Goal: Information Seeking & Learning: Find specific fact

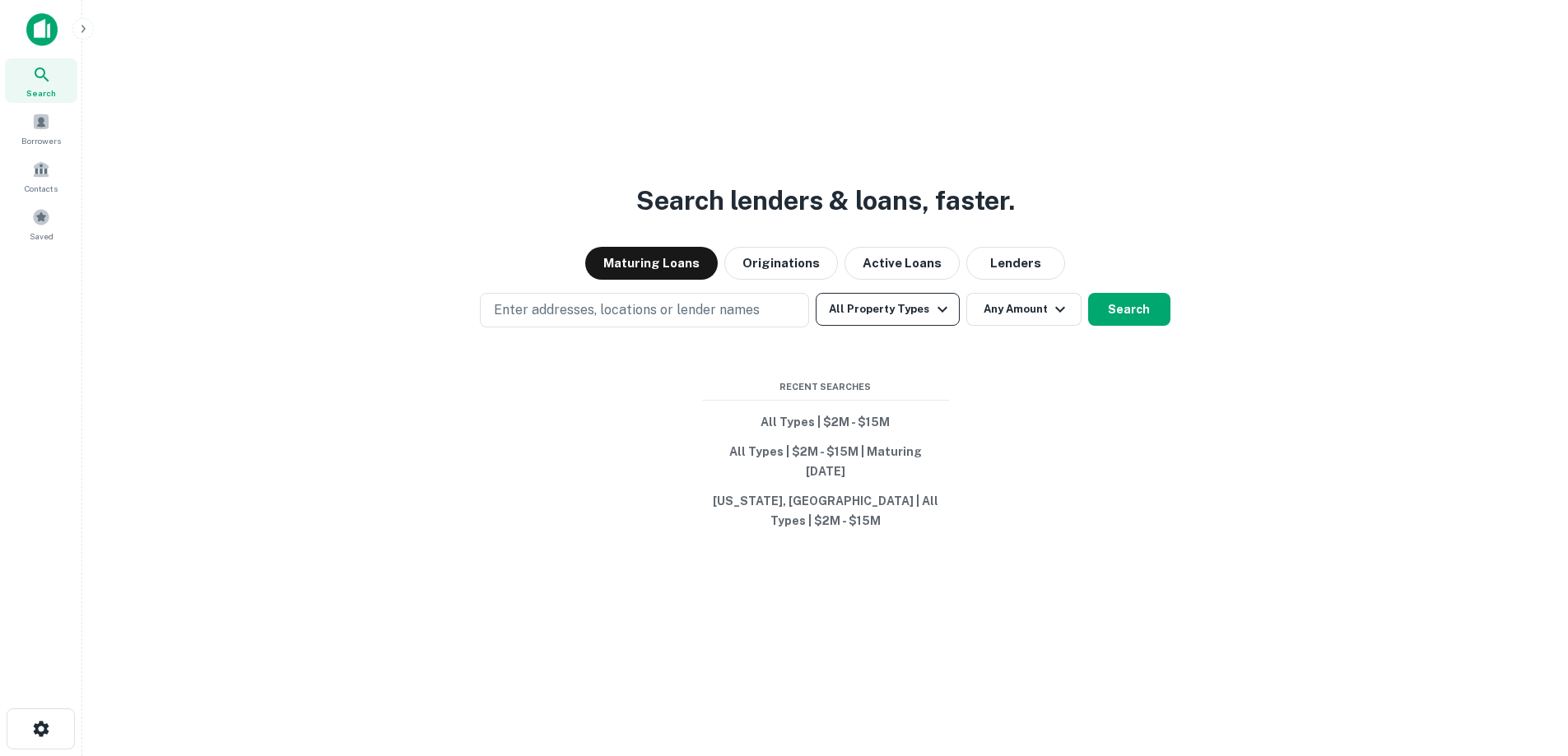
click at [842, 326] on button "All Property Types" at bounding box center [887, 309] width 144 height 33
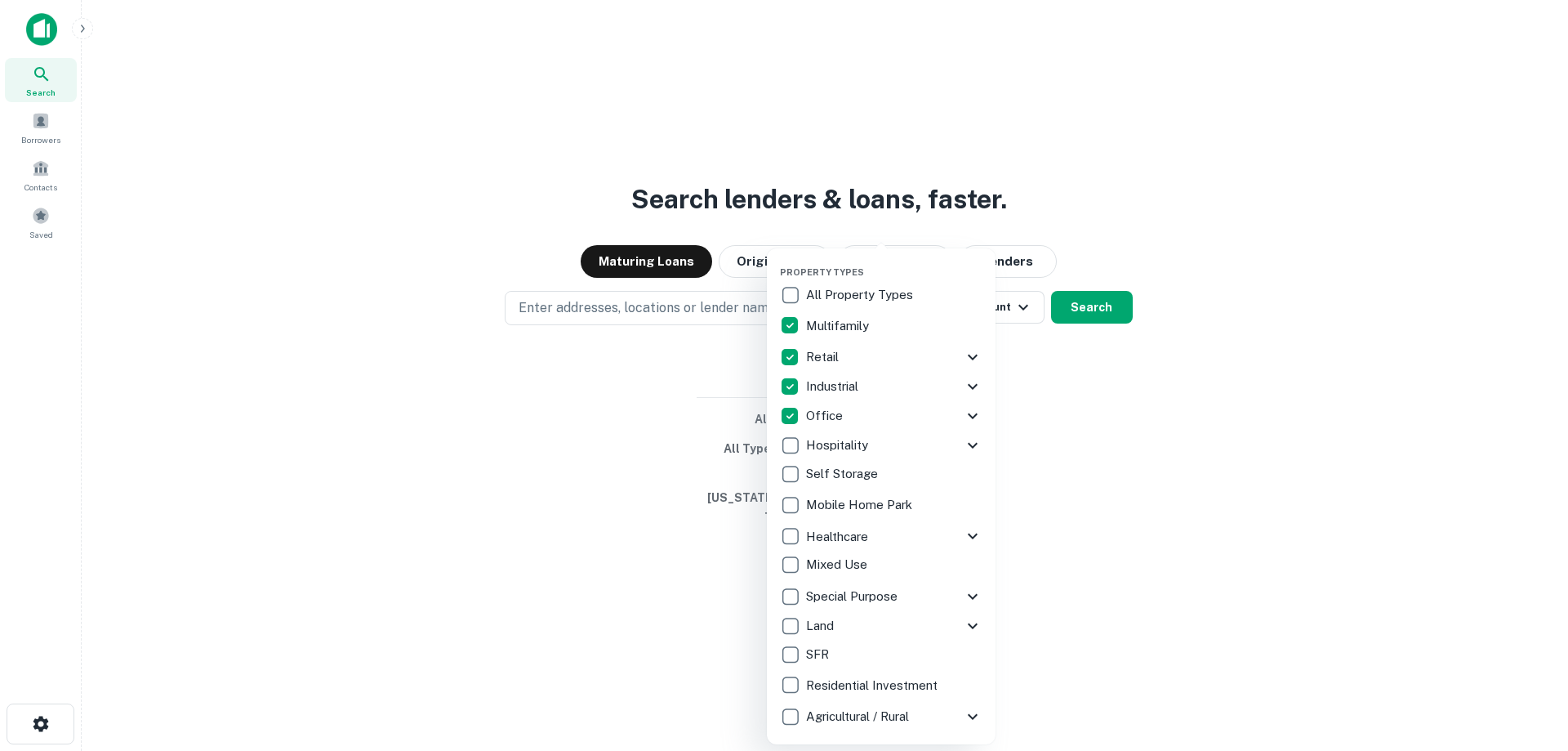
click at [1089, 416] on div at bounding box center [784, 376] width 1568 height 751
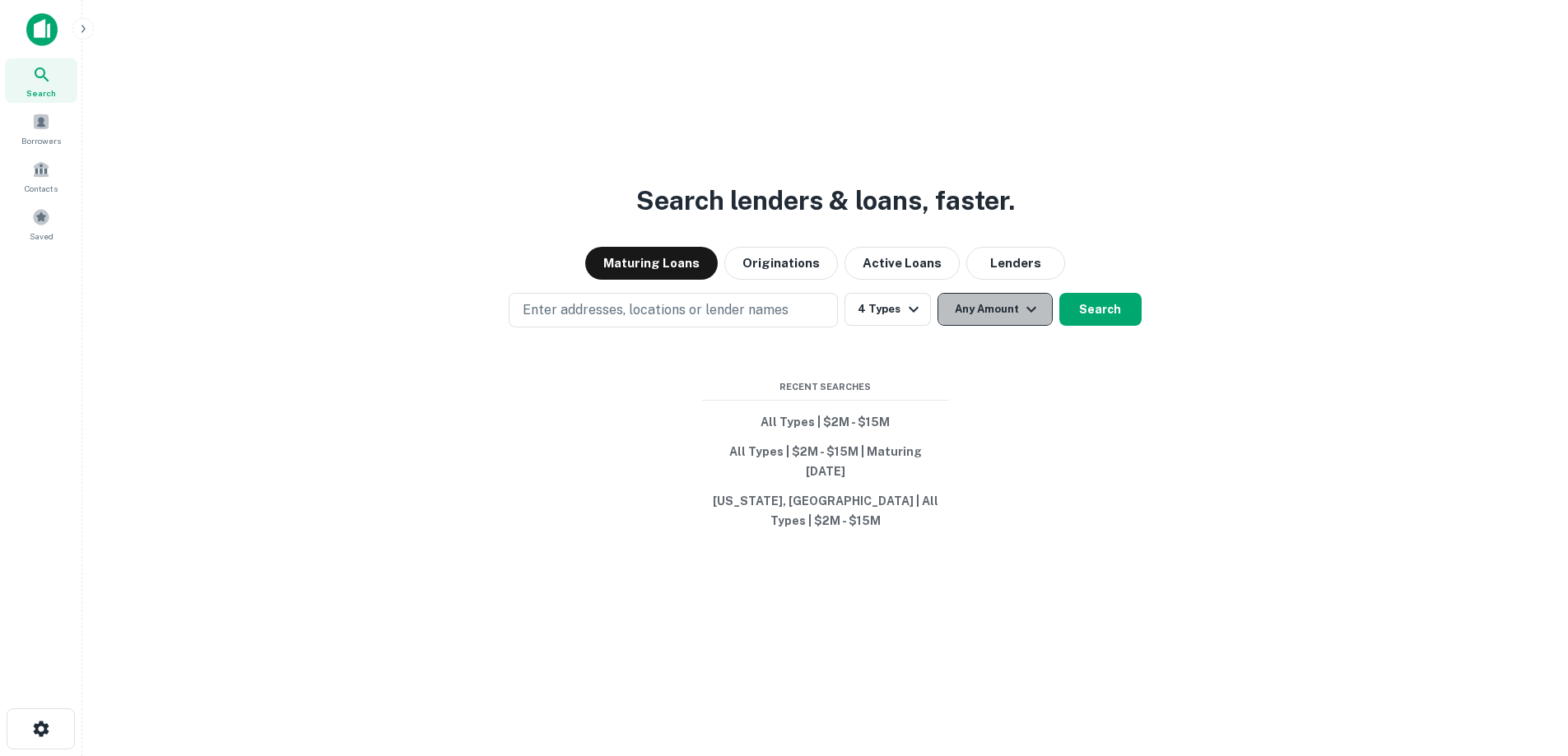
click at [1012, 324] on button "Any Amount" at bounding box center [994, 309] width 115 height 33
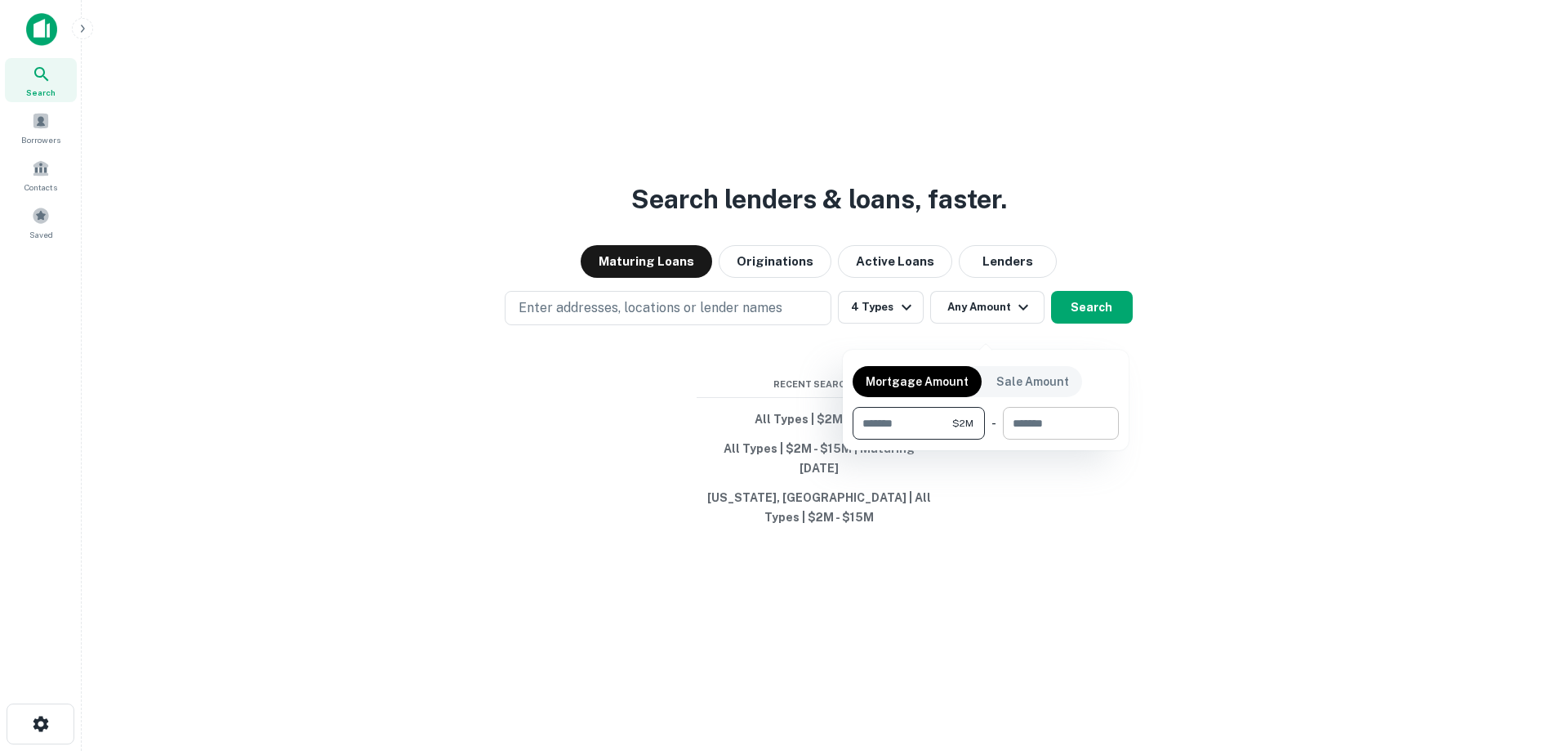
type input "*******"
click at [1015, 427] on input "number" at bounding box center [1056, 423] width 105 height 32
type input "********"
click at [1094, 298] on div at bounding box center [784, 376] width 1568 height 751
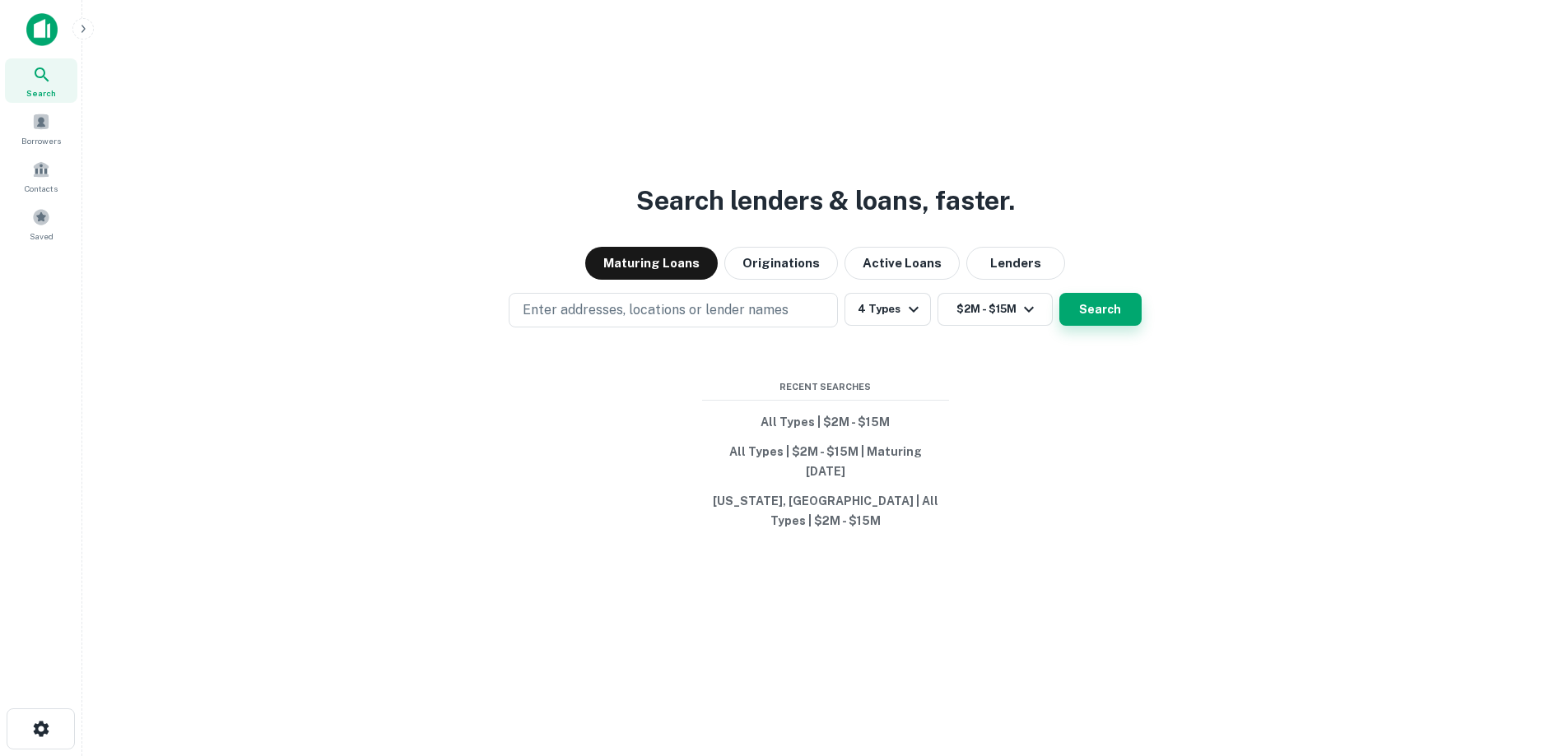
click at [1091, 326] on button "Search" at bounding box center [1100, 309] width 83 height 33
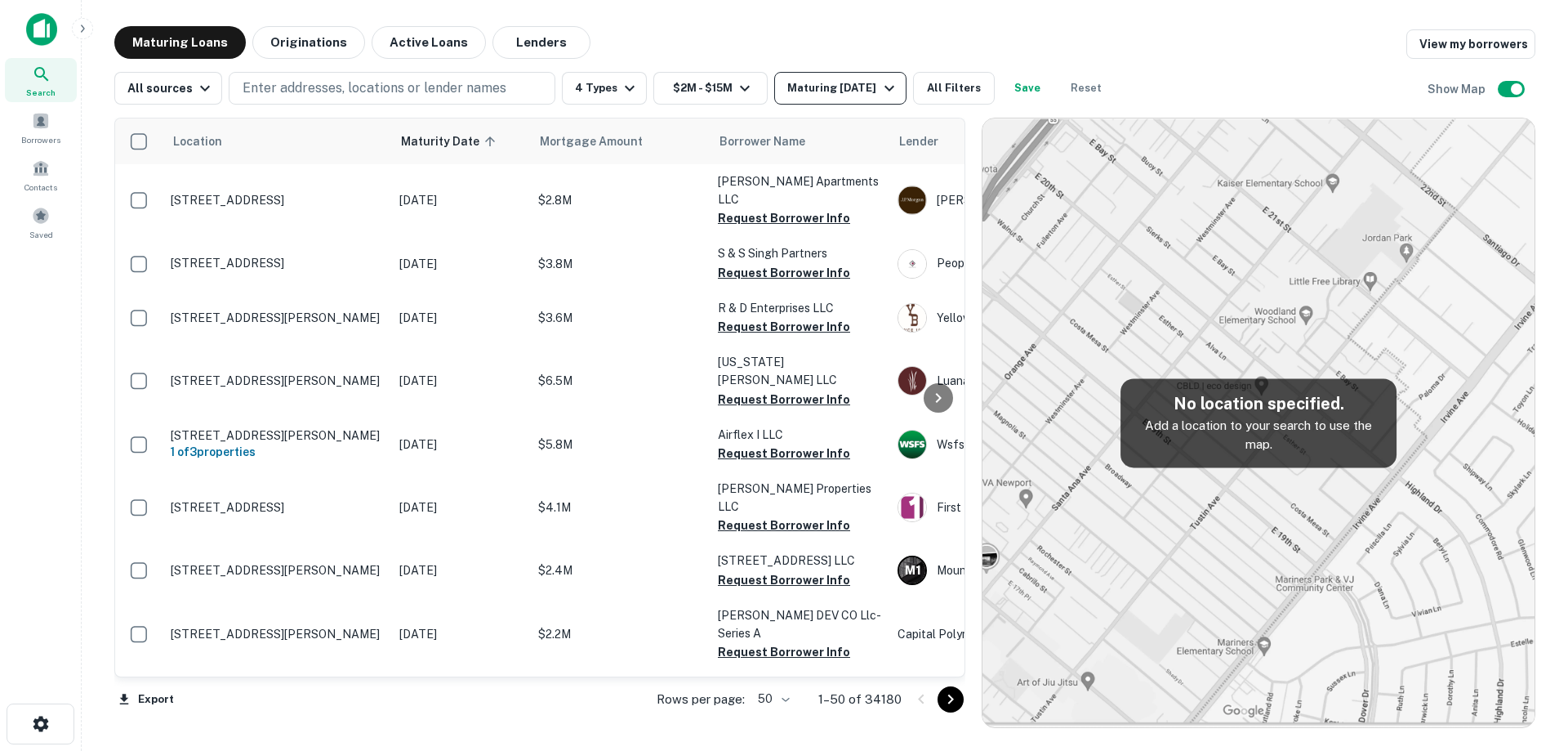
click at [843, 82] on div "Maturing [DATE]" at bounding box center [843, 88] width 111 height 20
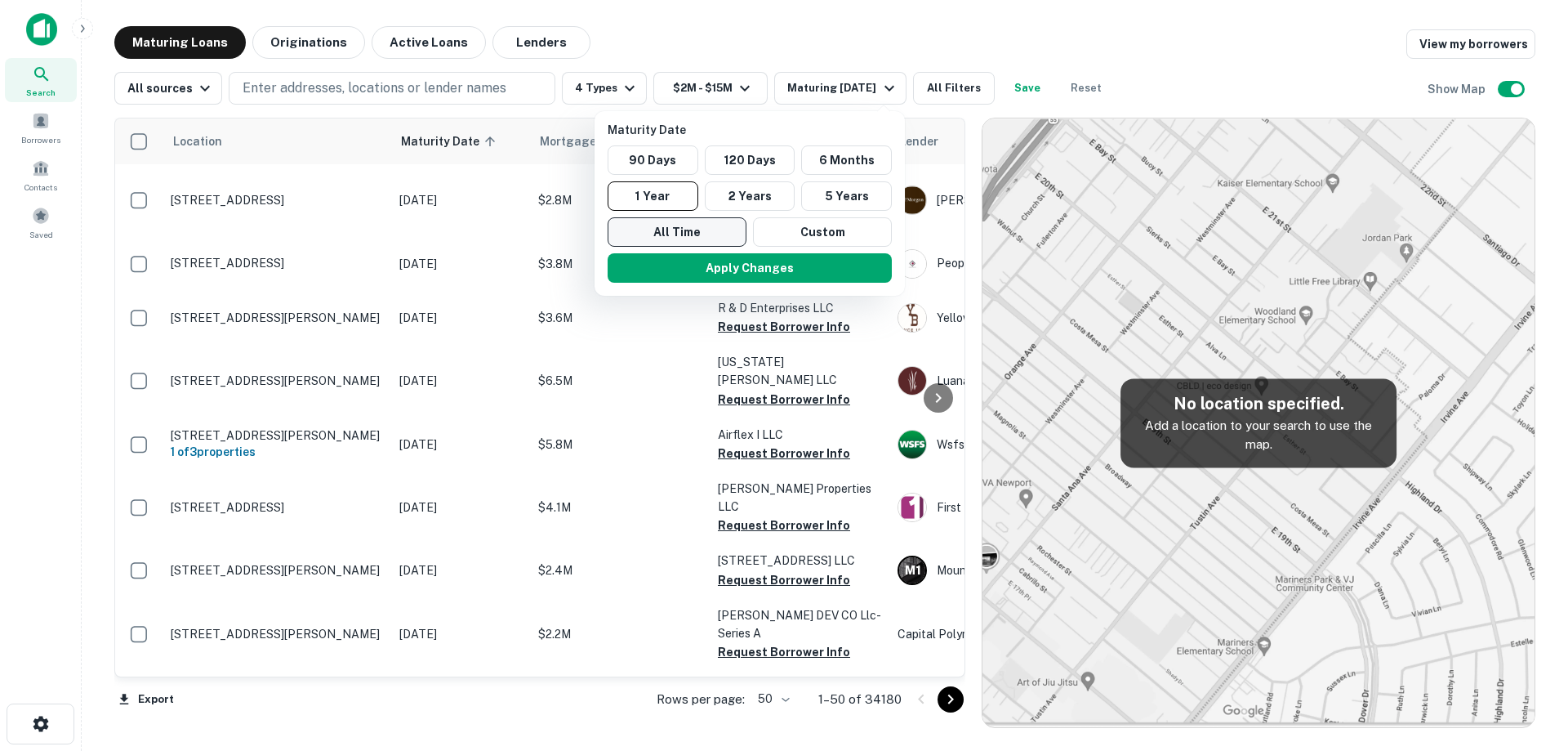
click at [681, 219] on button "All Time" at bounding box center [678, 232] width 139 height 30
click at [771, 225] on button "Custom" at bounding box center [824, 232] width 139 height 30
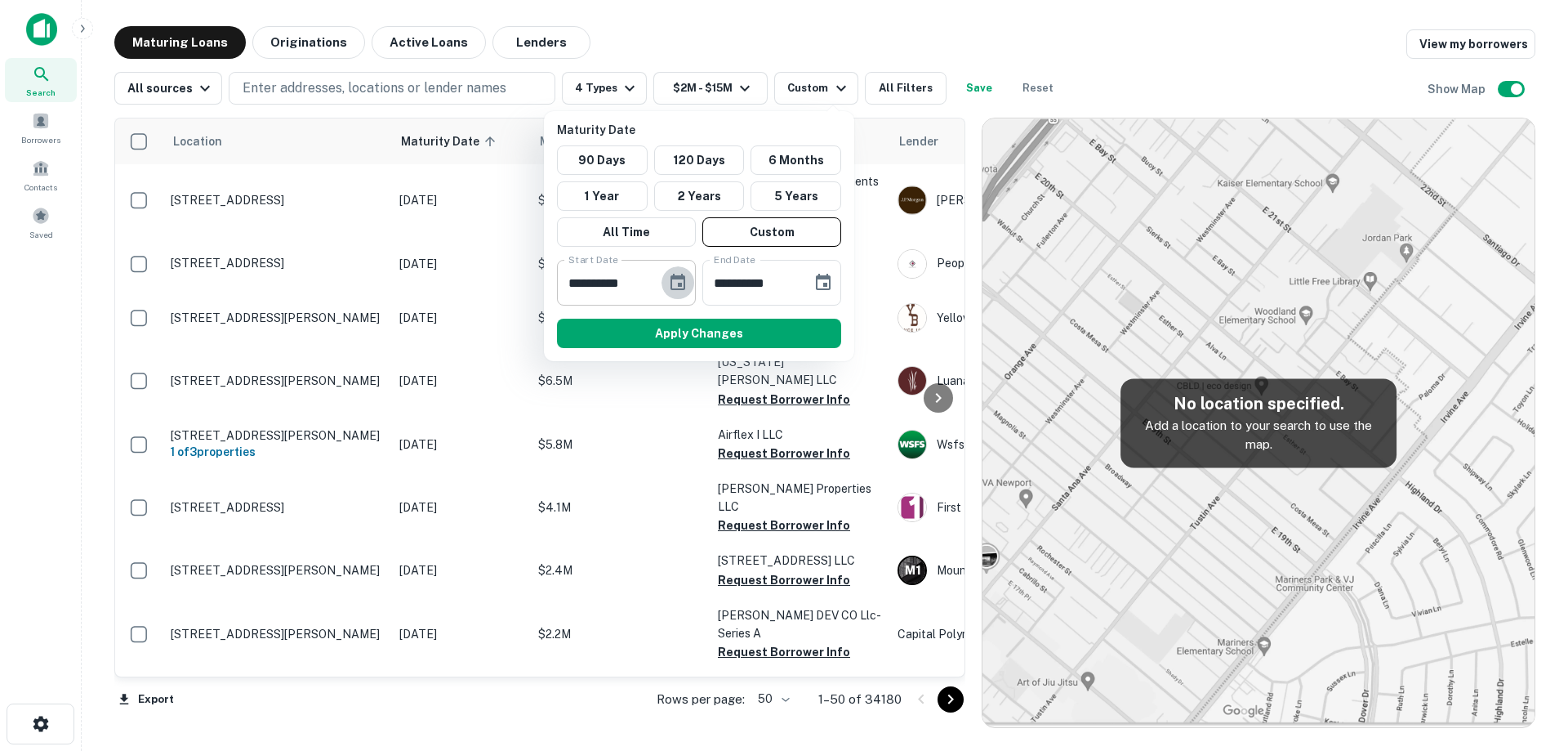
click at [688, 281] on button "Choose date, selected date is Oct 1, 2025" at bounding box center [678, 283] width 32 height 32
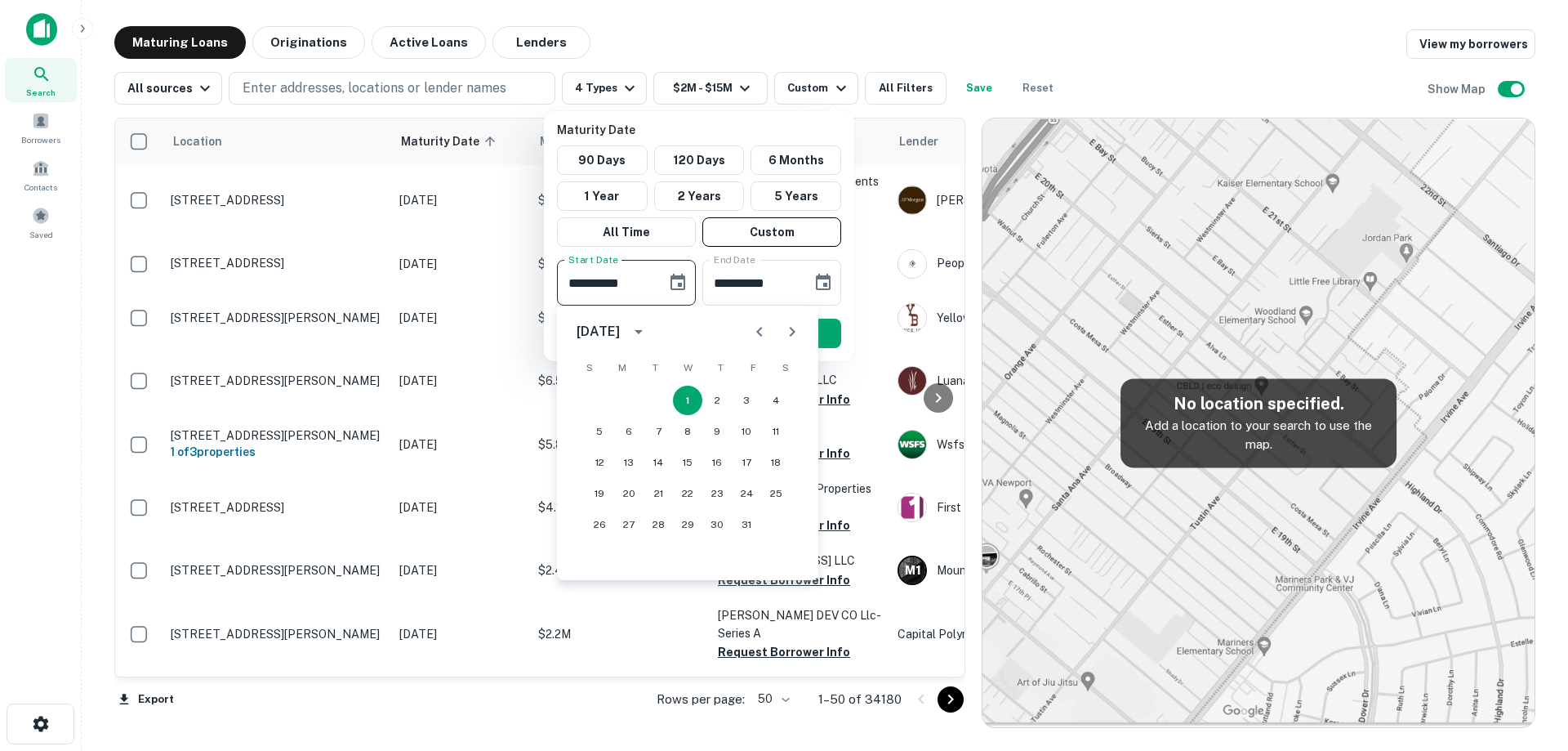
click at [787, 331] on icon "Next month" at bounding box center [792, 332] width 20 height 20
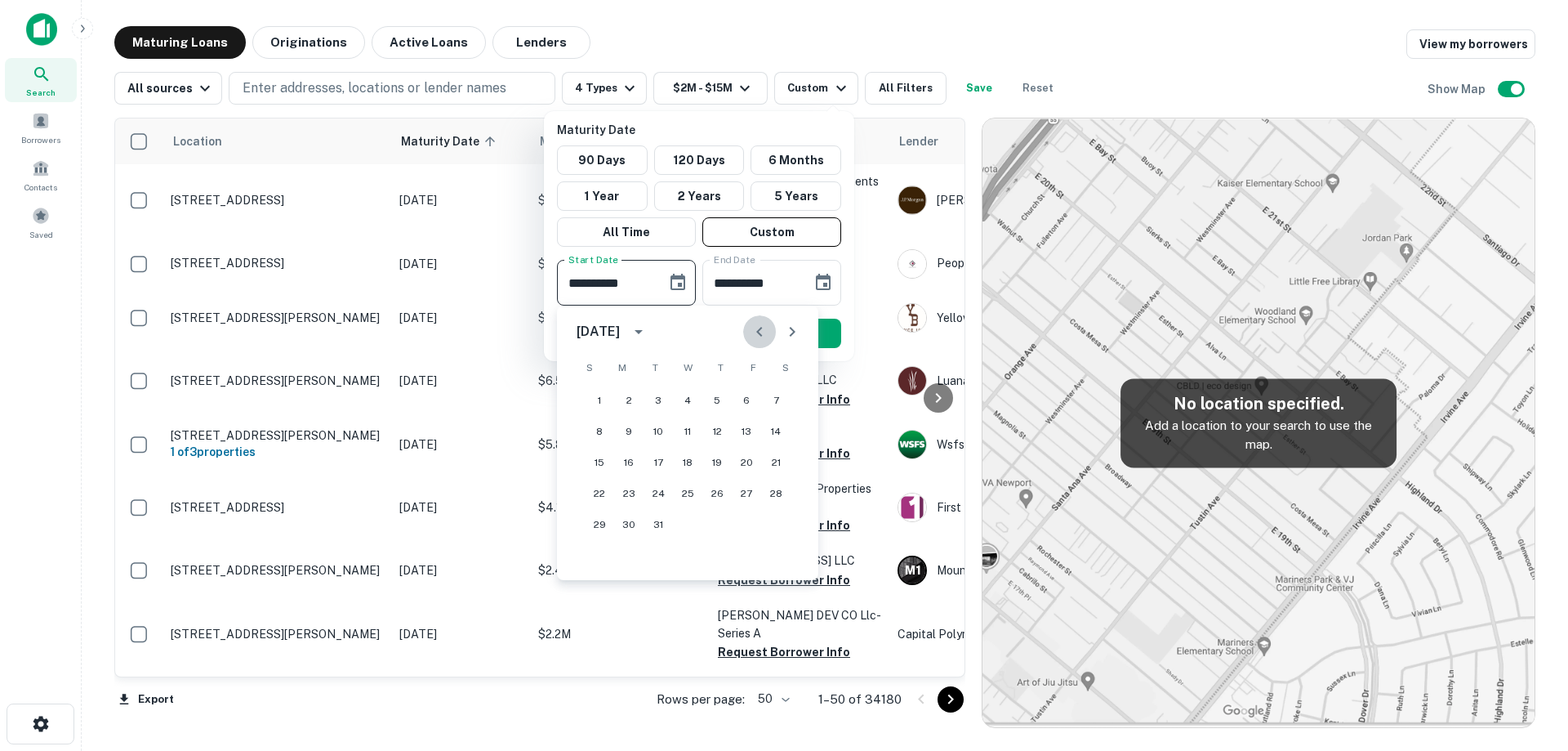
click at [751, 331] on icon "Previous month" at bounding box center [760, 332] width 20 height 20
click at [586, 494] on button "22" at bounding box center [599, 494] width 30 height 30
type input "**********"
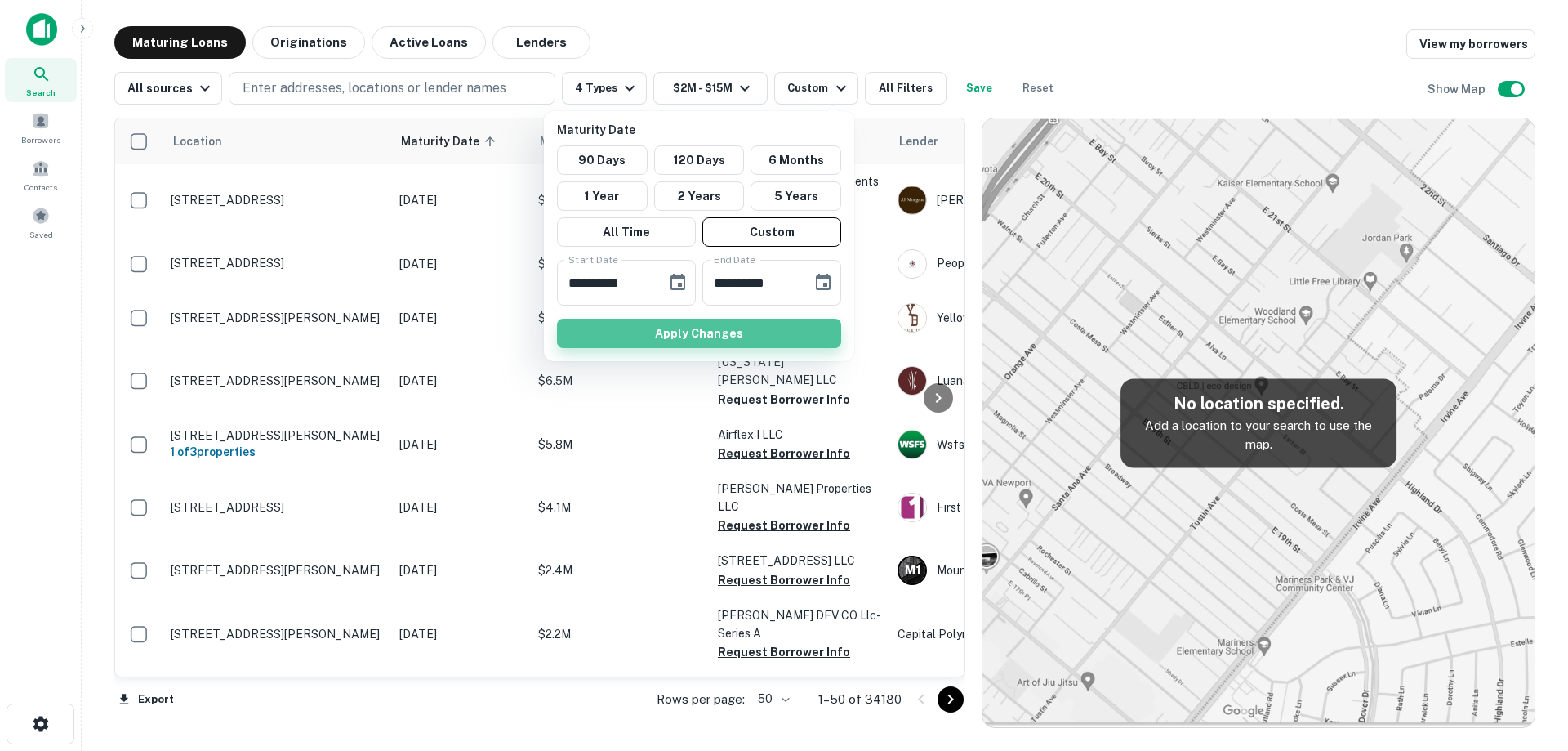
drag, startPoint x: 707, startPoint y: 329, endPoint x: 681, endPoint y: 330, distance: 26.0
click at [708, 330] on button "Apply Changes" at bounding box center [698, 333] width 284 height 30
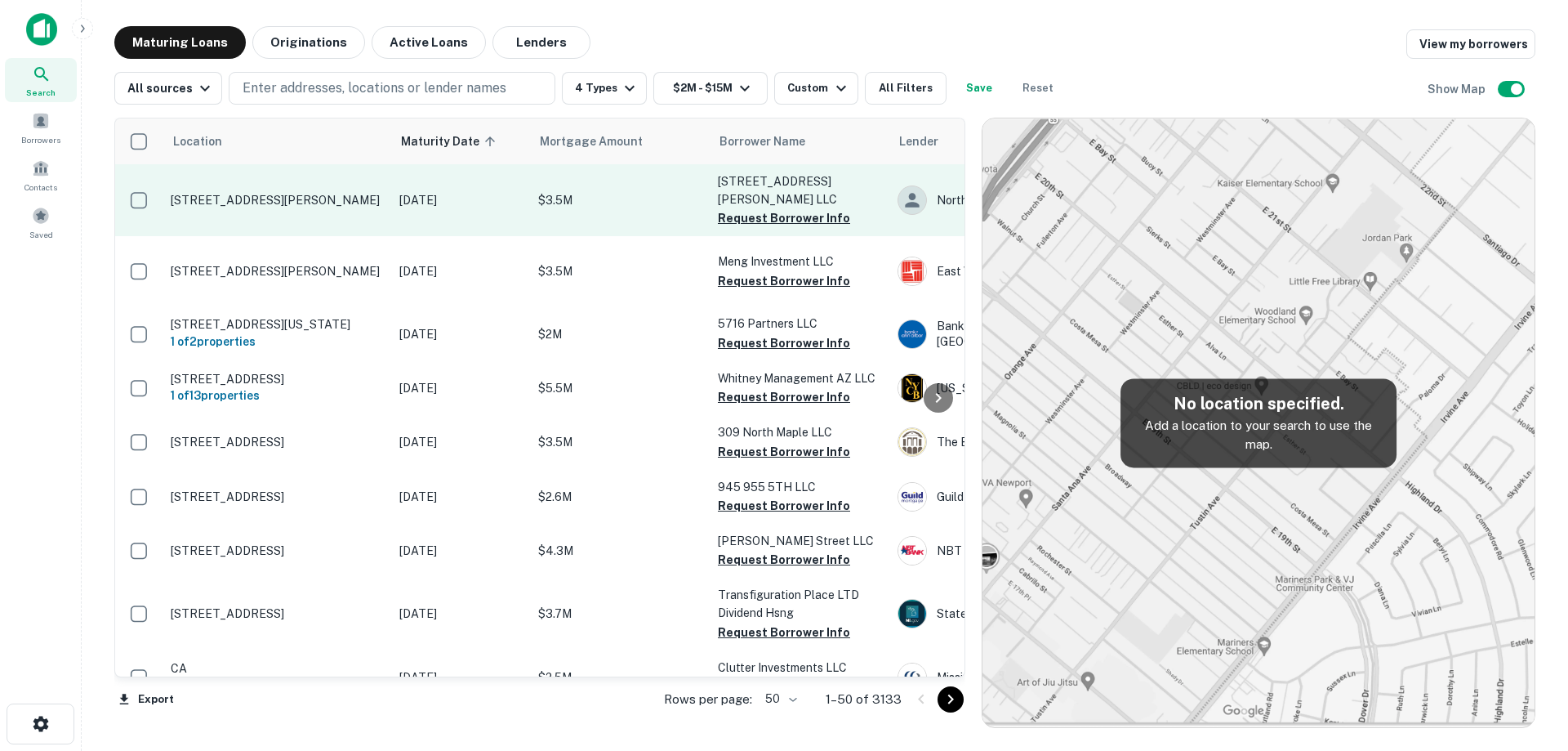
click at [358, 193] on p "[STREET_ADDRESS][PERSON_NAME]" at bounding box center [276, 200] width 212 height 14
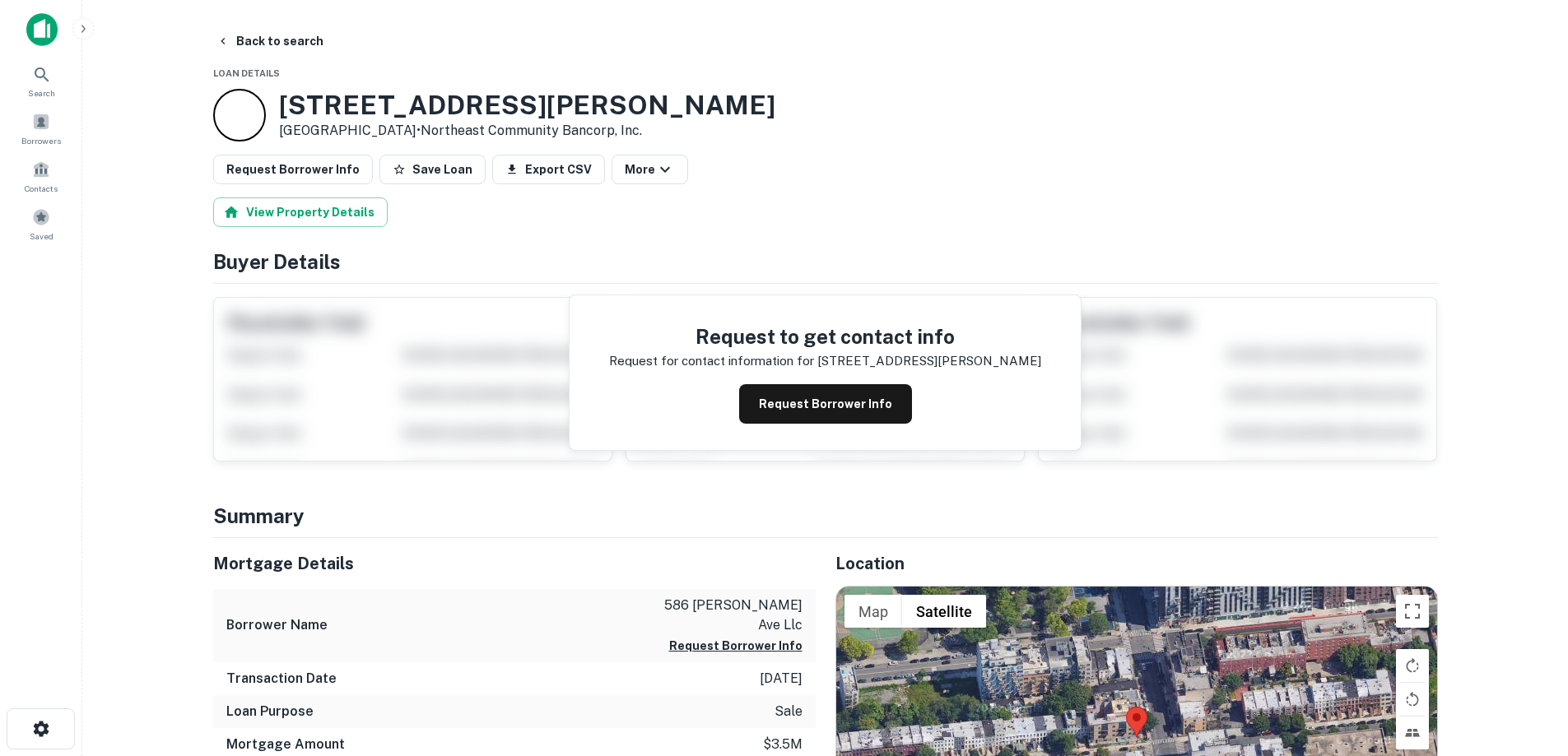
drag, startPoint x: 282, startPoint y: 95, endPoint x: 395, endPoint y: 125, distance: 116.9
click at [395, 125] on div "[STREET_ADDRESS][PERSON_NAME] • Northeast Community Bancorp, Inc." at bounding box center [527, 115] width 496 height 51
copy div "[STREET_ADDRESS][PERSON_NAME]"
click at [856, 417] on button "Request Borrower Info" at bounding box center [825, 403] width 173 height 39
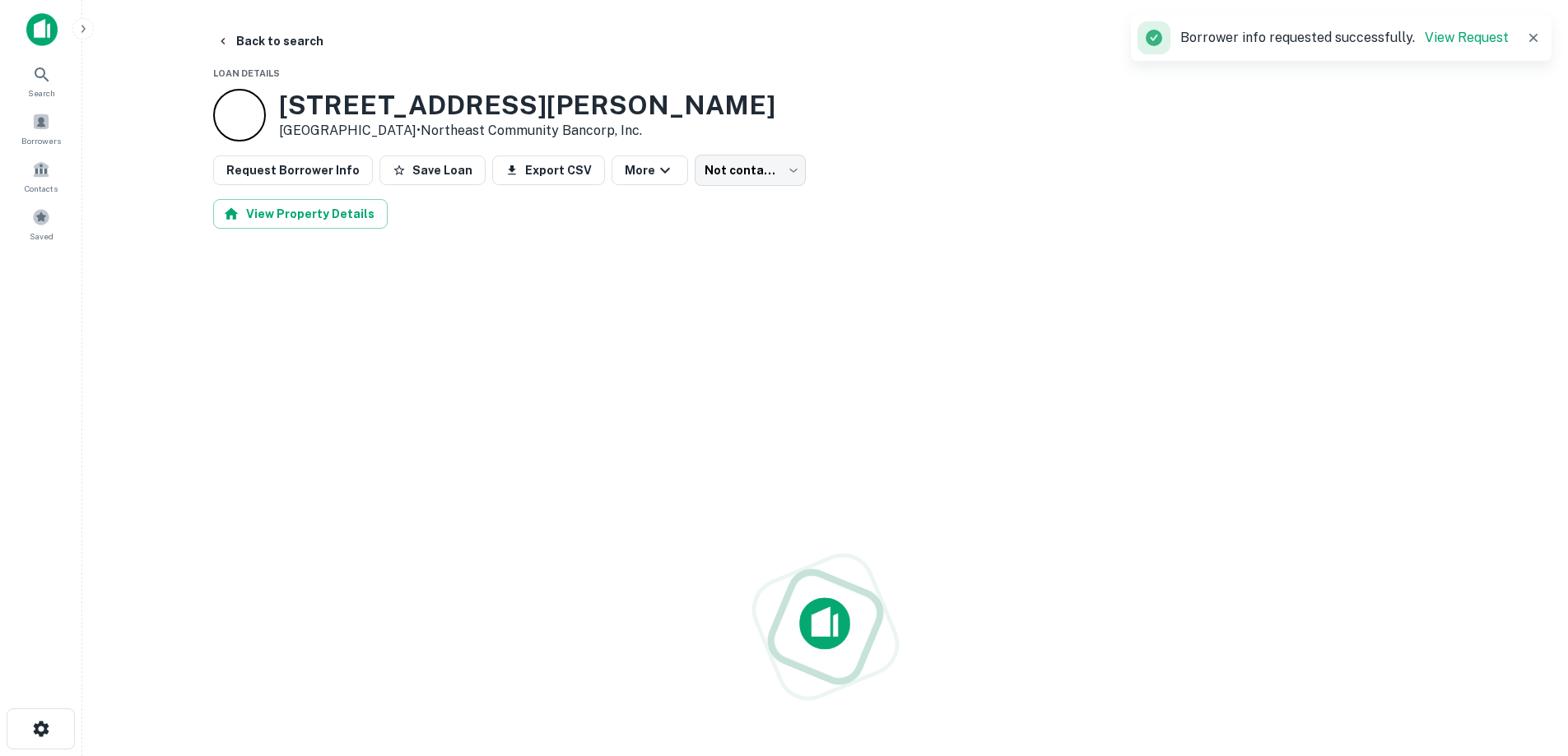
click at [420, 94] on h3 "[STREET_ADDRESS][PERSON_NAME]" at bounding box center [527, 105] width 496 height 31
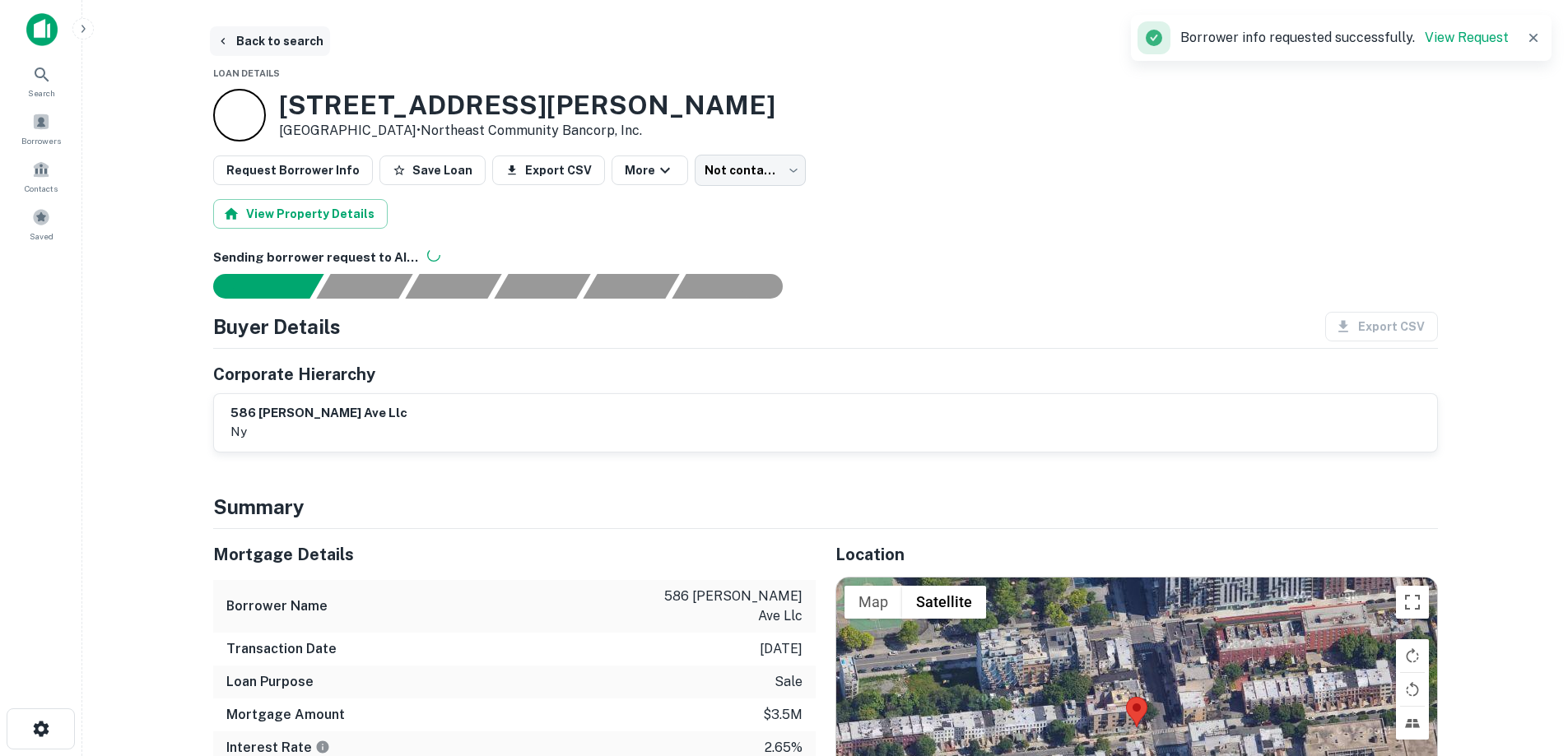
click at [274, 52] on button "Back to search" at bounding box center [270, 41] width 120 height 30
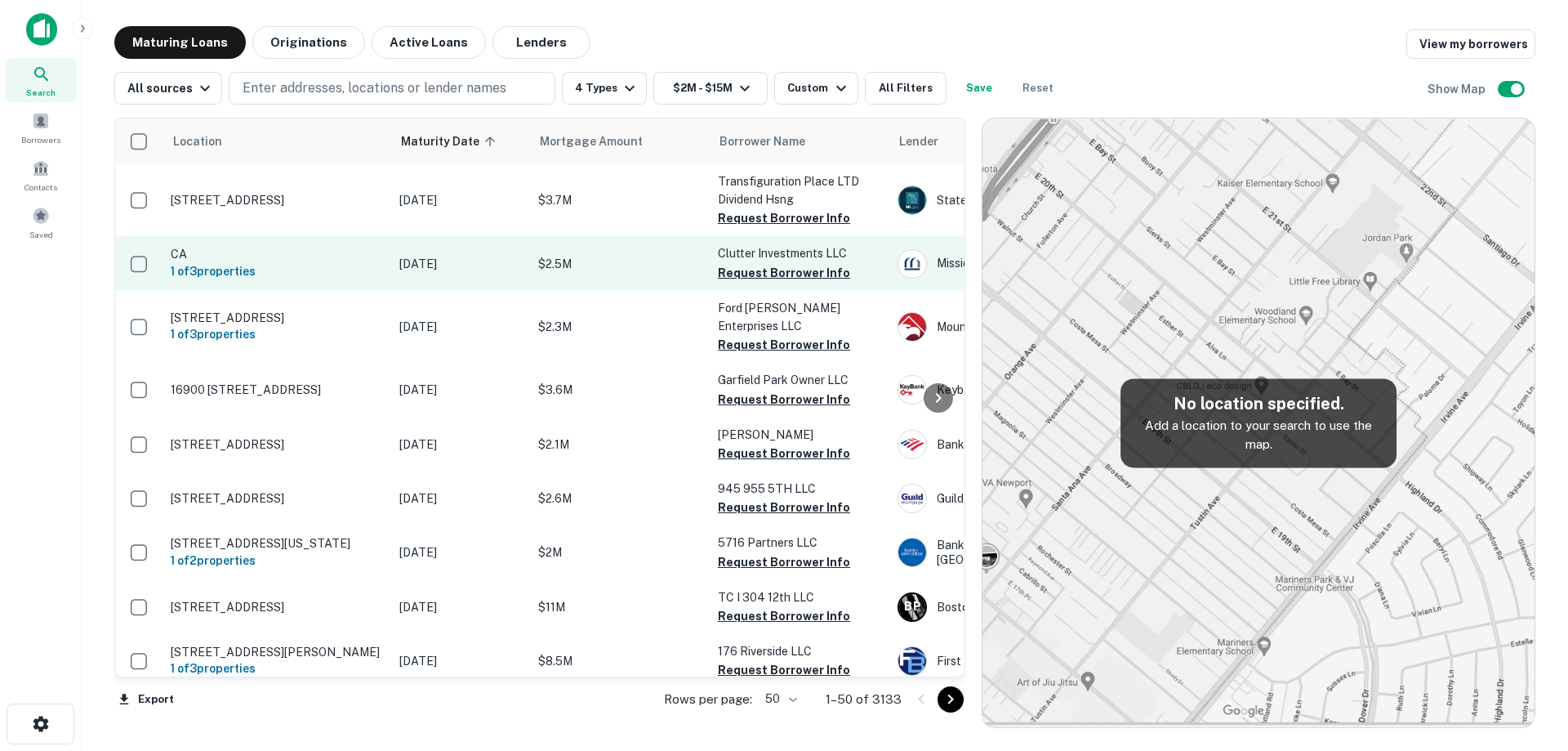
click at [506, 269] on p "[DATE]" at bounding box center [461, 264] width 123 height 18
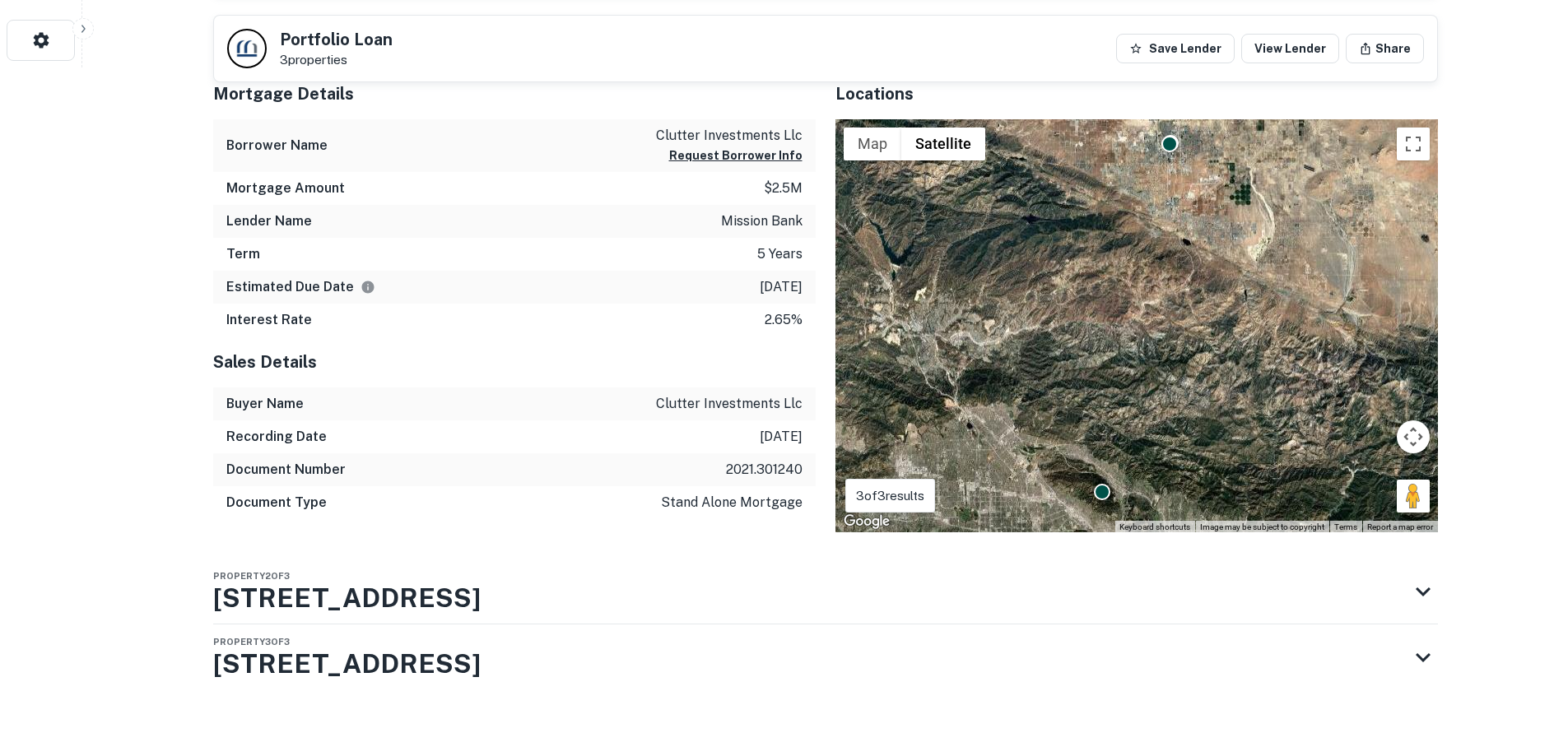
scroll to position [701, 0]
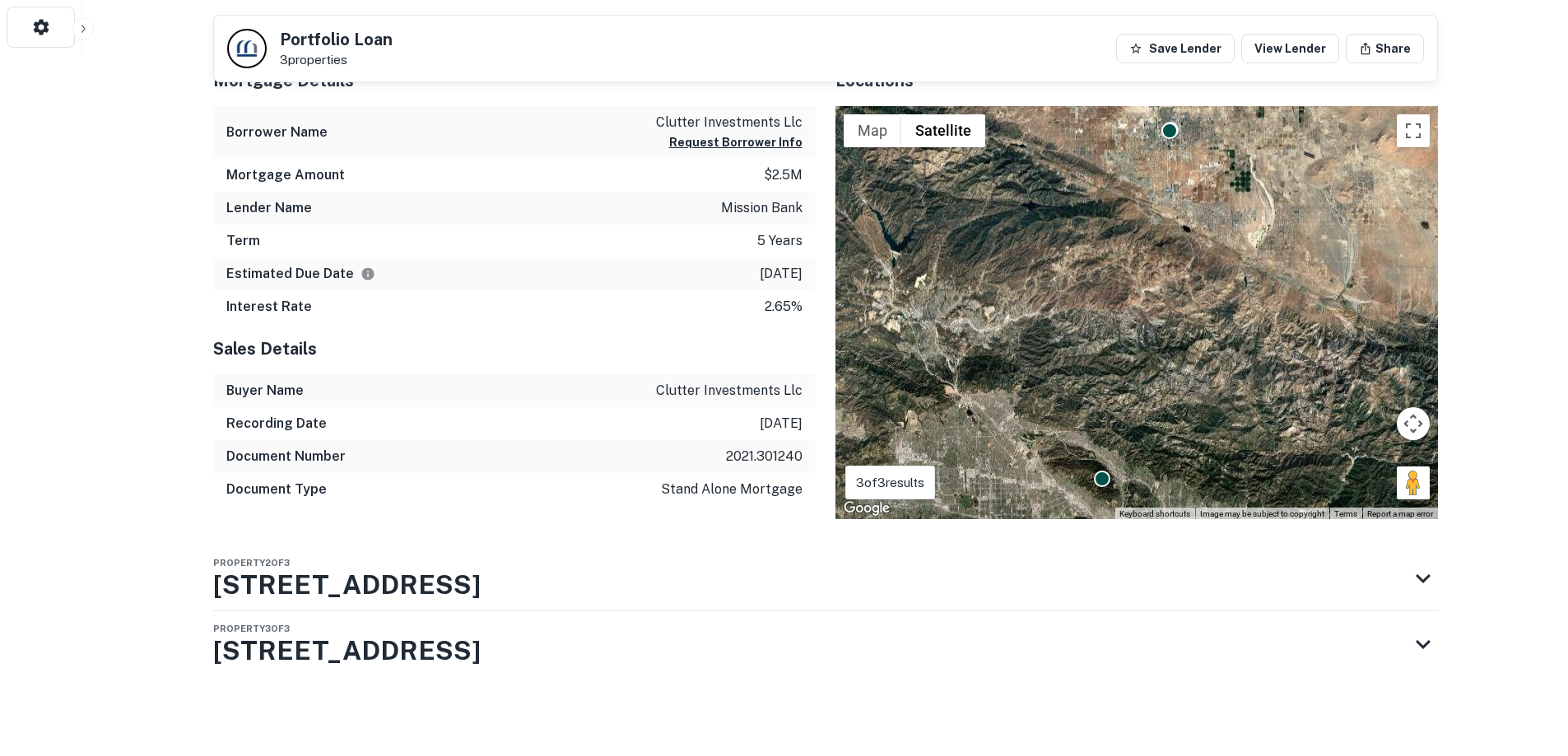
drag, startPoint x: 432, startPoint y: 584, endPoint x: 436, endPoint y: 345, distance: 239.0
click at [271, 534] on div "Portfolio Overview Mortgage Details Borrower Name clutter investments llc Reque…" at bounding box center [824, 383] width 1224 height 749
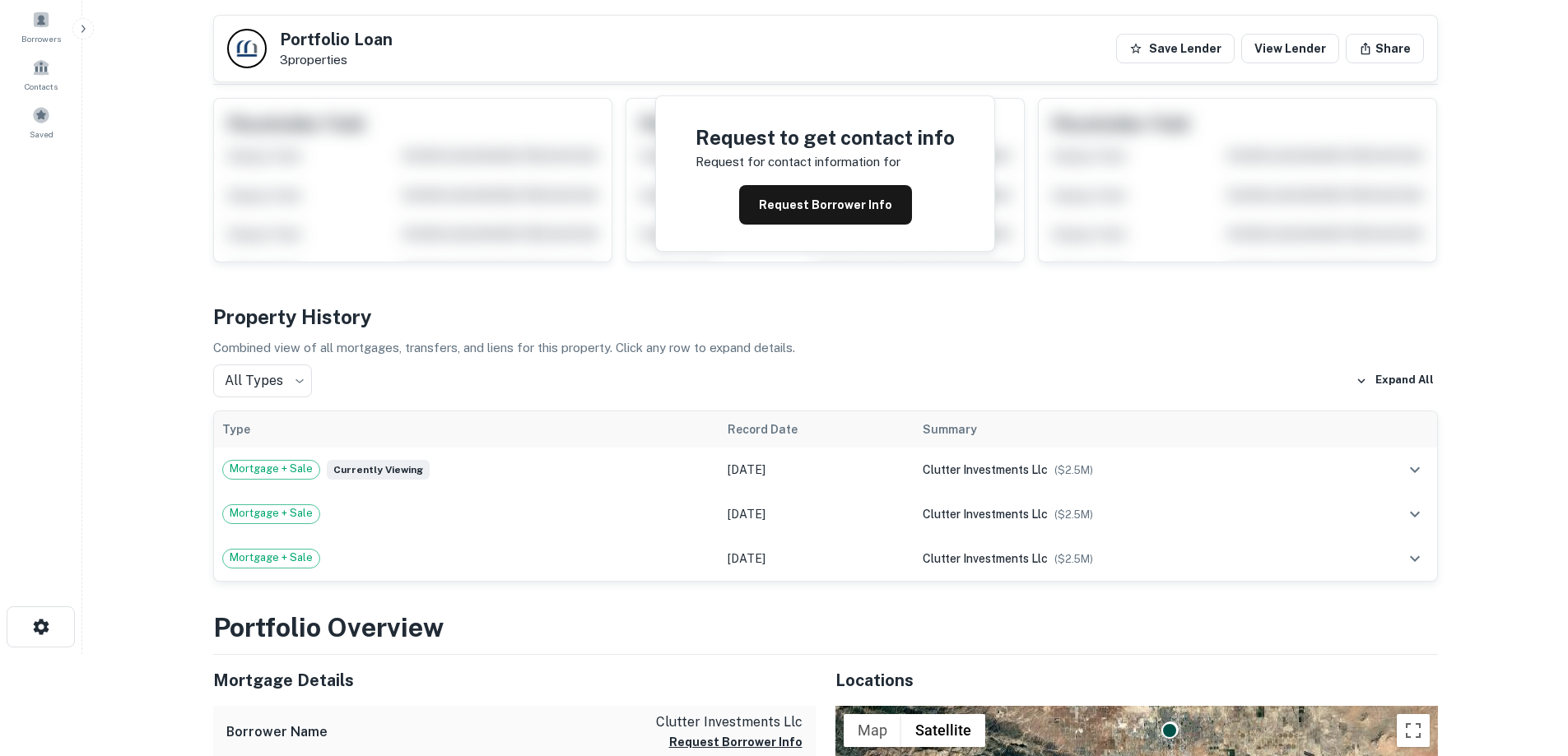
scroll to position [0, 0]
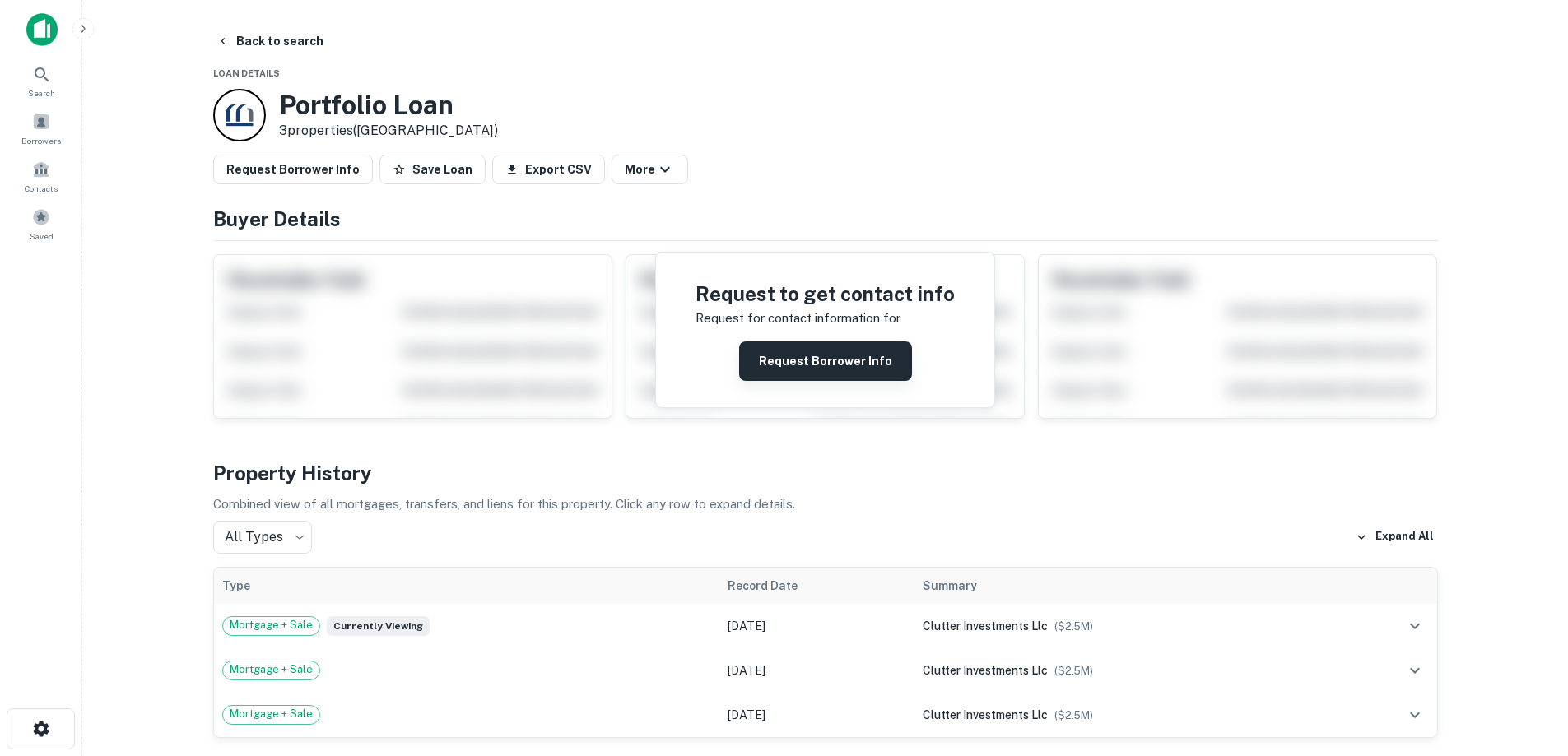
click at [804, 354] on button "Request Borrower Info" at bounding box center [825, 361] width 173 height 39
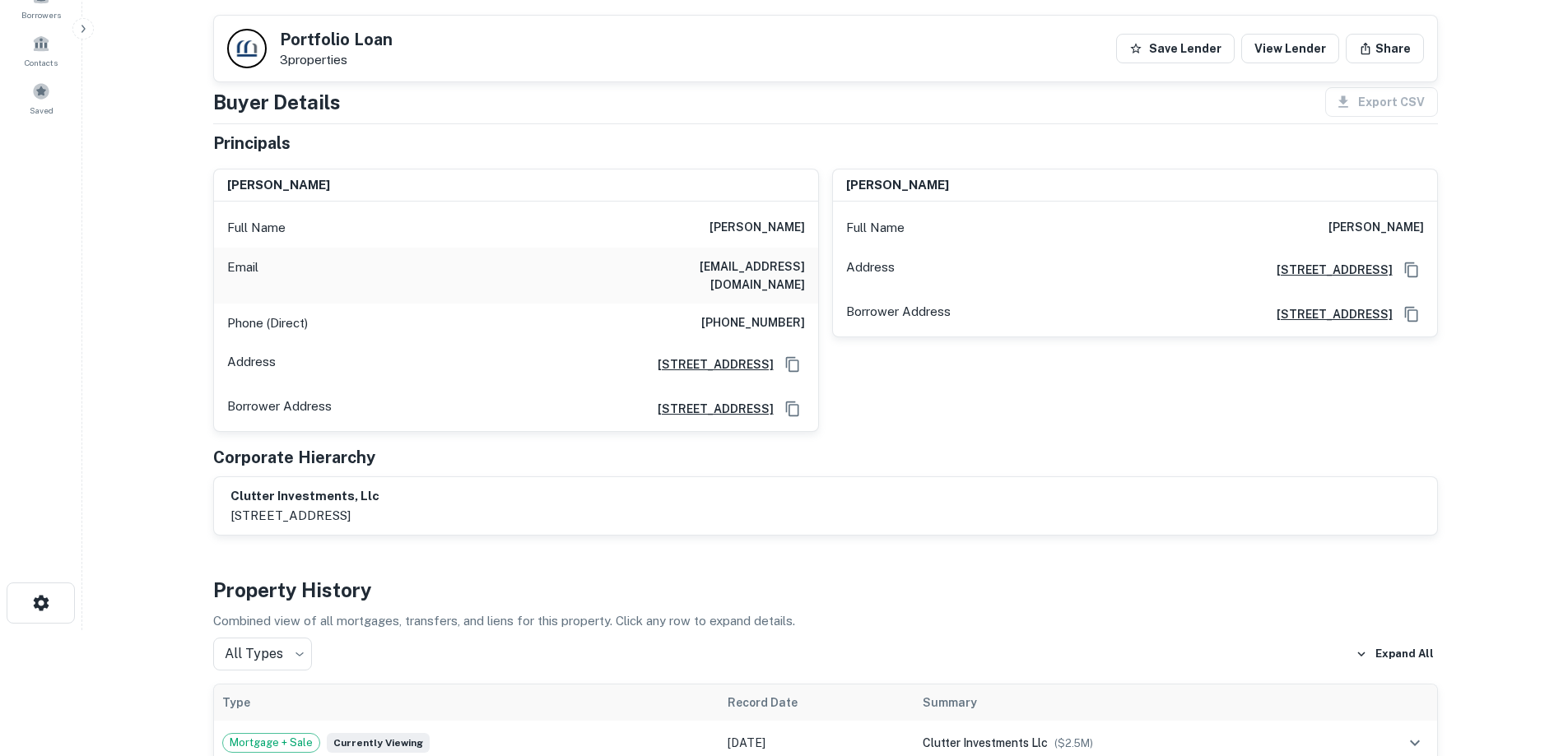
scroll to position [83, 0]
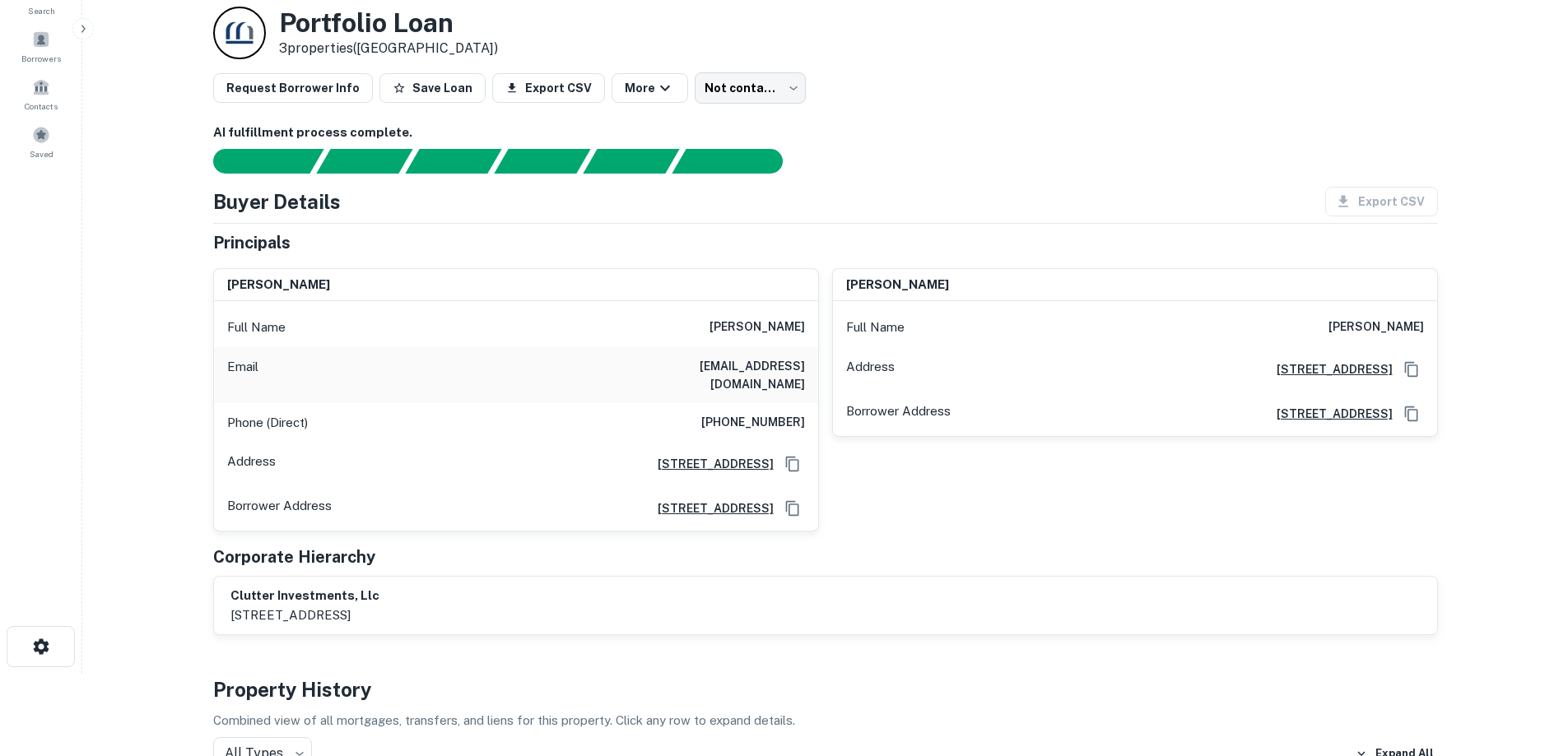
click at [741, 413] on h6 "[PHONE_NUMBER]" at bounding box center [753, 423] width 104 height 20
copy h6 "[PHONE_NUMBER]"
click at [710, 341] on div "Full Name [PERSON_NAME]" at bounding box center [515, 327] width 604 height 39
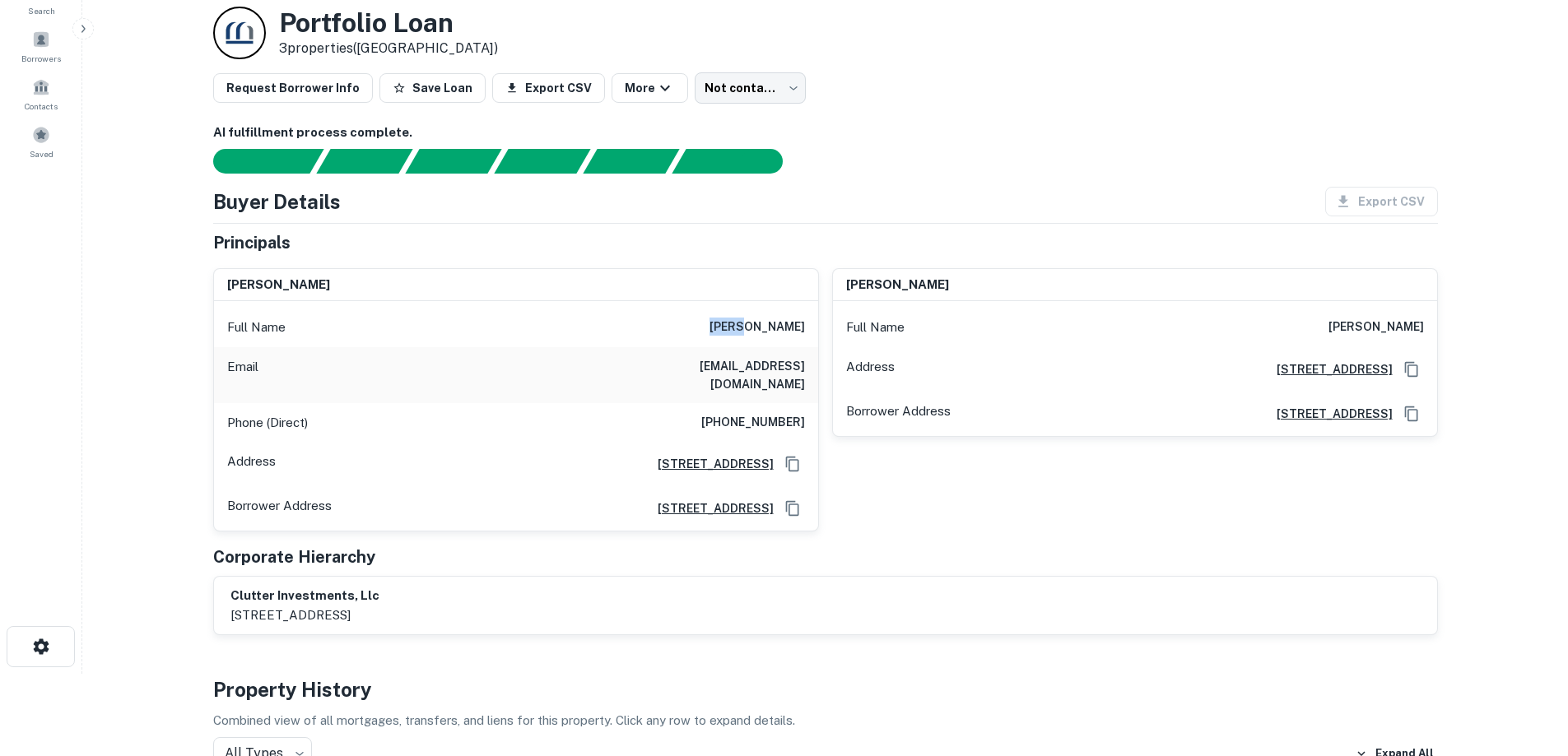
click at [710, 341] on div "Full Name [PERSON_NAME]" at bounding box center [515, 327] width 604 height 39
click at [719, 349] on div "Email [EMAIL_ADDRESS][DOMAIN_NAME]" at bounding box center [515, 375] width 604 height 56
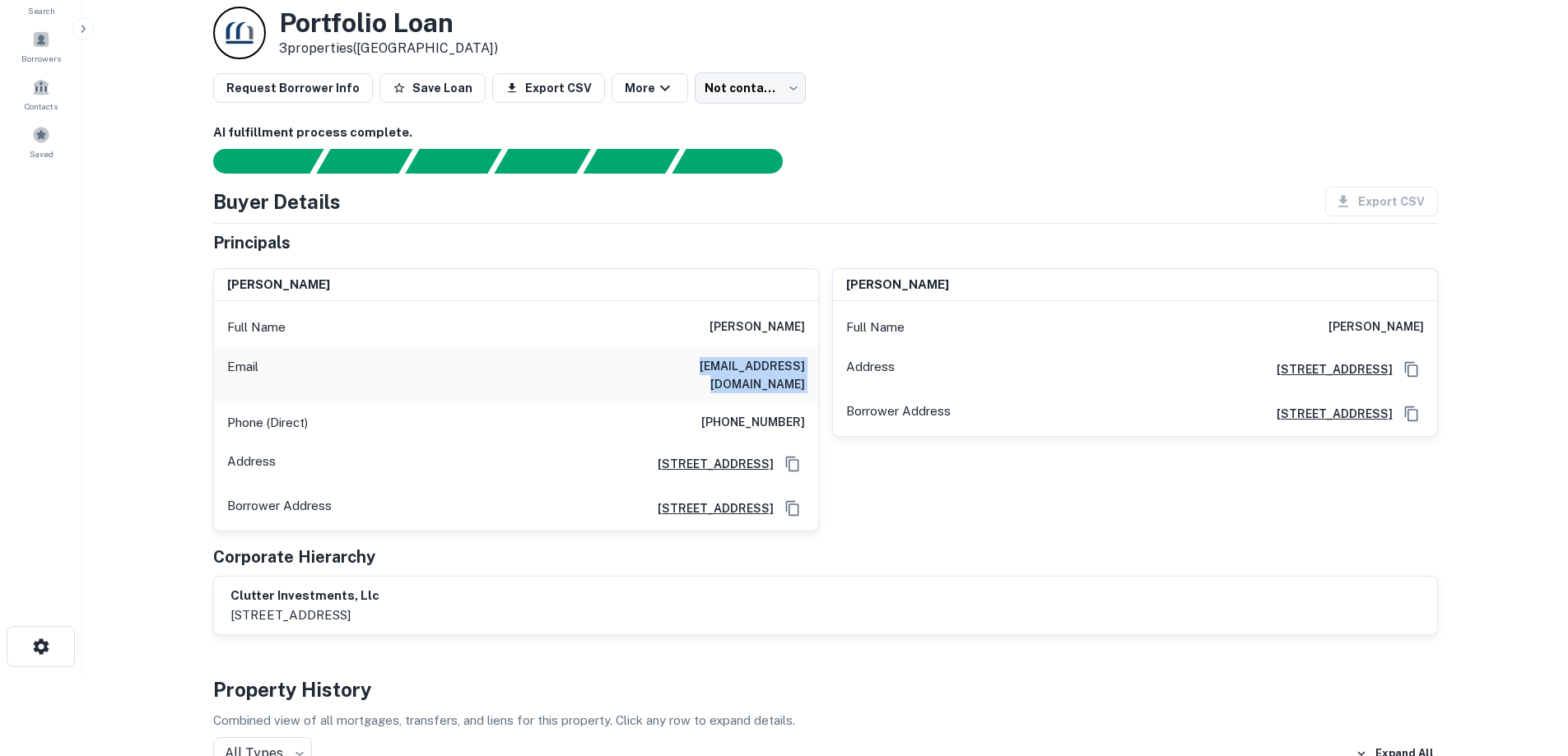
click at [578, 352] on div "Email [EMAIL_ADDRESS][DOMAIN_NAME]" at bounding box center [515, 375] width 604 height 56
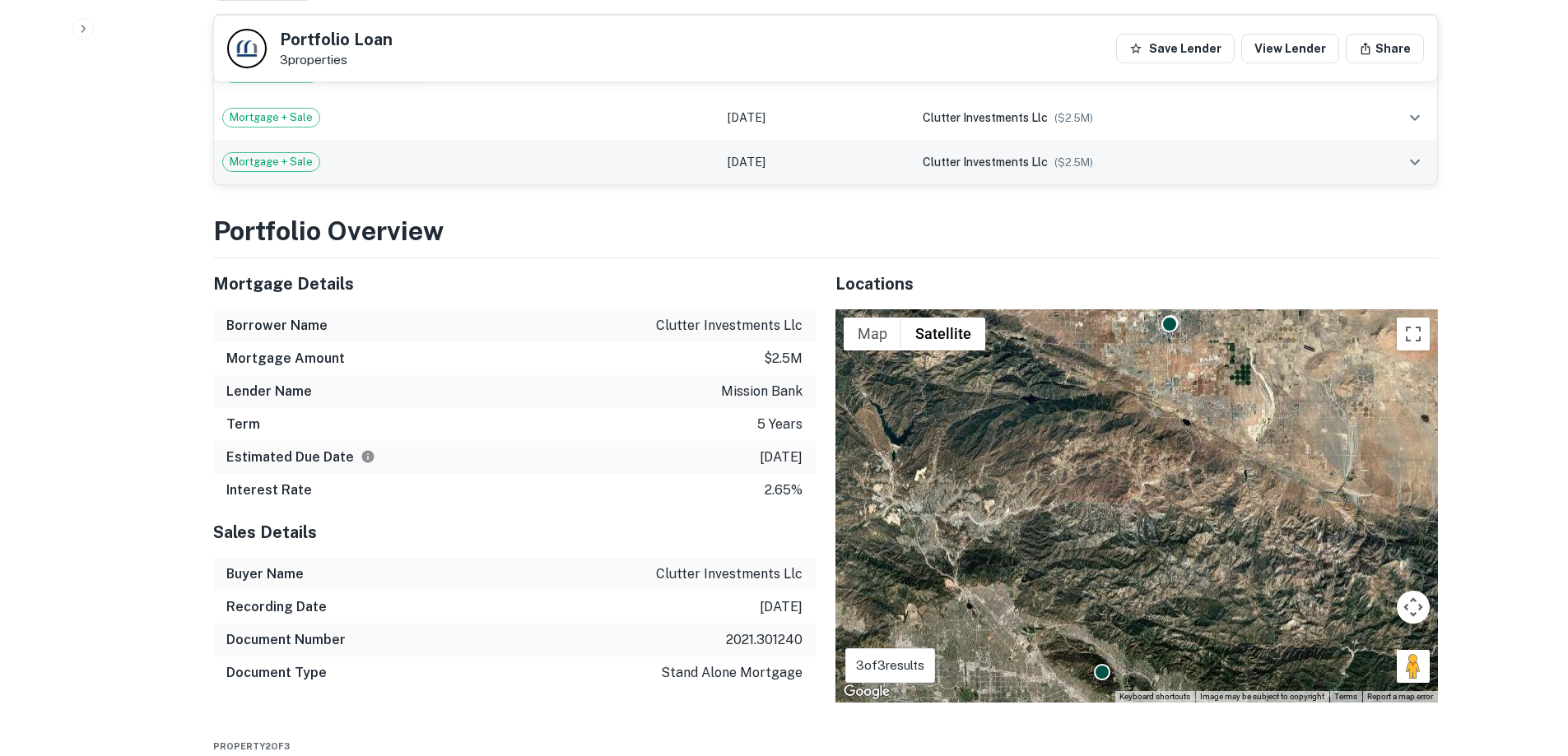
scroll to position [961, 0]
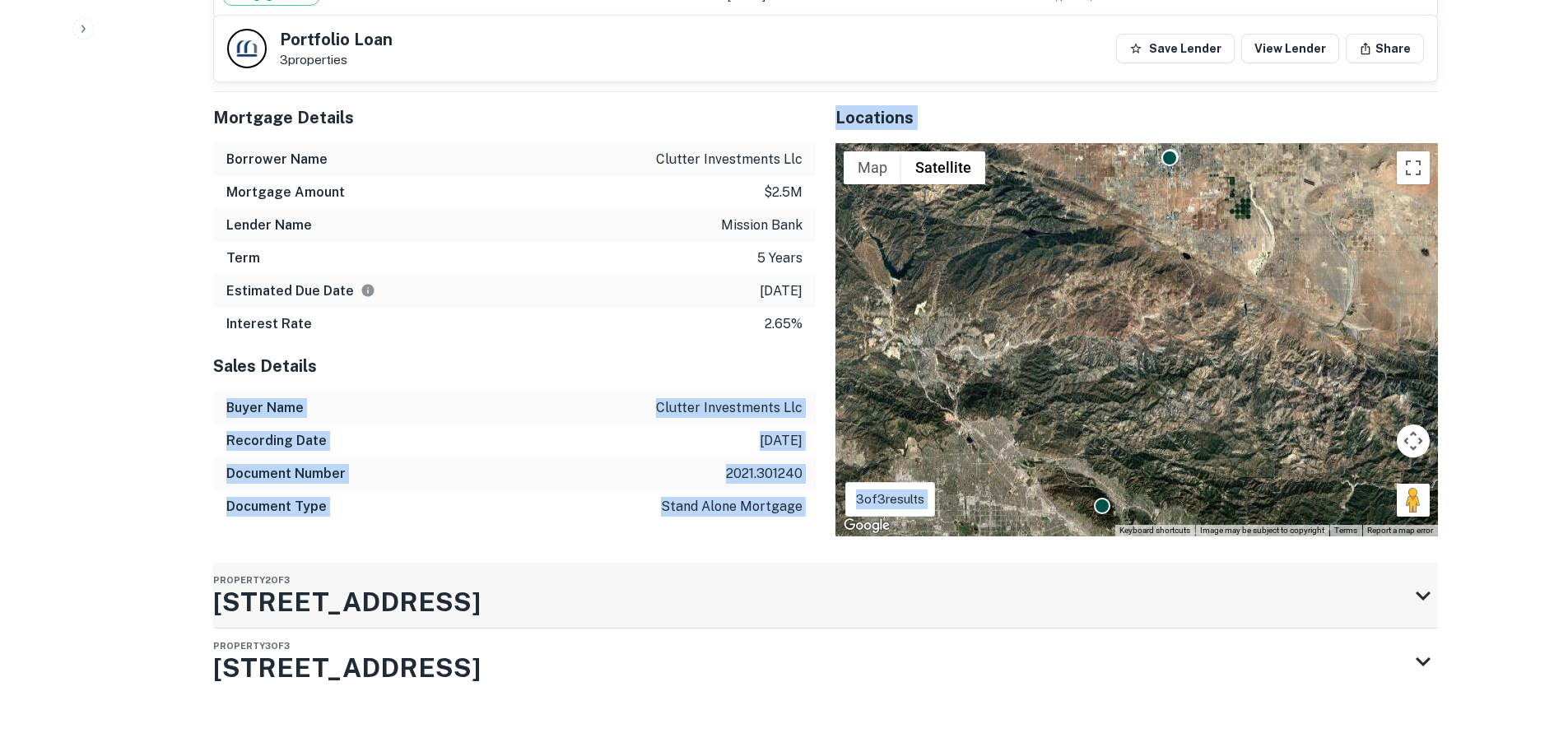
drag, startPoint x: 580, startPoint y: 337, endPoint x: 906, endPoint y: 571, distance: 401.3
click at [921, 573] on div "Portfolio Overview Mortgage Details Borrower Name clutter investments llc Mortg…" at bounding box center [824, 409] width 1224 height 728
click at [746, 562] on div "Property 2 of 3 [STREET_ADDRESS]" at bounding box center [810, 595] width 1195 height 65
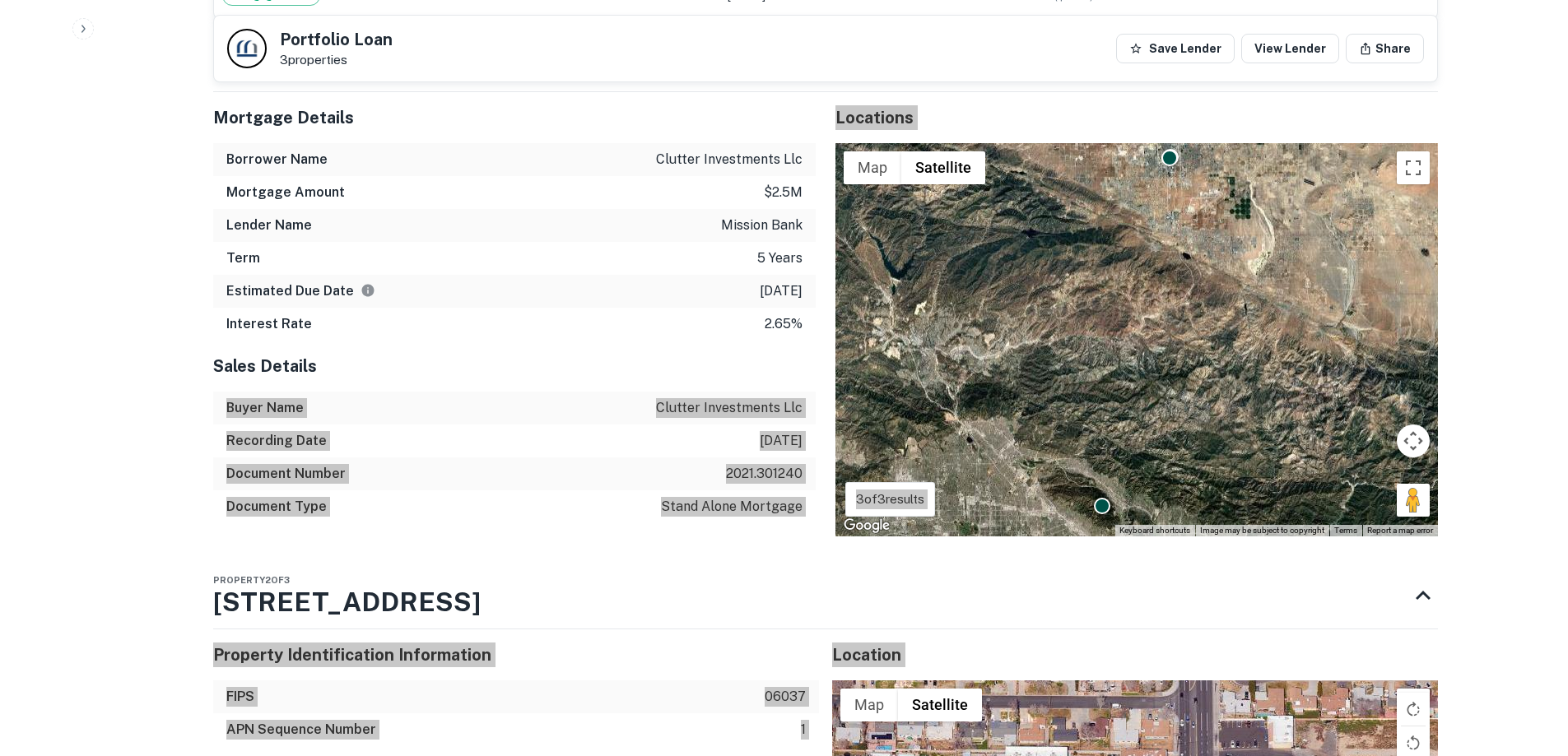
scroll to position [1209, 0]
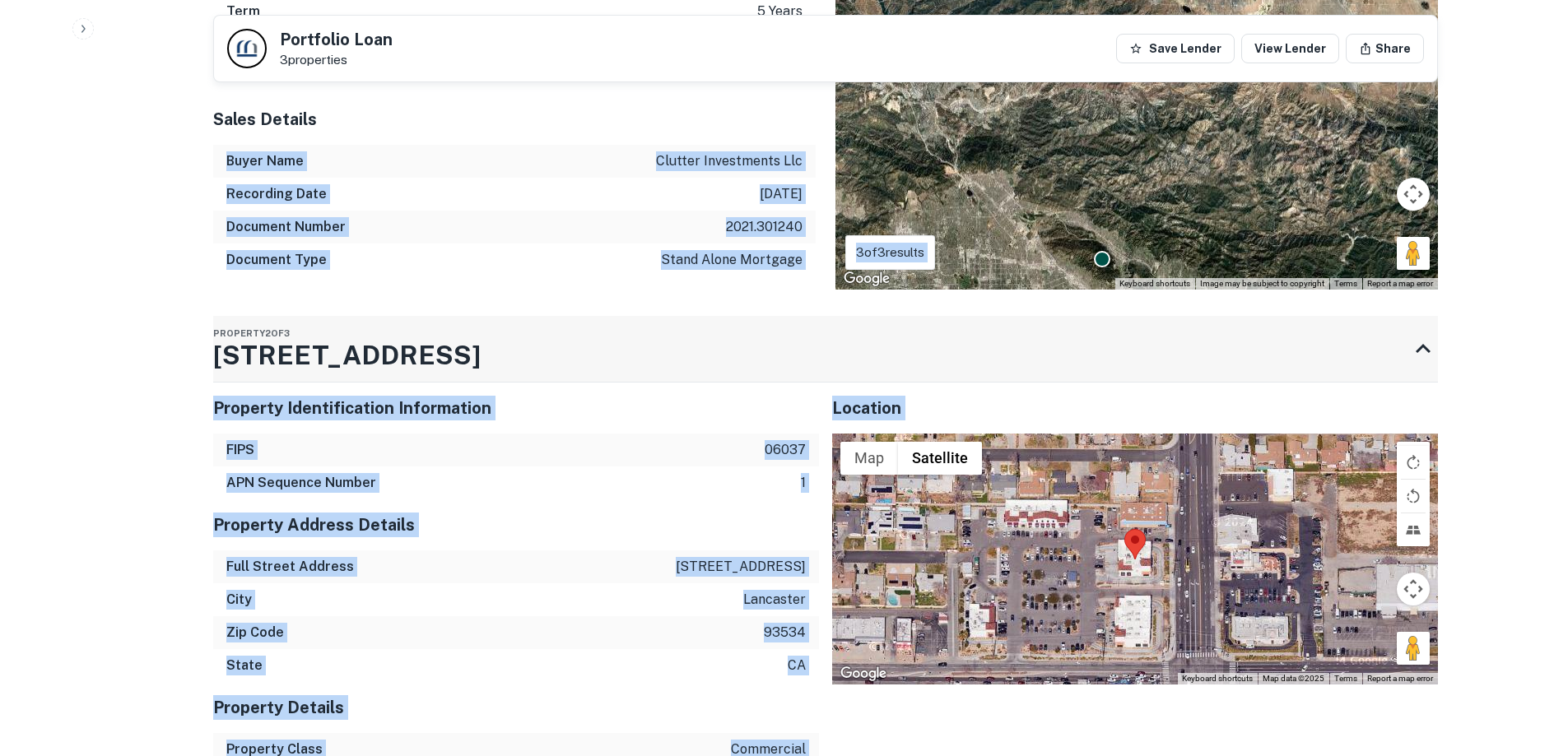
click at [422, 339] on div "Property 2 of 3 [STREET_ADDRESS]" at bounding box center [810, 349] width 1195 height 65
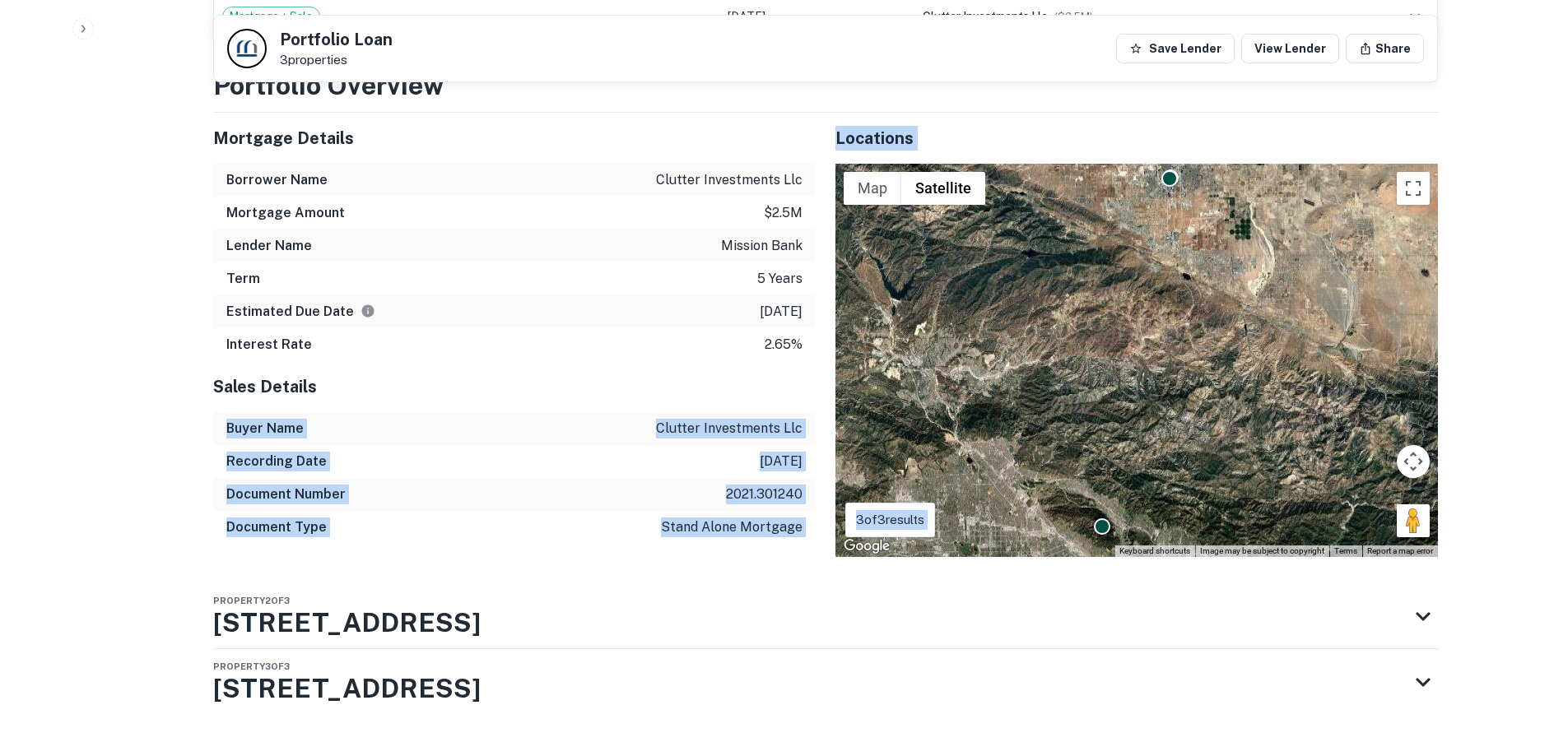
scroll to position [961, 0]
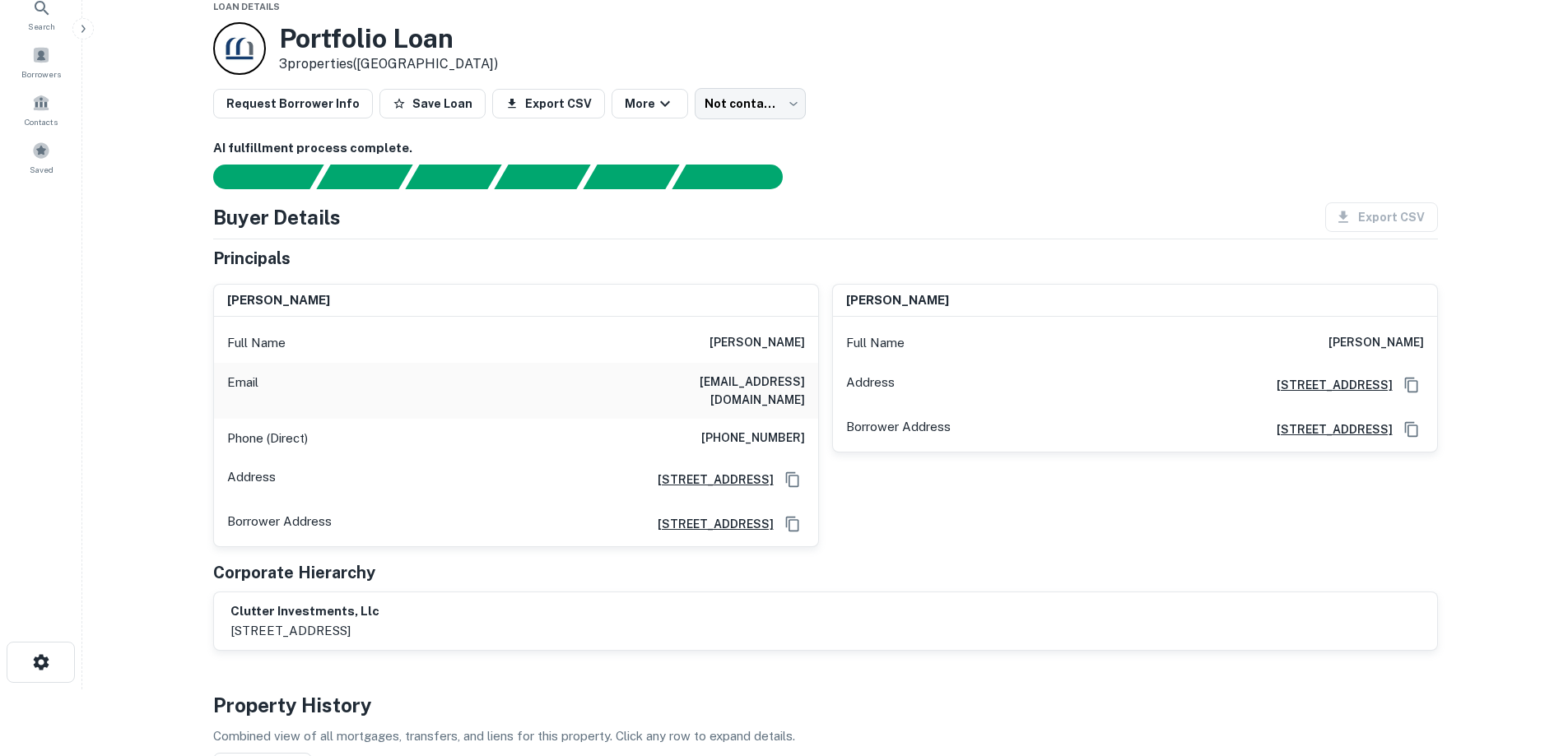
scroll to position [0, 0]
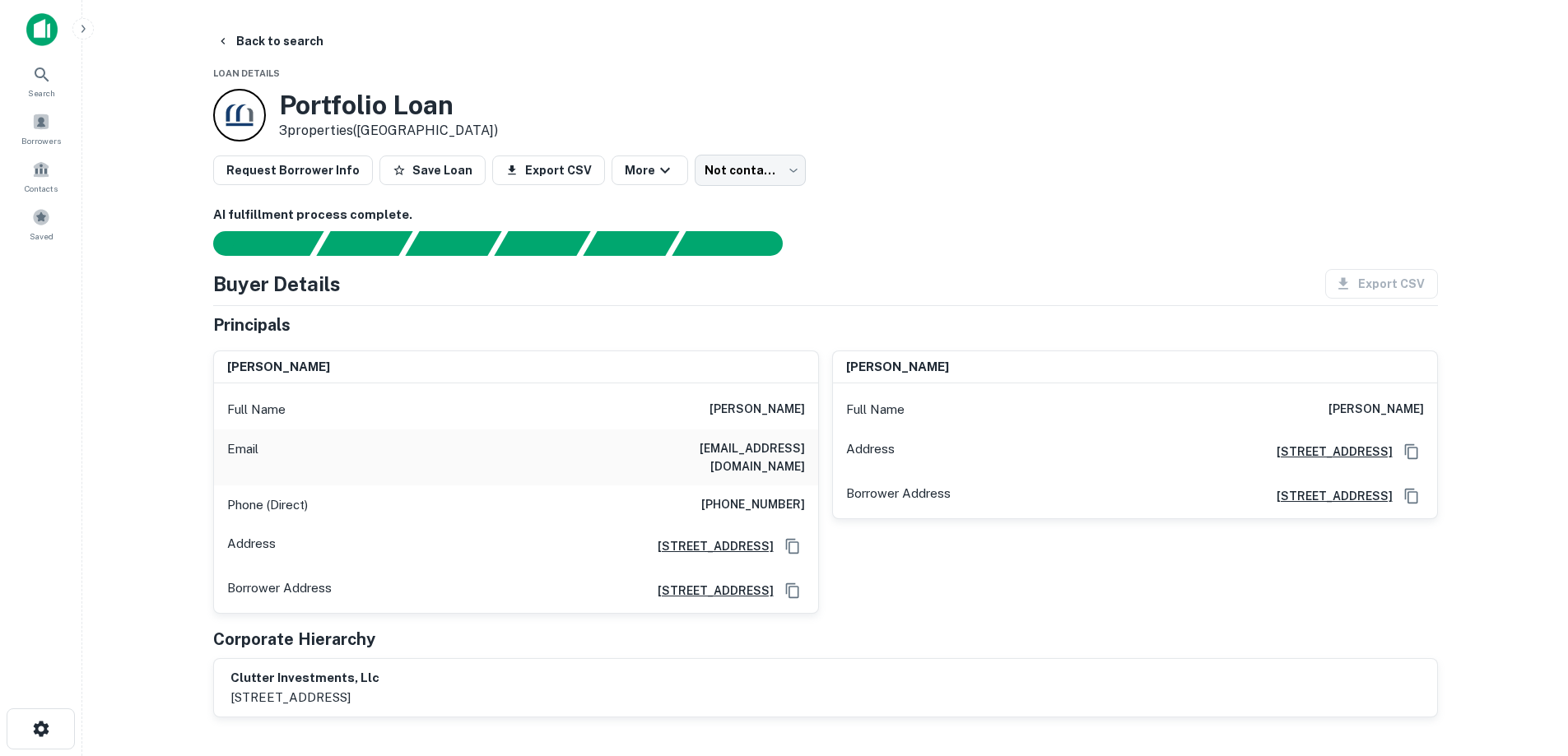
click at [271, 36] on button "Back to search" at bounding box center [270, 41] width 120 height 30
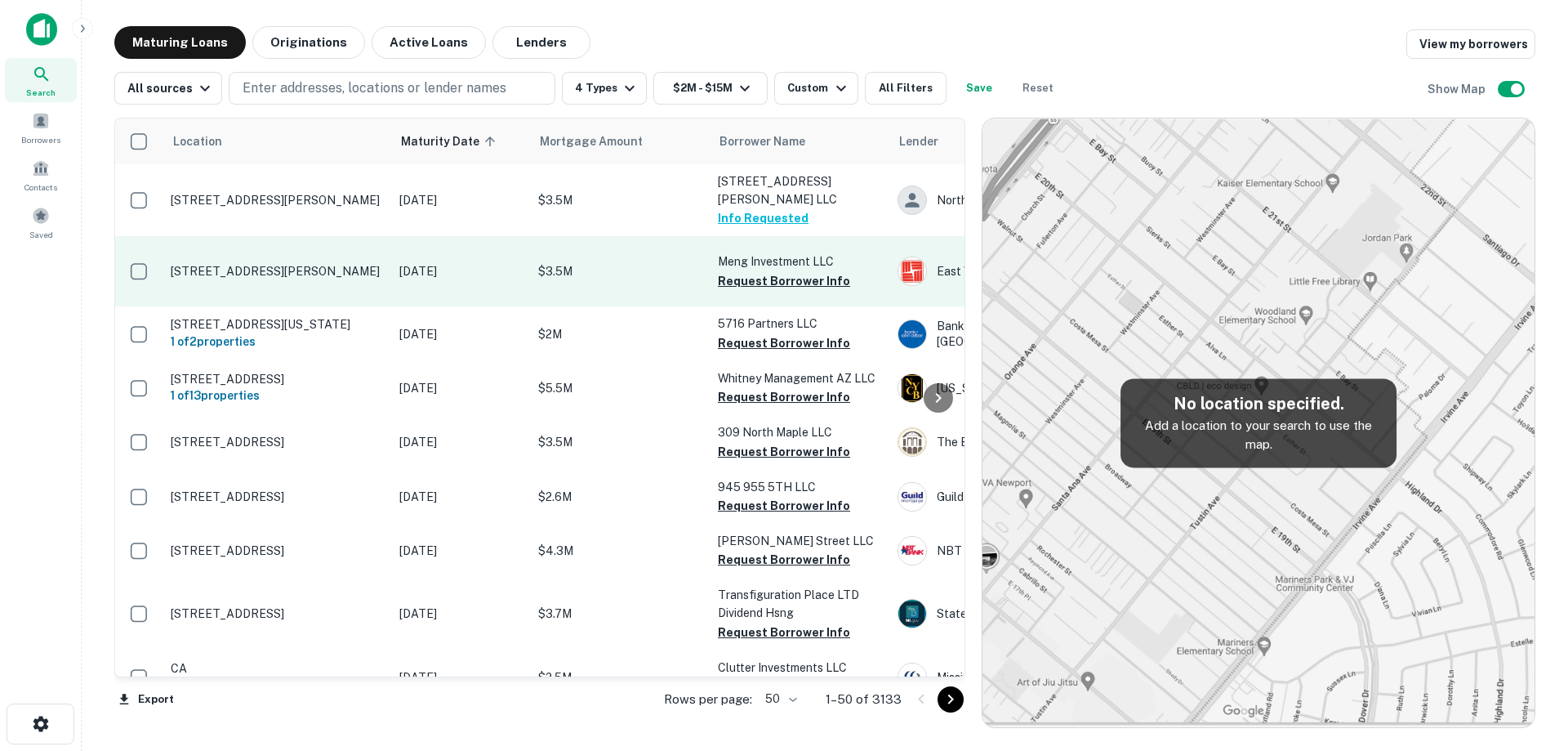
click at [358, 289] on td "[STREET_ADDRESS][PERSON_NAME]" at bounding box center [276, 272] width 228 height 70
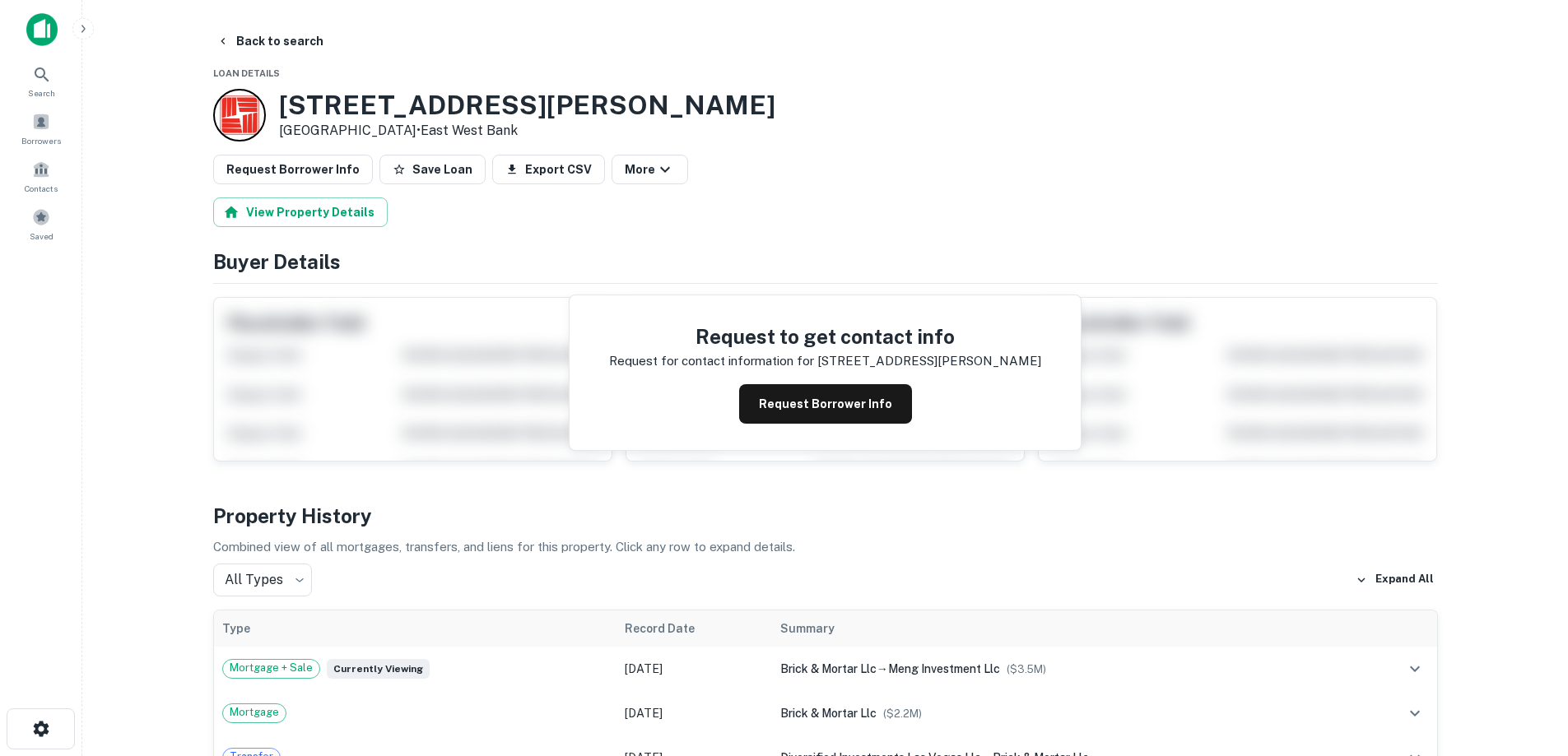
drag, startPoint x: 283, startPoint y: 99, endPoint x: 413, endPoint y: 129, distance: 133.4
click at [413, 129] on div "[STREET_ADDRESS][PERSON_NAME] • [GEOGRAPHIC_DATA]" at bounding box center [527, 115] width 496 height 51
copy div "[STREET_ADDRESS][PERSON_NAME]"
click at [784, 403] on button "Request Borrower Info" at bounding box center [825, 403] width 173 height 39
click at [346, 103] on h3 "[STREET_ADDRESS][PERSON_NAME]" at bounding box center [527, 105] width 496 height 31
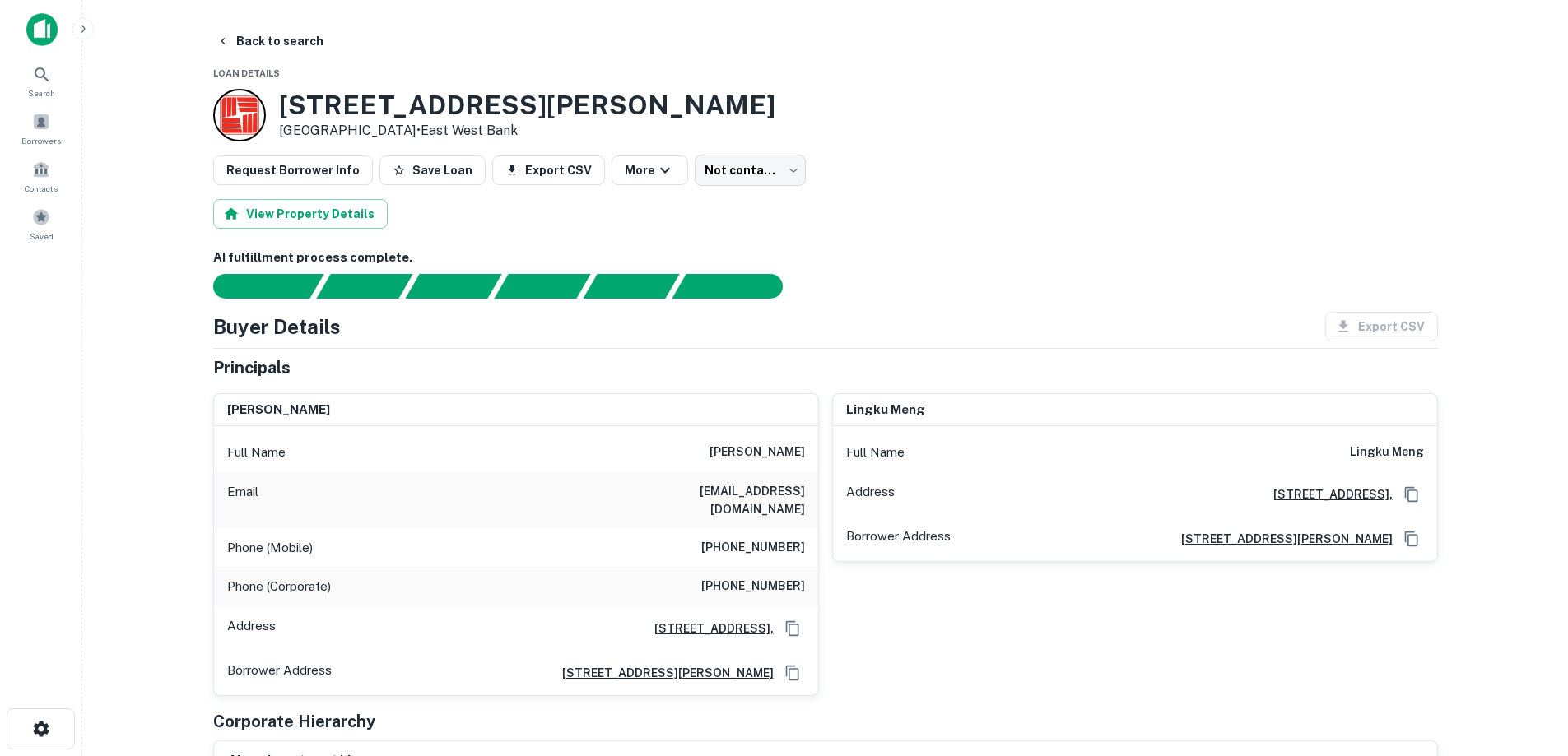
click at [789, 538] on h6 "[PHONE_NUMBER]" at bounding box center [753, 548] width 104 height 20
copy h6 "[PHONE_NUMBER]"
click at [605, 479] on div "Email [EMAIL_ADDRESS][DOMAIN_NAME]" at bounding box center [515, 501] width 604 height 56
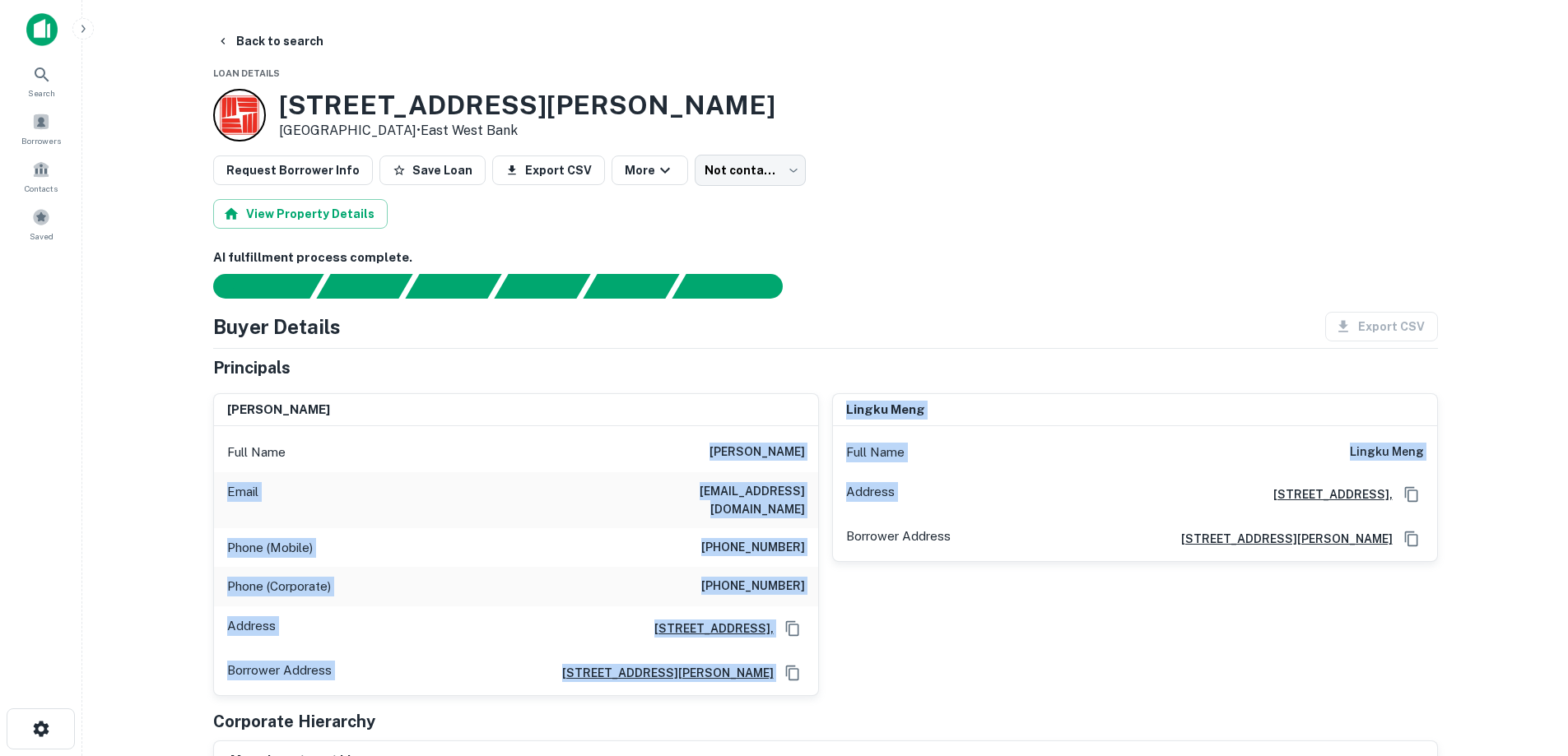
drag, startPoint x: 929, startPoint y: 465, endPoint x: 1078, endPoint y: 474, distance: 149.3
click at [1077, 474] on div "[PERSON_NAME] Full Name [PERSON_NAME] Email [EMAIL_ADDRESS][DOMAIN_NAME] Phone …" at bounding box center [819, 538] width 1238 height 316
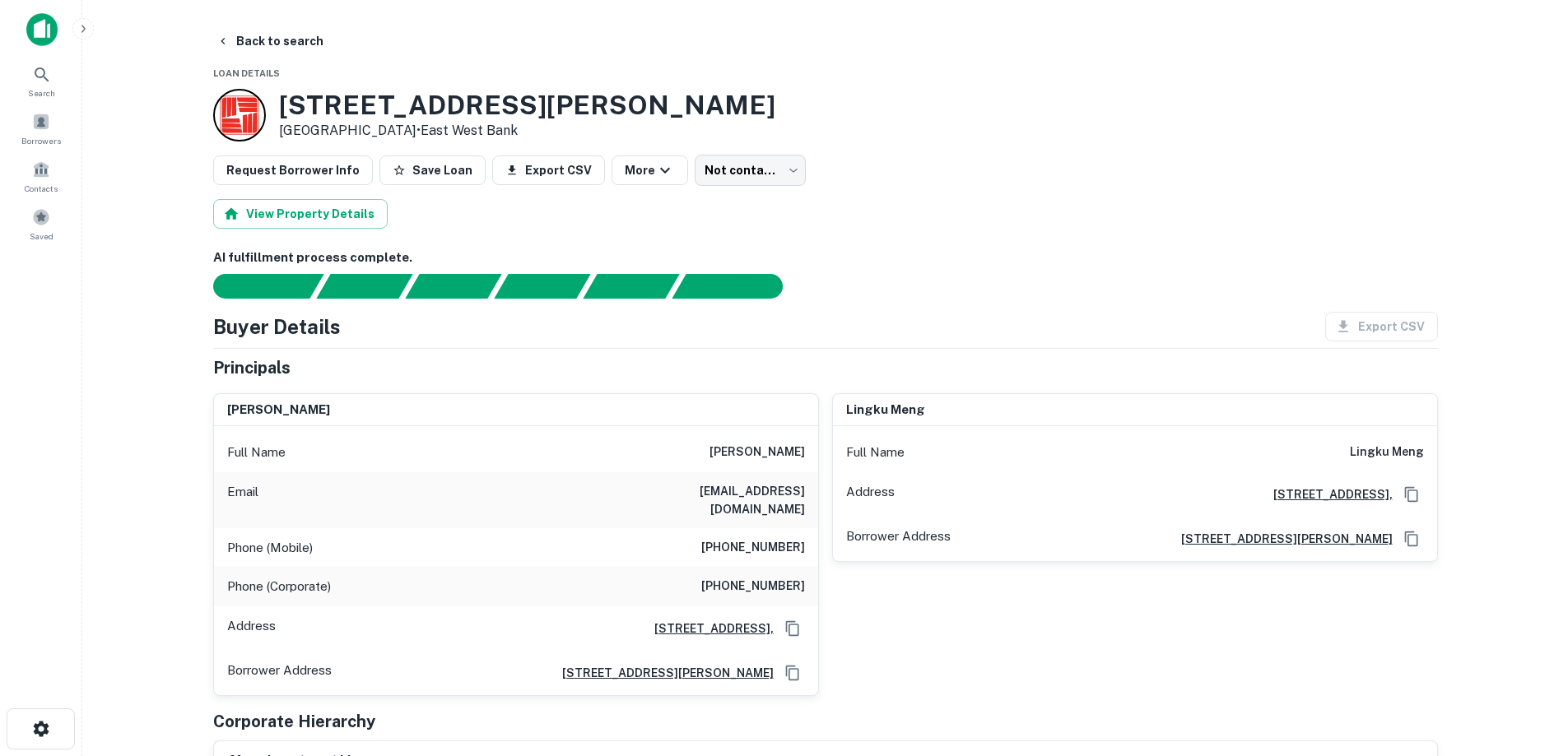
click at [1025, 526] on div "Borrower Address [STREET_ADDRESS][PERSON_NAME]" at bounding box center [1134, 539] width 604 height 45
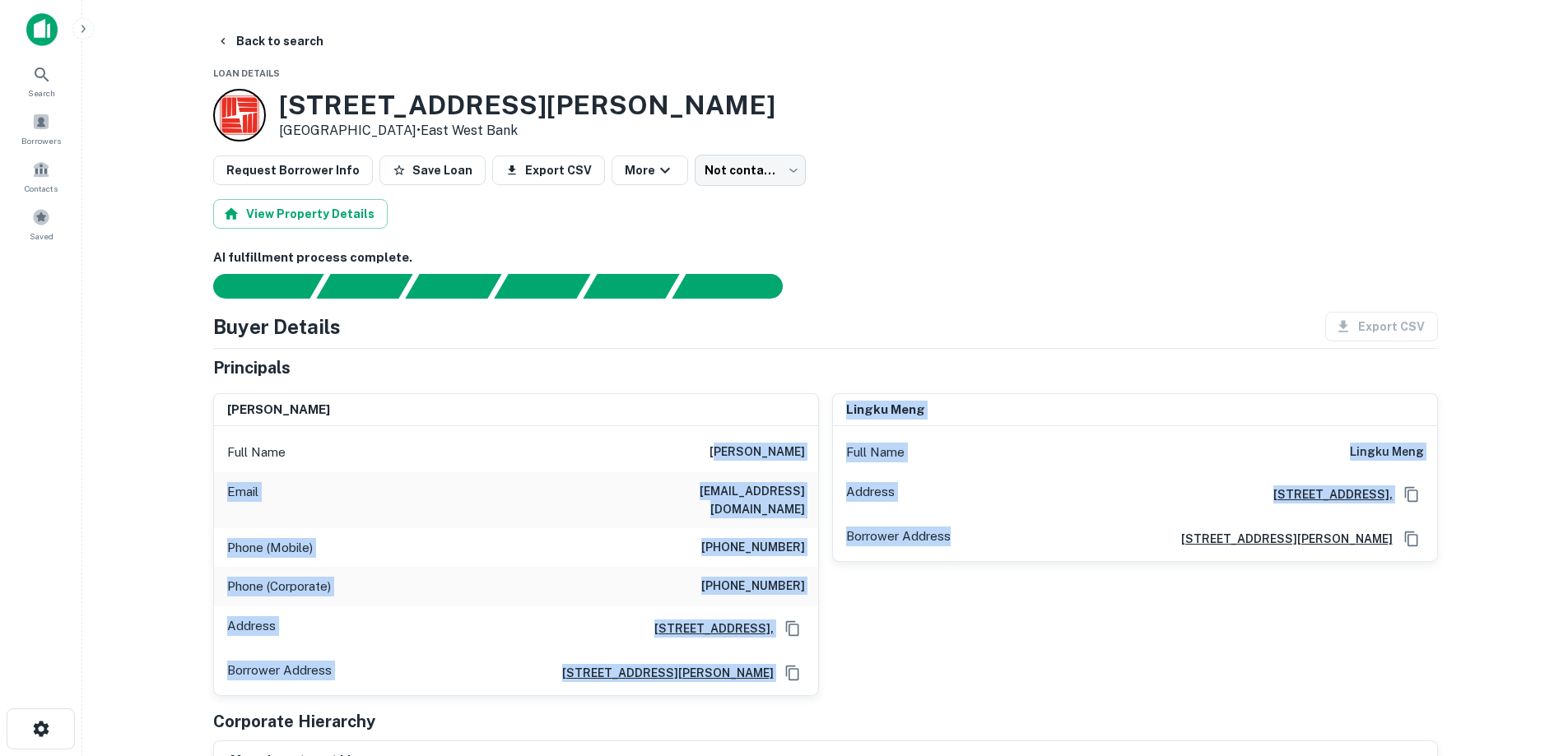
drag, startPoint x: 1014, startPoint y: 530, endPoint x: 714, endPoint y: 437, distance: 314.1
click at [726, 443] on div "[PERSON_NAME] Full Name [PERSON_NAME] Email [EMAIL_ADDRESS][DOMAIN_NAME] Phone …" at bounding box center [819, 538] width 1238 height 316
click at [710, 437] on div "Full Name [PERSON_NAME]" at bounding box center [515, 452] width 604 height 39
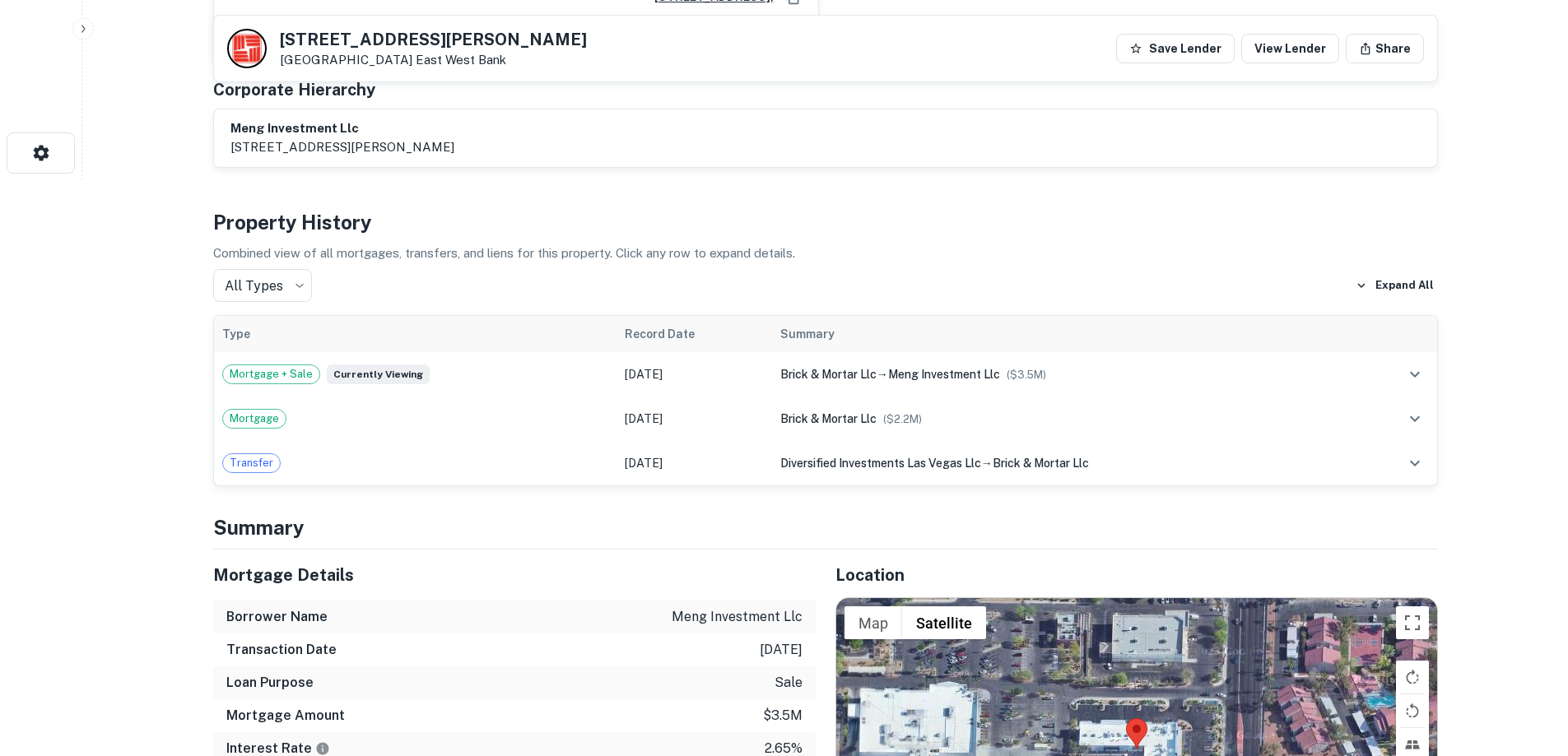
scroll to position [987, 0]
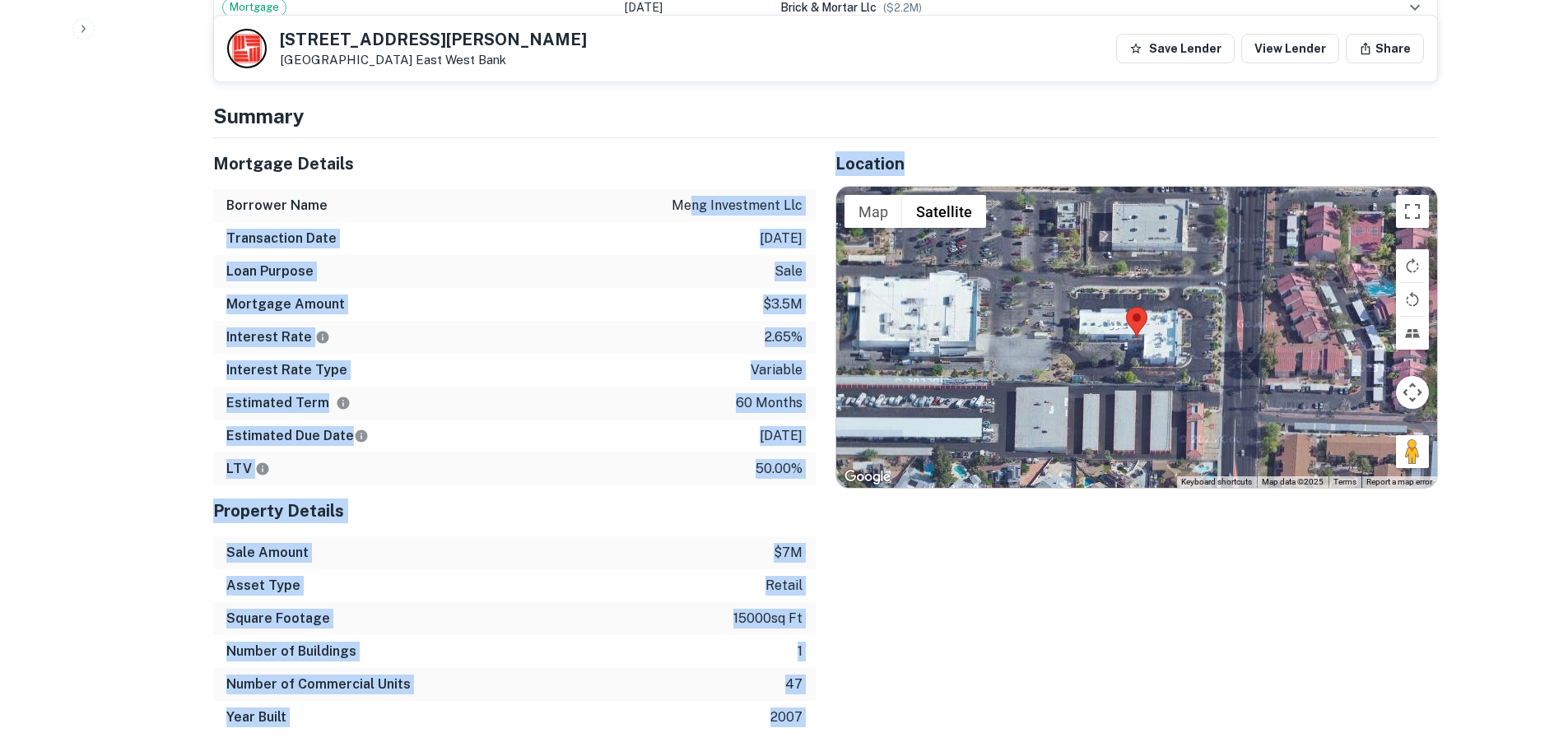
drag, startPoint x: 817, startPoint y: 682, endPoint x: 683, endPoint y: 191, distance: 509.0
click at [683, 191] on div "Mortgage Details Borrower Name meng investment llc Transaction Date [DATE] Loan…" at bounding box center [815, 435] width 1244 height 595
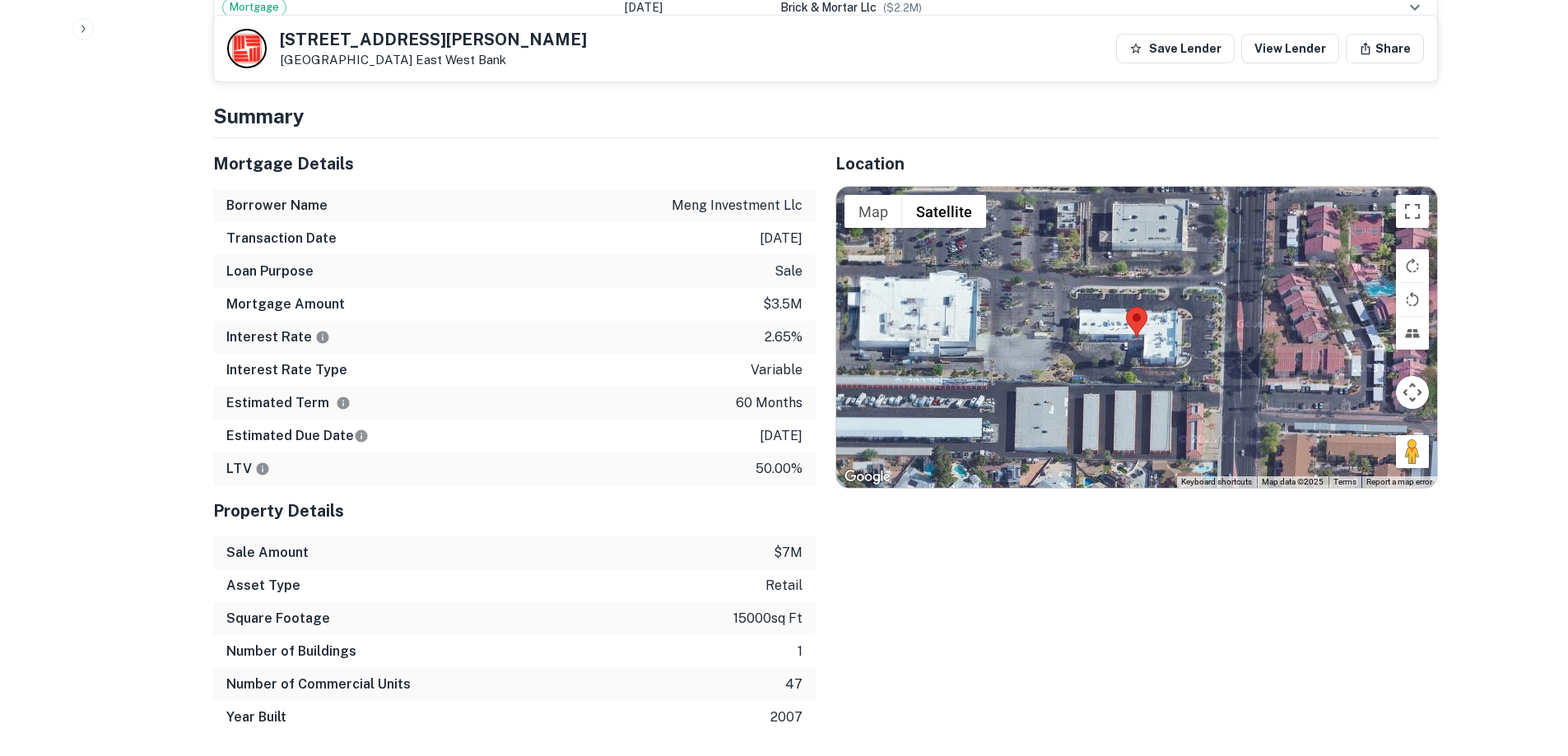
click at [662, 189] on div "Borrower Name meng investment llc" at bounding box center [514, 205] width 603 height 33
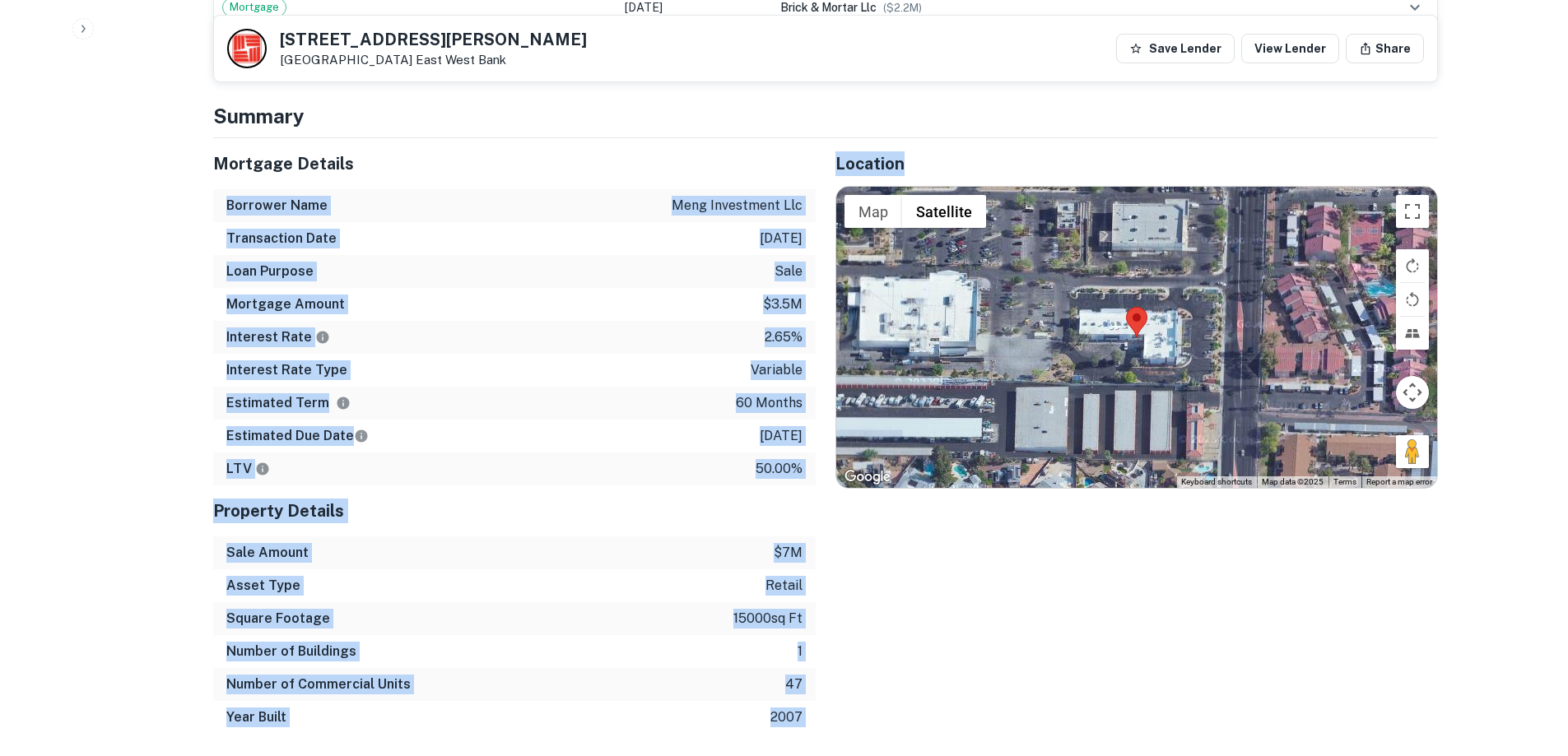
drag, startPoint x: 661, startPoint y: 166, endPoint x: 828, endPoint y: 652, distance: 513.9
click at [828, 652] on div "Mortgage Details Borrower Name meng investment llc Transaction Date [DATE] Loan…" at bounding box center [815, 435] width 1244 height 595
click at [858, 690] on div "Location ← Move left → Move right ↑ Move up ↓ Move down + Zoom in - Zoom out Ho…" at bounding box center [1126, 435] width 622 height 595
drag, startPoint x: 867, startPoint y: 707, endPoint x: 644, endPoint y: 162, distance: 588.9
click at [644, 162] on div "Mortgage Details Borrower Name meng investment llc Transaction Date [DATE] Loan…" at bounding box center [815, 435] width 1244 height 595
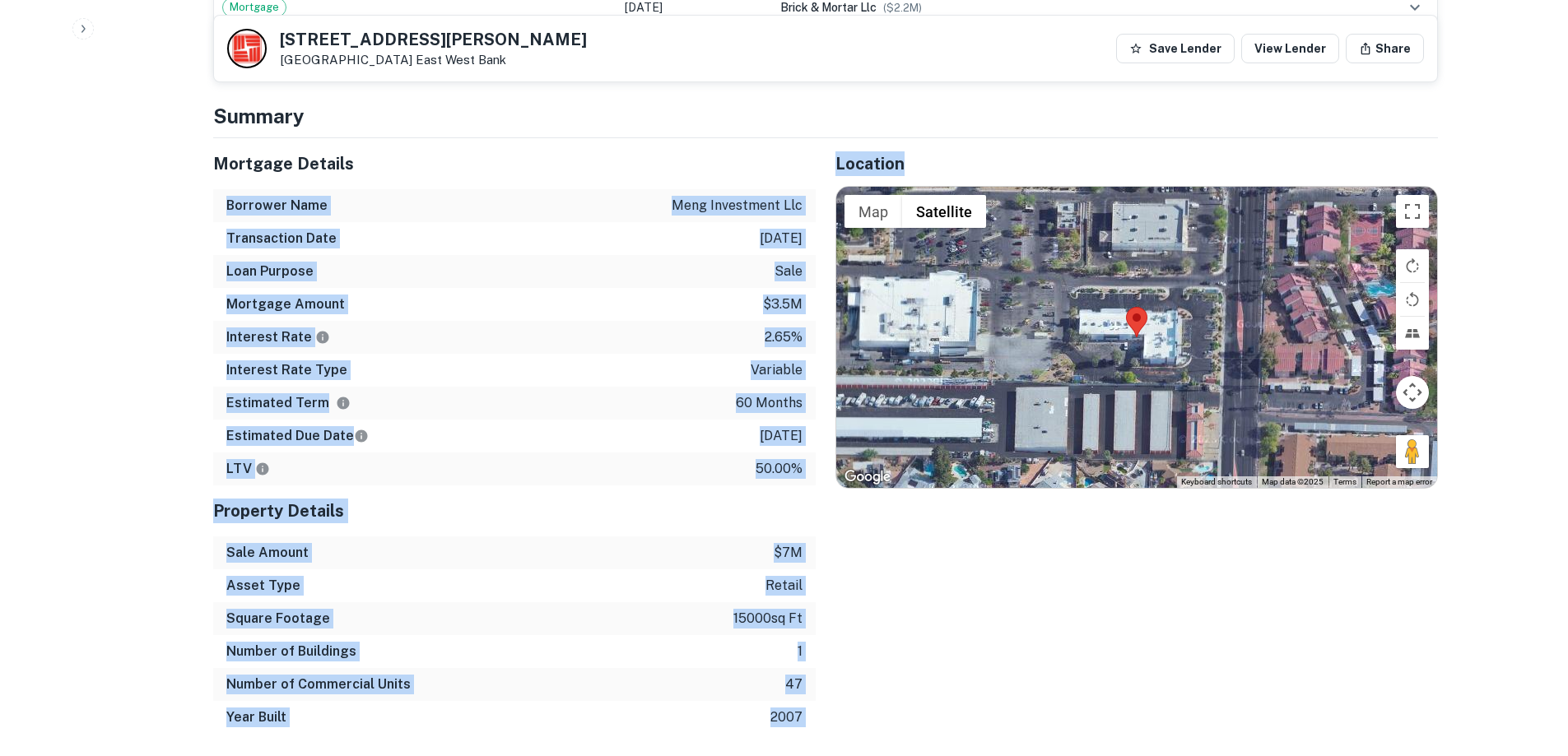
click at [638, 163] on div "Mortgage Details" at bounding box center [514, 164] width 603 height 51
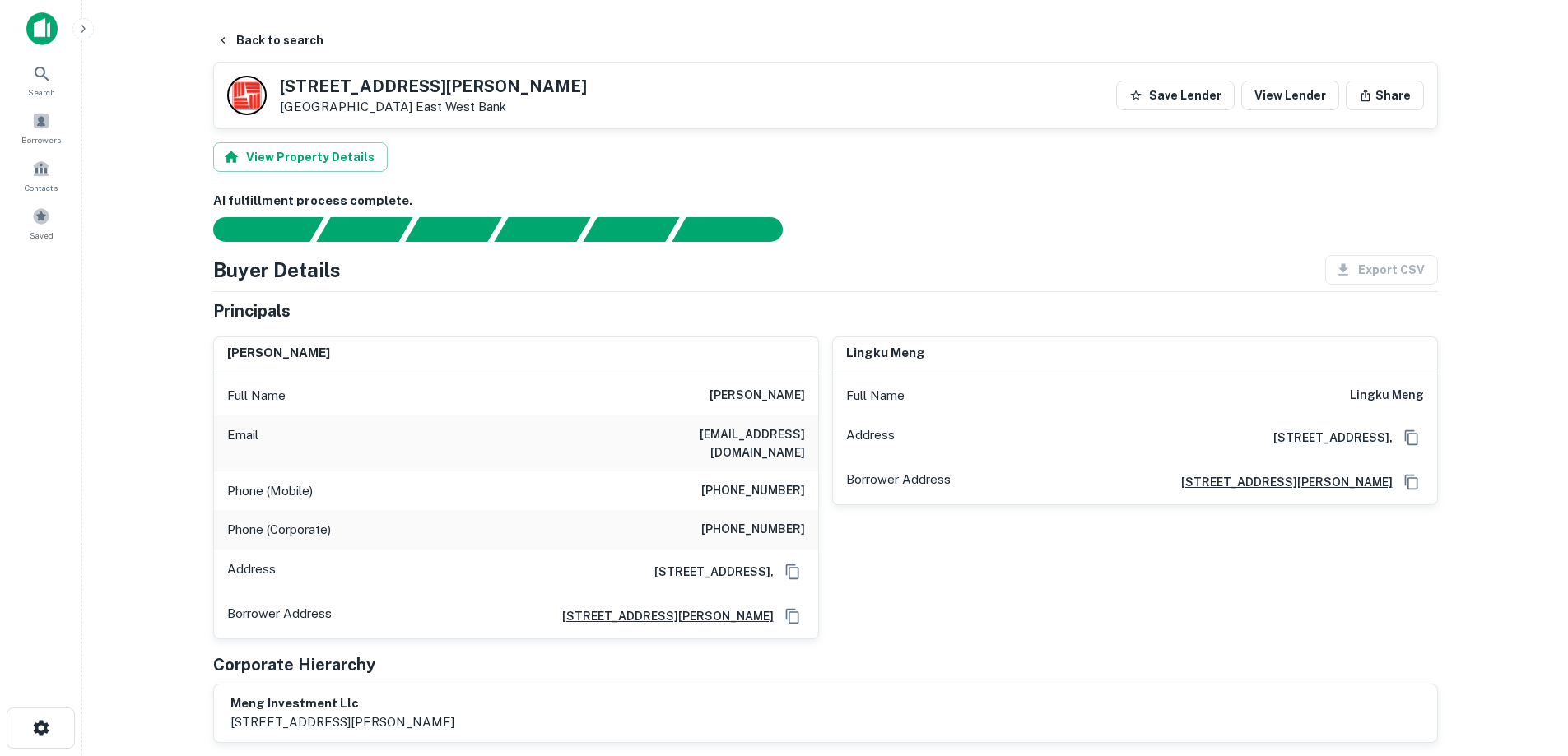
scroll to position [0, 0]
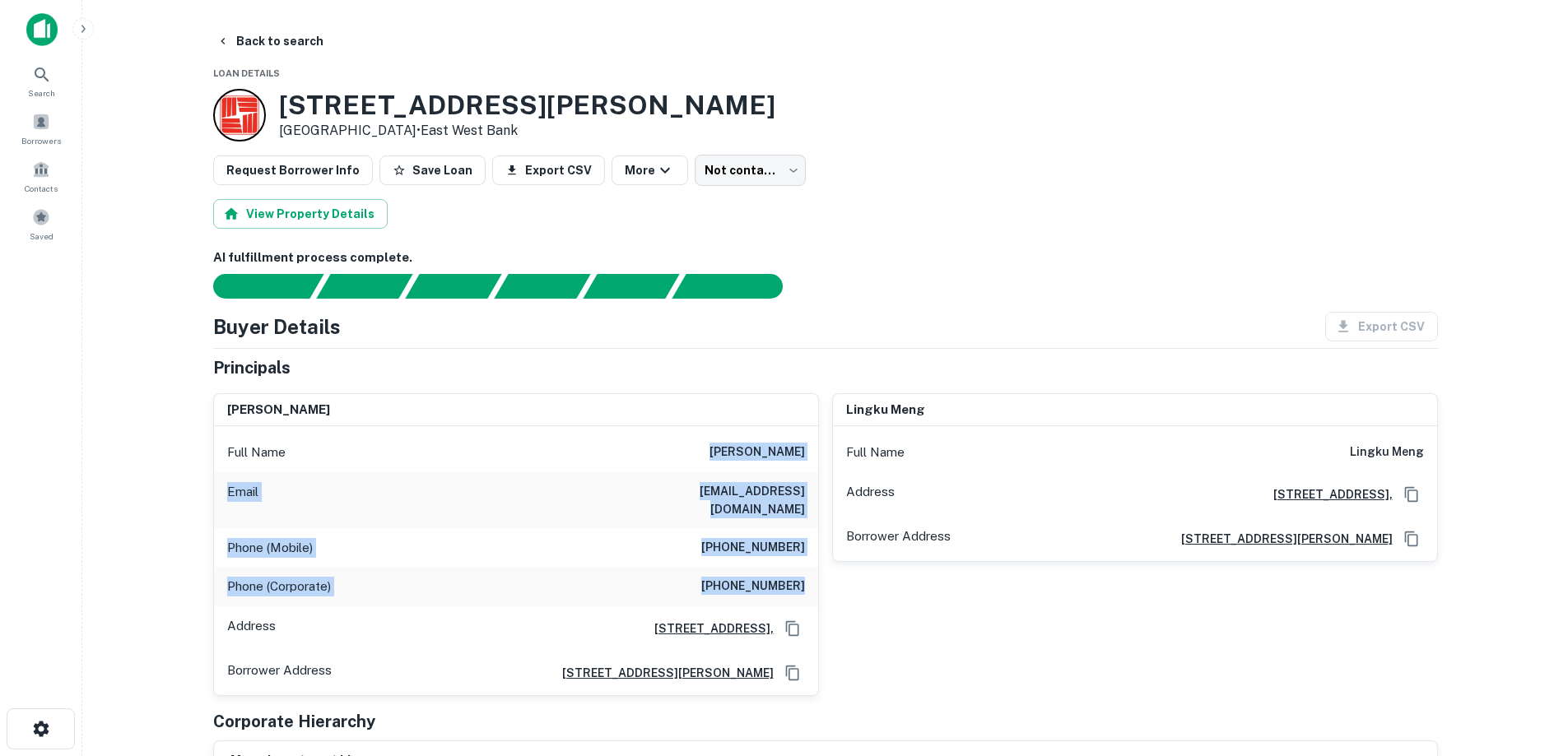
drag, startPoint x: 700, startPoint y: 456, endPoint x: 818, endPoint y: 572, distance: 165.5
click at [818, 572] on div "[PERSON_NAME] Full Name [PERSON_NAME] Email [EMAIL_ADDRESS][DOMAIN_NAME] Phone …" at bounding box center [515, 544] width 605 height 303
drag, startPoint x: 818, startPoint y: 572, endPoint x: 722, endPoint y: 478, distance: 134.4
click at [722, 478] on div "[PERSON_NAME] Full Name [PERSON_NAME] Email [EMAIL_ADDRESS][DOMAIN_NAME] Phone …" at bounding box center [515, 544] width 605 height 303
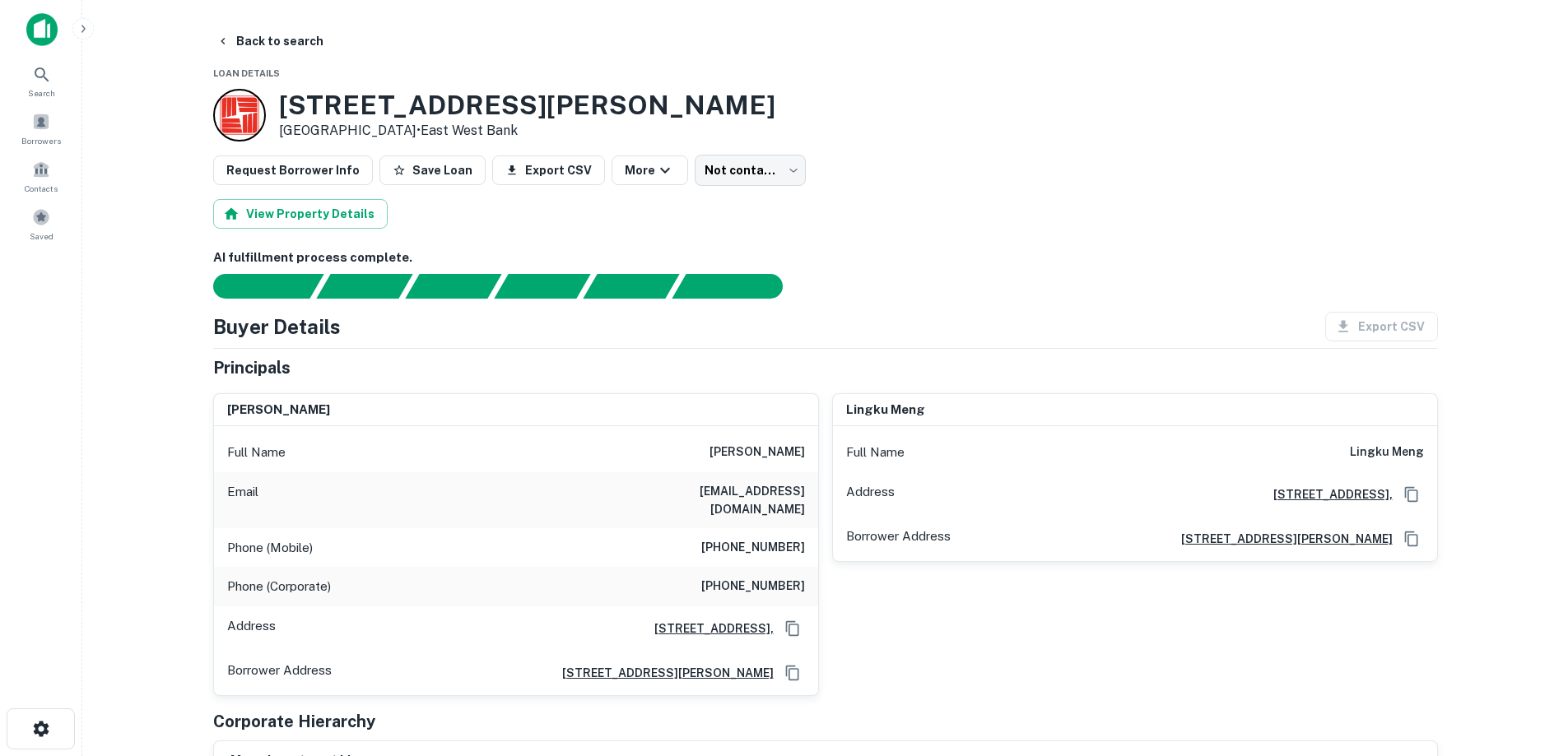
click at [723, 446] on div "Full Name [PERSON_NAME]" at bounding box center [515, 452] width 604 height 39
click at [257, 38] on button "Back to search" at bounding box center [270, 41] width 120 height 30
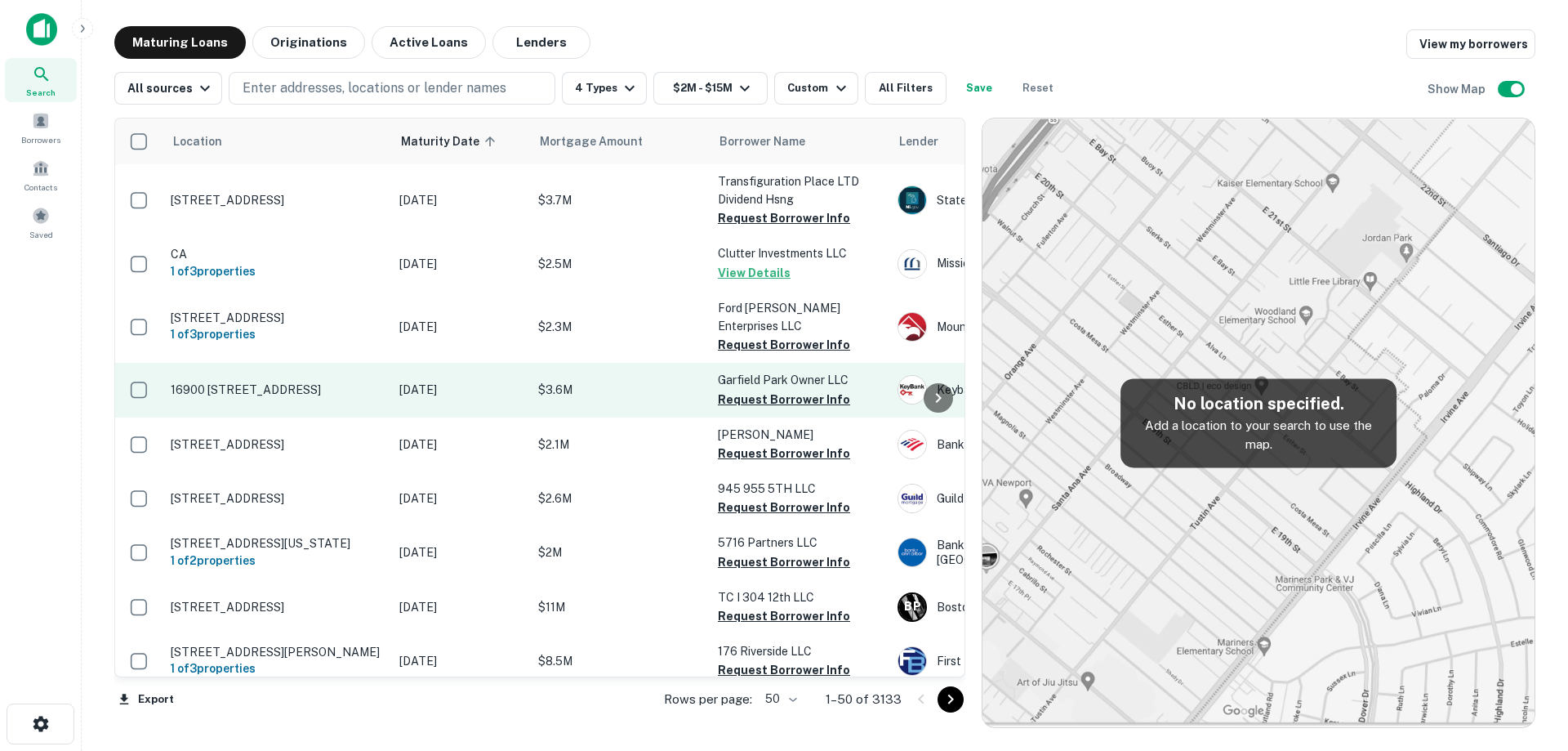
click at [392, 395] on td "[DATE]" at bounding box center [461, 390] width 139 height 54
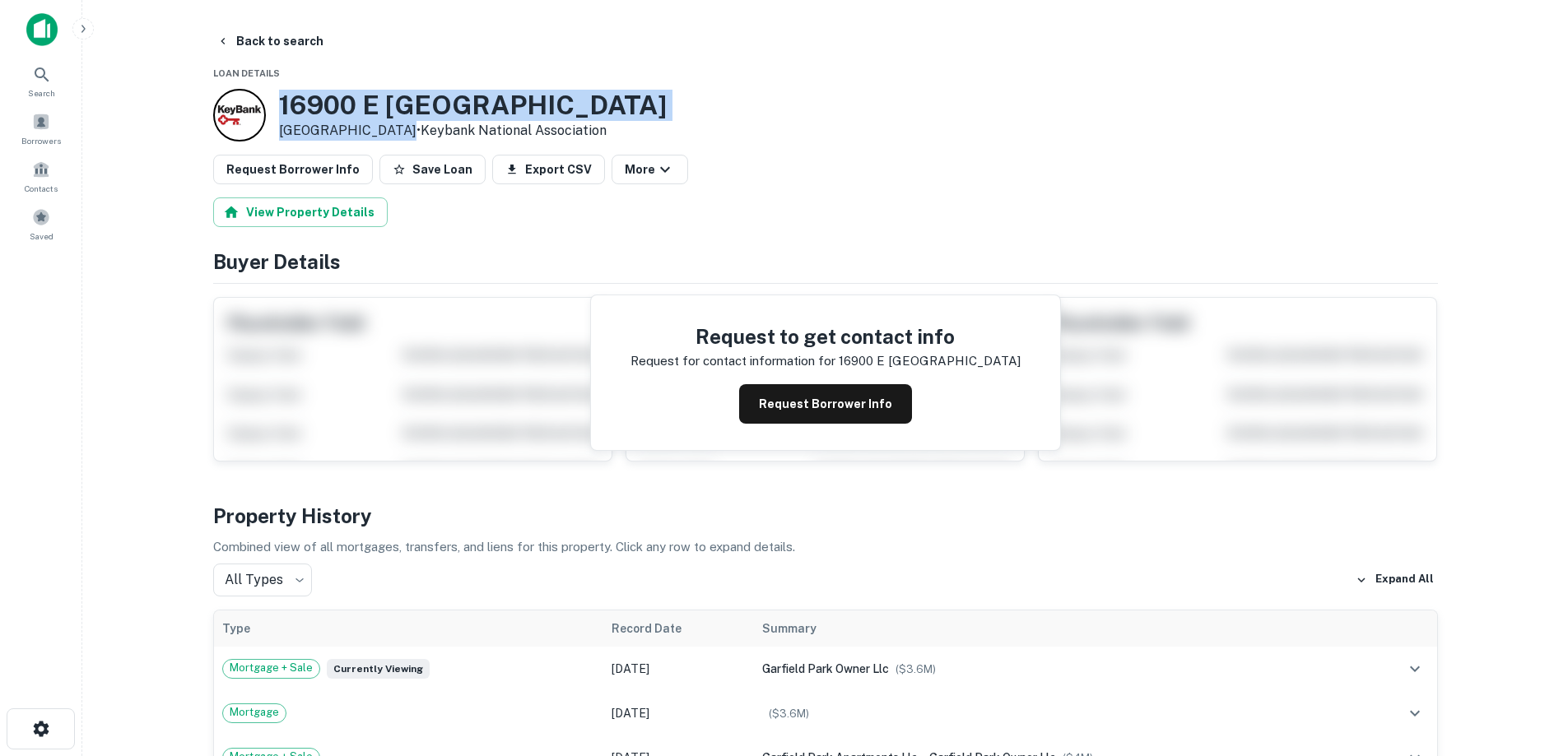
drag, startPoint x: 282, startPoint y: 104, endPoint x: 385, endPoint y: 126, distance: 105.3
click at [385, 126] on div "16900 [STREET_ADDRESS] • Keybank National Association" at bounding box center [473, 115] width 387 height 51
copy div "16900 [STREET_ADDRESS]"
click at [265, 38] on button "Back to search" at bounding box center [270, 41] width 120 height 30
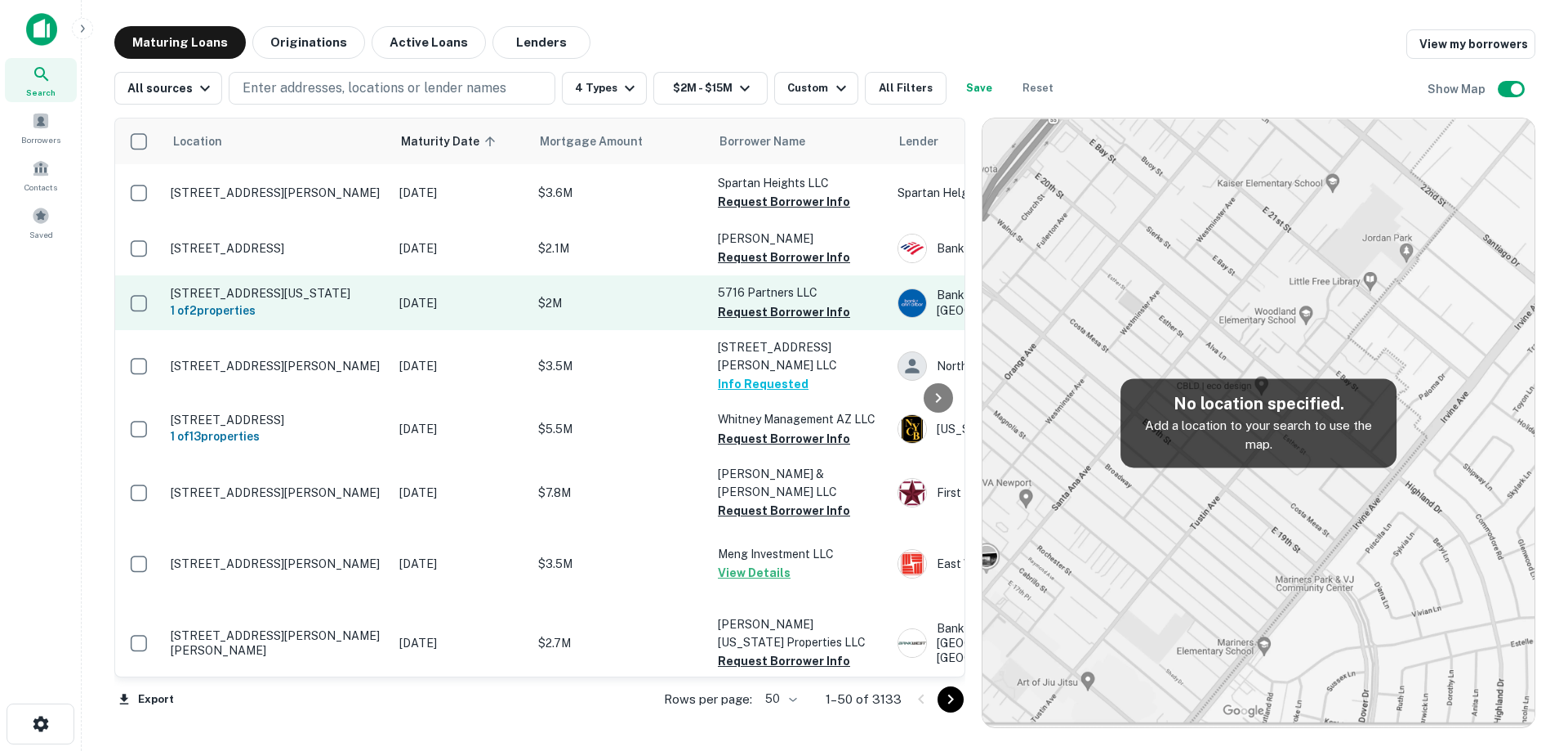
click at [529, 300] on td "[DATE]" at bounding box center [461, 302] width 139 height 54
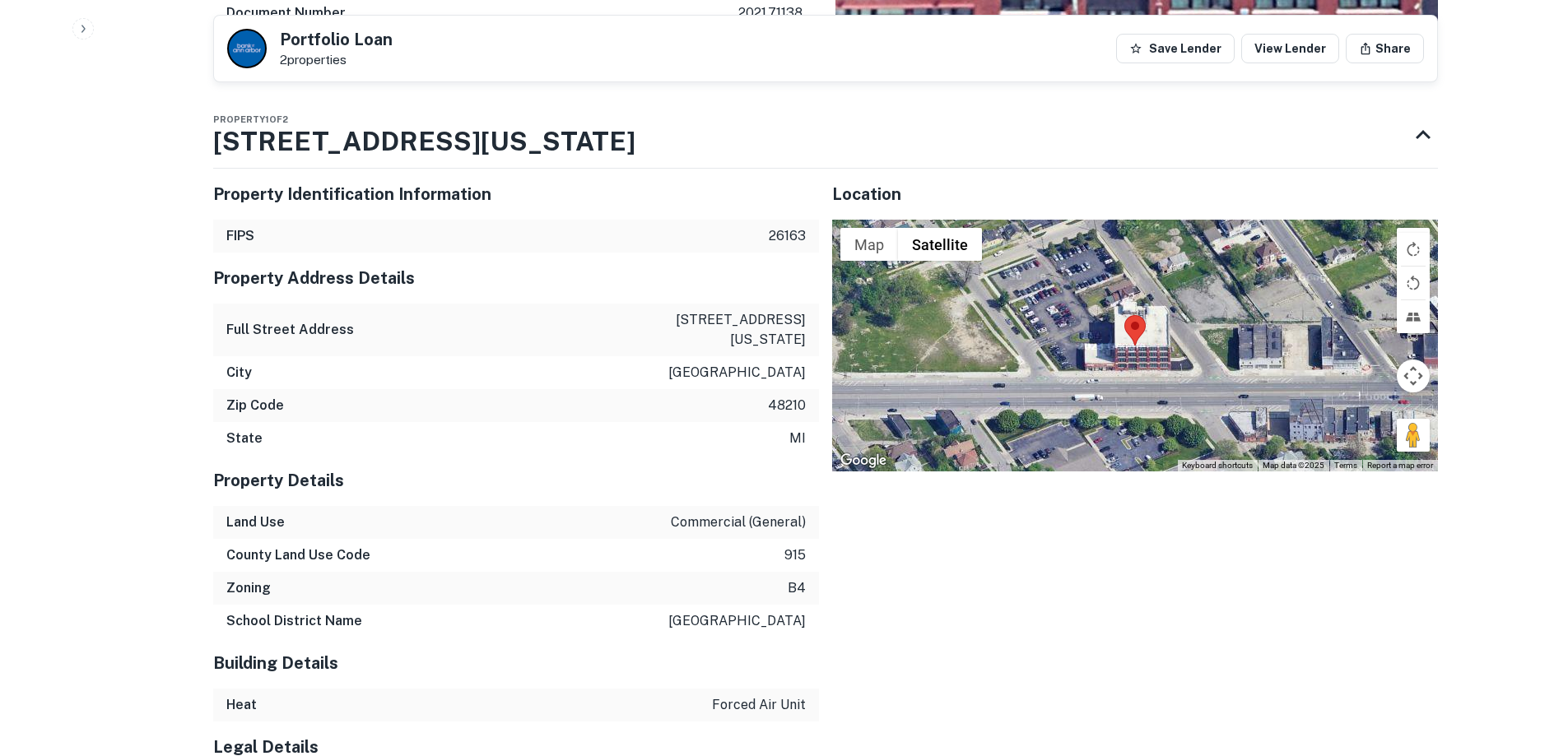
scroll to position [1151, 0]
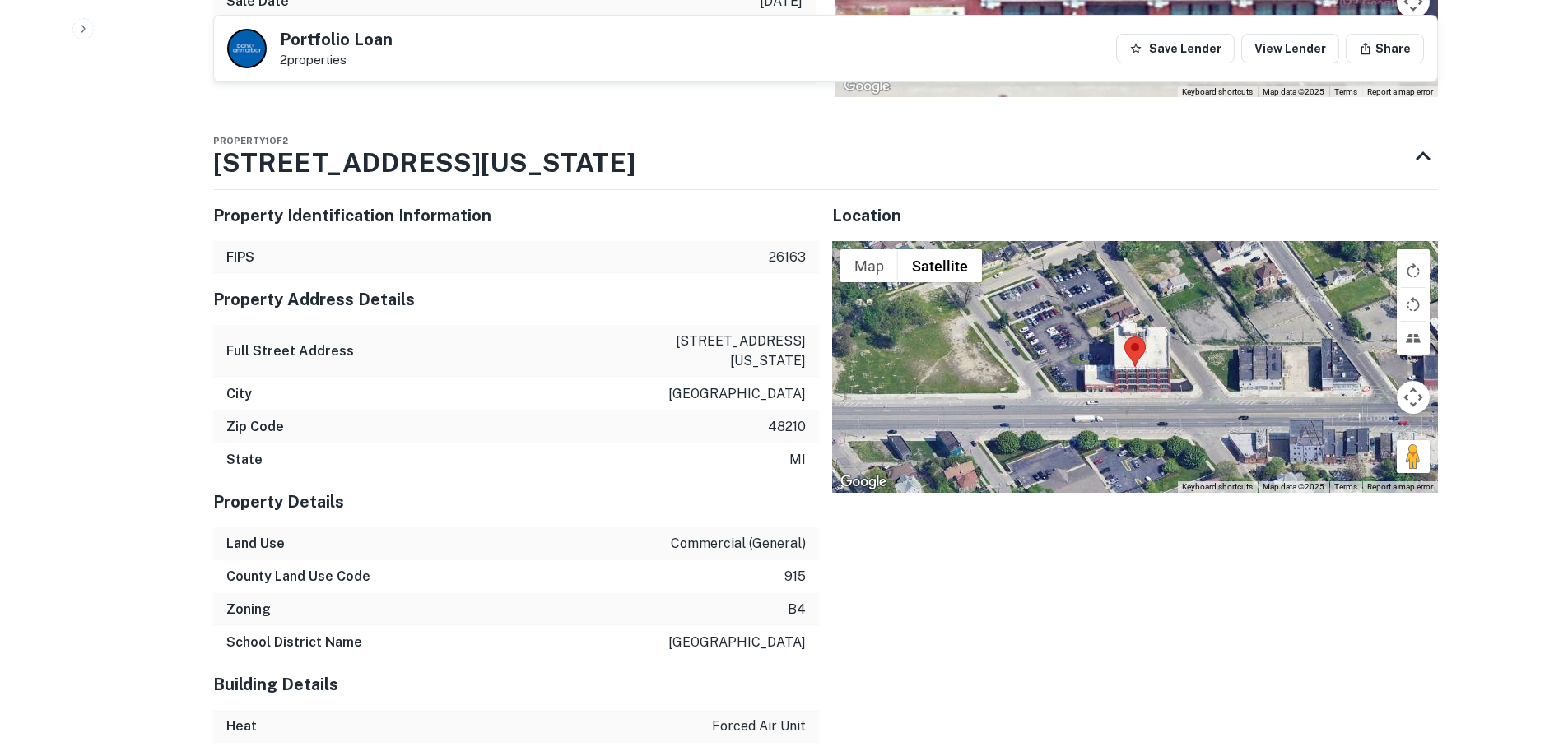
click at [744, 332] on p "[STREET_ADDRESS][US_STATE]" at bounding box center [731, 351] width 148 height 39
copy p "[STREET_ADDRESS][US_STATE]"
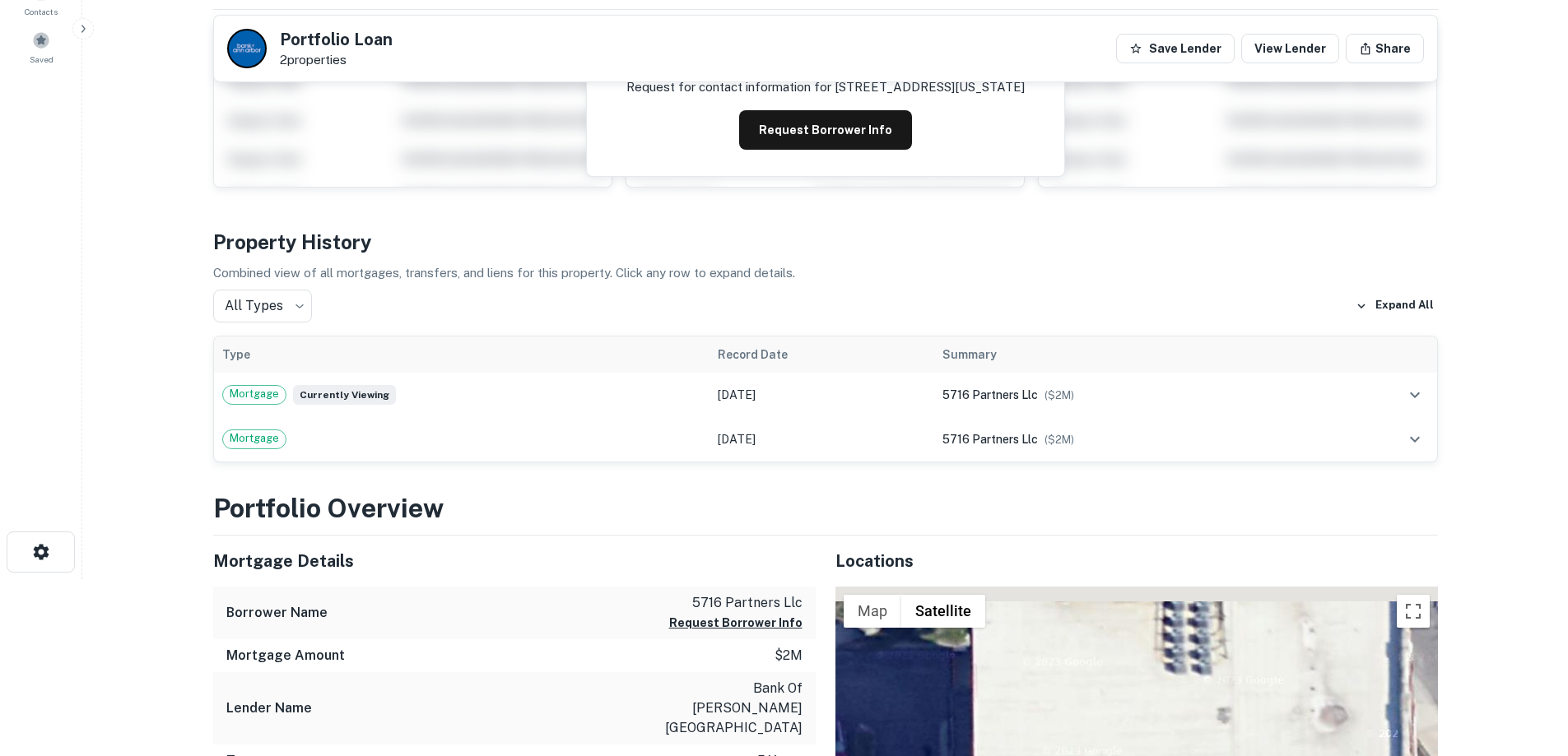
scroll to position [0, 0]
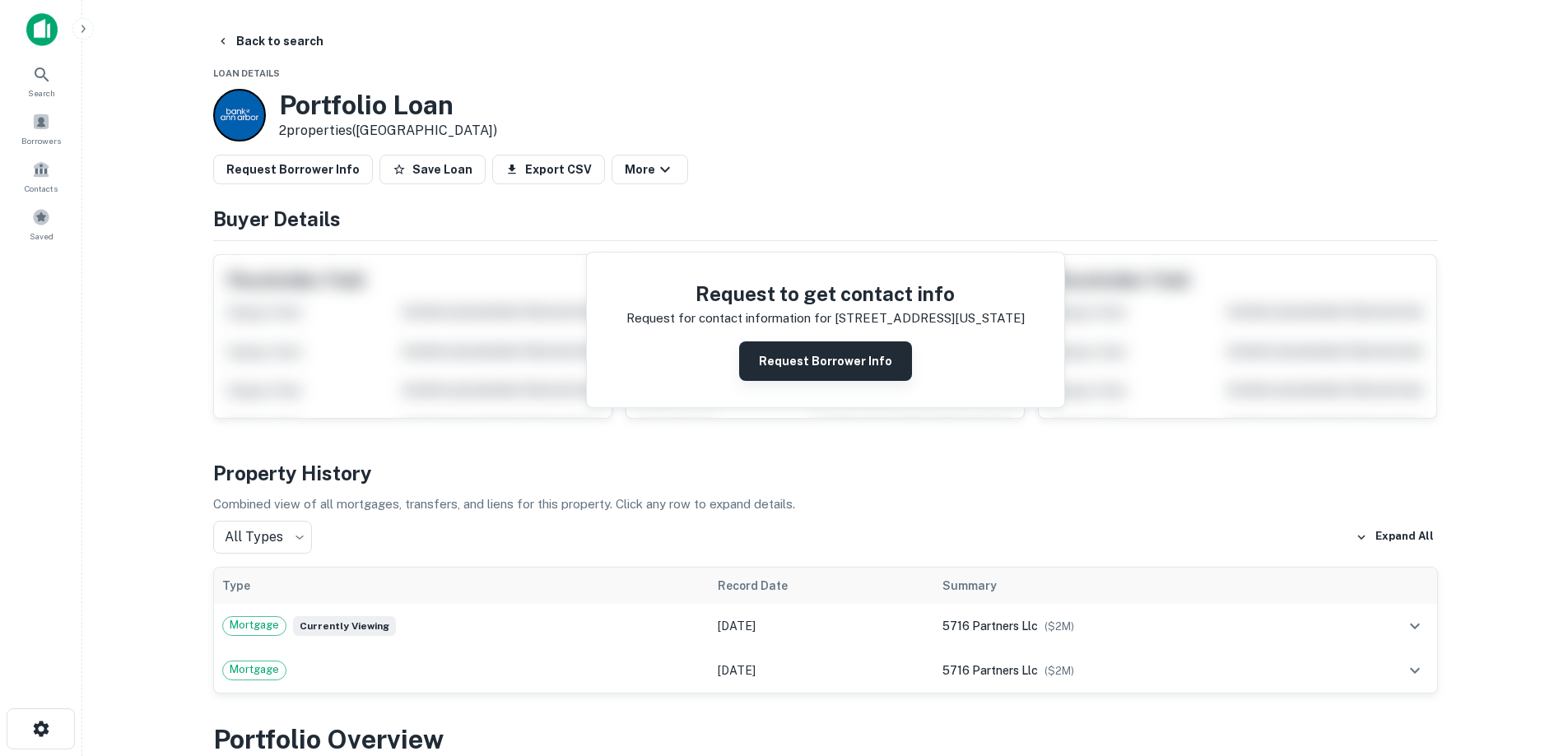
click at [851, 363] on button "Request Borrower Info" at bounding box center [825, 361] width 173 height 39
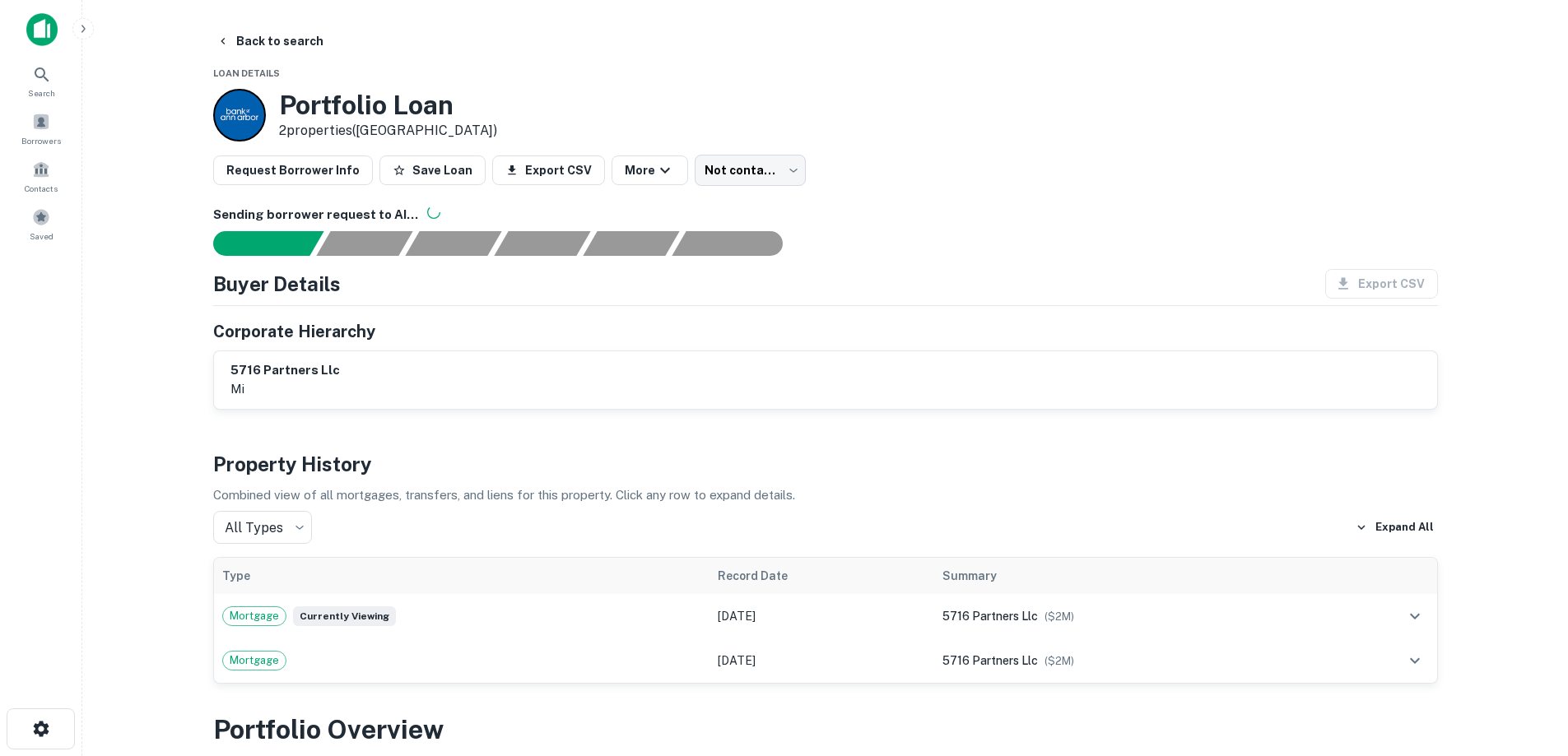
click at [285, 20] on main "Back to search Loan Details Portfolio Loan 2 properties ([GEOGRAPHIC_DATA]) Req…" at bounding box center [825, 378] width 1485 height 756
click at [284, 43] on button "Back to search" at bounding box center [270, 41] width 120 height 30
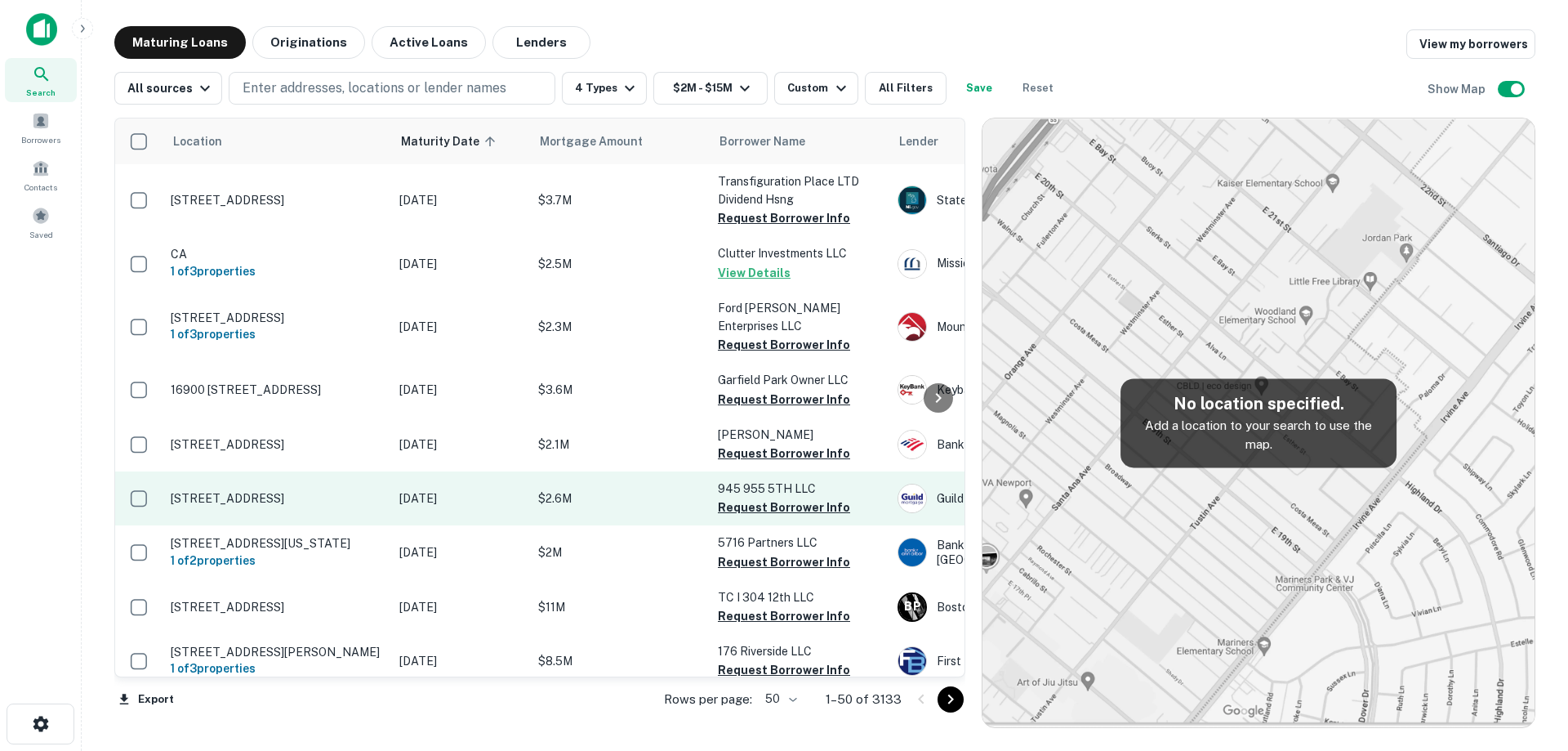
click at [475, 506] on p "[DATE]" at bounding box center [461, 498] width 123 height 18
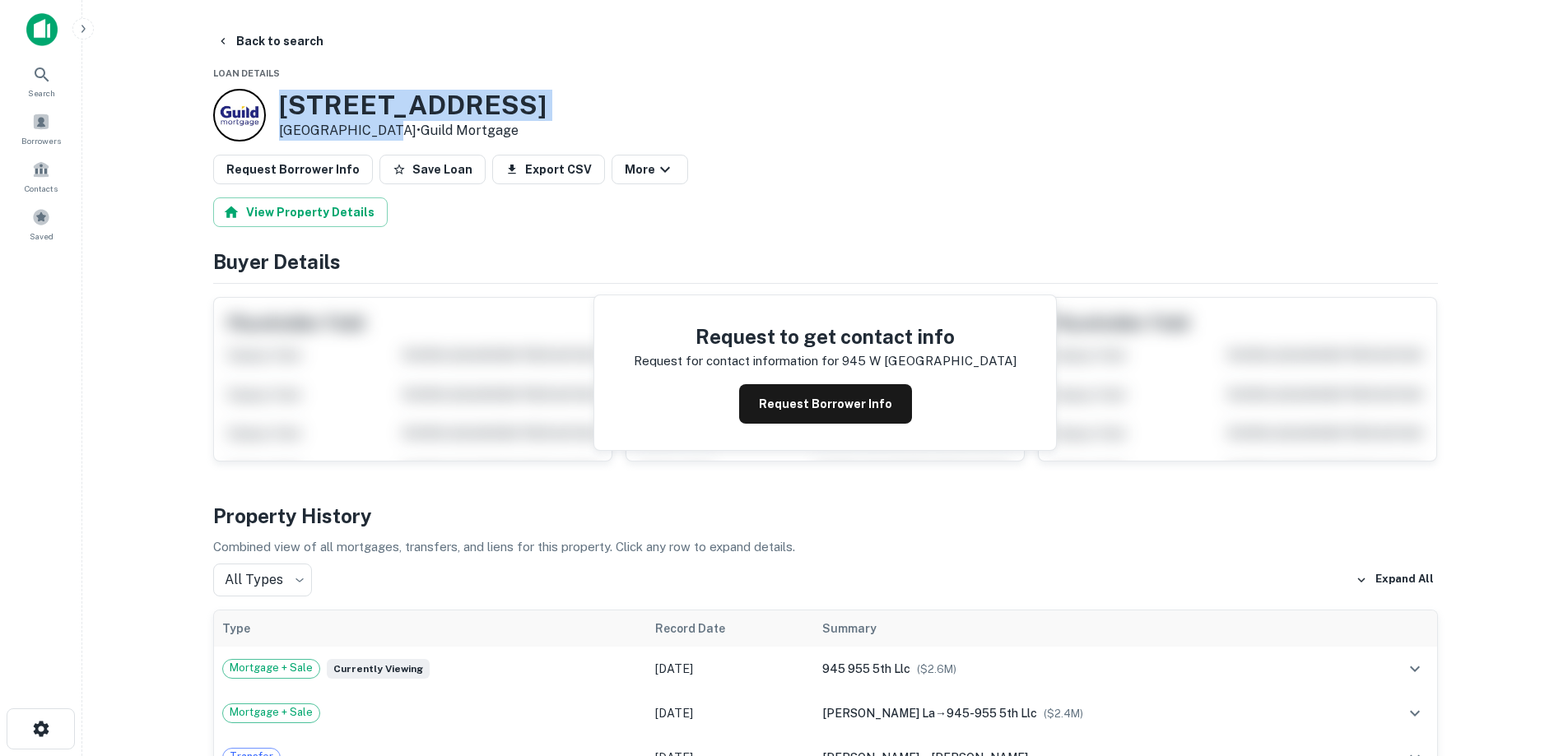
drag, startPoint x: 284, startPoint y: 104, endPoint x: 382, endPoint y: 133, distance: 102.2
click at [382, 133] on div "[STREET_ADDRESS] • Guild Mortgage" at bounding box center [413, 115] width 267 height 51
copy div "[STREET_ADDRESS]"
click at [304, 40] on button "Back to search" at bounding box center [270, 41] width 120 height 30
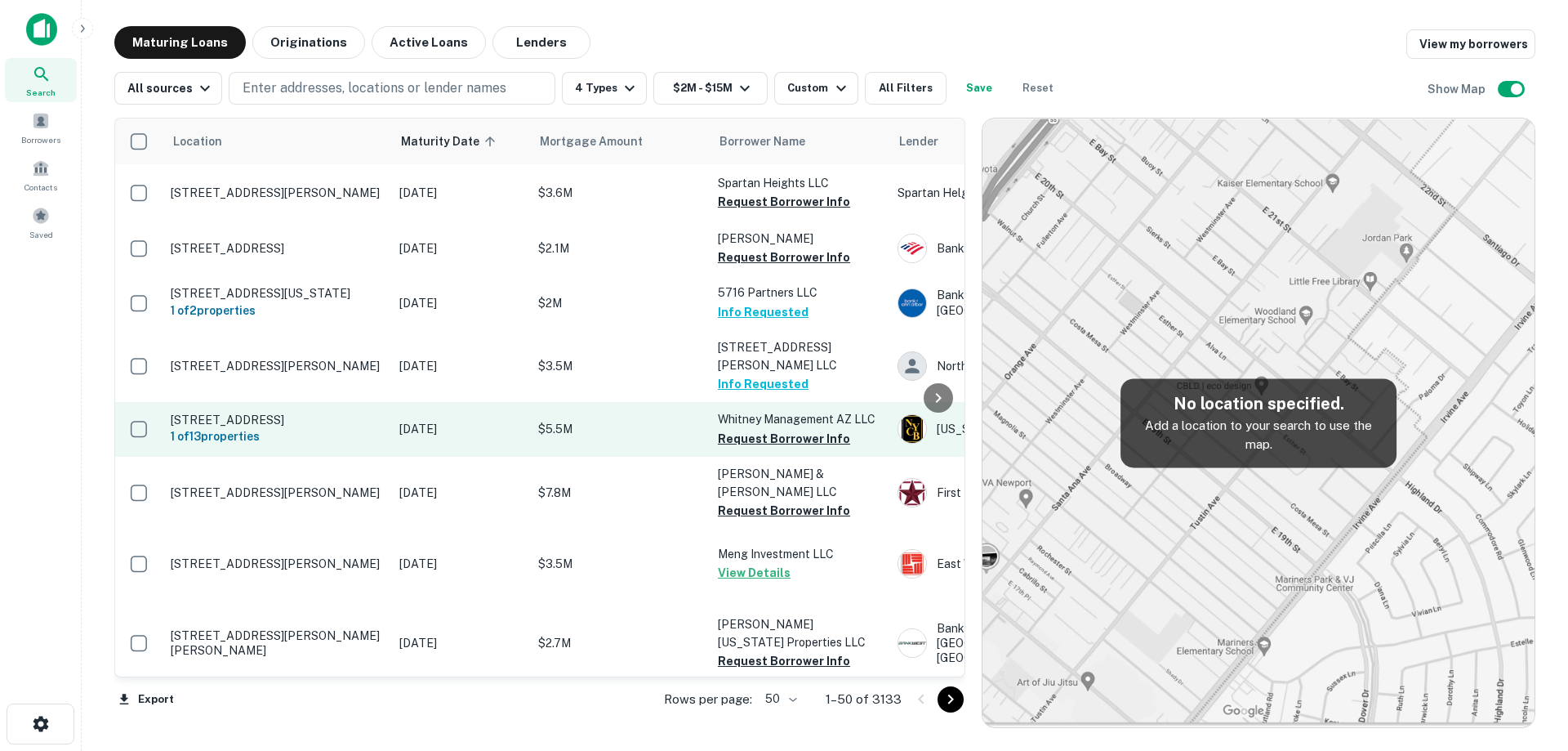
click at [432, 420] on p "[DATE]" at bounding box center [461, 429] width 123 height 18
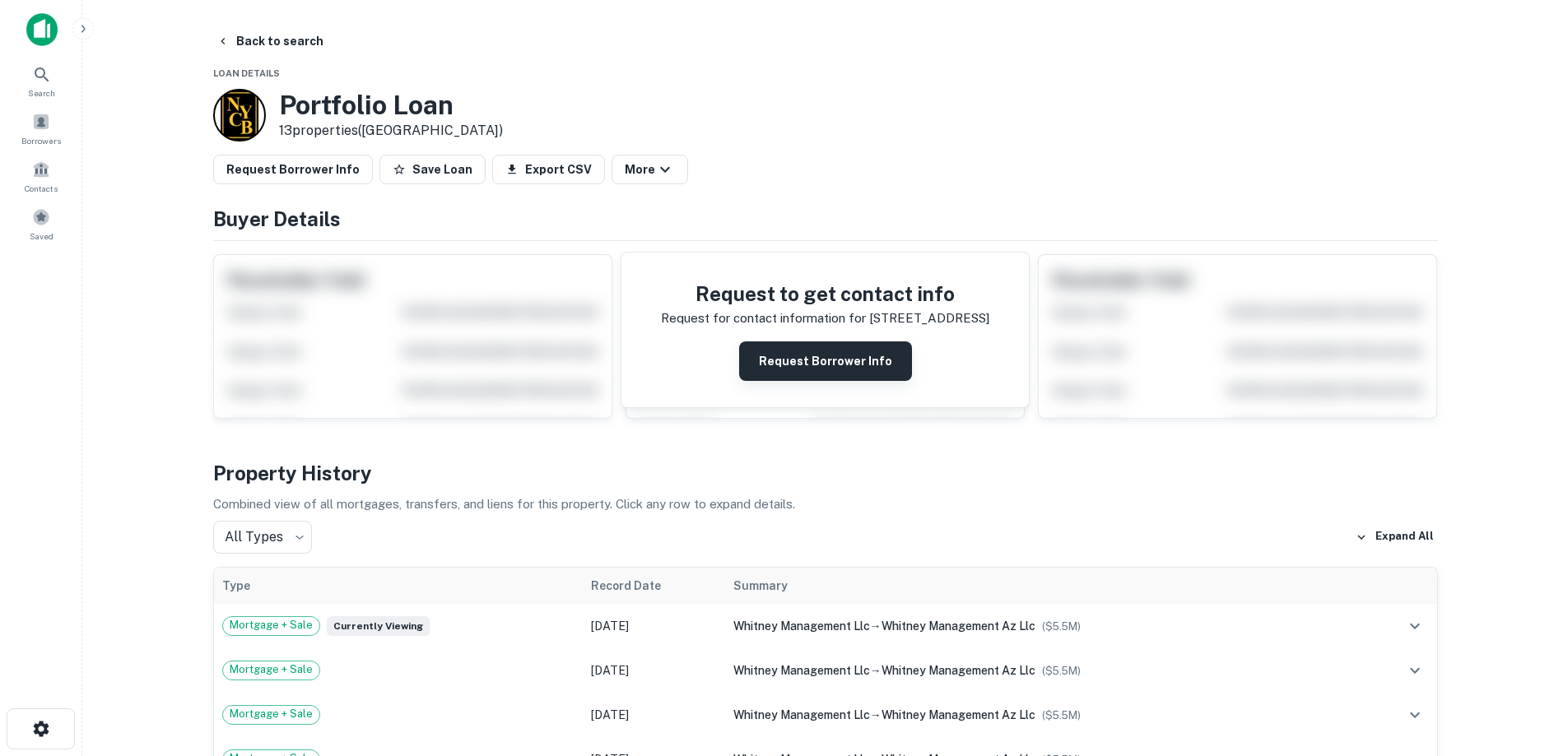
click at [839, 353] on button "Request Borrower Info" at bounding box center [825, 361] width 173 height 39
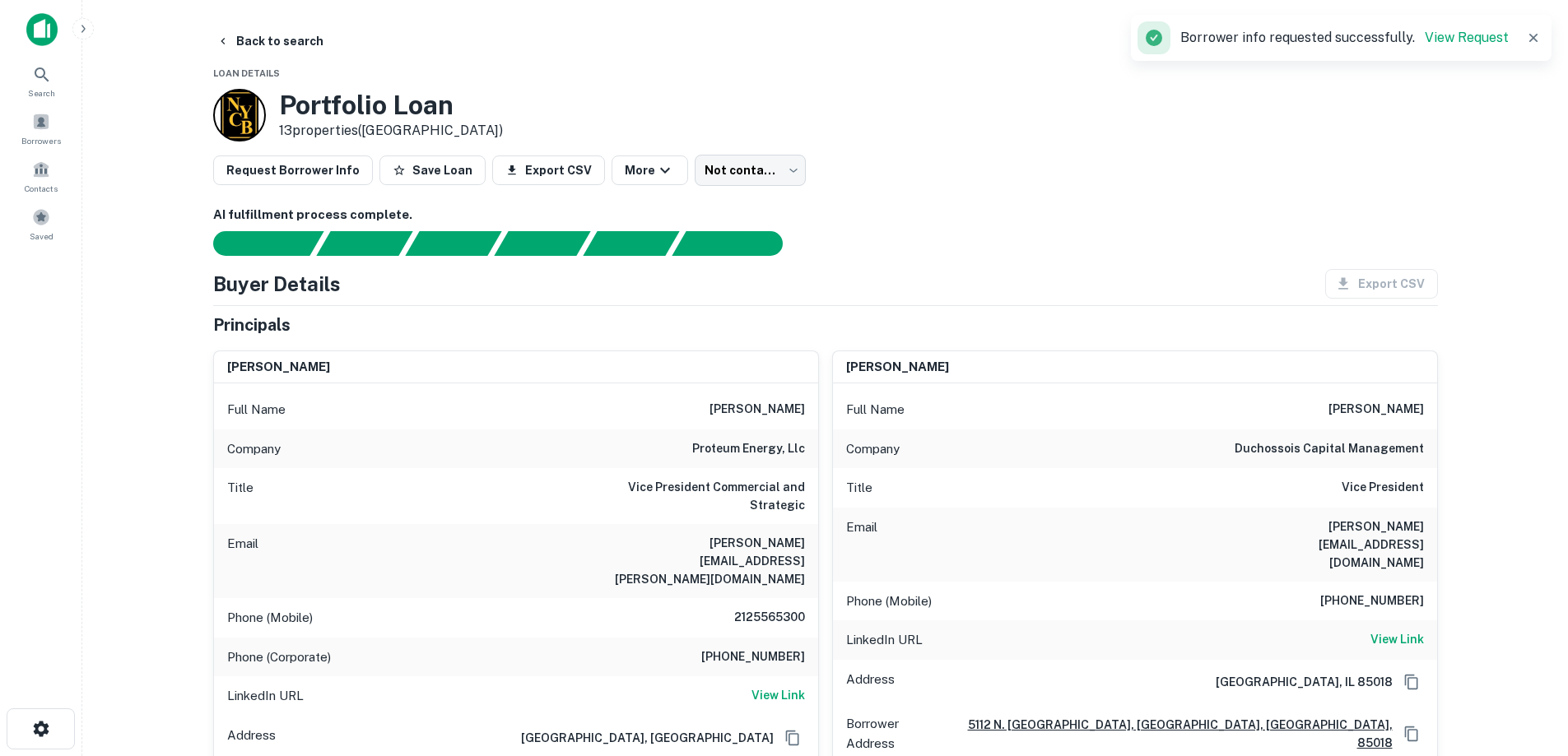
click at [745, 400] on h6 "[PERSON_NAME]" at bounding box center [756, 410] width 95 height 20
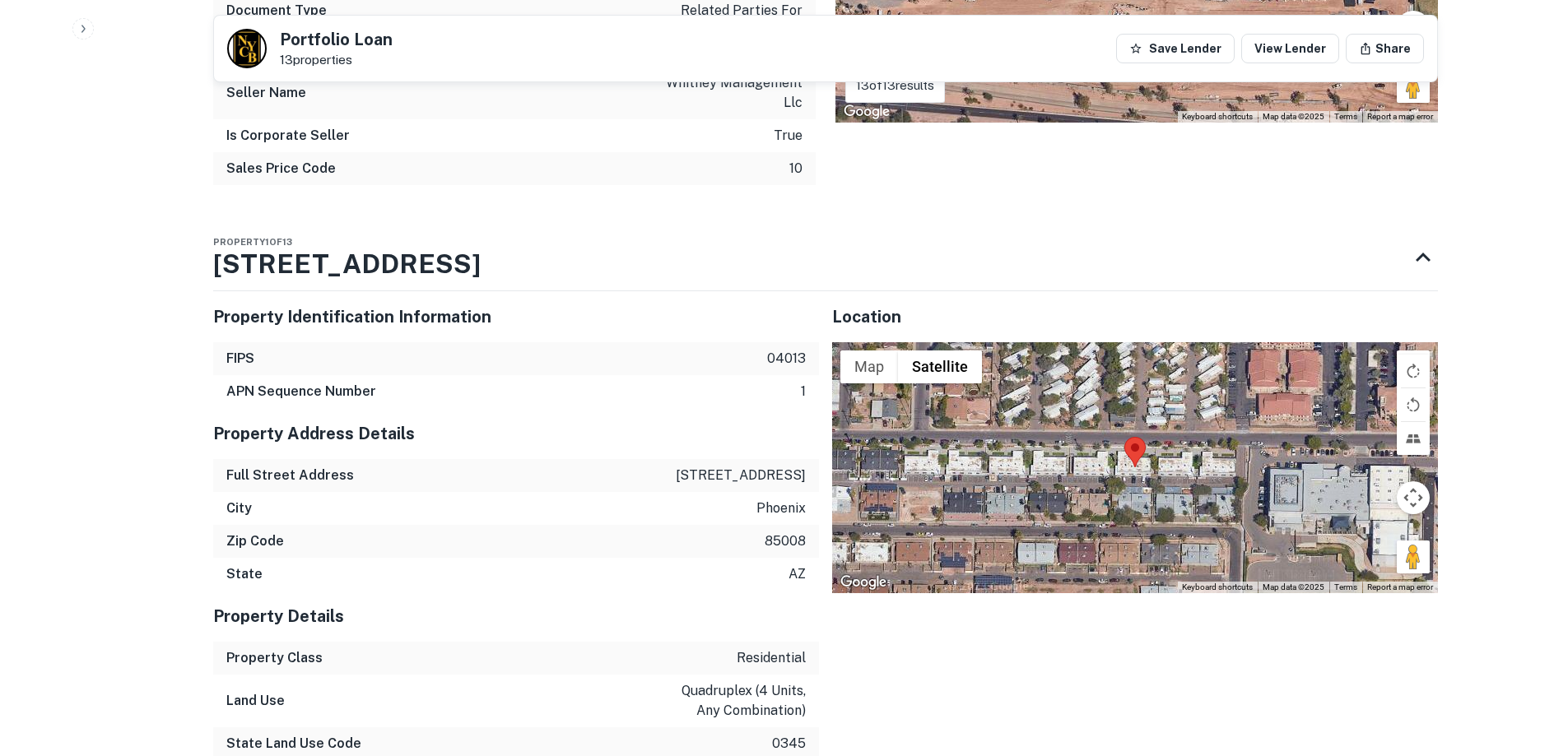
scroll to position [3619, 0]
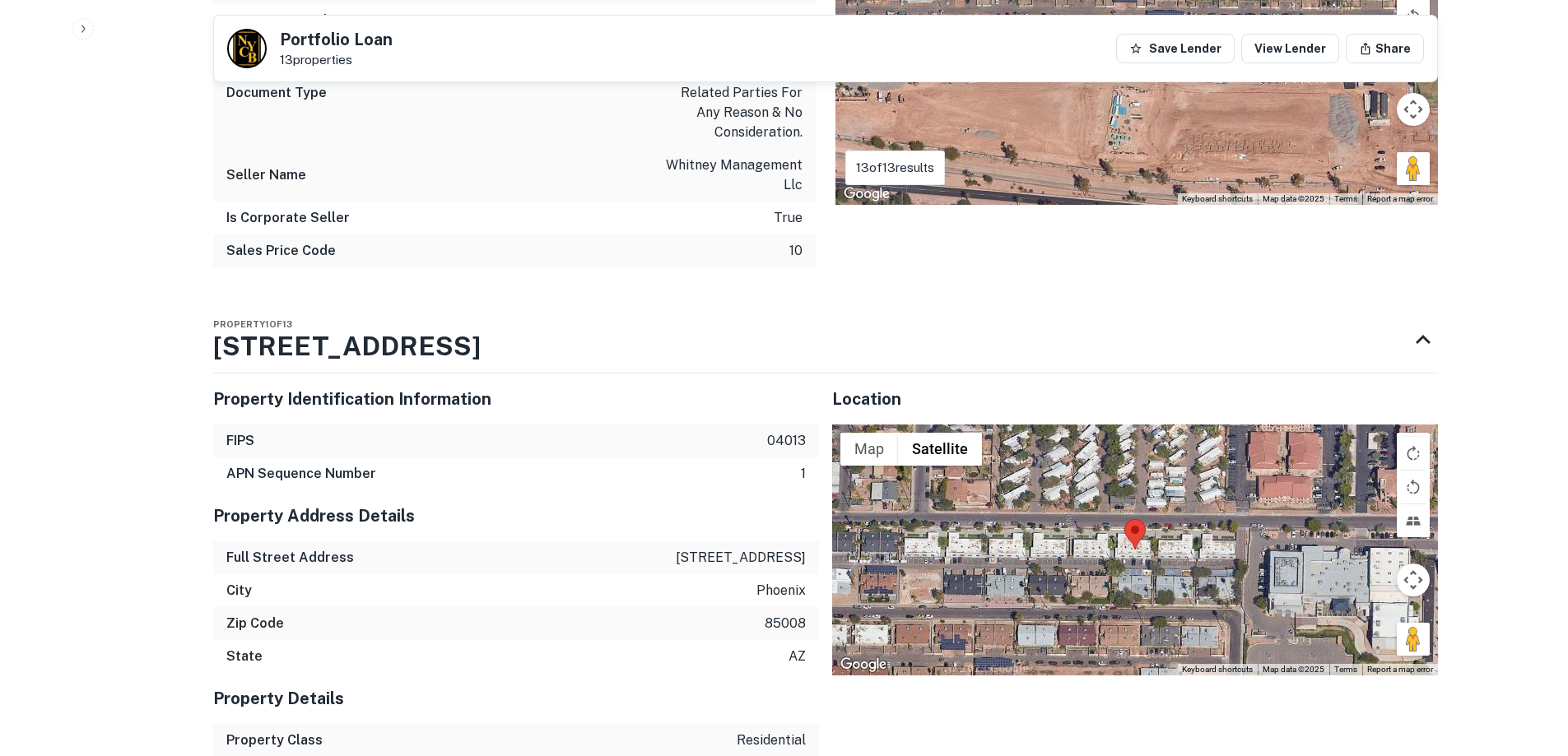
click at [770, 548] on p "[STREET_ADDRESS]" at bounding box center [740, 558] width 130 height 20
click at [769, 548] on p "[STREET_ADDRESS]" at bounding box center [740, 558] width 130 height 20
copy p "[STREET_ADDRESS]"
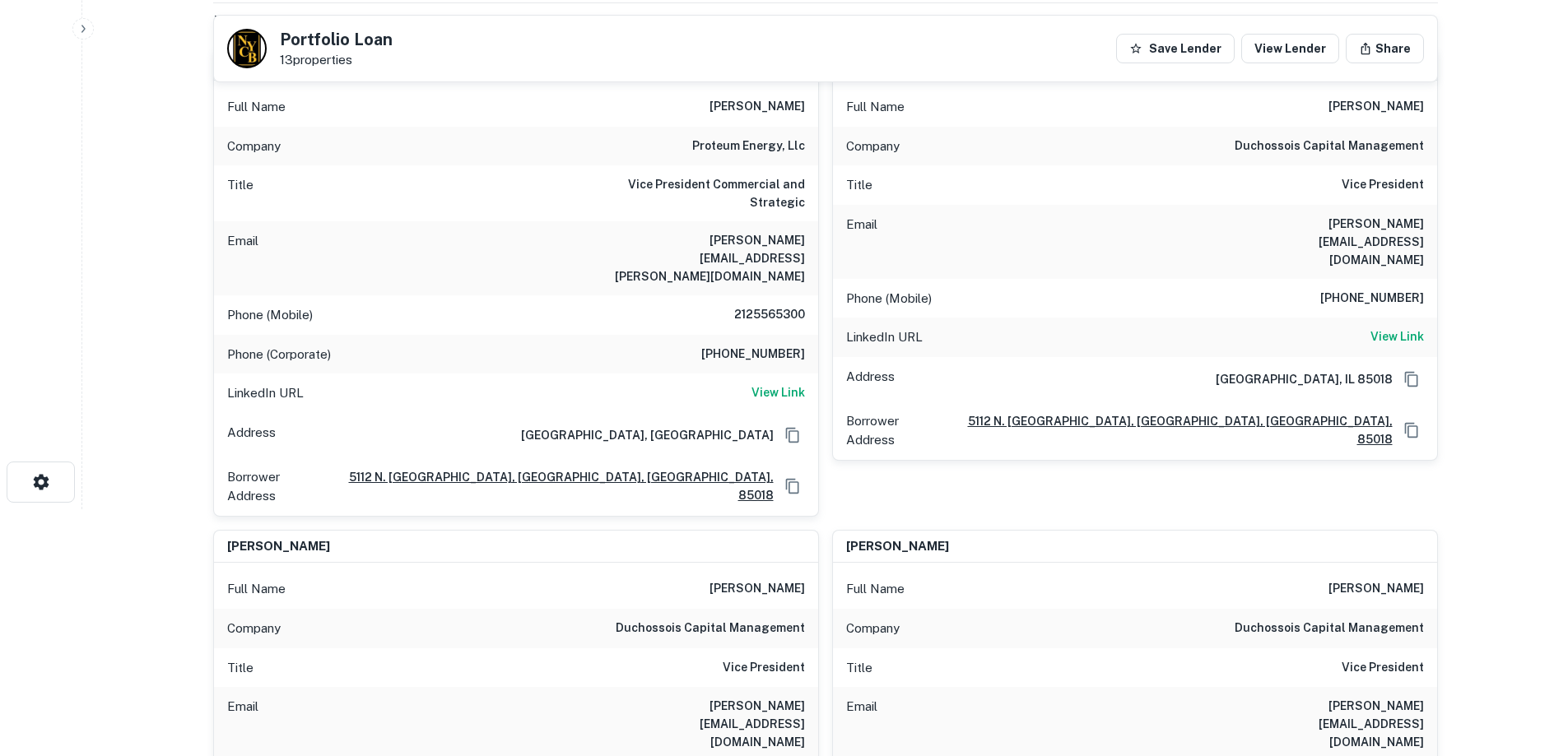
scroll to position [83, 0]
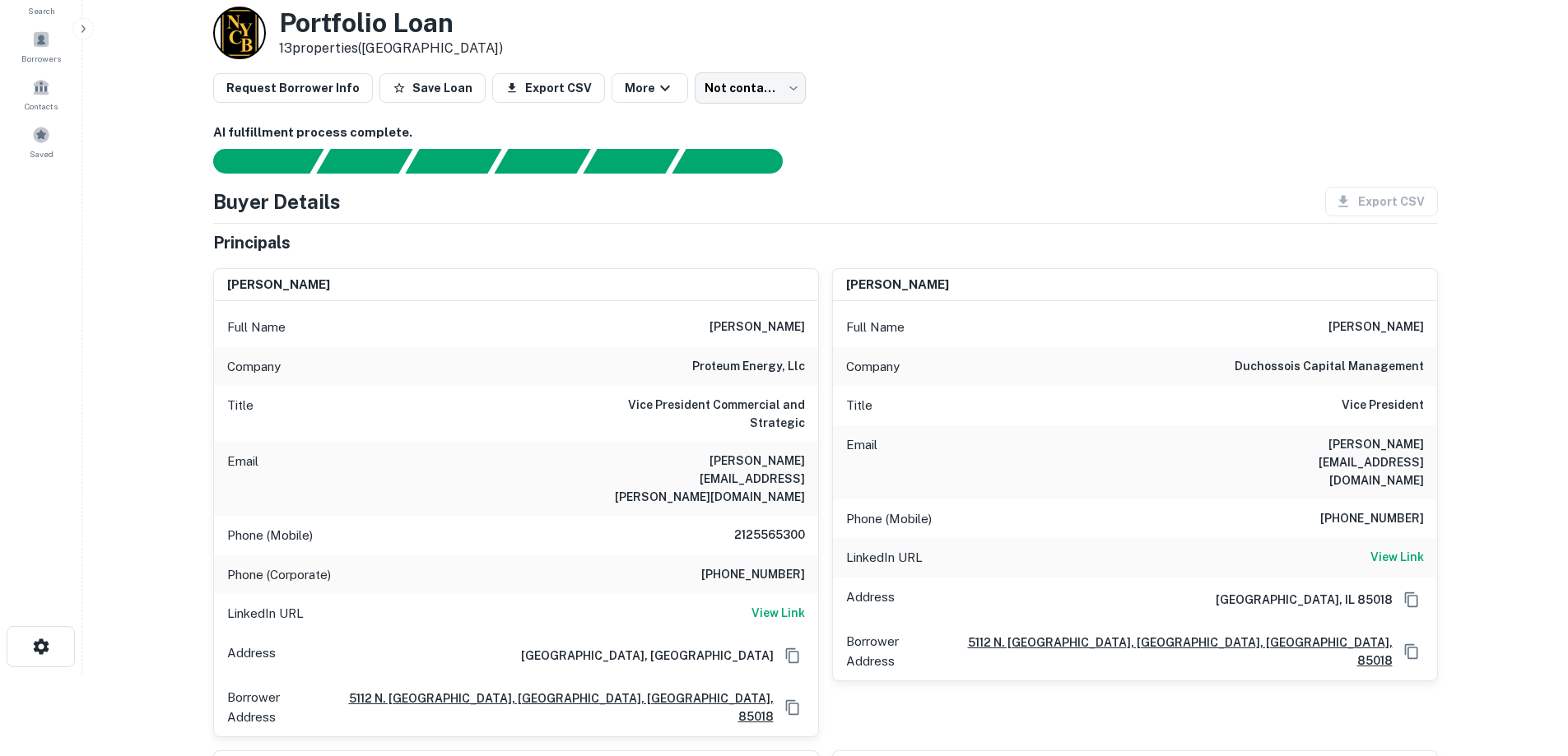
click at [783, 526] on h6 "2125565300" at bounding box center [755, 536] width 99 height 20
copy h6 "2125565300"
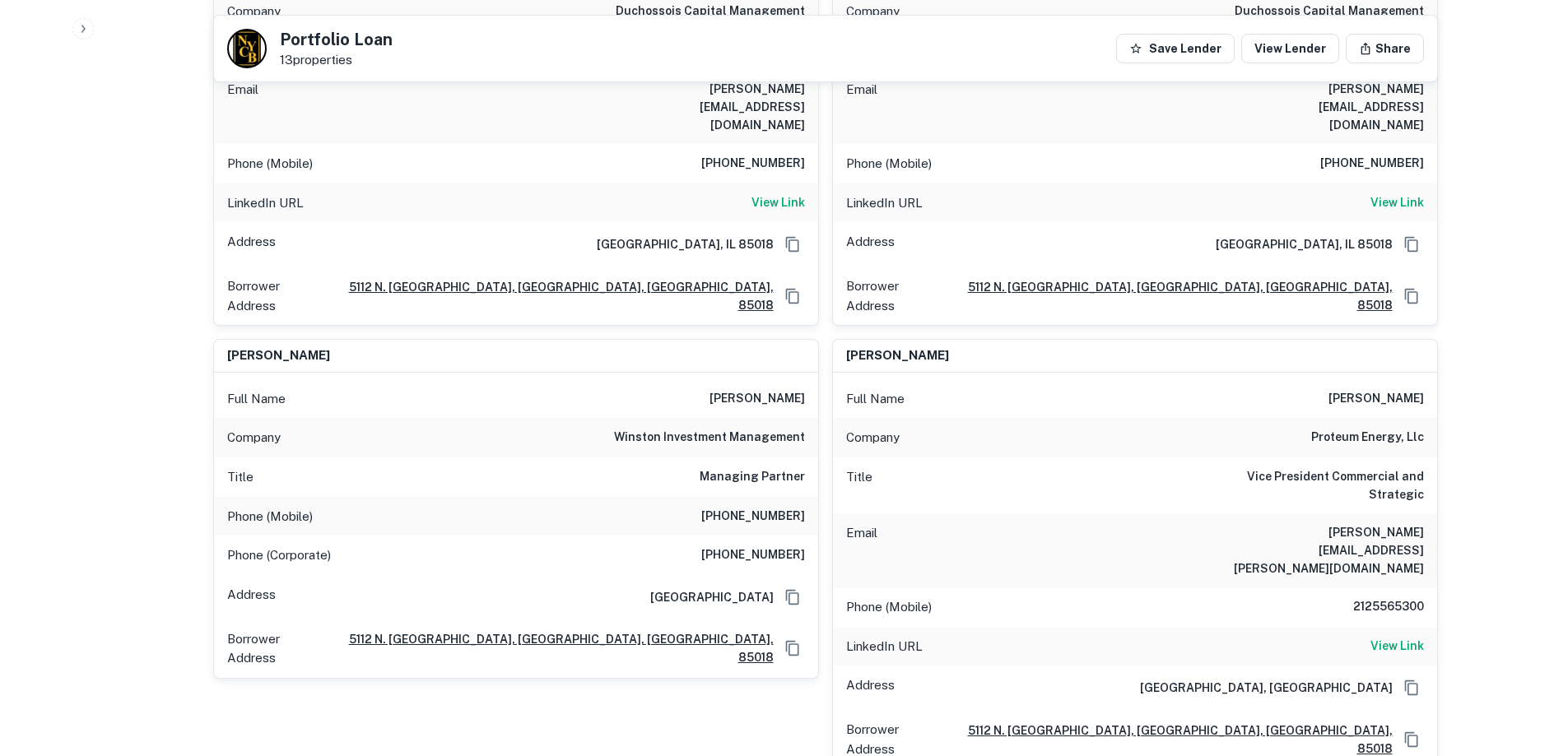
scroll to position [905, 0]
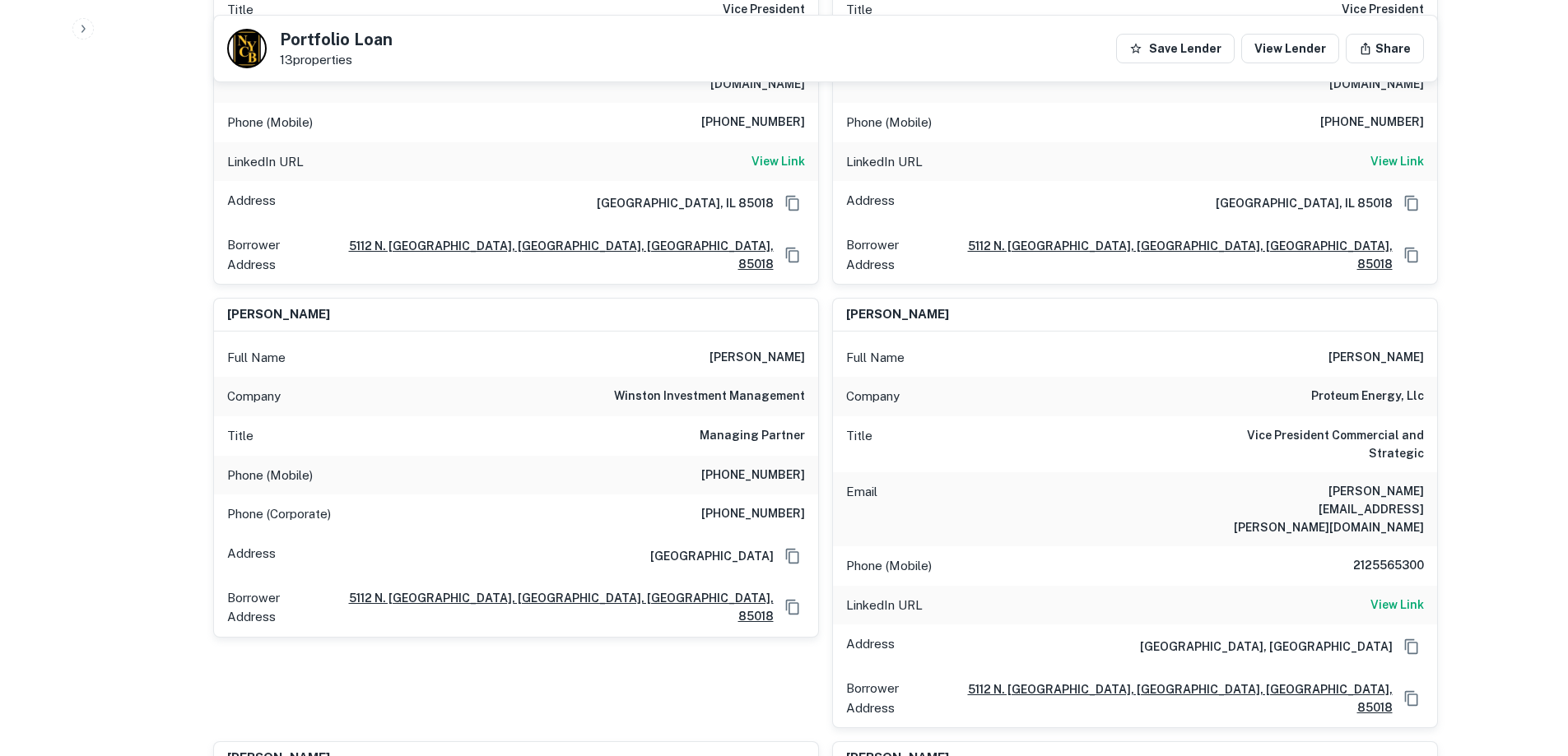
click at [1391, 556] on h6 "2125565300" at bounding box center [1374, 566] width 99 height 20
click at [734, 494] on div "Phone (Corporate) [PHONE_NUMBER]" at bounding box center [515, 513] width 604 height 39
click at [735, 504] on h6 "[PHONE_NUMBER]" at bounding box center [753, 514] width 104 height 20
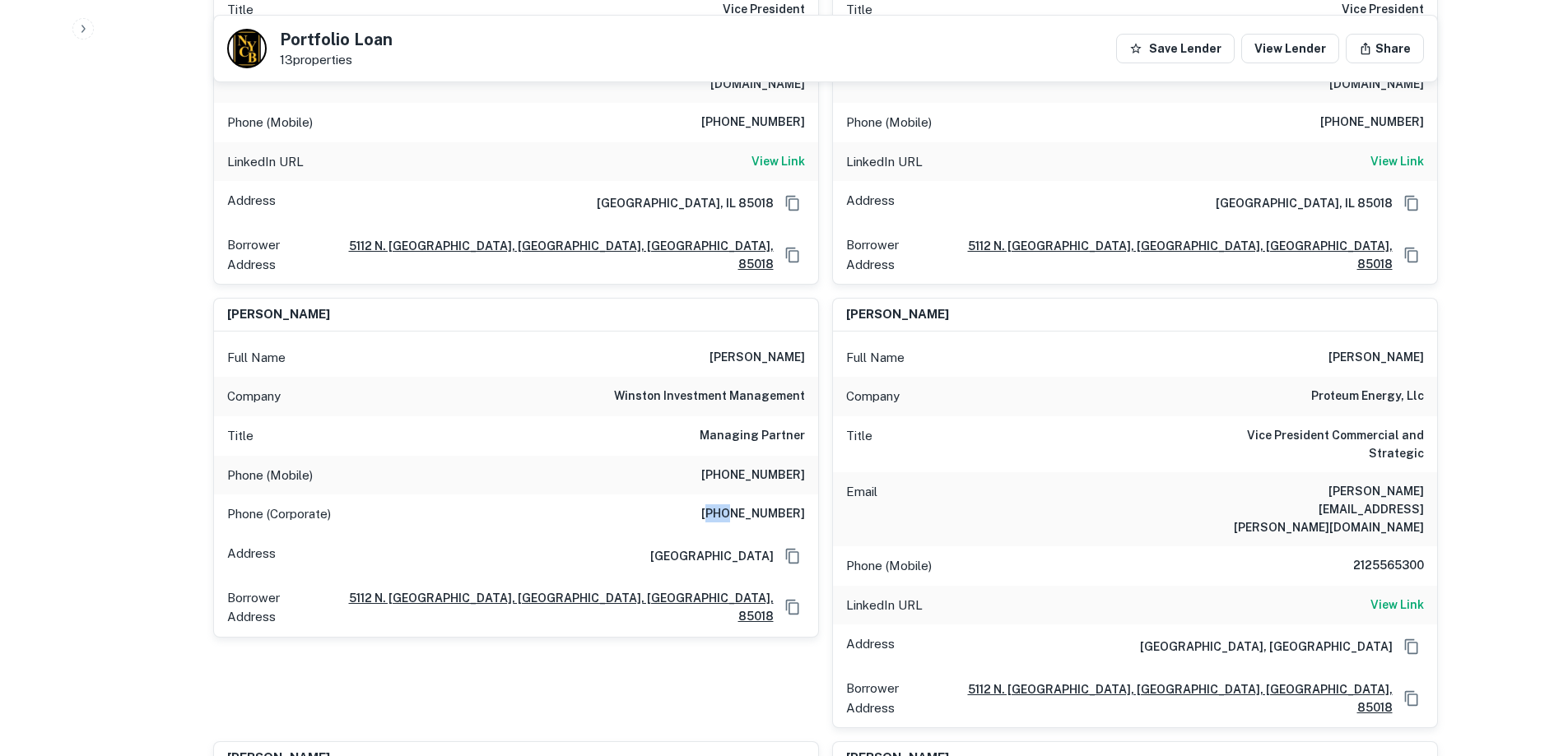
click at [735, 504] on h6 "[PHONE_NUMBER]" at bounding box center [753, 514] width 104 height 20
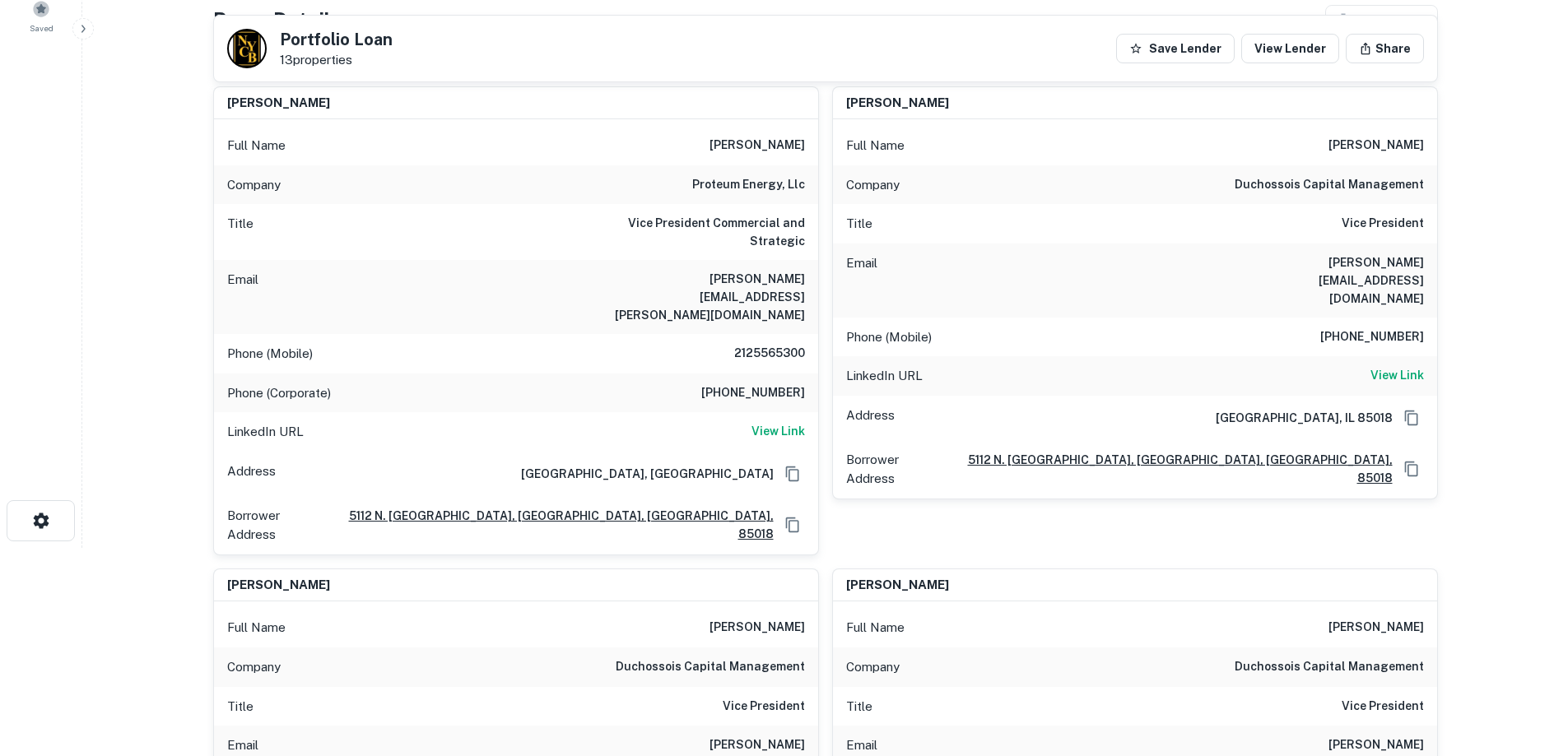
scroll to position [164, 0]
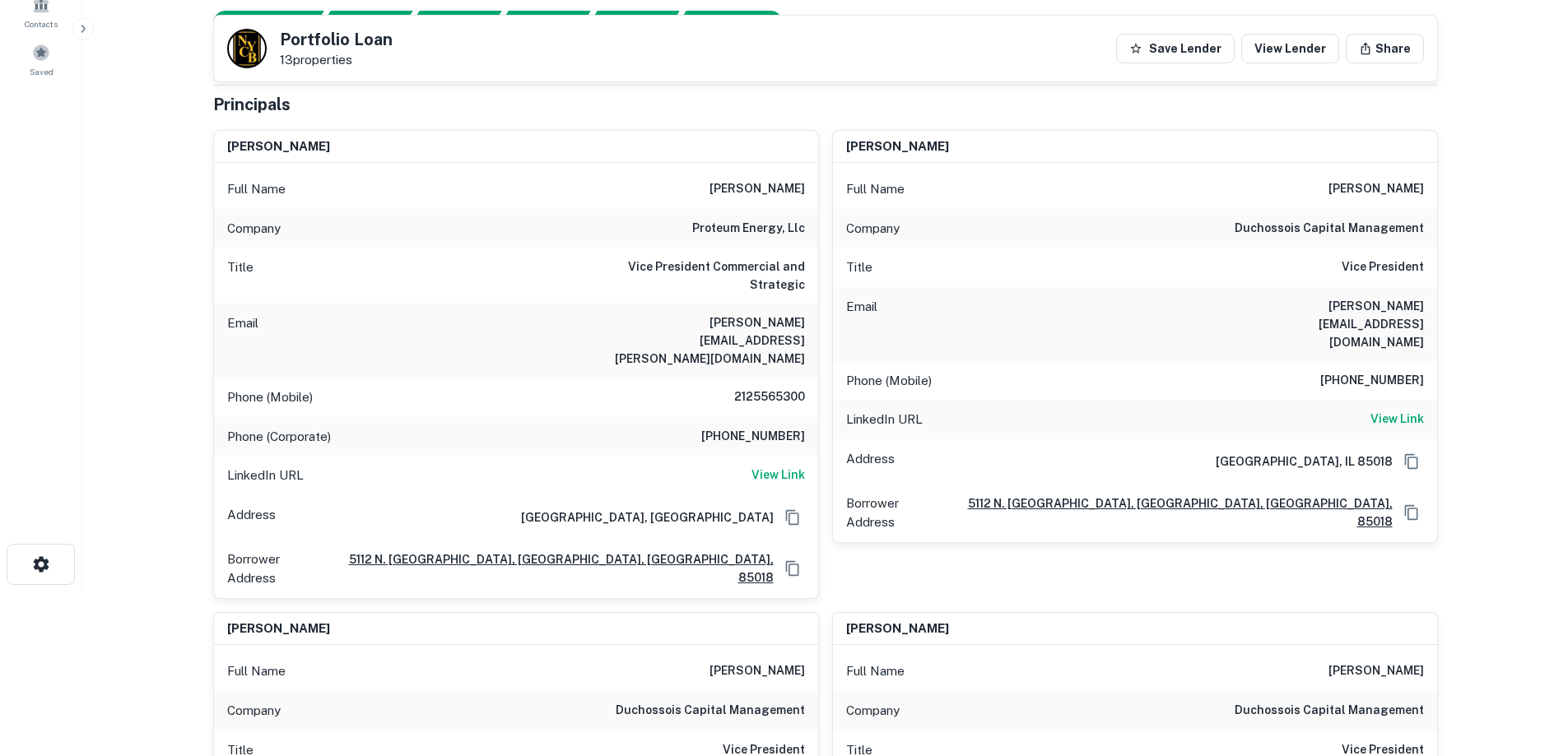
click at [1403, 371] on h6 "[PHONE_NUMBER]" at bounding box center [1372, 381] width 104 height 20
copy h6 "[PHONE_NUMBER]"
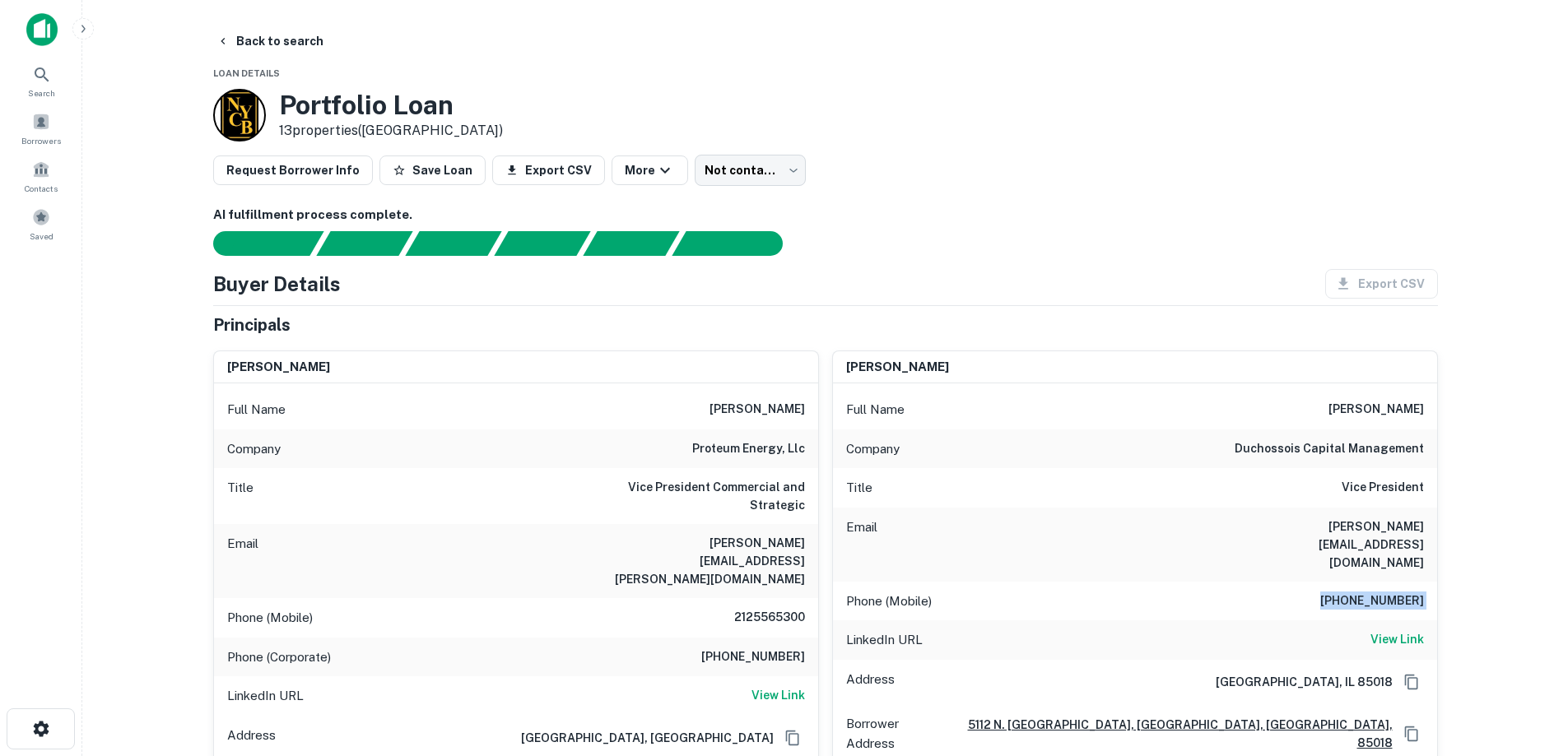
click at [273, 30] on button "Back to search" at bounding box center [270, 41] width 120 height 30
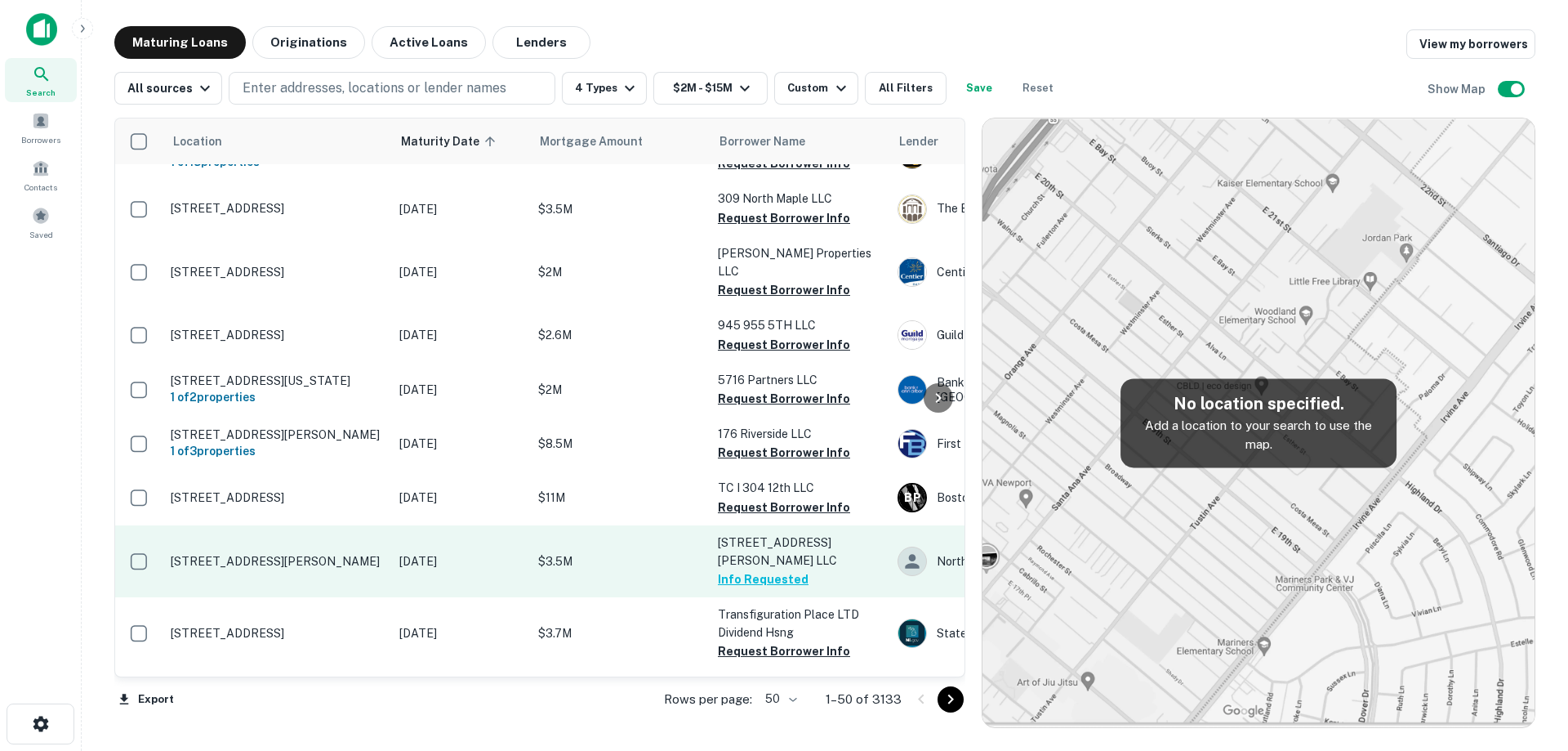
scroll to position [82, 0]
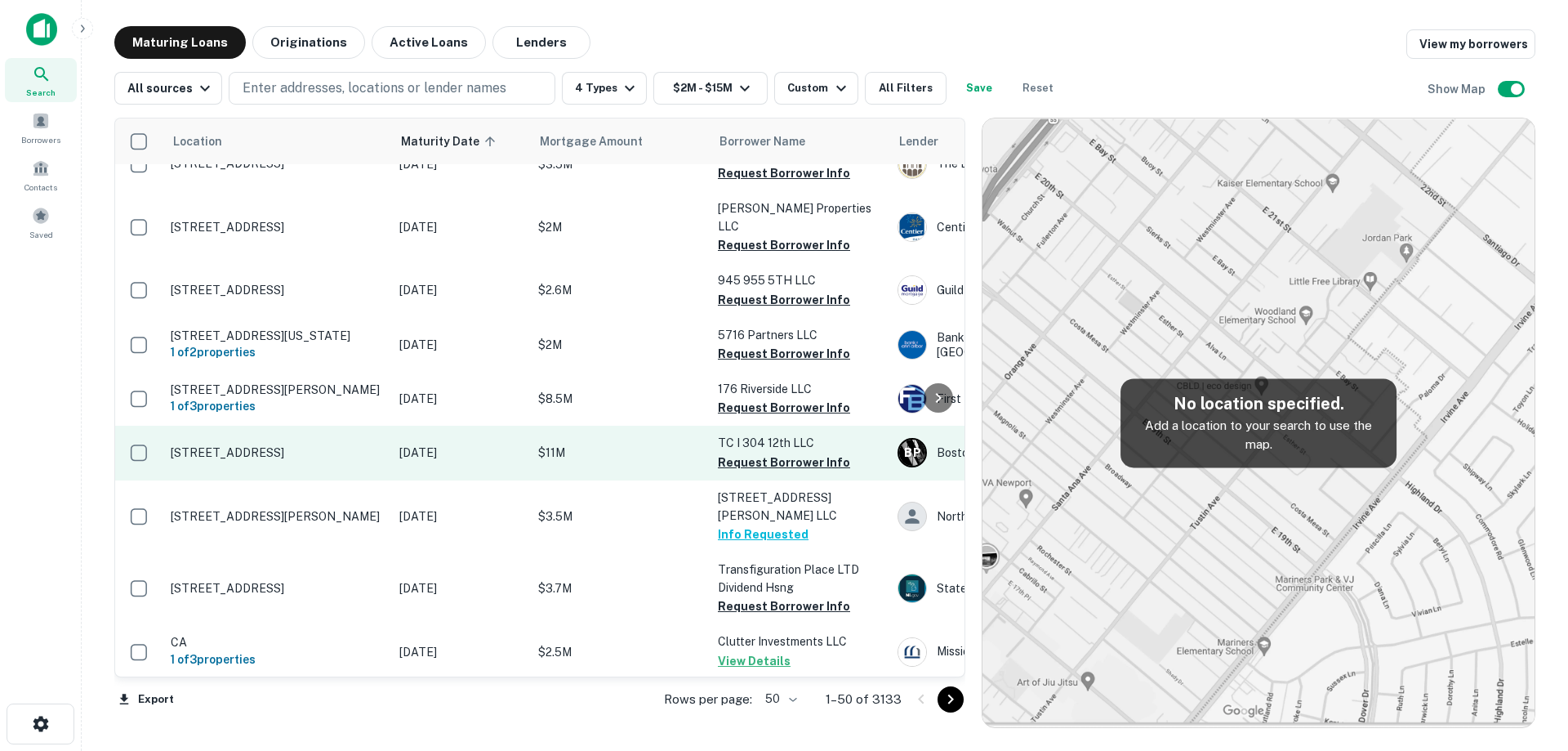
click at [440, 444] on p "[DATE]" at bounding box center [461, 453] width 123 height 18
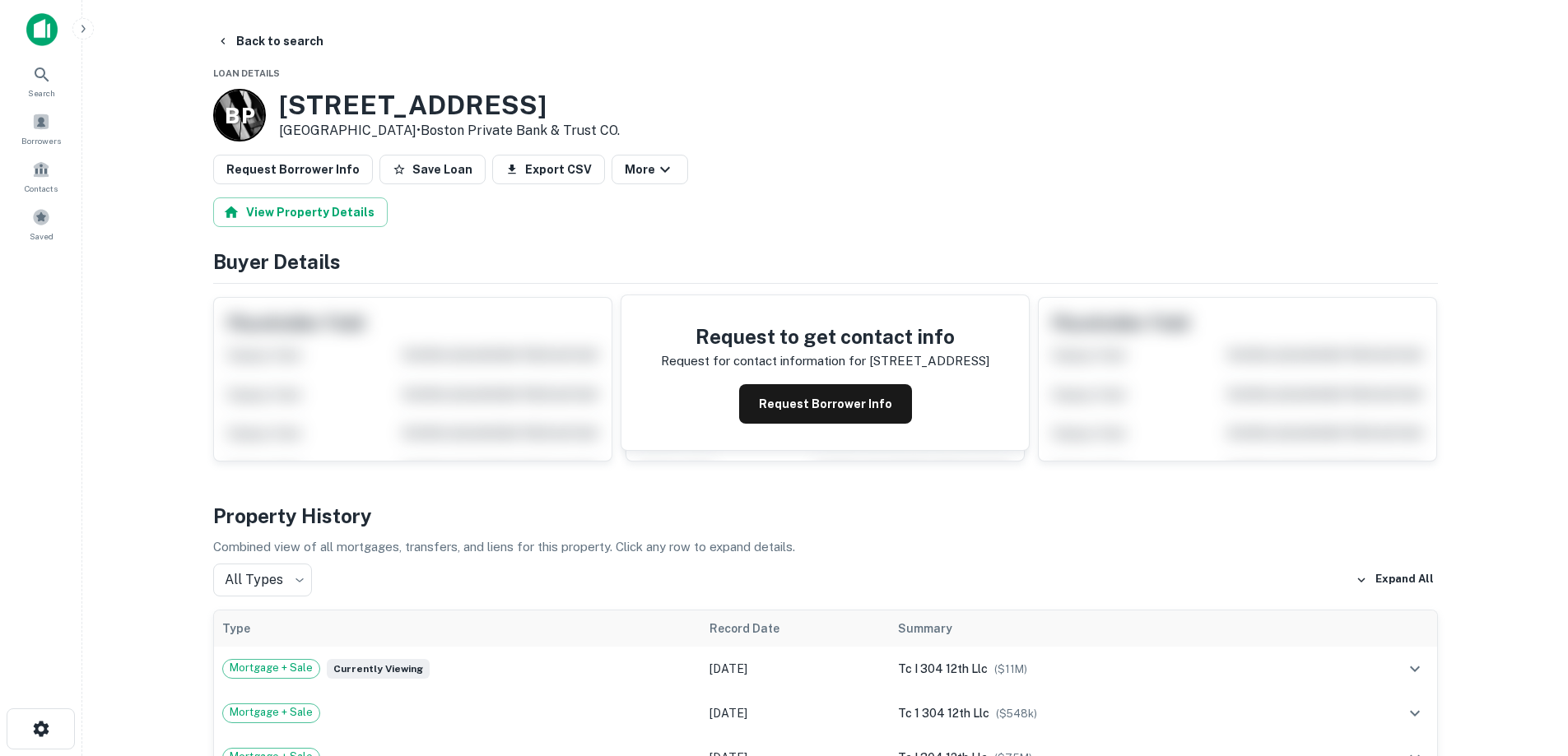
drag, startPoint x: 276, startPoint y: 105, endPoint x: 400, endPoint y: 131, distance: 126.7
click at [400, 131] on div "B P [STREET_ADDRESS] • Boston Private Bank & Trust CO." at bounding box center [415, 115] width 406 height 53
click at [872, 398] on button "Request Borrower Info" at bounding box center [825, 403] width 173 height 39
click at [356, 91] on h3 "[STREET_ADDRESS]" at bounding box center [449, 105] width 341 height 31
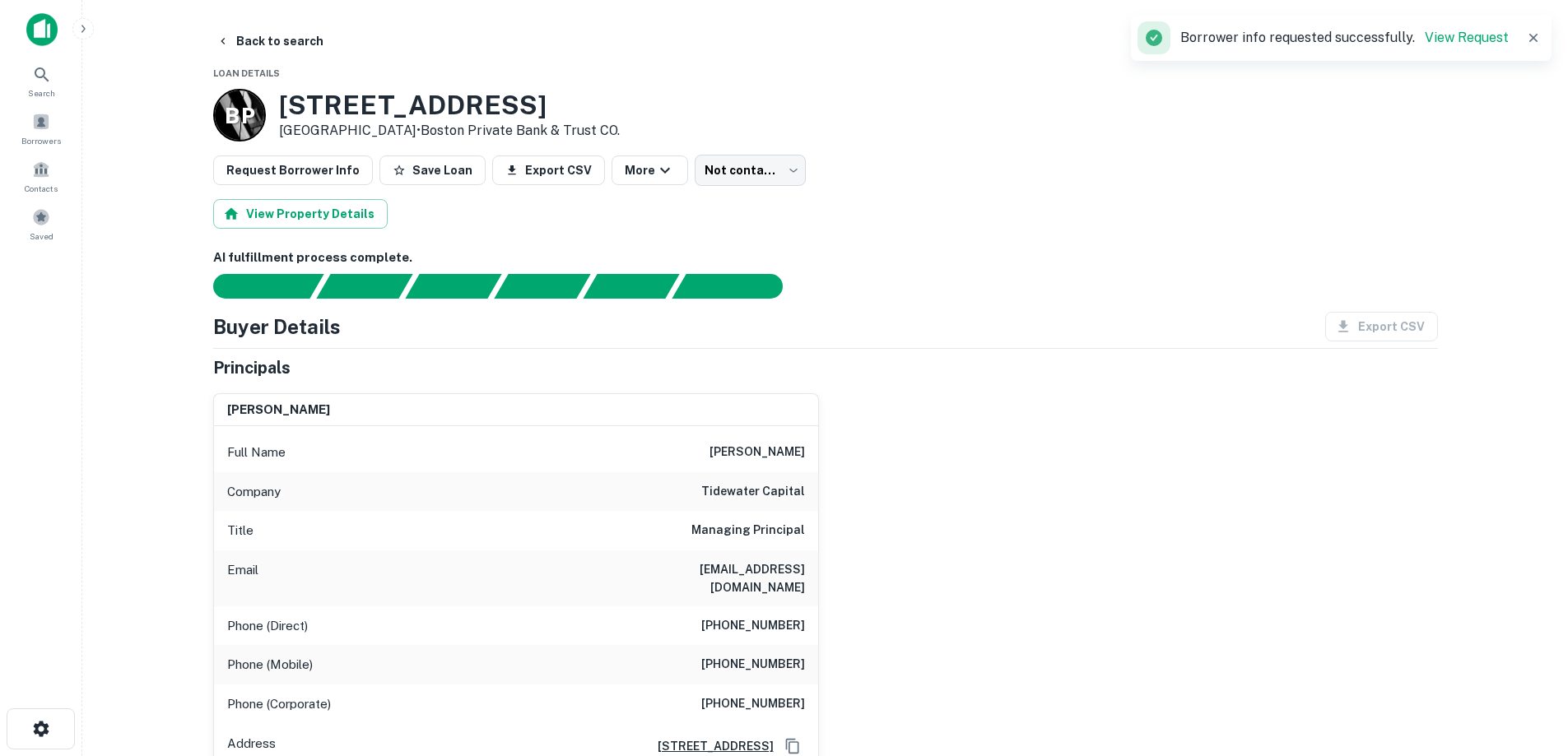
click at [784, 488] on h6 "tidewater capital" at bounding box center [753, 492] width 104 height 20
click at [784, 487] on h6 "tidewater capital" at bounding box center [753, 492] width 104 height 20
click at [761, 564] on h6 "[EMAIL_ADDRESS][DOMAIN_NAME]" at bounding box center [705, 579] width 197 height 36
click at [768, 655] on h6 "[PHONE_NUMBER]" at bounding box center [753, 665] width 104 height 20
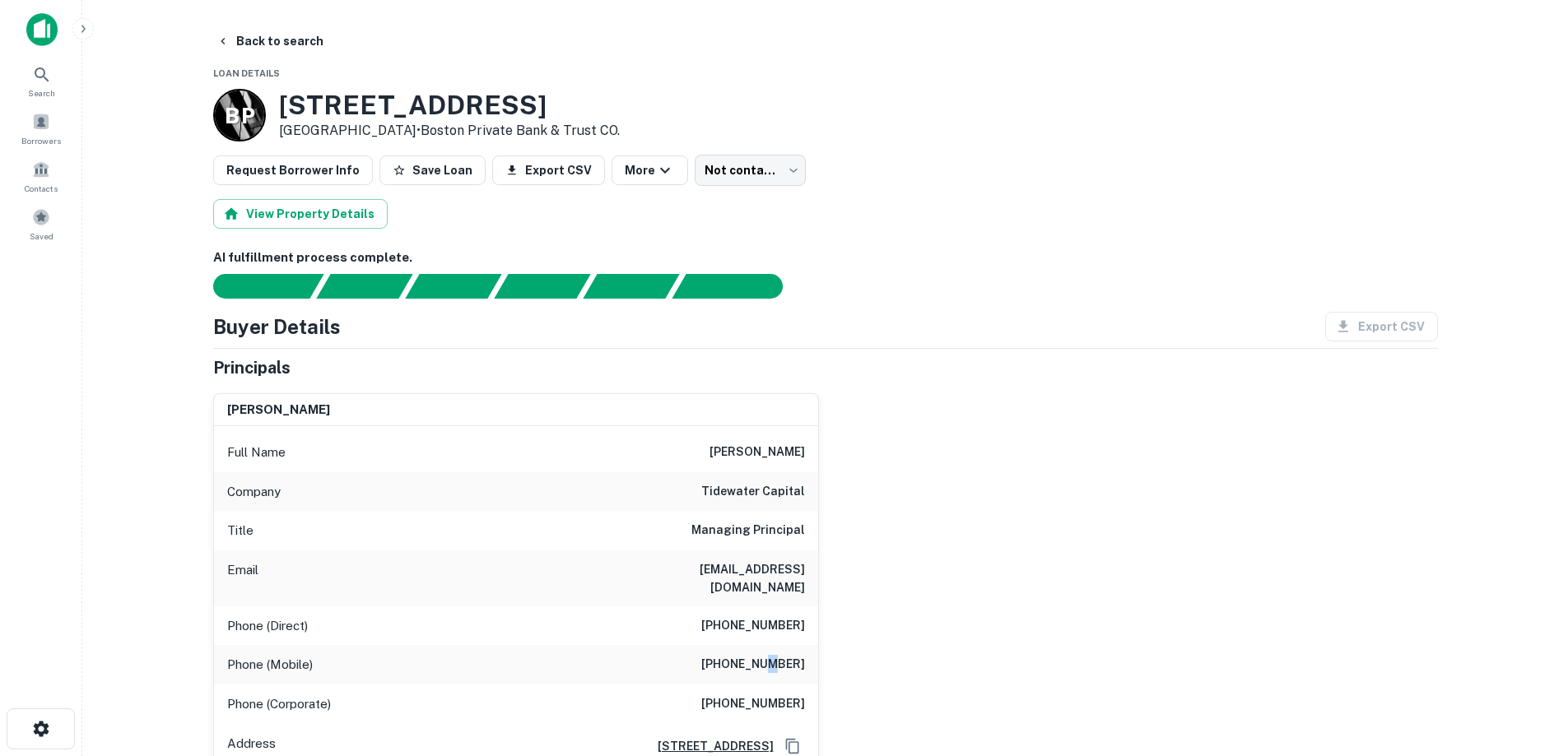
click at [768, 655] on h6 "[PHONE_NUMBER]" at bounding box center [753, 665] width 104 height 20
click at [778, 616] on h6 "[PHONE_NUMBER]" at bounding box center [753, 626] width 104 height 20
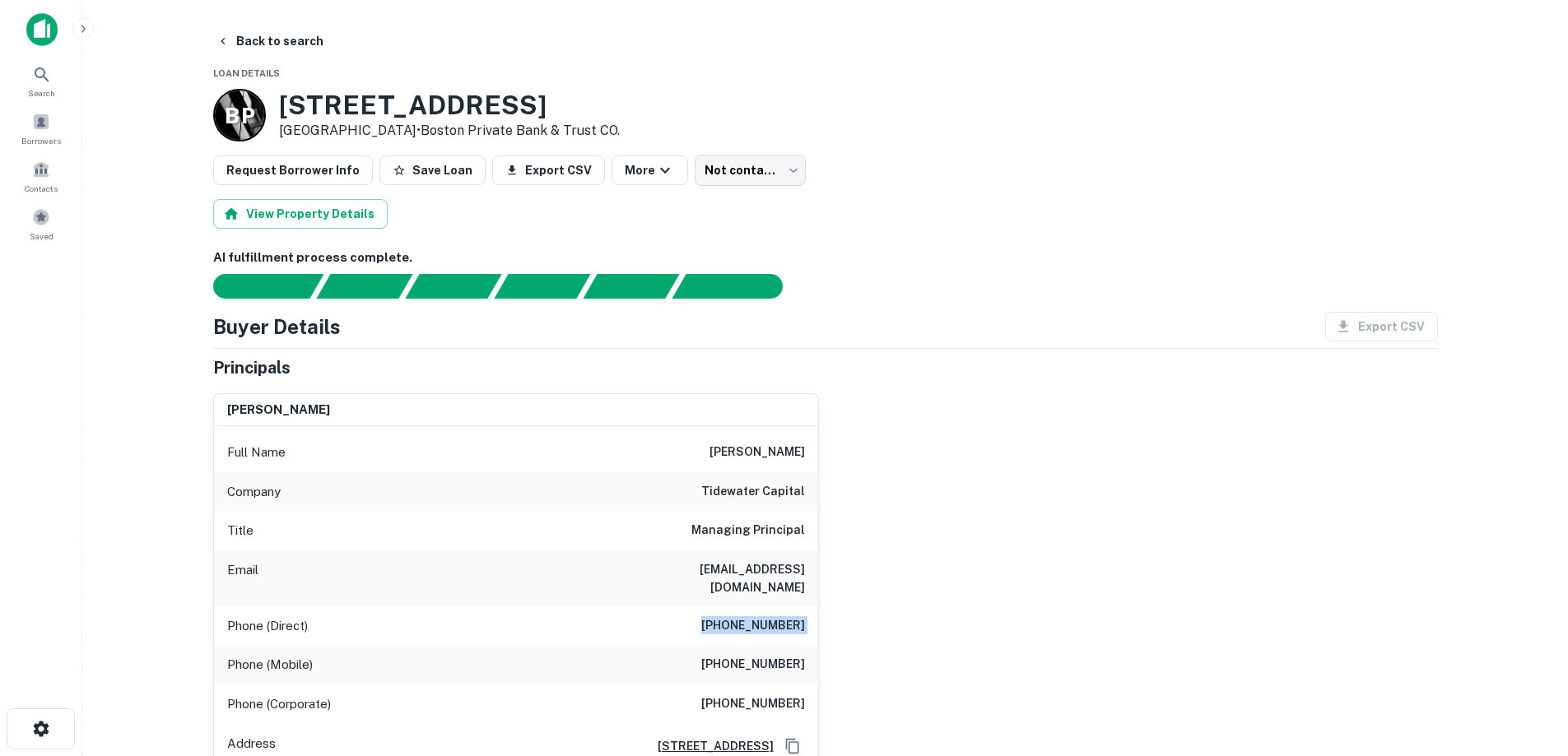
click at [778, 616] on h6 "[PHONE_NUMBER]" at bounding box center [753, 626] width 104 height 20
click at [859, 606] on div "[PERSON_NAME] Full Name [PERSON_NAME] Company tidewater capital Title Managing …" at bounding box center [819, 596] width 1238 height 433
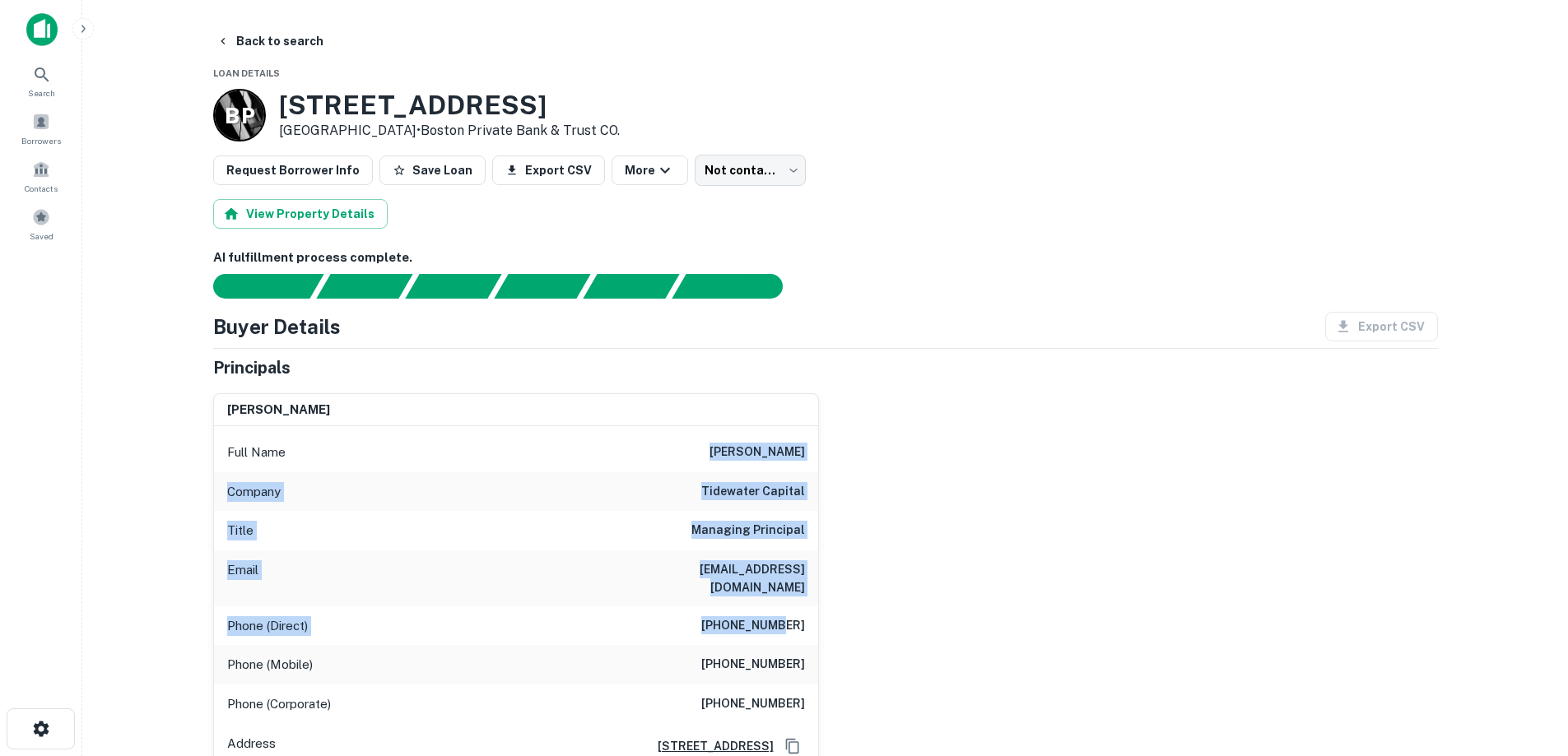
drag, startPoint x: 739, startPoint y: 459, endPoint x: 784, endPoint y: 607, distance: 154.7
click at [784, 605] on div "Full Name [PERSON_NAME] Company tidewater capital Title Managing Principal Emai…" at bounding box center [515, 619] width 604 height 386
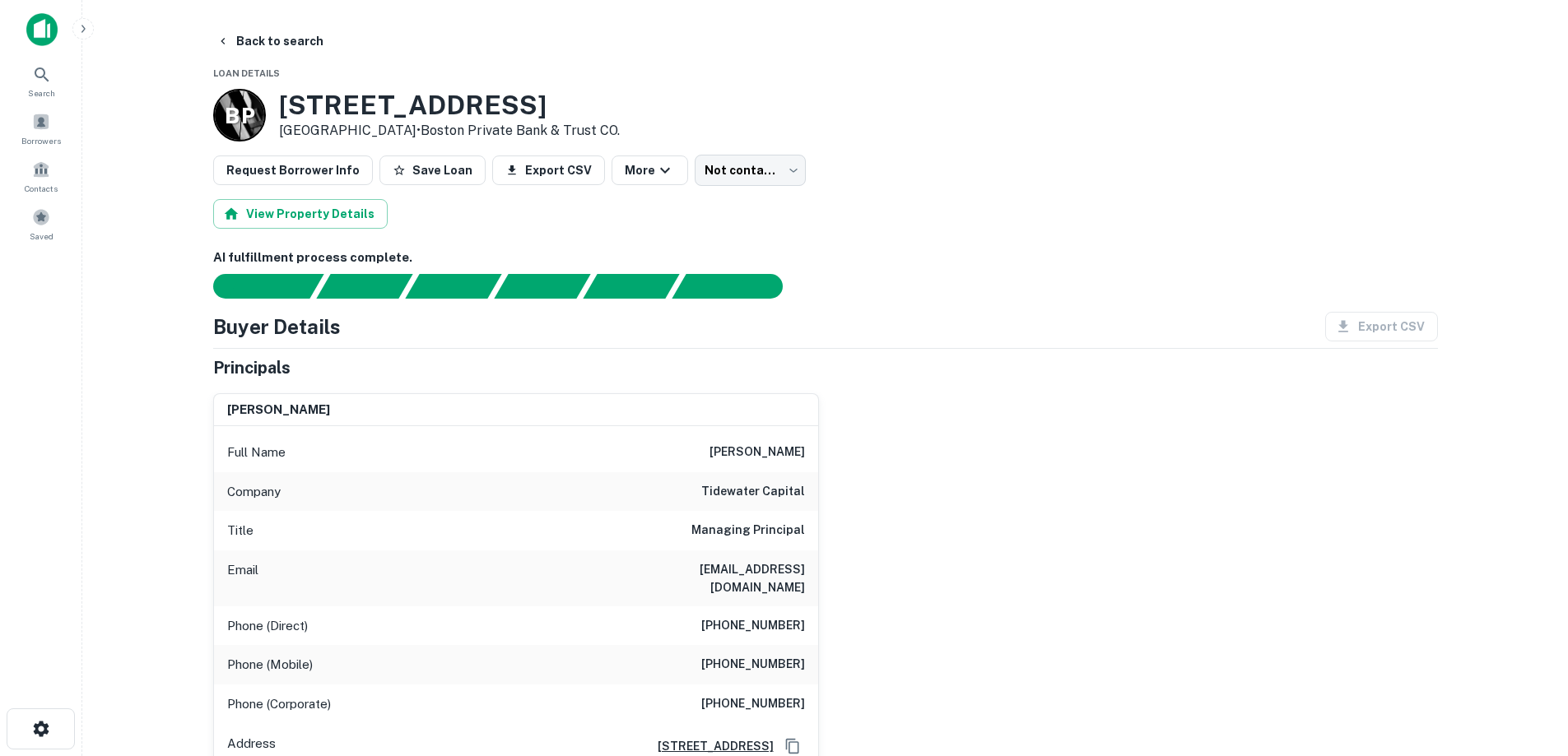
click at [813, 622] on div "Phone (Direct) [PHONE_NUMBER]" at bounding box center [515, 625] width 604 height 39
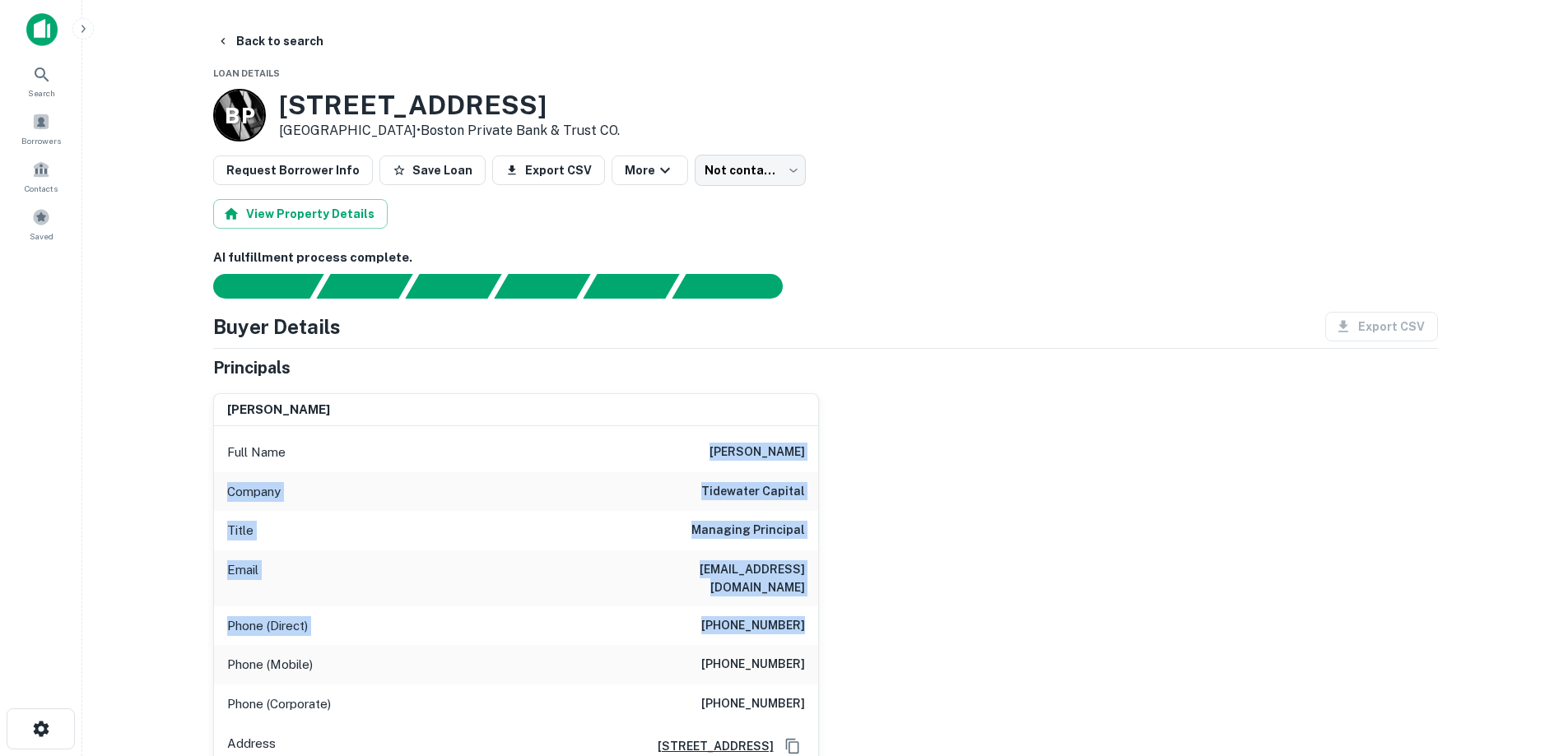
drag, startPoint x: 797, startPoint y: 571, endPoint x: 704, endPoint y: 442, distance: 159.0
click at [706, 444] on div "Full Name [PERSON_NAME] Company tidewater capital Title Managing Principal Emai…" at bounding box center [515, 619] width 604 height 386
click at [704, 441] on div "Full Name [PERSON_NAME]" at bounding box center [515, 452] width 604 height 39
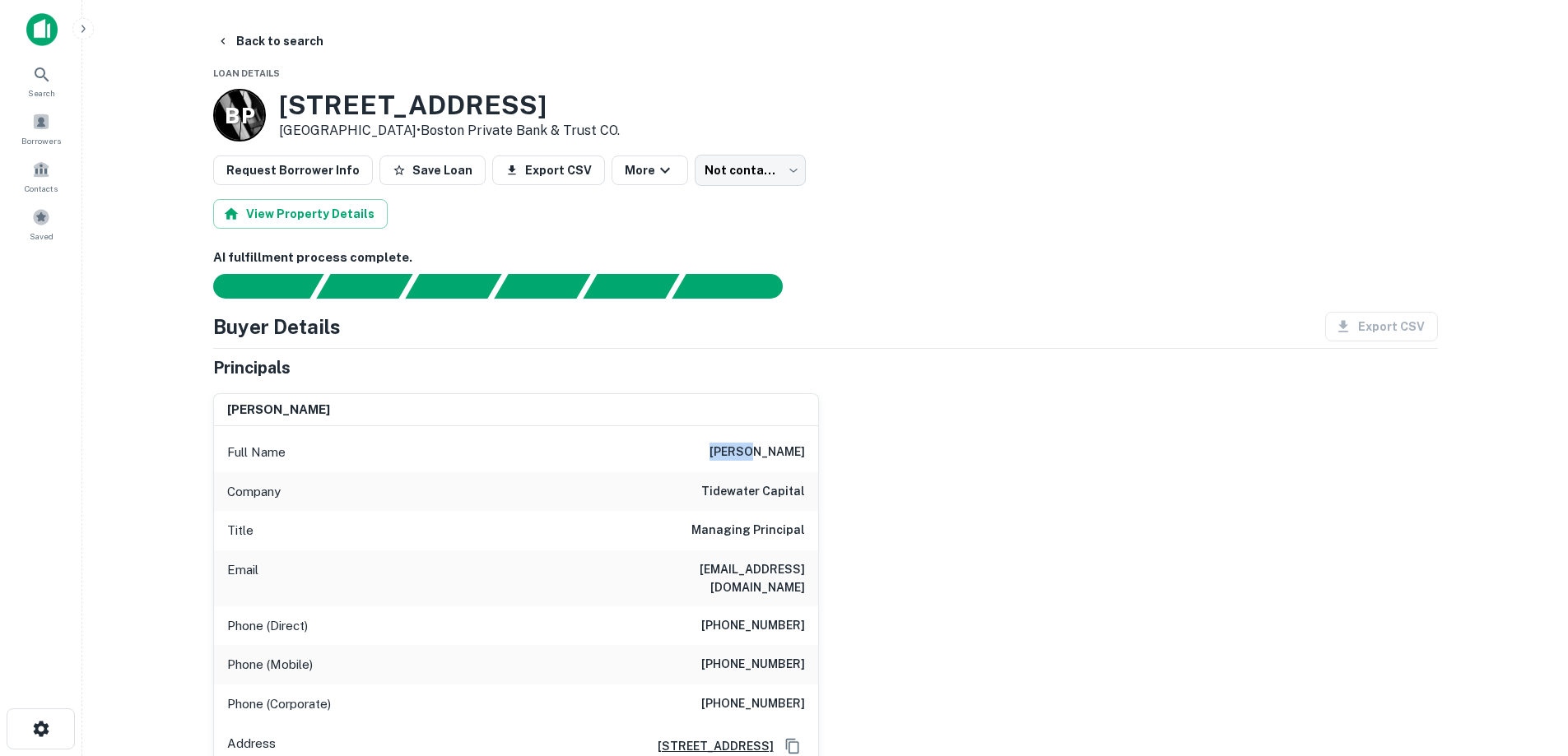
click at [704, 441] on div "Full Name [PERSON_NAME]" at bounding box center [515, 452] width 604 height 39
click at [780, 575] on h6 "[EMAIL_ADDRESS][DOMAIN_NAME]" at bounding box center [705, 579] width 197 height 36
drag, startPoint x: 780, startPoint y: 575, endPoint x: 684, endPoint y: 572, distance: 96.0
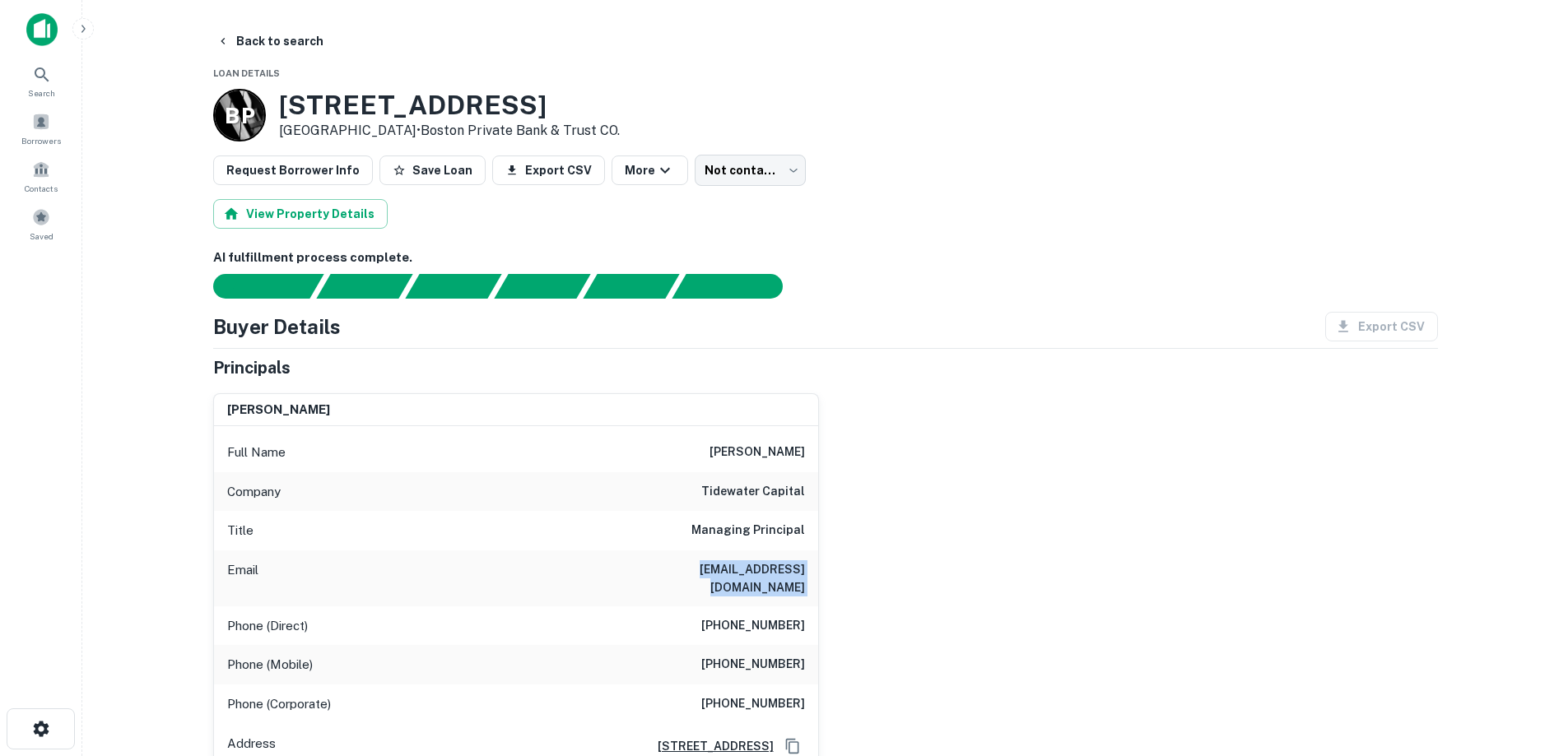
click at [684, 572] on h6 "[EMAIL_ADDRESS][DOMAIN_NAME]" at bounding box center [705, 579] width 197 height 36
click at [780, 563] on h6 "[EMAIL_ADDRESS][DOMAIN_NAME]" at bounding box center [705, 579] width 197 height 36
drag, startPoint x: 282, startPoint y: 105, endPoint x: 399, endPoint y: 133, distance: 120.3
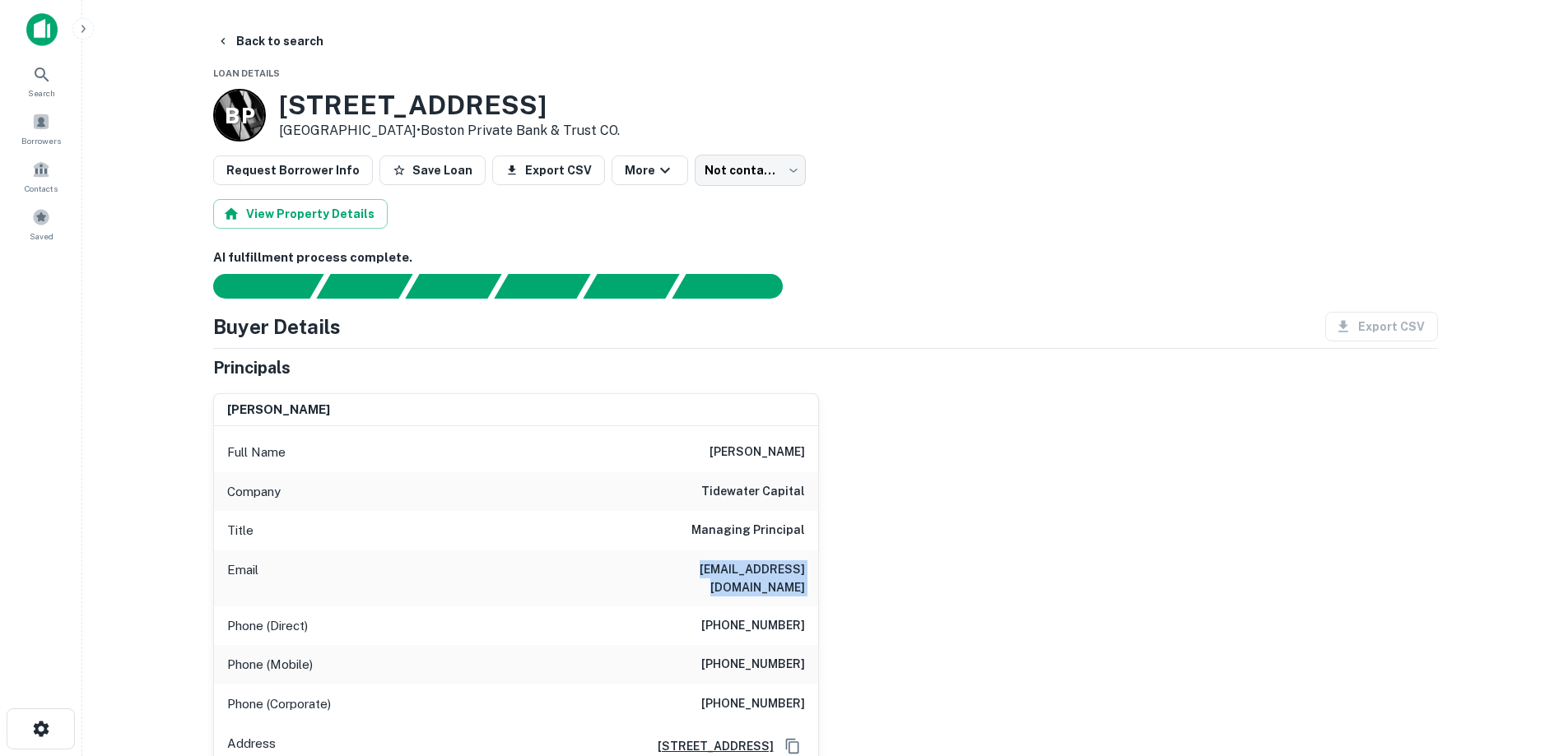
click at [399, 133] on div "[STREET_ADDRESS] • Boston Private Bank & Trust CO." at bounding box center [449, 115] width 341 height 51
click at [275, 37] on button "Back to search" at bounding box center [270, 41] width 120 height 30
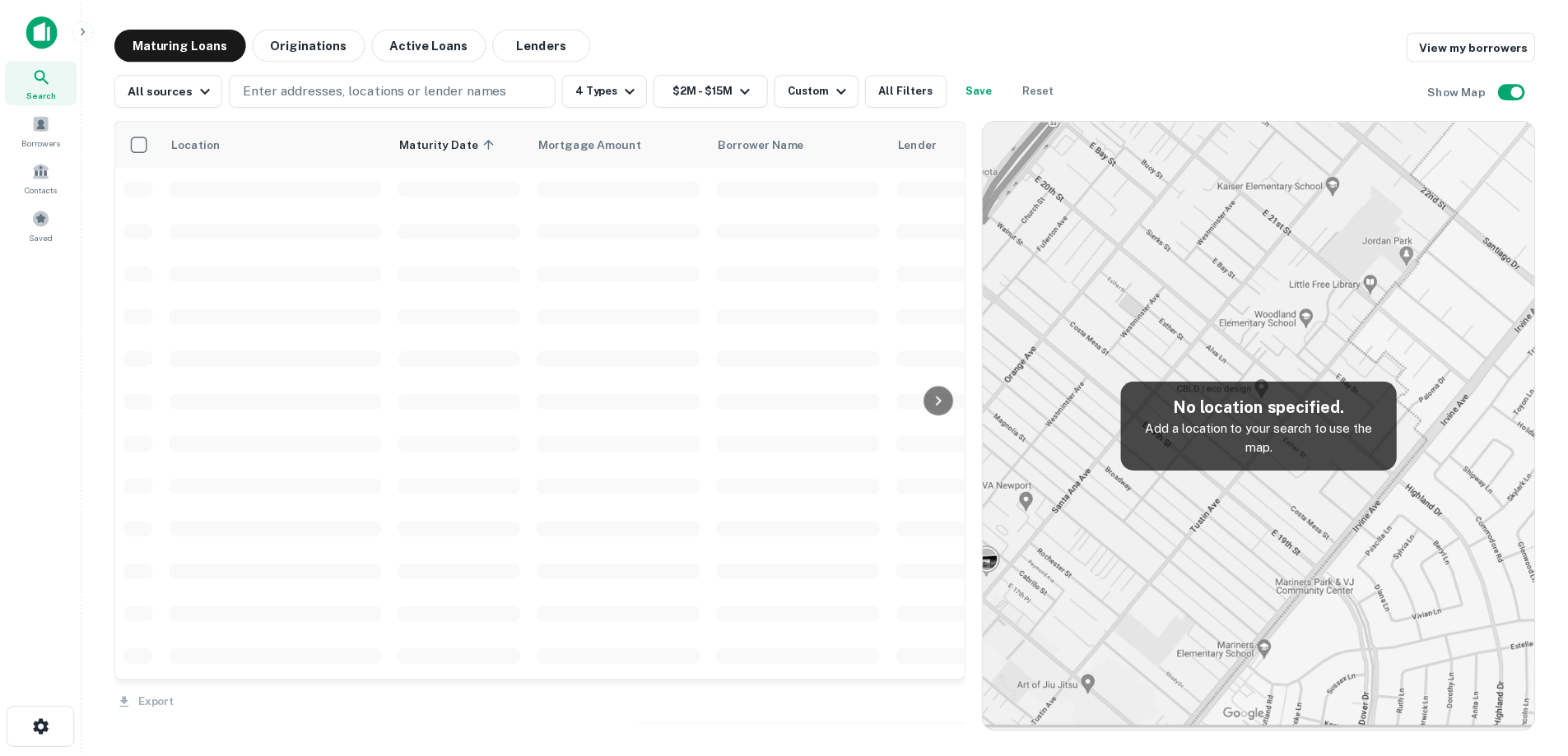
scroll to position [83, 0]
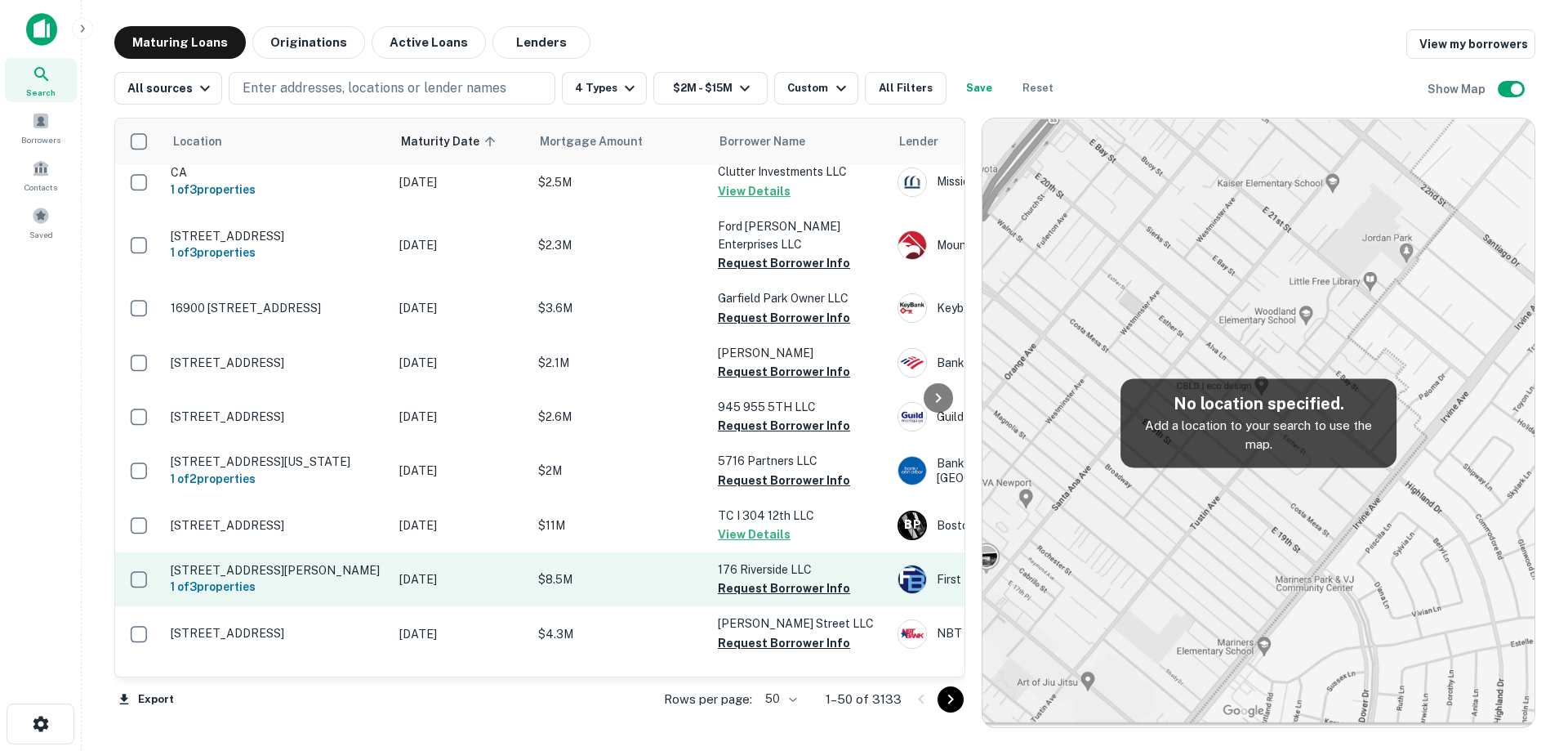
click at [462, 579] on p "[DATE]" at bounding box center [461, 579] width 123 height 18
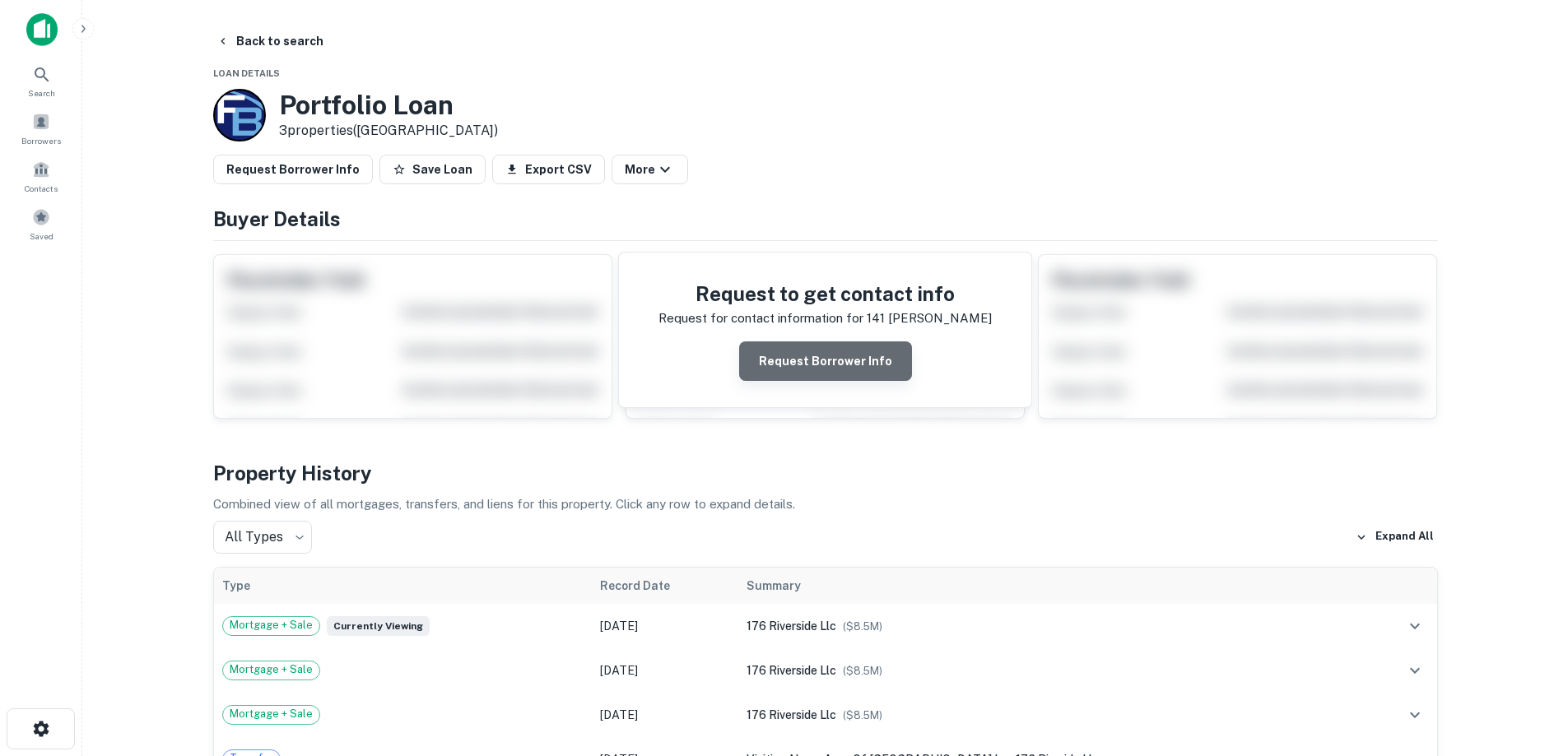
click at [868, 361] on button "Request Borrower Info" at bounding box center [825, 361] width 173 height 39
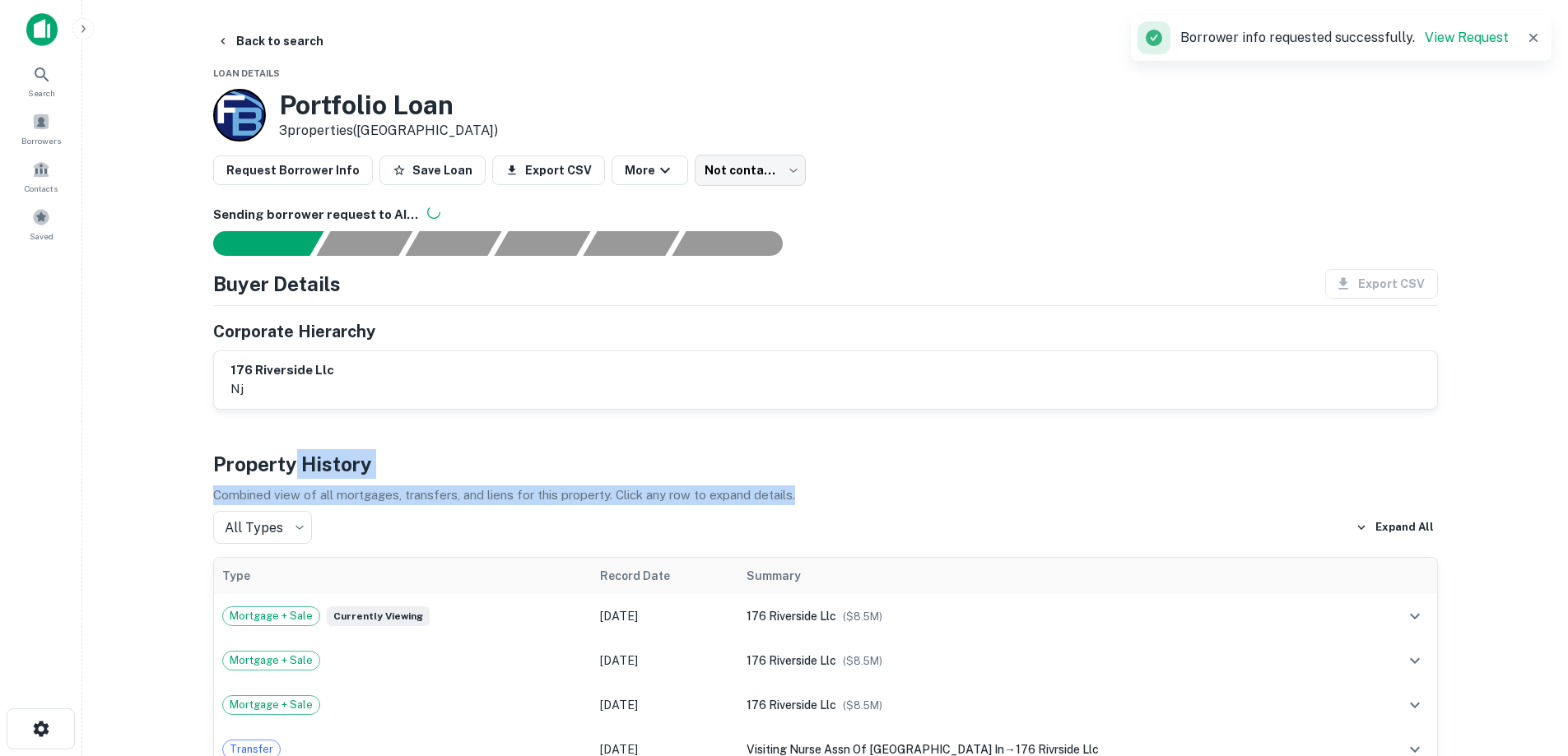
drag, startPoint x: 812, startPoint y: 478, endPoint x: 310, endPoint y: 475, distance: 502.0
click at [288, 472] on div "Property History Combined view of all mortgages, transfers, and liens for this …" at bounding box center [824, 611] width 1224 height 324
click at [433, 485] on p "Combined view of all mortgages, transfers, and liens for this property. Click a…" at bounding box center [824, 495] width 1224 height 20
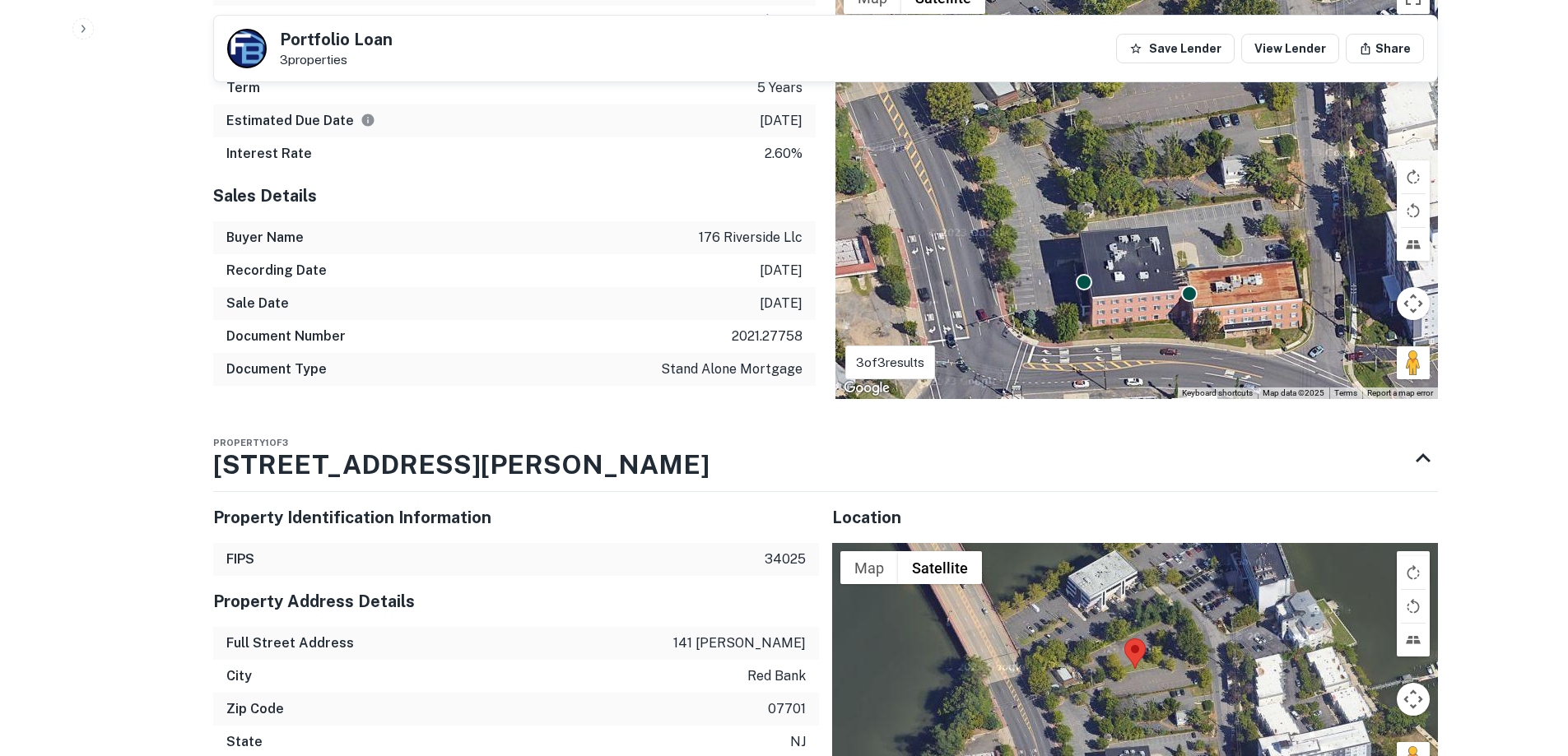
scroll to position [1069, 0]
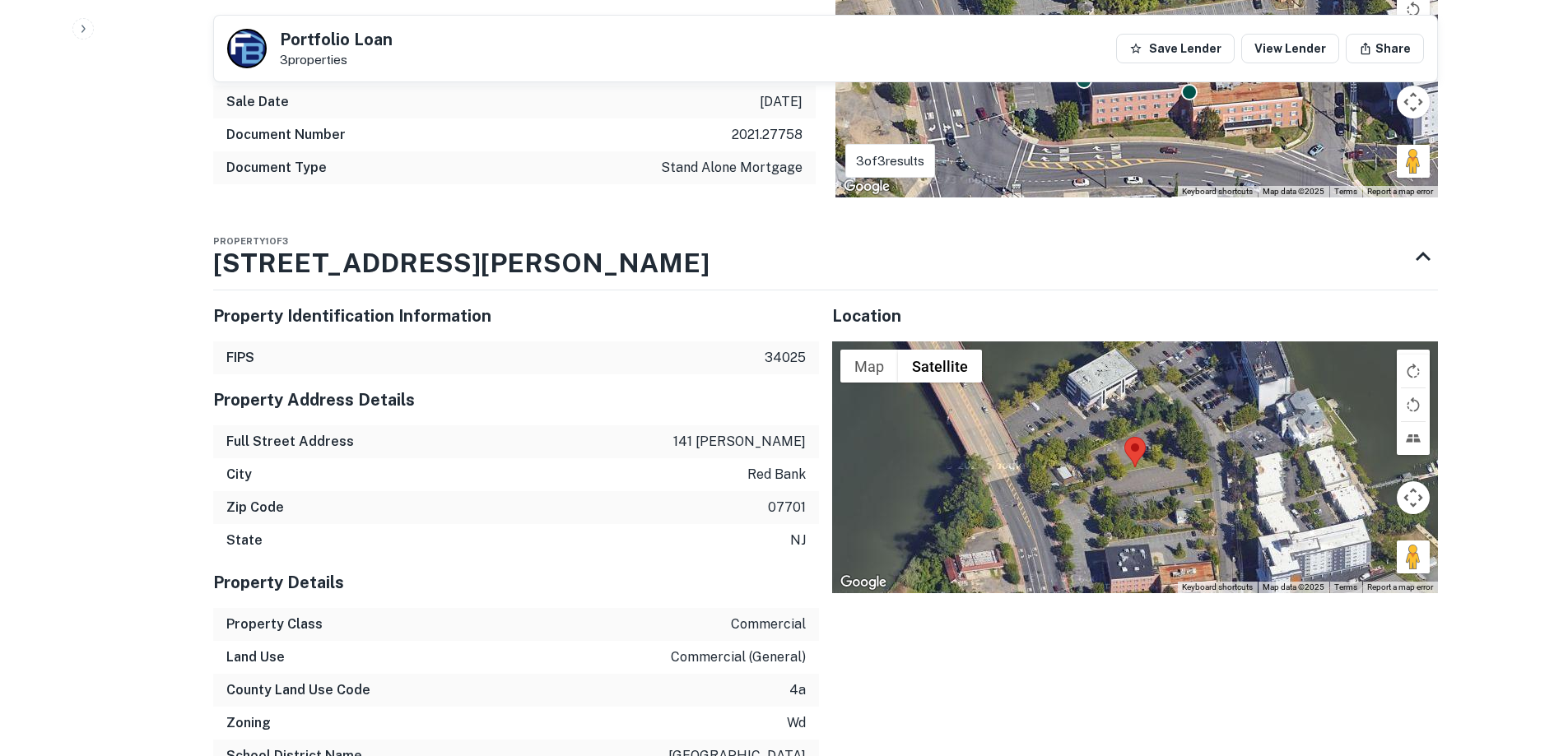
click at [774, 438] on p "141 [PERSON_NAME]" at bounding box center [740, 442] width 133 height 20
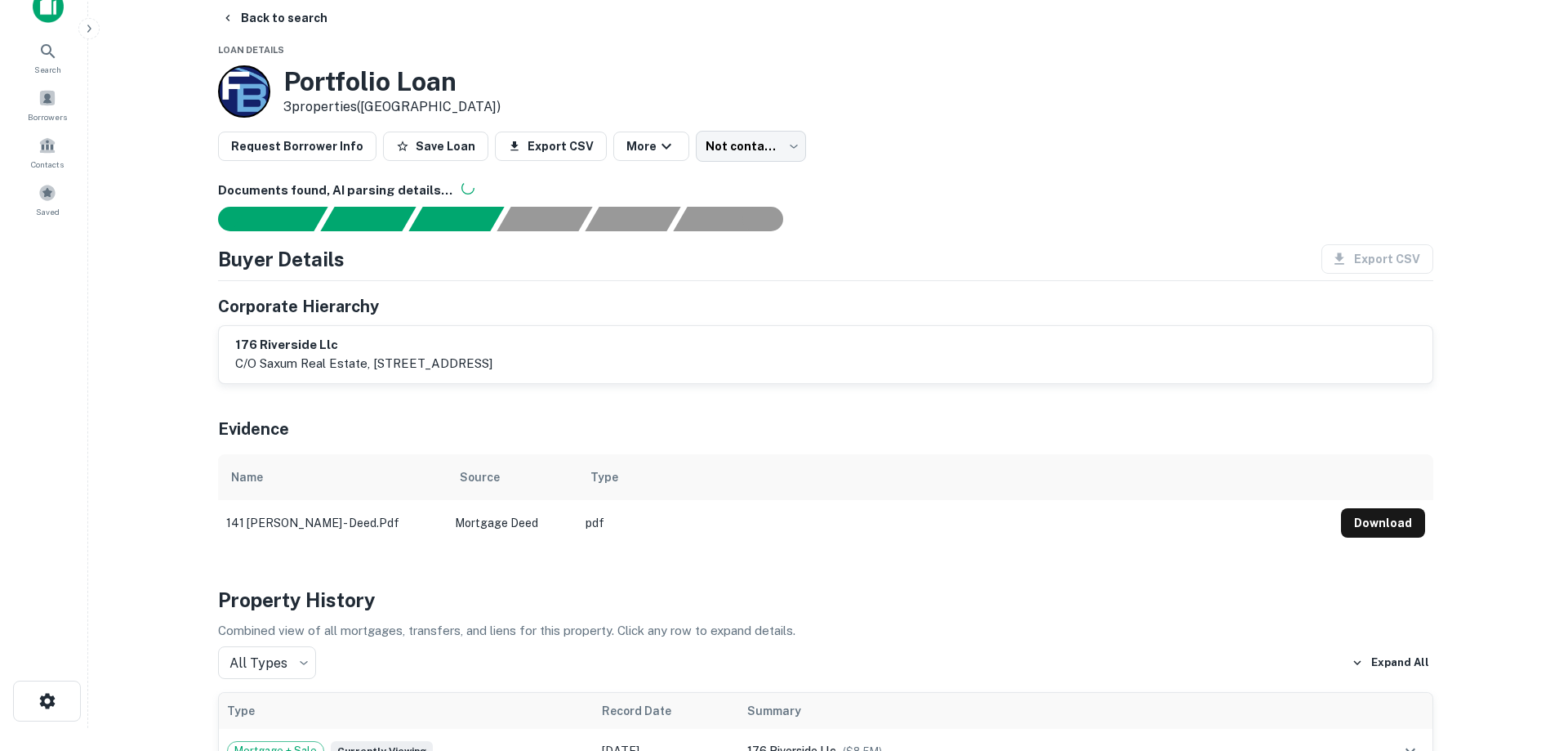
scroll to position [0, 0]
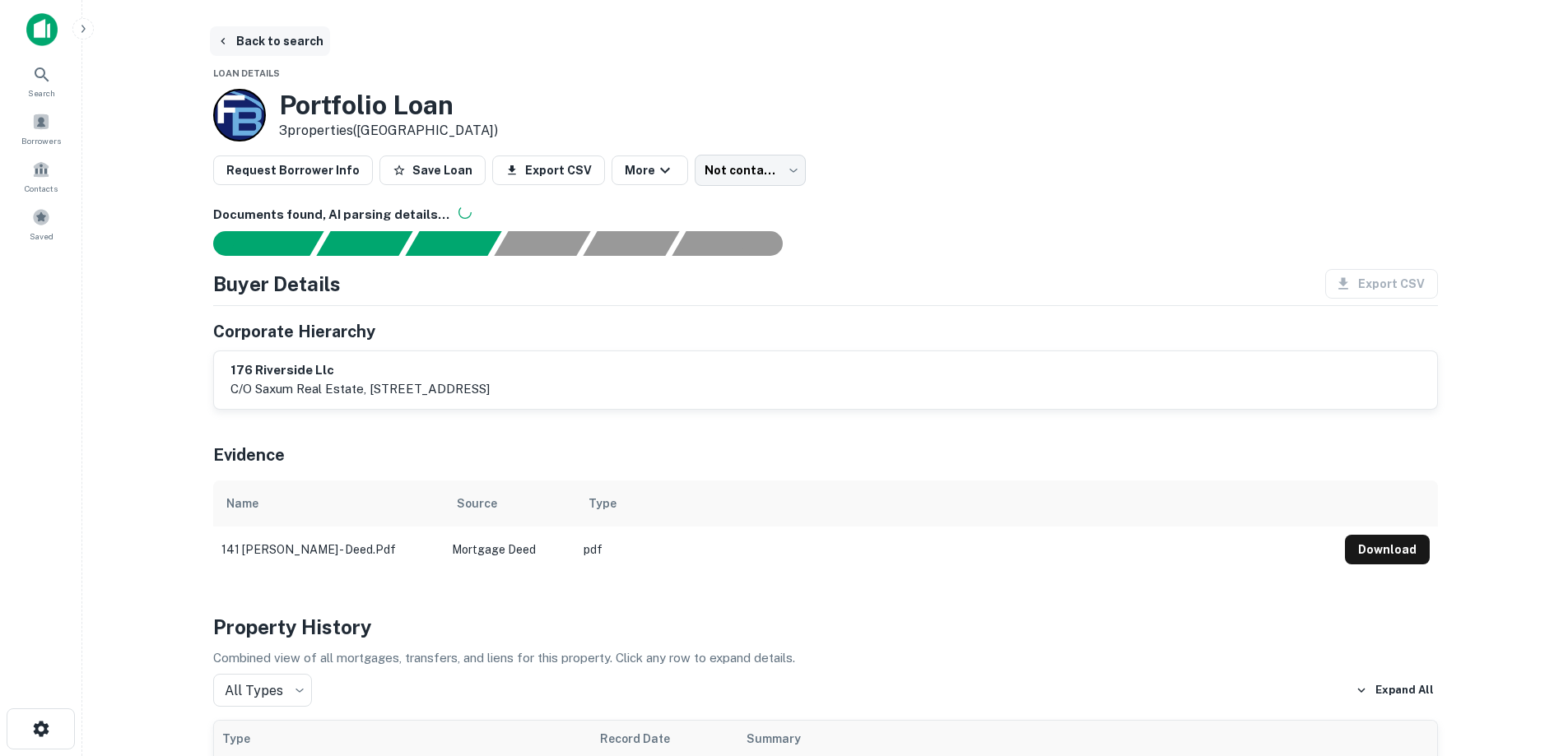
click at [299, 43] on button "Back to search" at bounding box center [270, 41] width 120 height 30
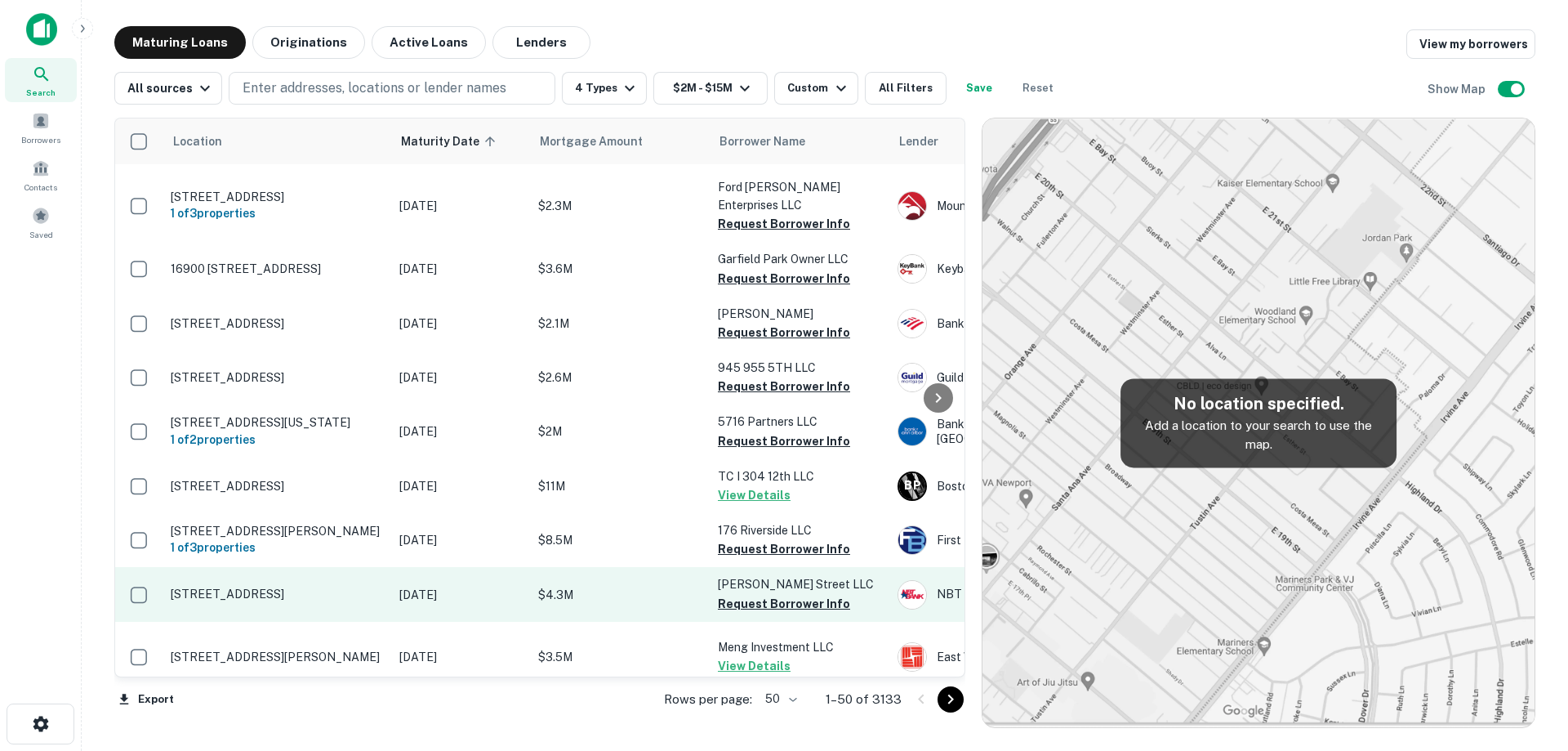
scroll to position [163, 0]
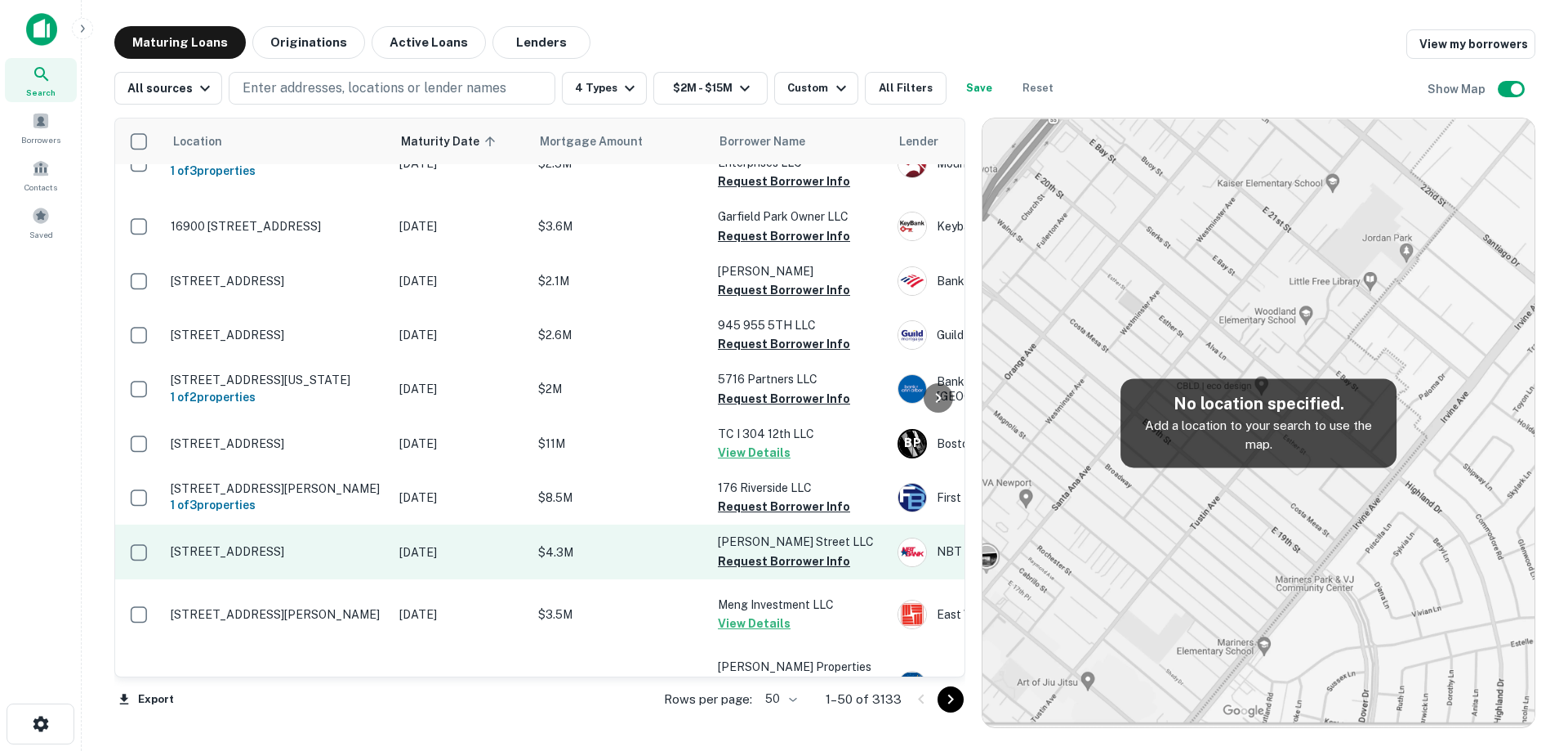
click at [436, 548] on p "[DATE]" at bounding box center [461, 552] width 123 height 18
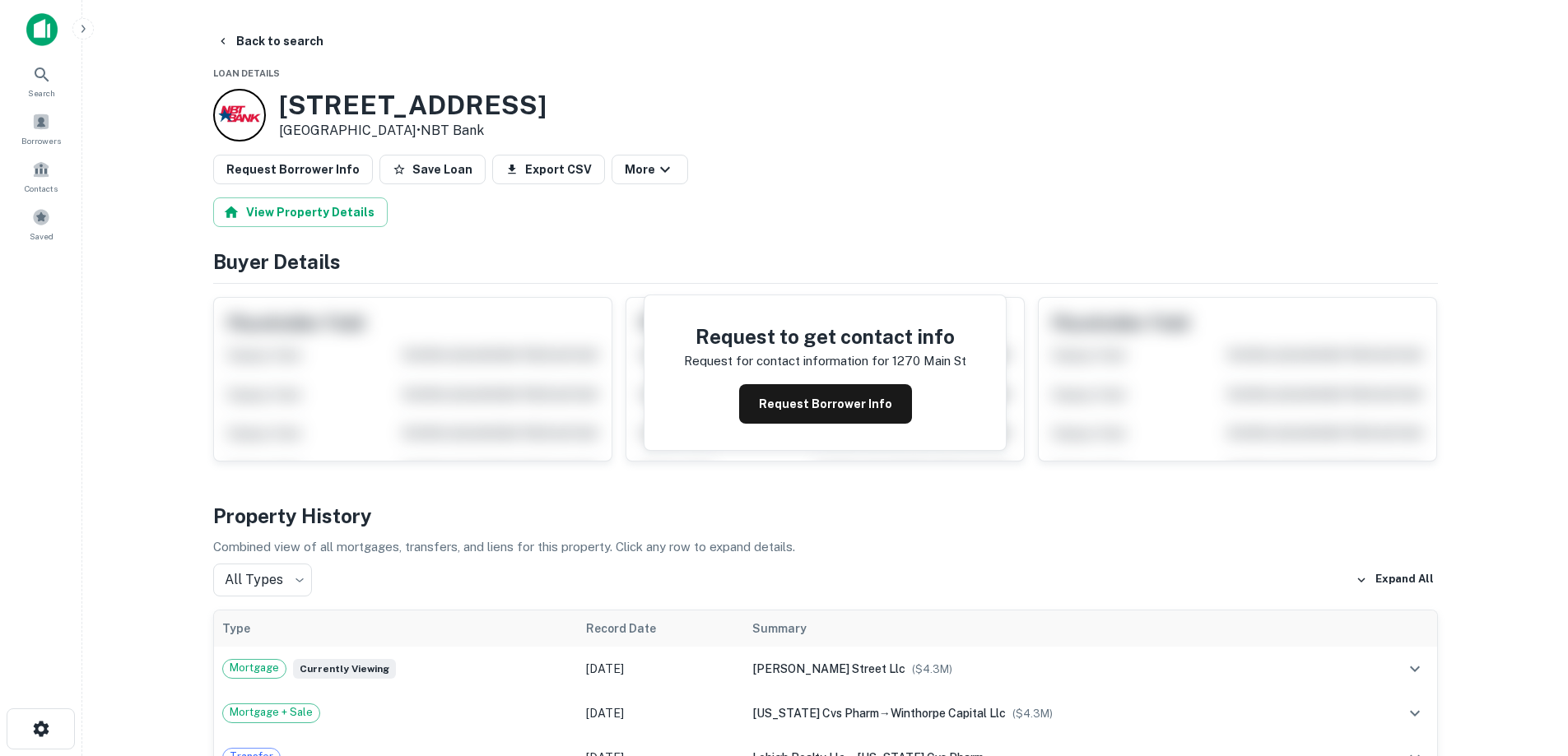
drag, startPoint x: 300, startPoint y: 104, endPoint x: 427, endPoint y: 131, distance: 129.8
click at [427, 131] on div "[STREET_ADDRESS] • NBT Bank" at bounding box center [379, 115] width 334 height 53
click at [839, 411] on button "Request Borrower Info" at bounding box center [825, 403] width 173 height 39
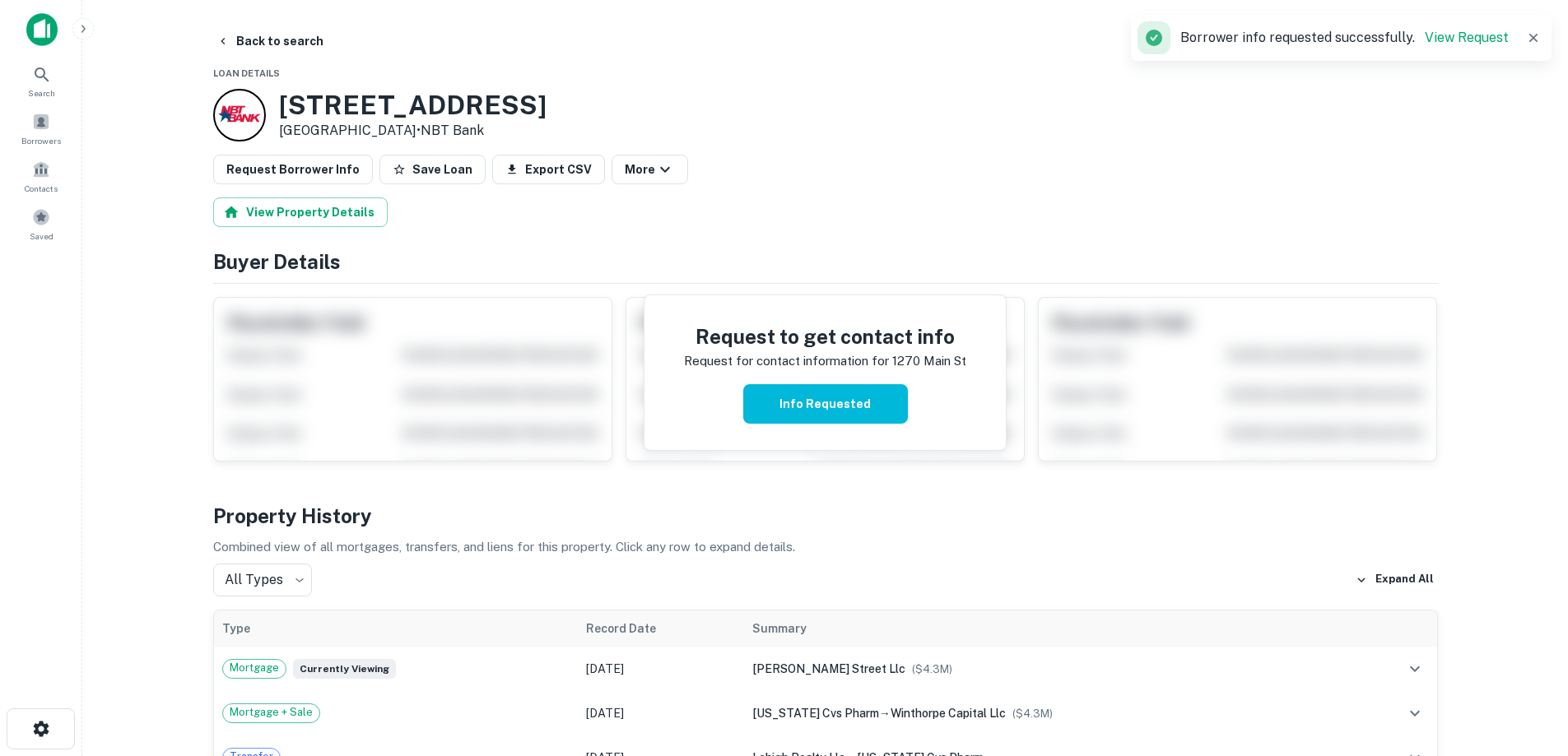
click at [336, 100] on h3 "[STREET_ADDRESS]" at bounding box center [413, 105] width 267 height 31
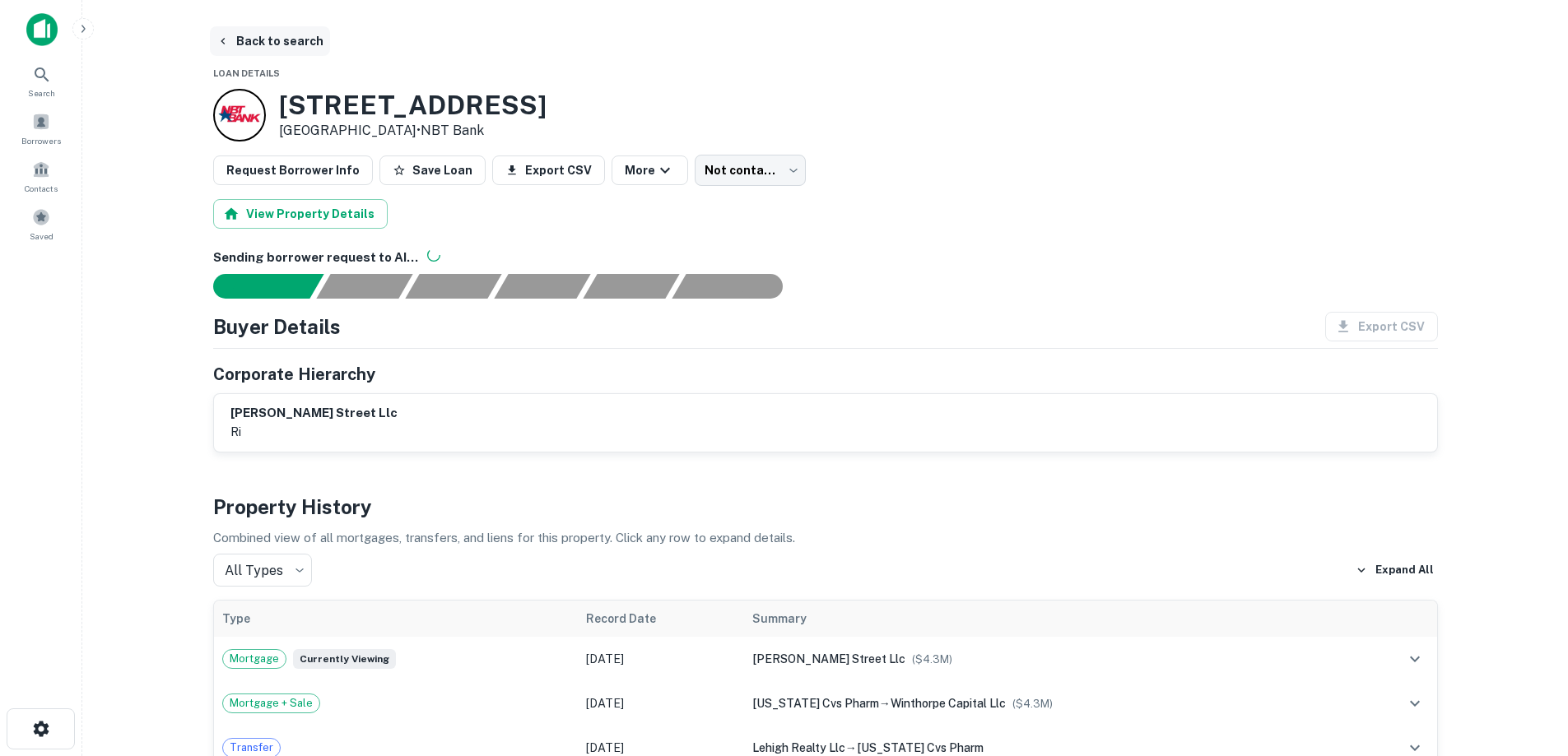
click at [279, 31] on button "Back to search" at bounding box center [270, 41] width 120 height 30
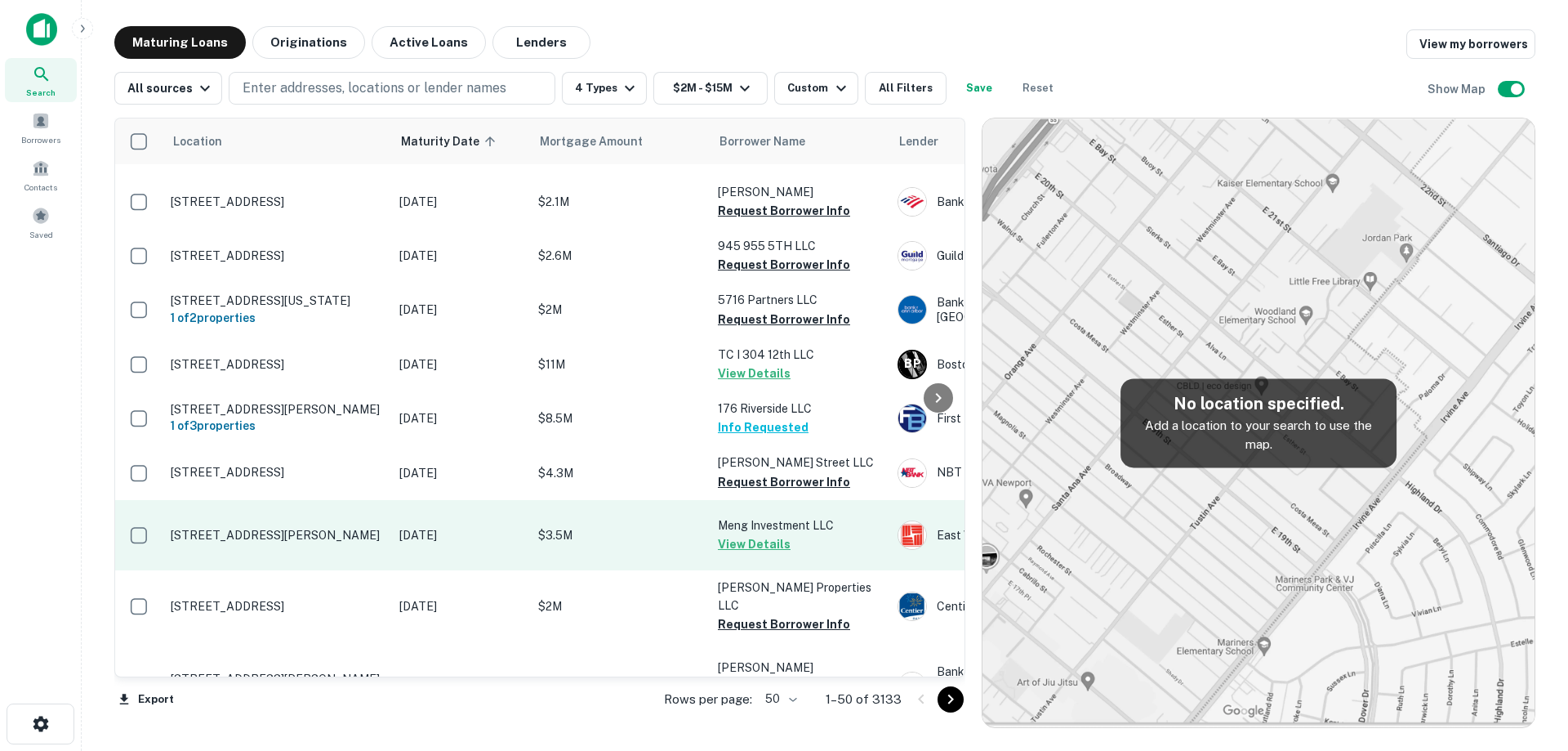
scroll to position [246, 0]
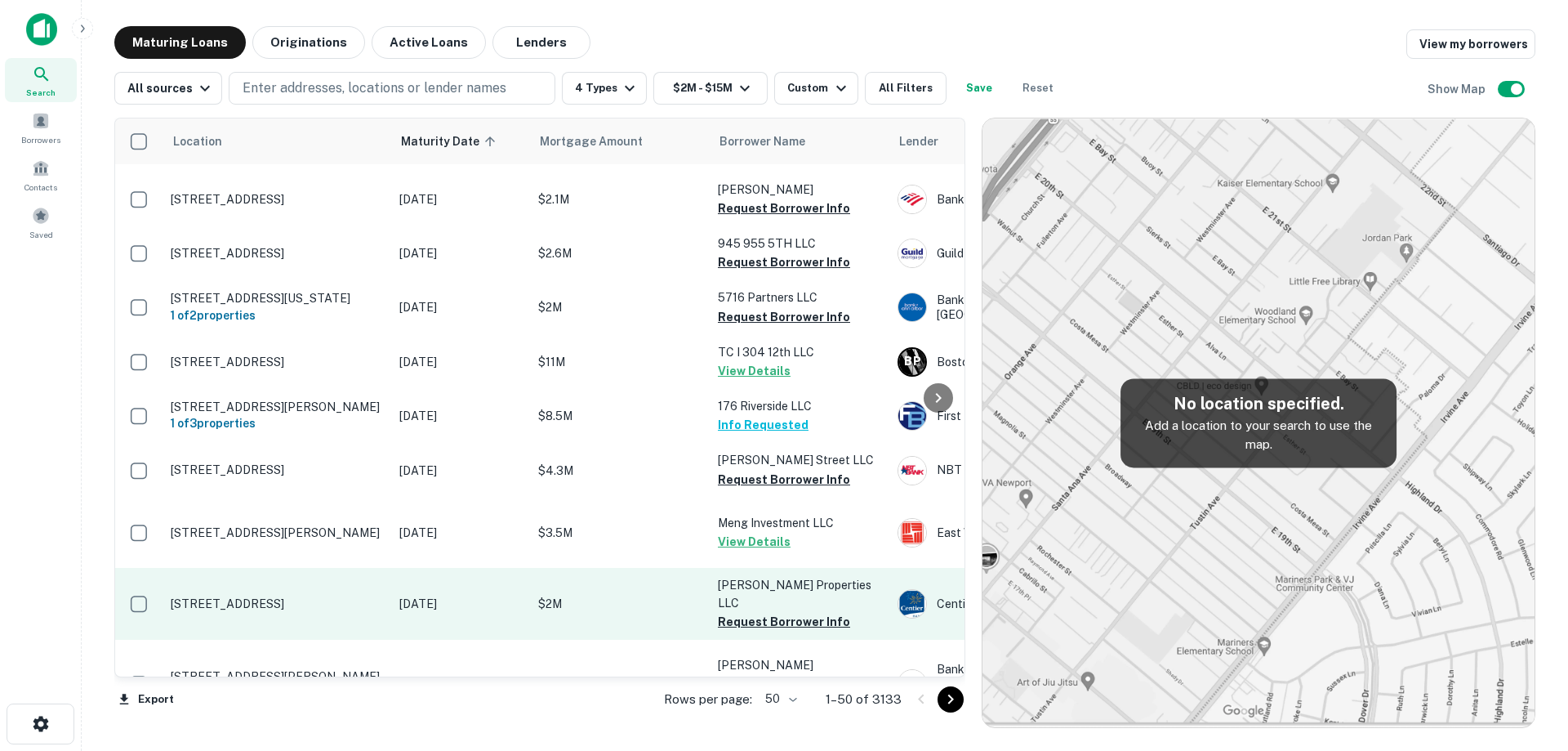
click at [487, 613] on p "[DATE]" at bounding box center [461, 604] width 123 height 18
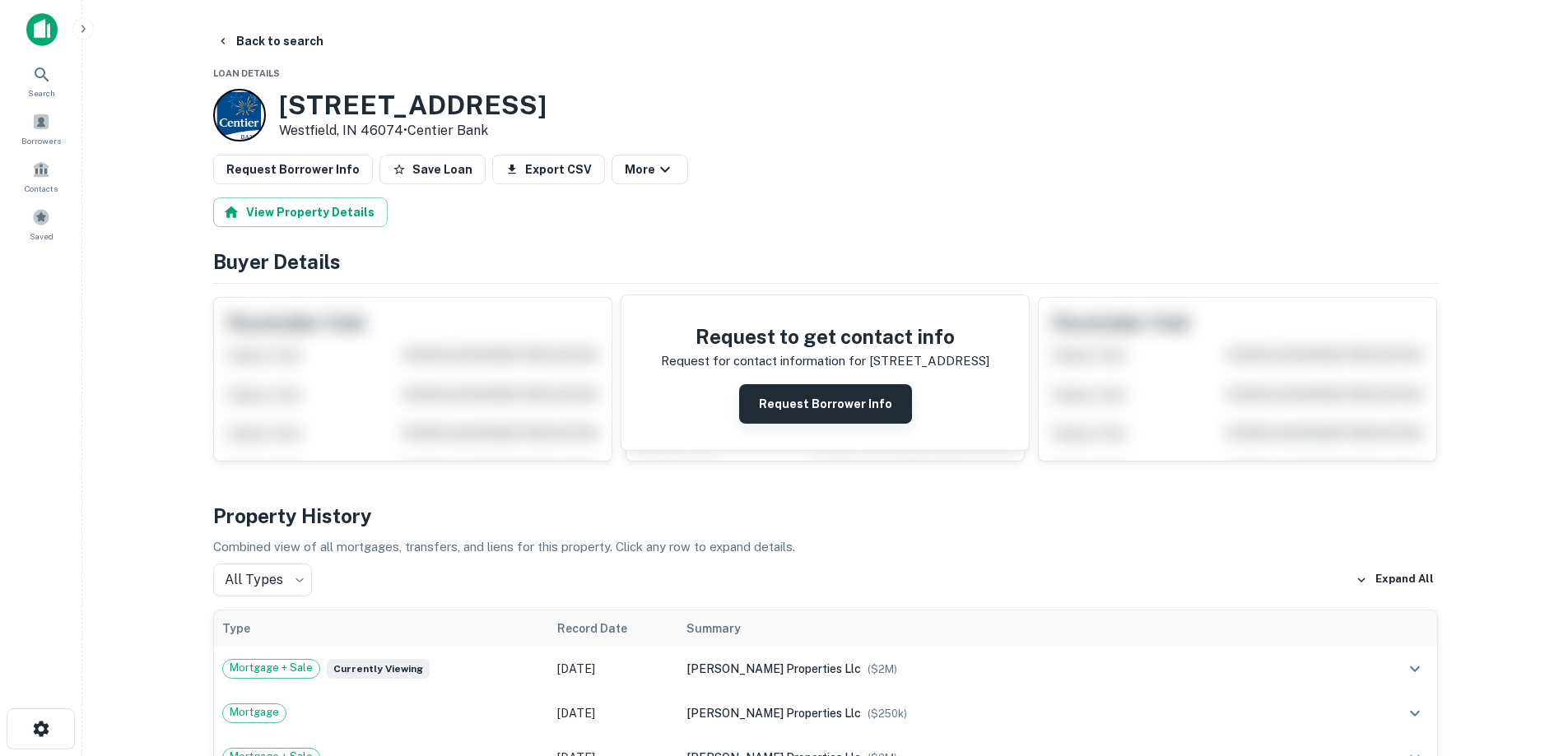
click at [811, 403] on button "Request Borrower Info" at bounding box center [825, 403] width 173 height 39
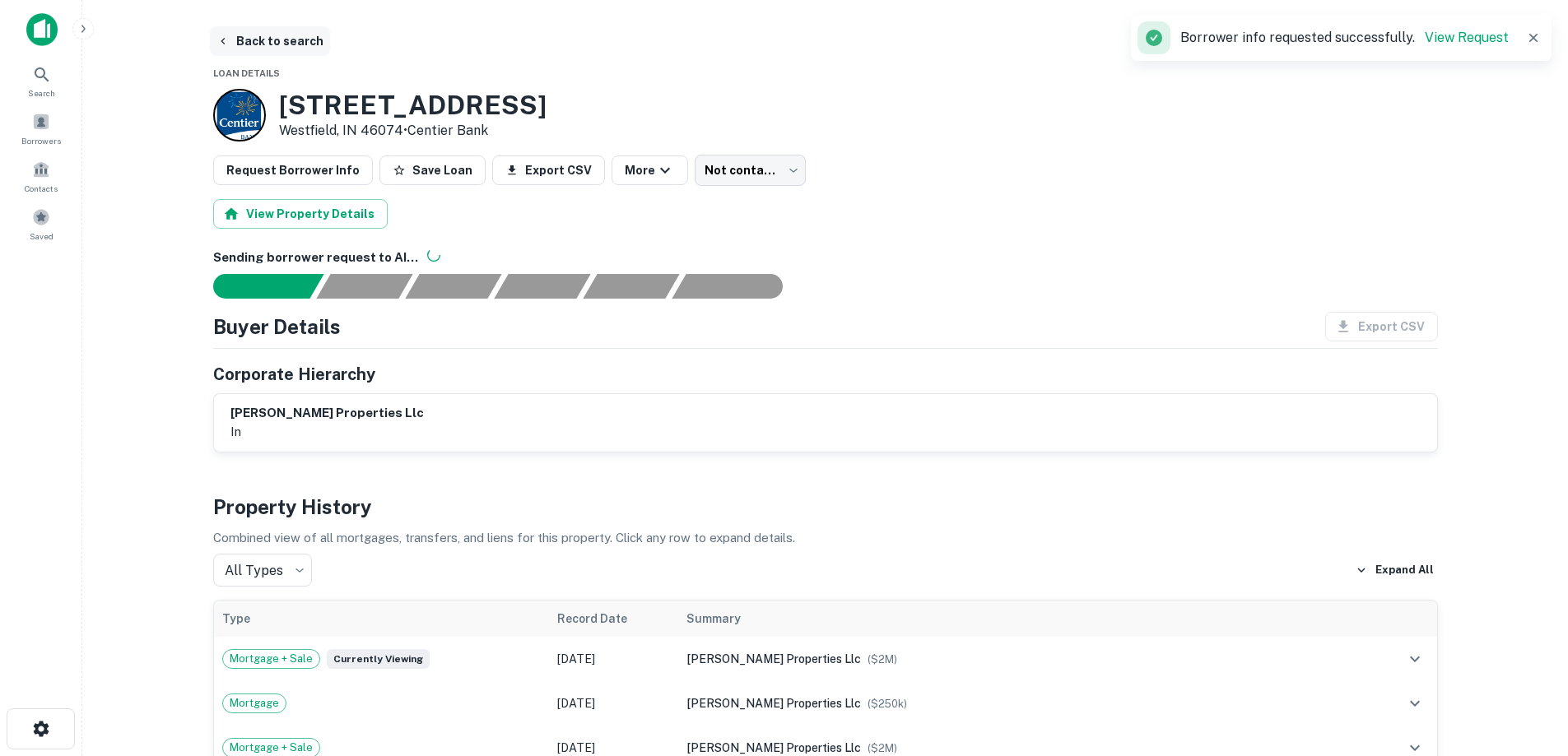
click at [265, 45] on button "Back to search" at bounding box center [270, 41] width 120 height 30
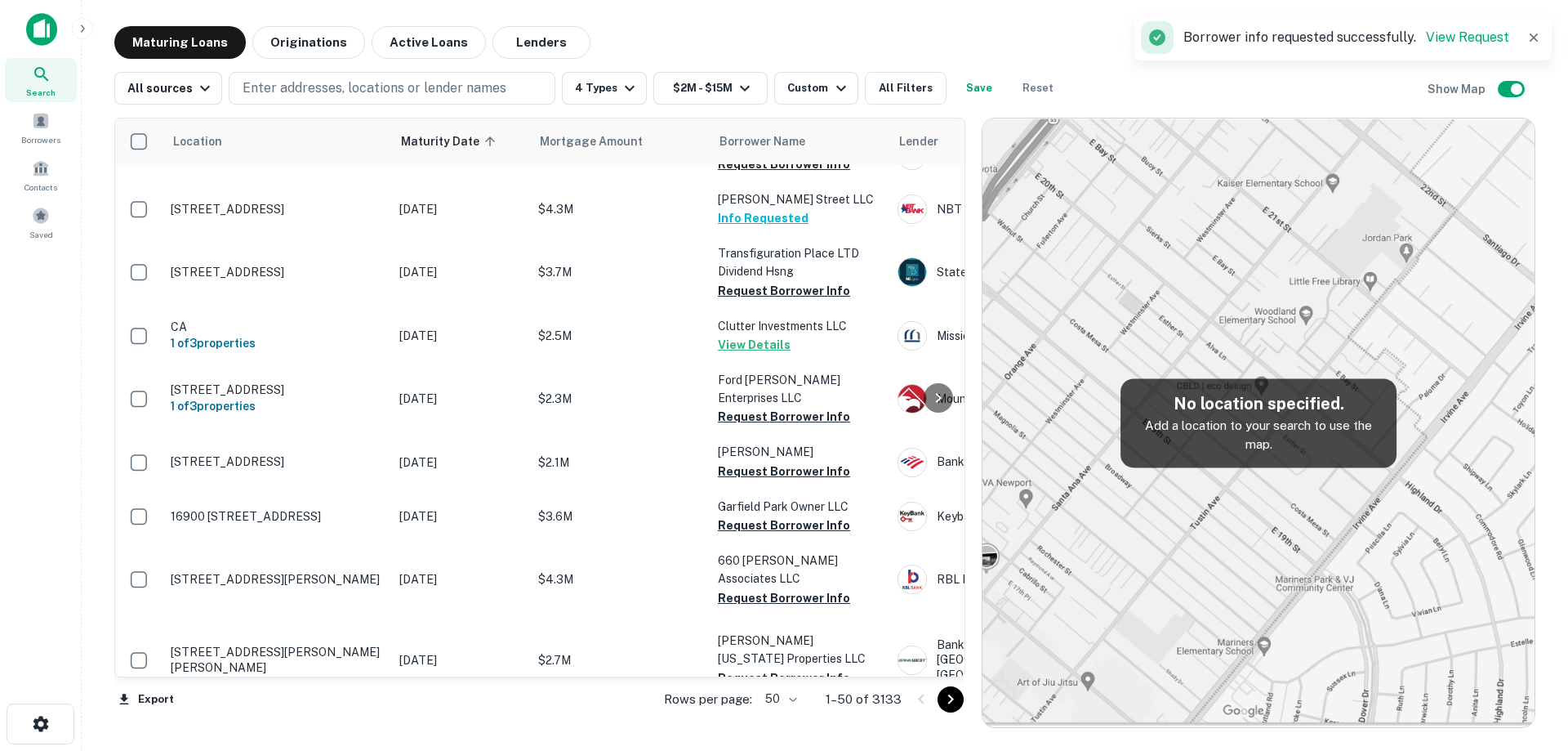
scroll to position [343, 0]
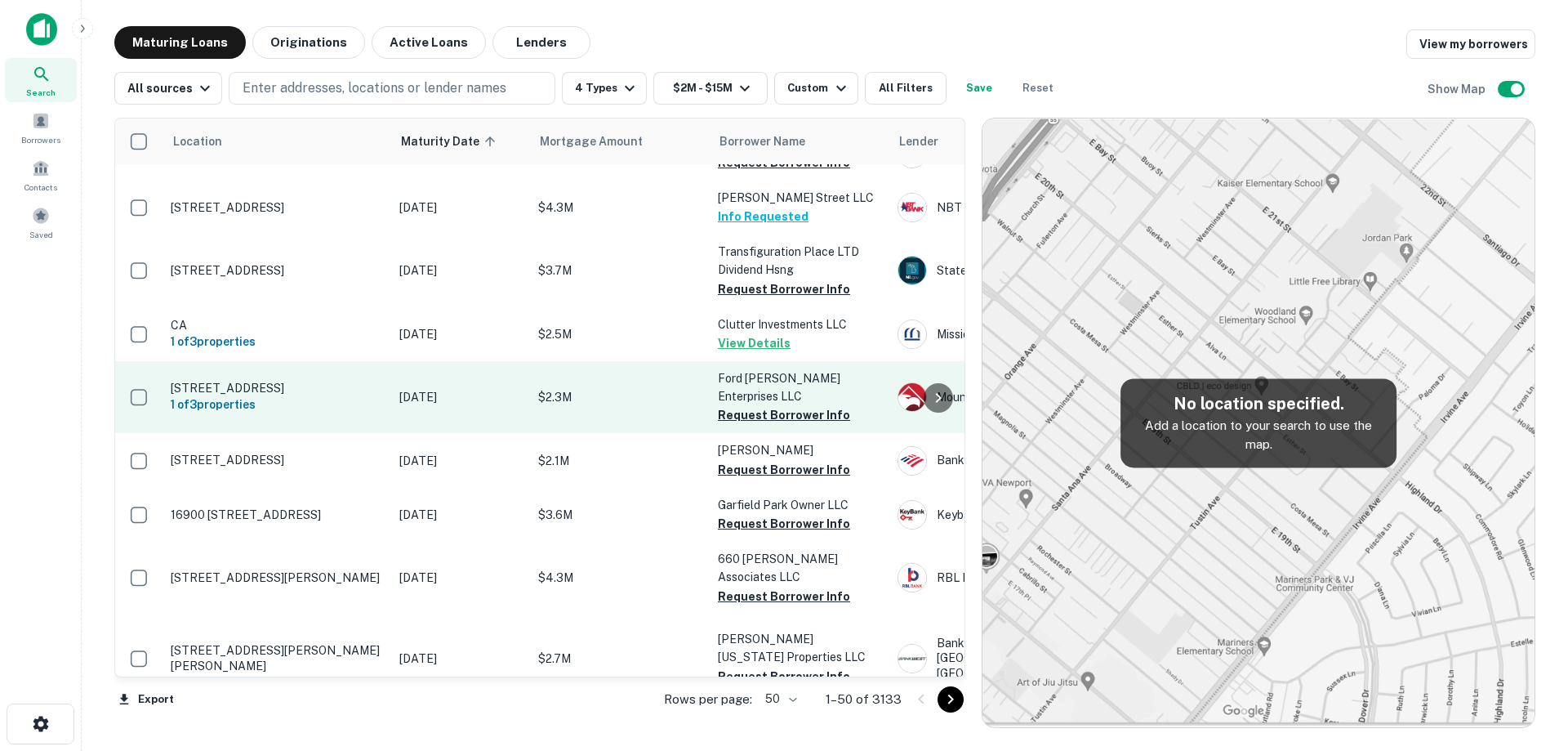
click at [495, 431] on td "[DATE]" at bounding box center [461, 397] width 139 height 72
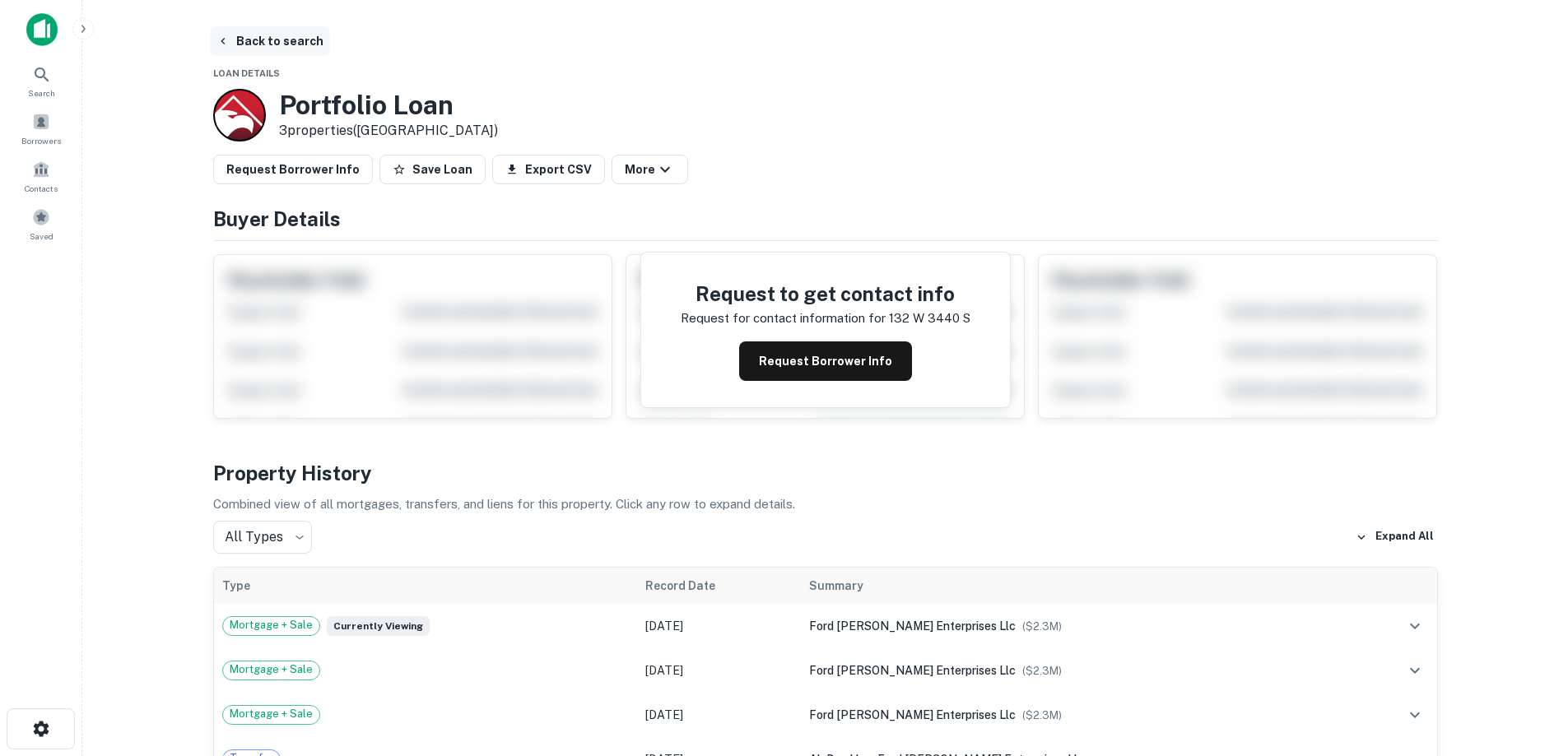
click at [288, 39] on button "Back to search" at bounding box center [270, 41] width 120 height 30
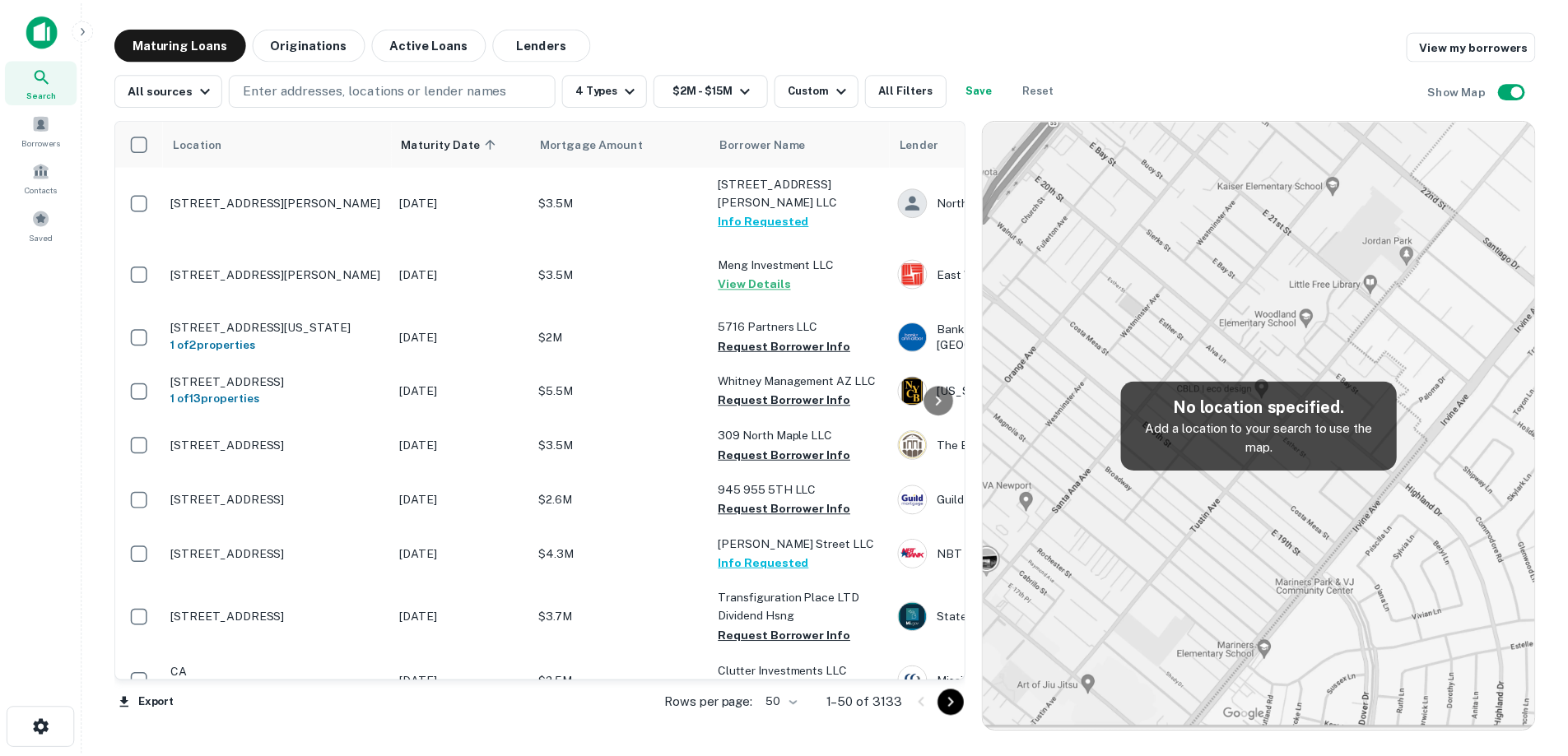
scroll to position [345, 0]
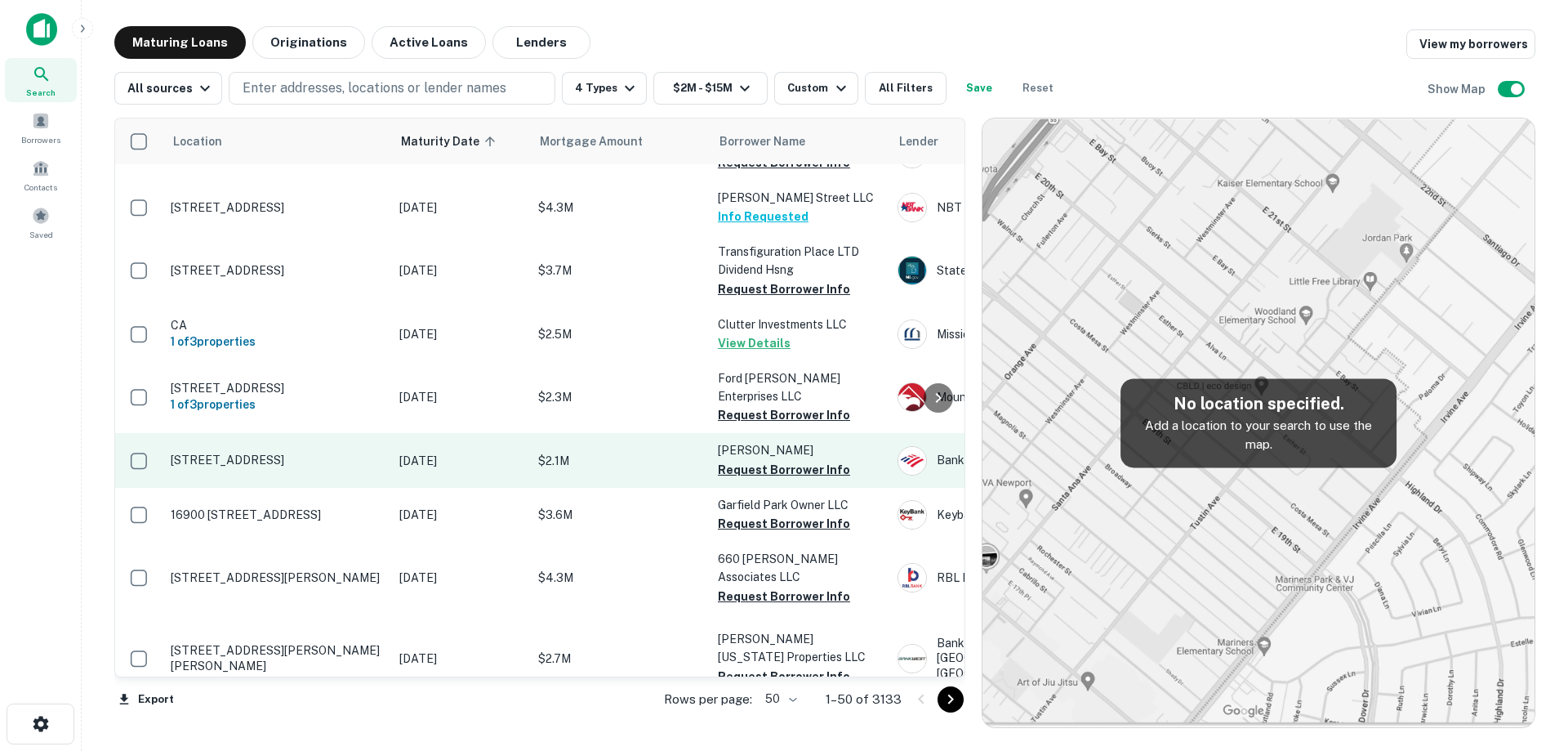
click at [509, 487] on td "[DATE]" at bounding box center [461, 460] width 139 height 54
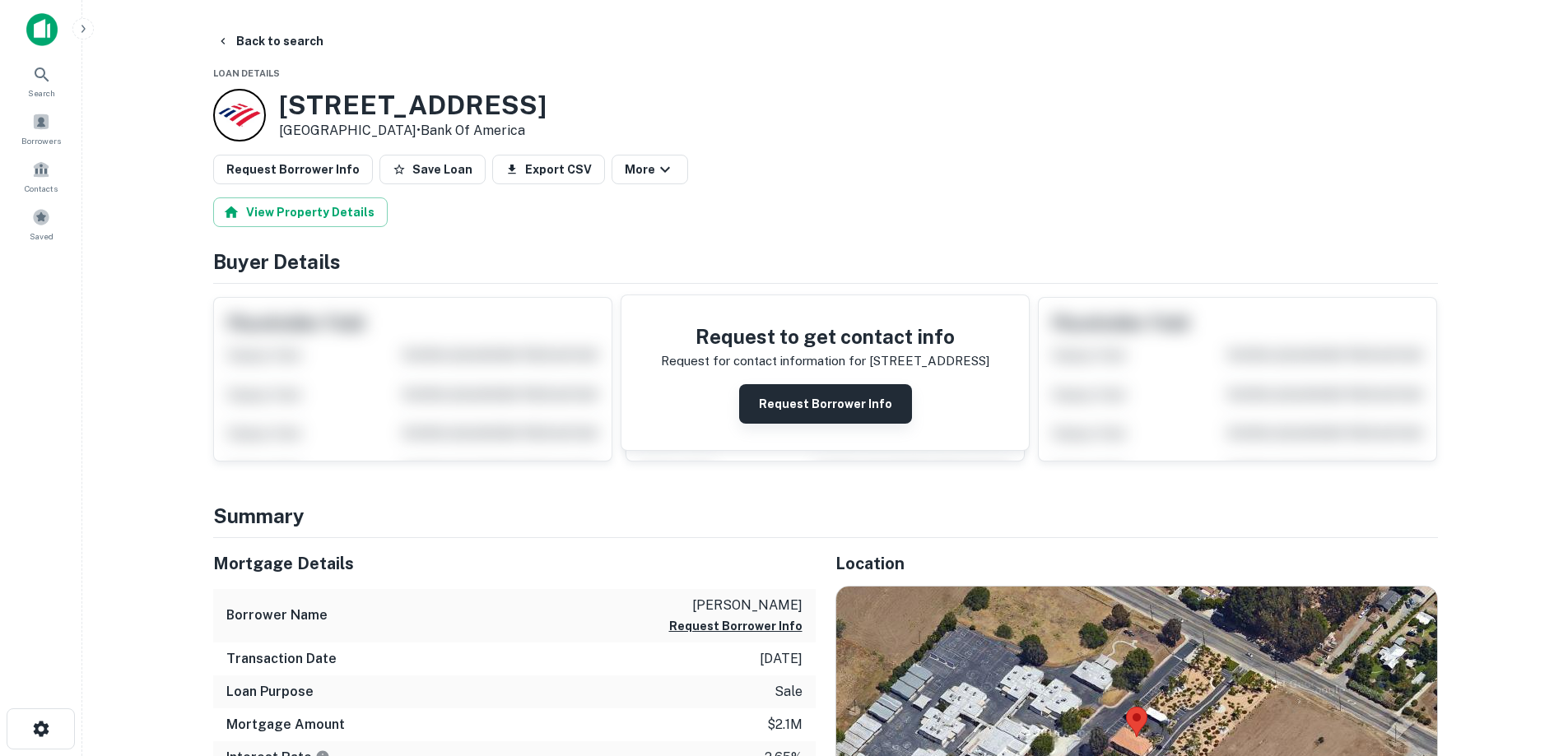
click at [830, 403] on button "Request Borrower Info" at bounding box center [825, 403] width 173 height 39
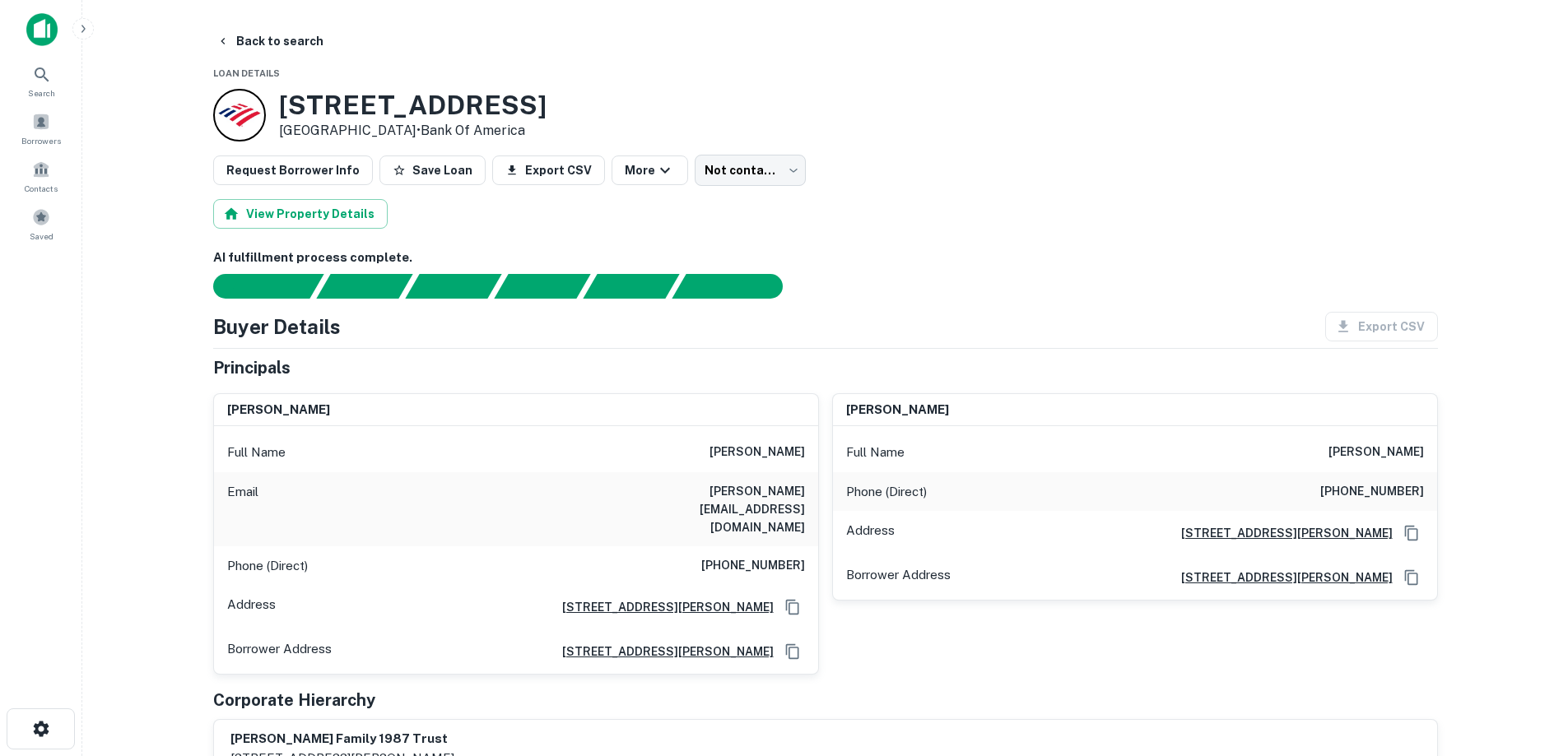
click at [775, 556] on h6 "[PHONE_NUMBER]" at bounding box center [753, 566] width 104 height 20
click at [773, 556] on h6 "[PHONE_NUMBER]" at bounding box center [753, 566] width 104 height 20
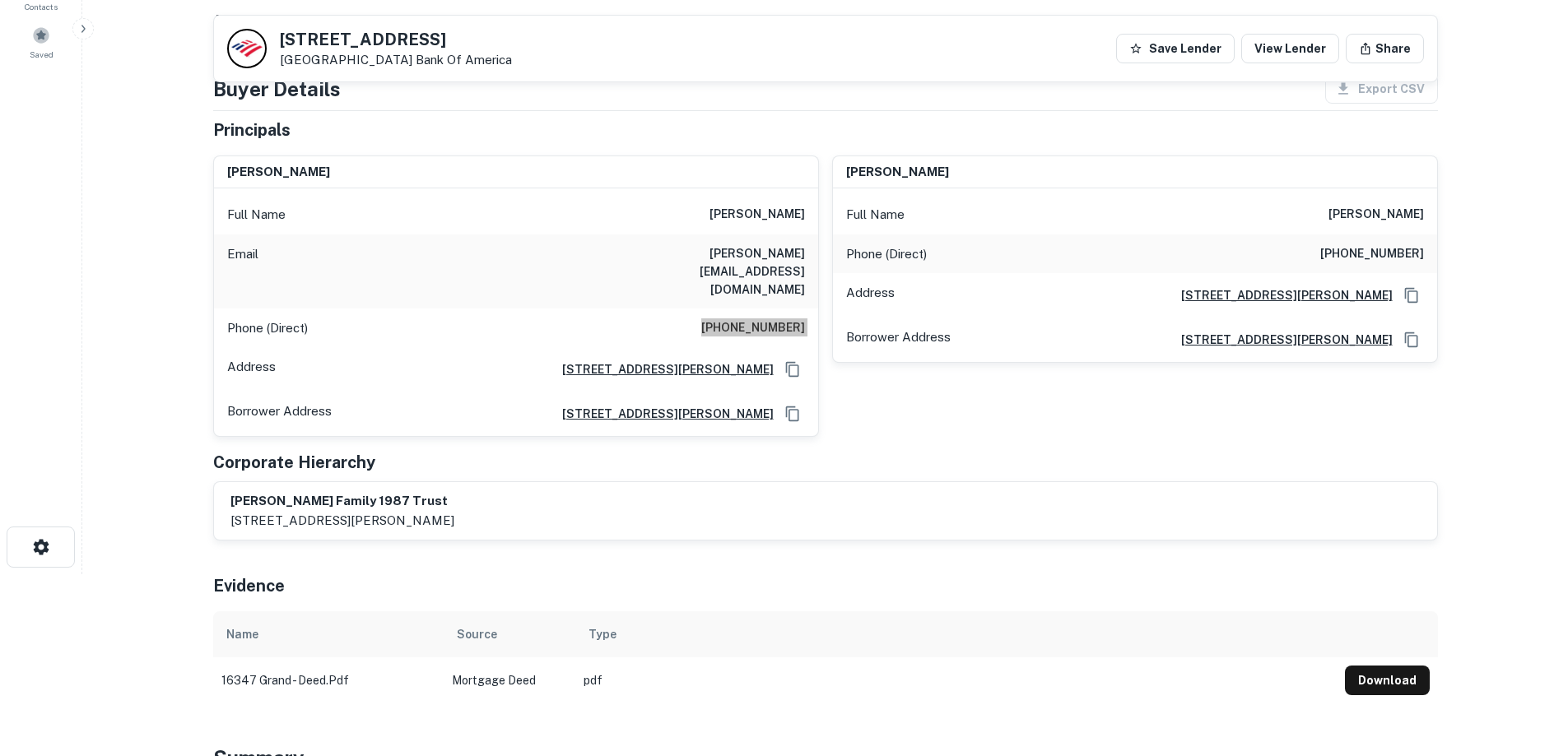
scroll to position [83, 0]
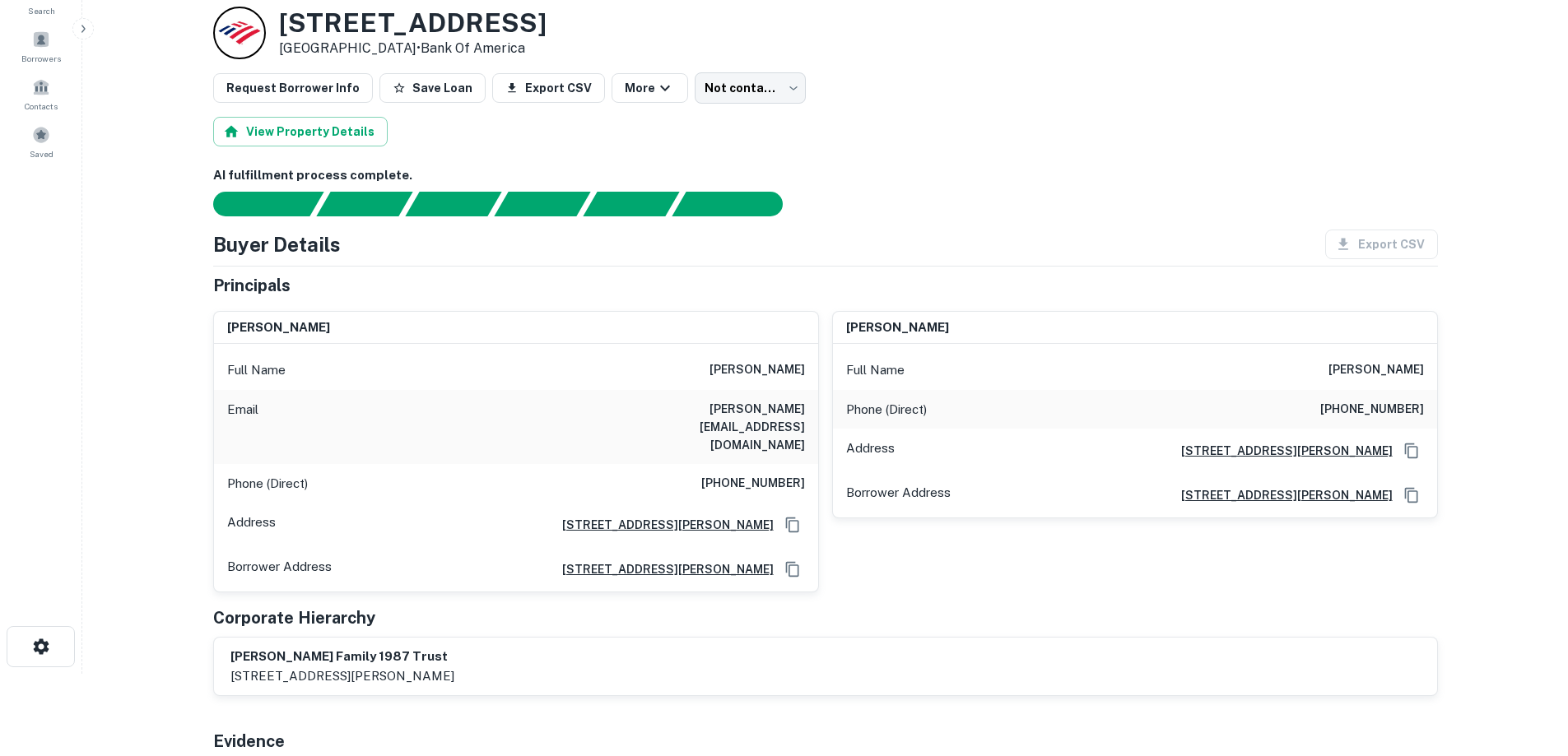
click at [711, 372] on div "Full Name [PERSON_NAME]" at bounding box center [515, 370] width 604 height 39
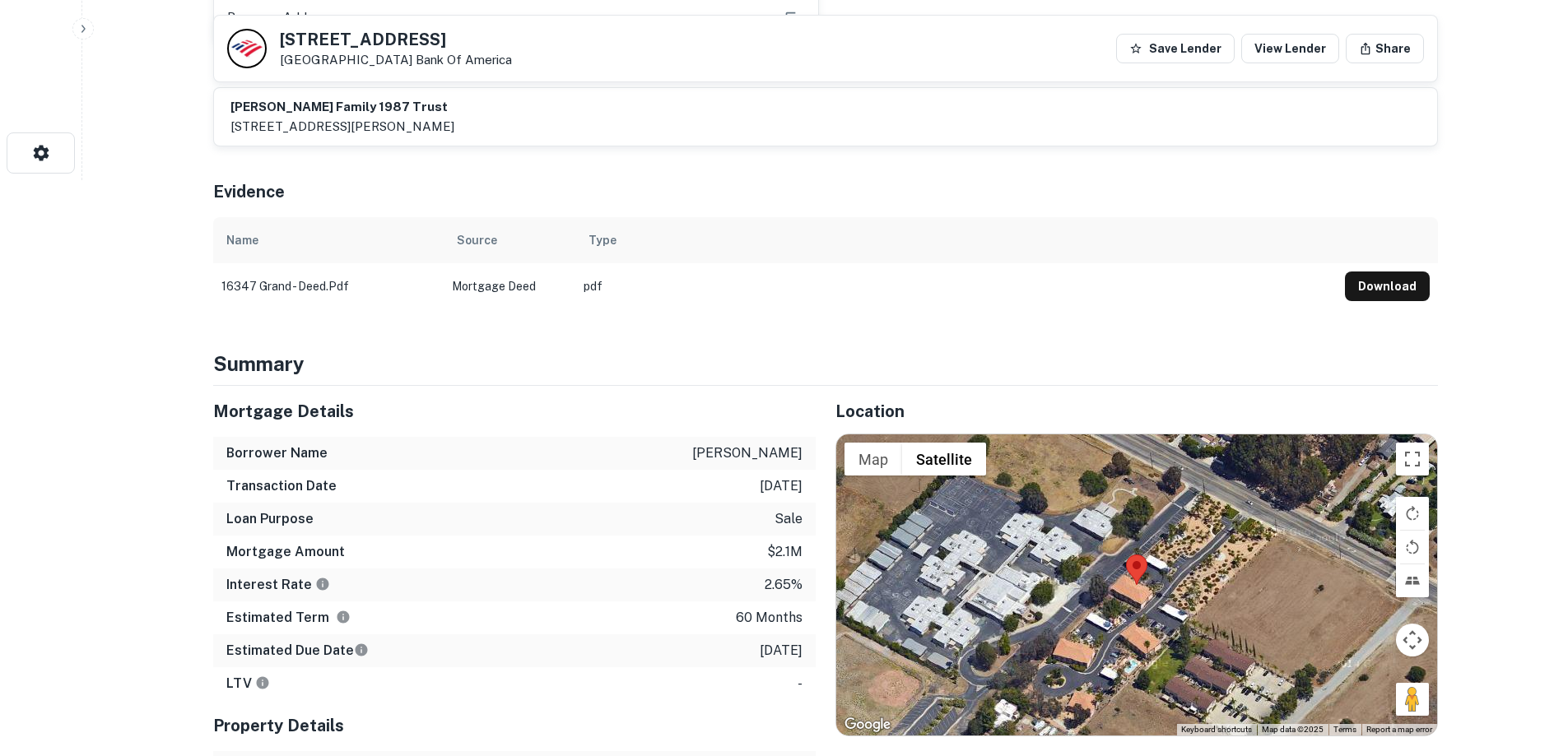
scroll to position [658, 0]
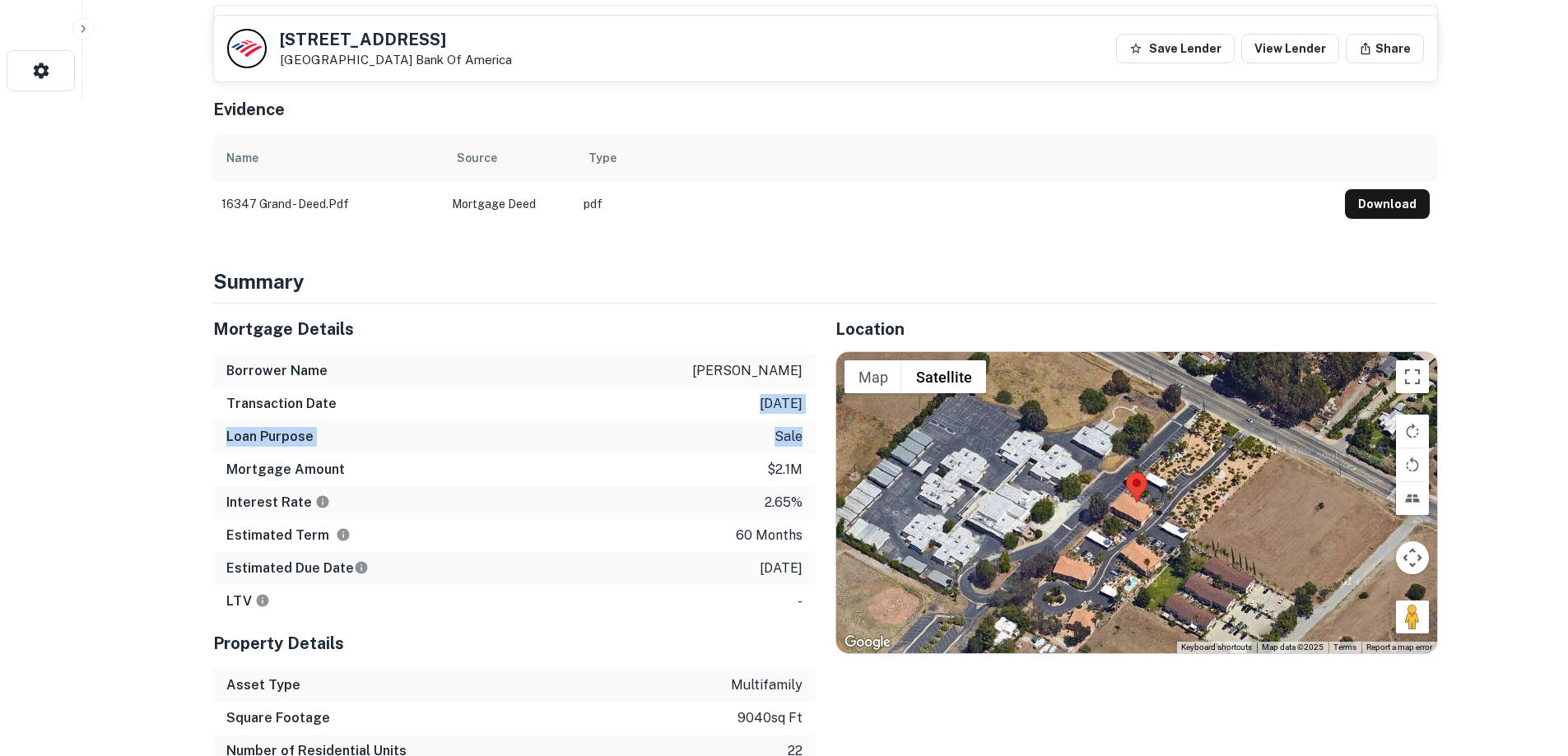
drag, startPoint x: 740, startPoint y: 362, endPoint x: 799, endPoint y: 402, distance: 71.3
click at [799, 401] on div "Mortgage Details Borrower Name [PERSON_NAME] s Transaction Date [DATE] Loan Pur…" at bounding box center [514, 461] width 603 height 314
drag, startPoint x: 787, startPoint y: 539, endPoint x: 692, endPoint y: 349, distance: 212.4
click at [692, 349] on div "Mortgage Details Borrower Name [PERSON_NAME] s Transaction Date [DATE] Loan Pur…" at bounding box center [514, 461] width 603 height 314
click at [691, 354] on div "Borrower Name [PERSON_NAME]" at bounding box center [514, 371] width 603 height 33
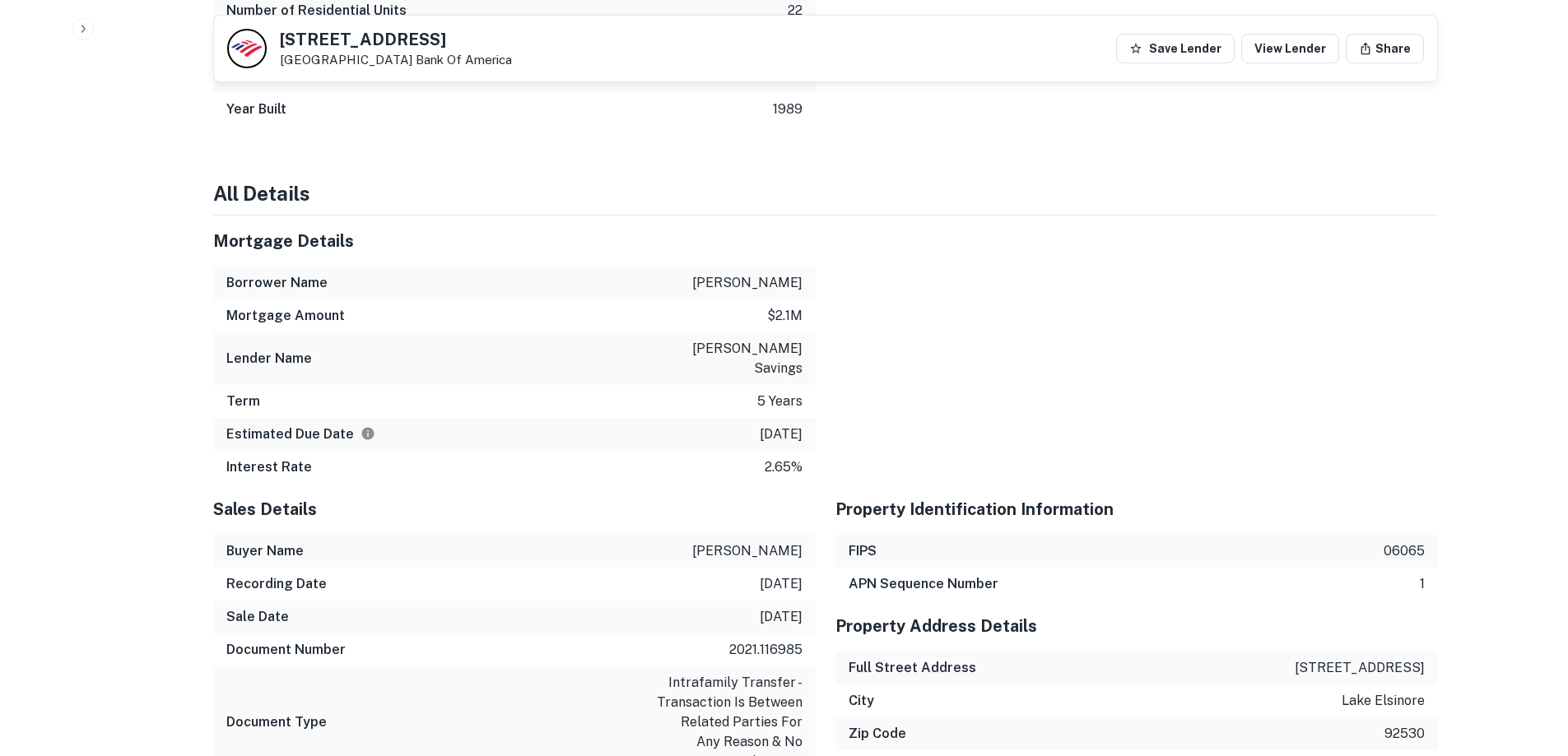
scroll to position [1481, 0]
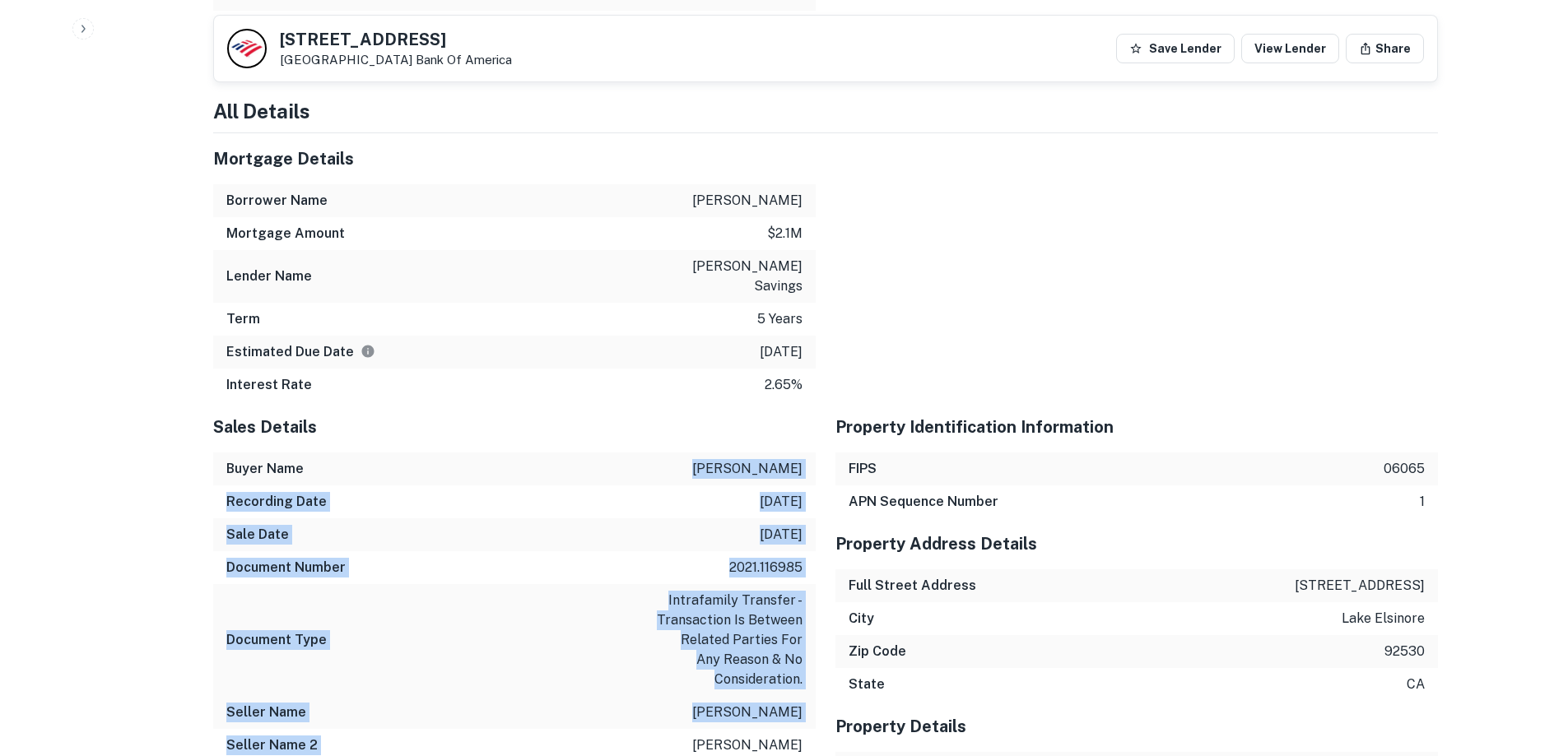
drag, startPoint x: 591, startPoint y: 443, endPoint x: 649, endPoint y: 692, distance: 255.7
click at [649, 692] on div "Sales Details Buyer Name [PERSON_NAME] s Recording Date [DATE] Sale Date [DATE]…" at bounding box center [514, 604] width 603 height 406
click at [683, 729] on div "Seller Name 2 [PERSON_NAME]" at bounding box center [514, 745] width 603 height 33
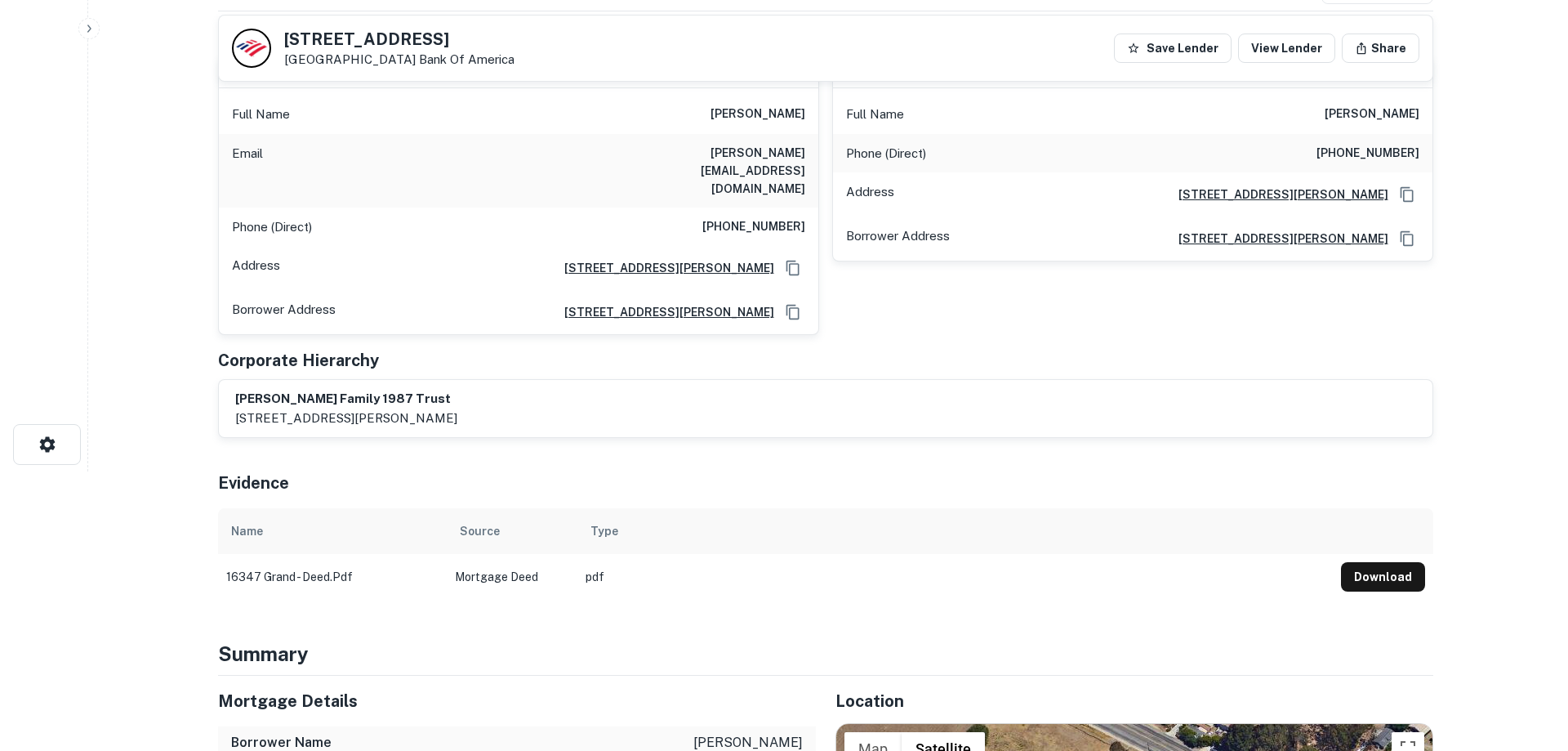
scroll to position [0, 0]
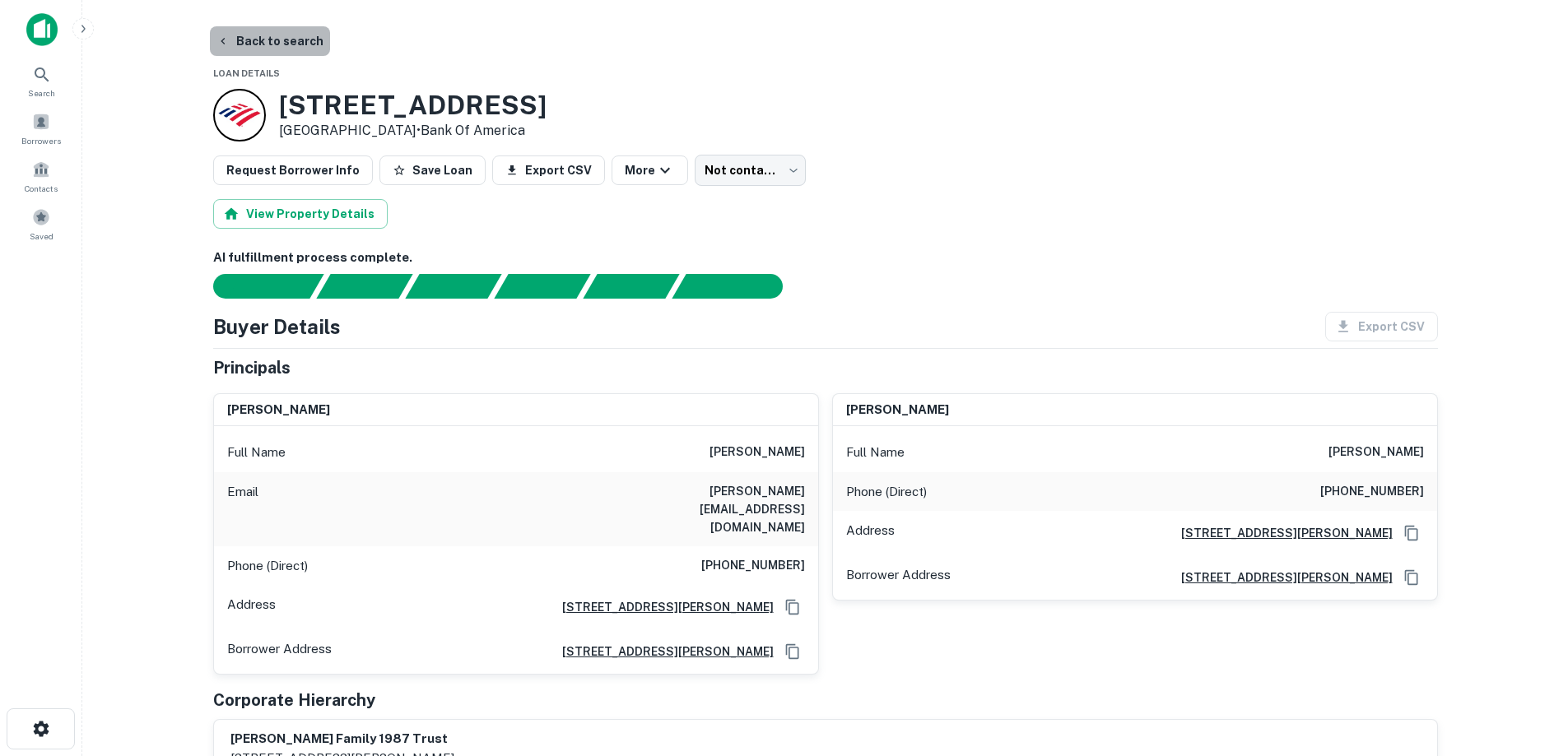
click at [291, 38] on button "Back to search" at bounding box center [270, 41] width 120 height 30
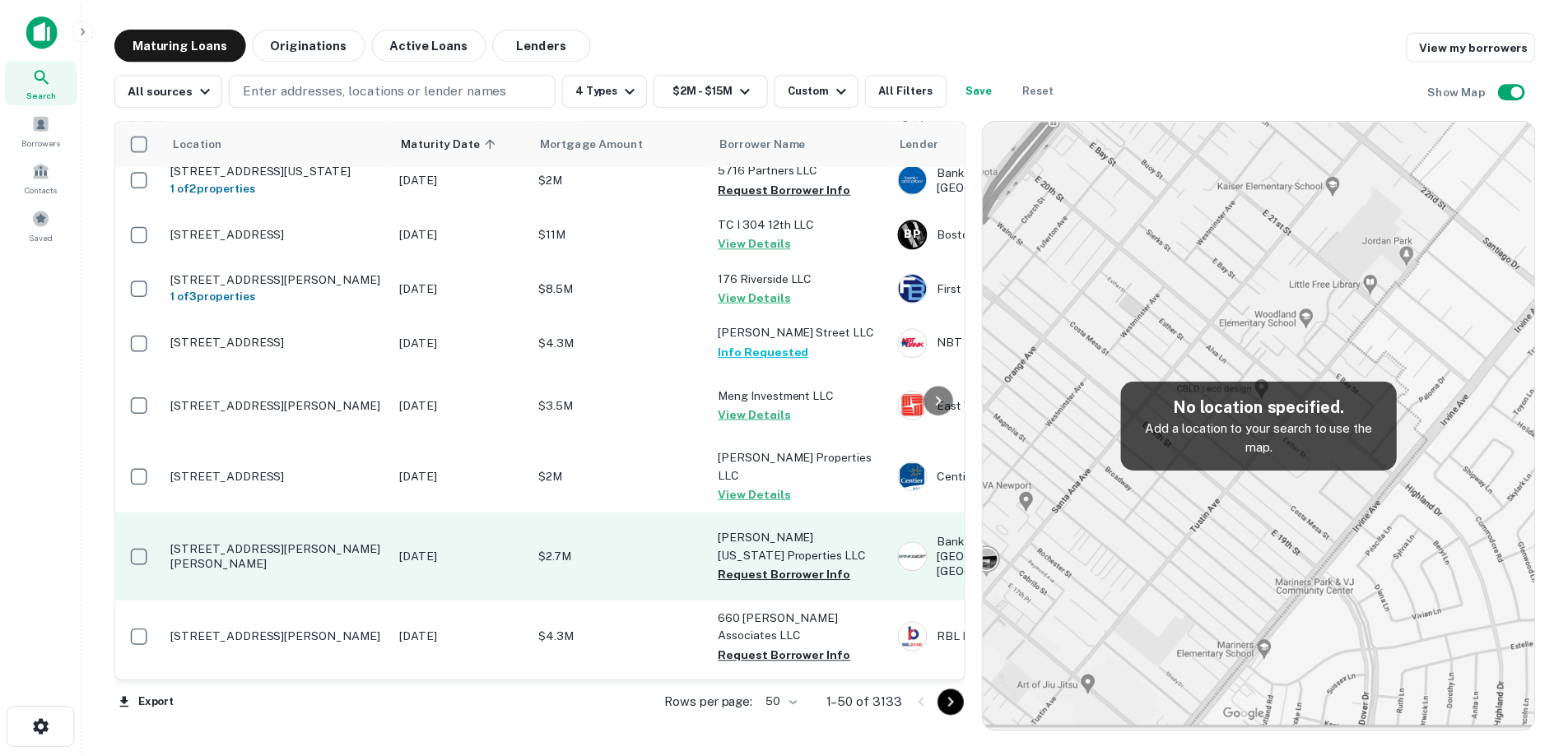
scroll to position [412, 0]
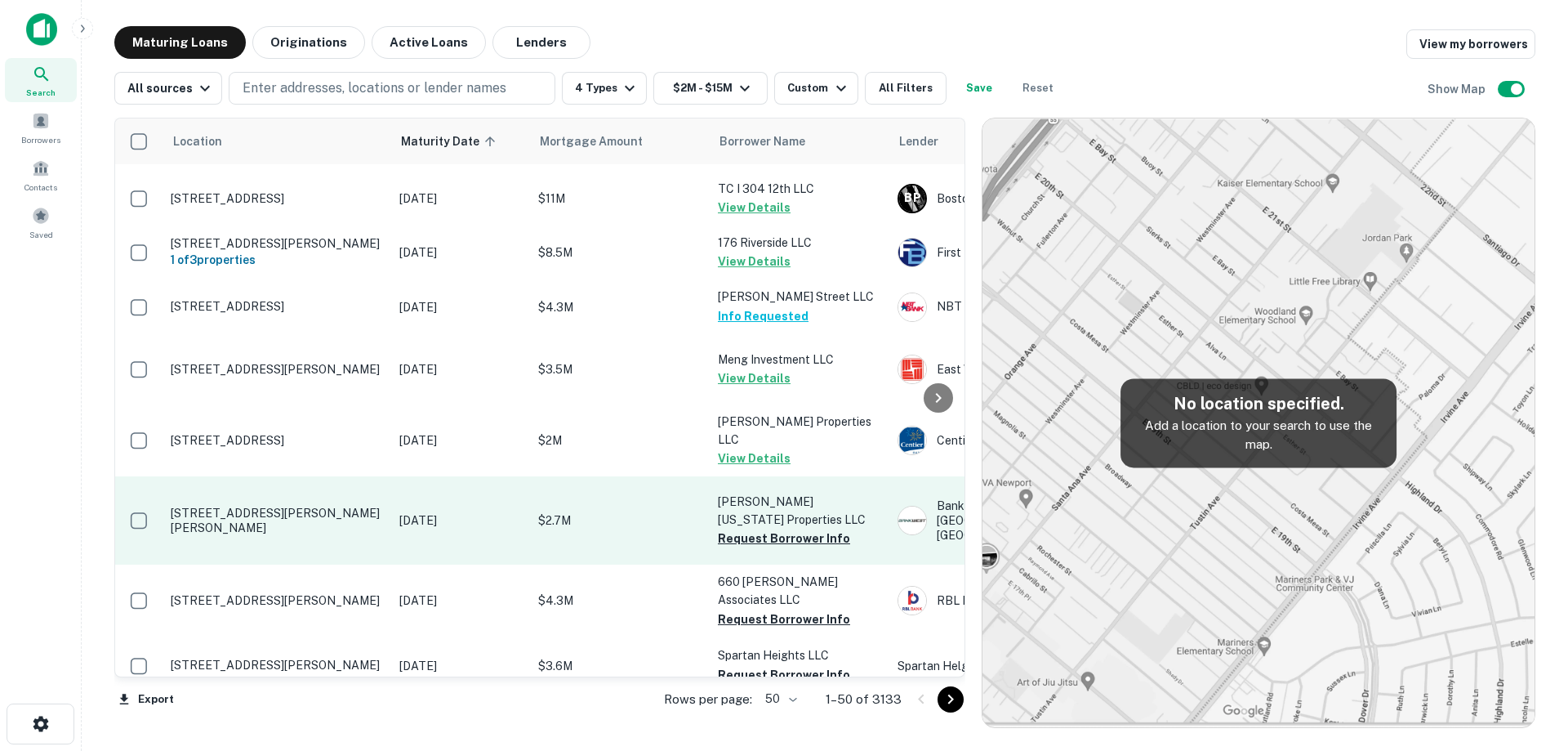
click at [486, 530] on p "[DATE]" at bounding box center [461, 521] width 123 height 18
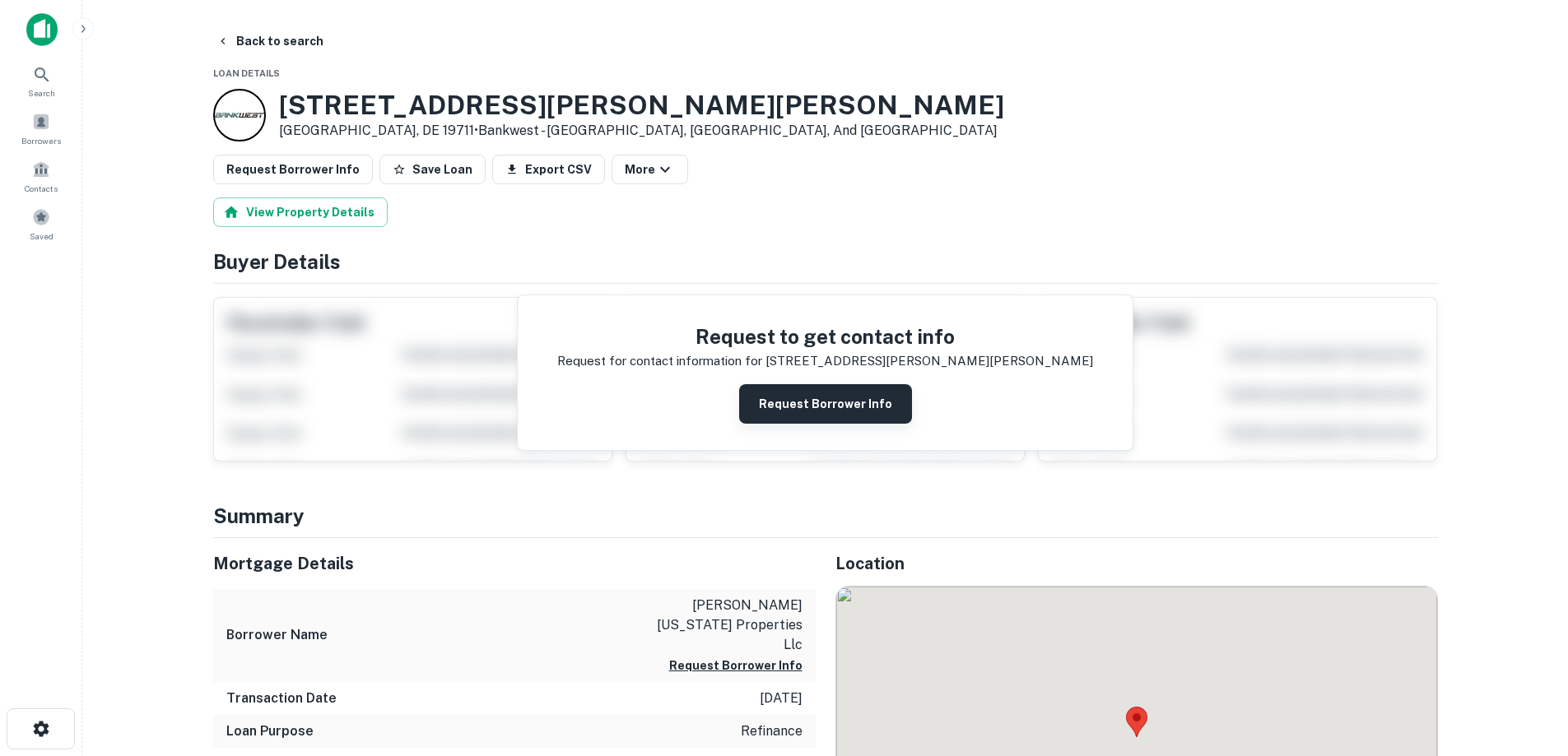
click at [823, 411] on button "Request Borrower Info" at bounding box center [825, 403] width 173 height 39
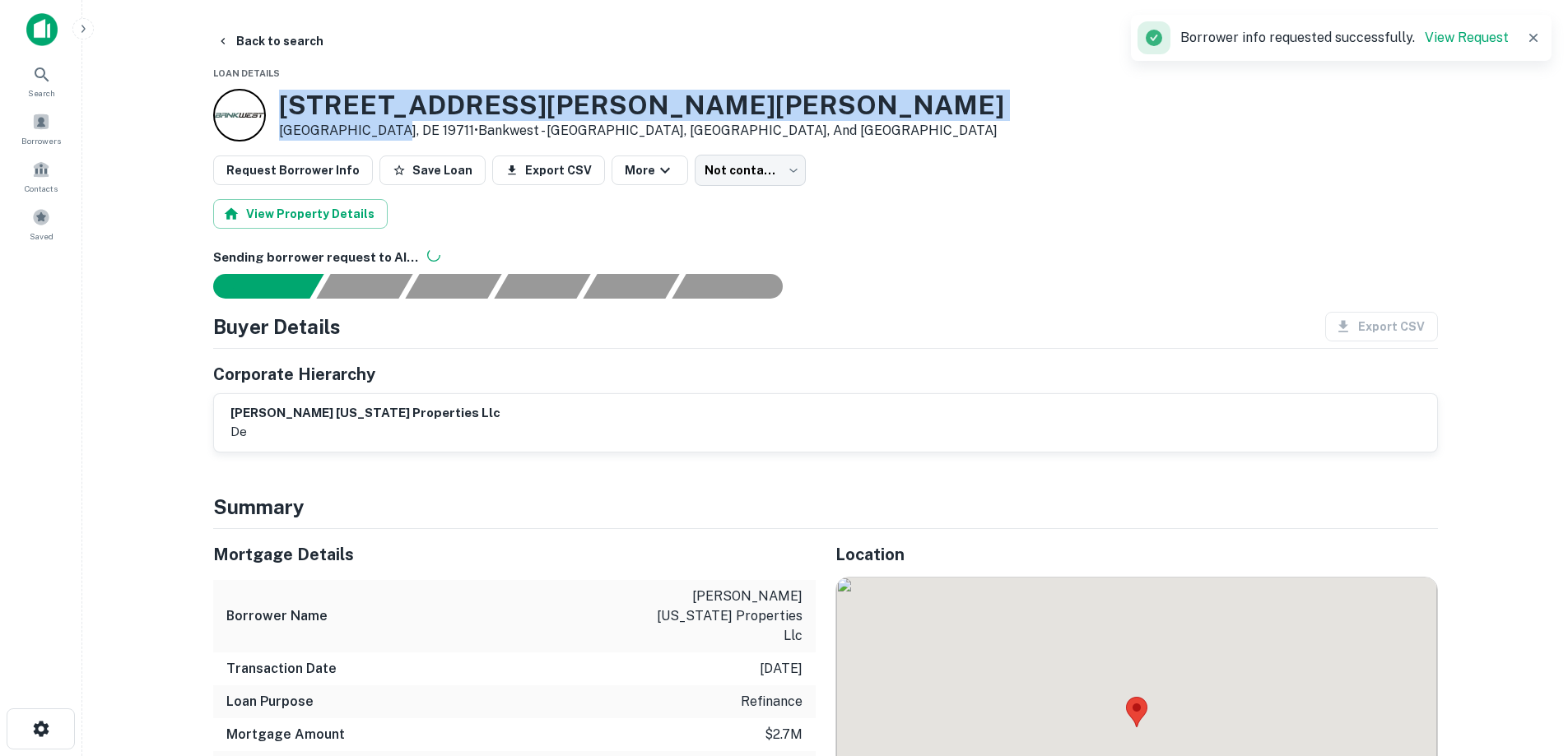
drag, startPoint x: 277, startPoint y: 104, endPoint x: 384, endPoint y: 128, distance: 109.7
click at [384, 128] on div "[STREET_ADDRESS][PERSON_NAME][PERSON_NAME] • Bankwest - [GEOGRAPHIC_DATA], [GEO…" at bounding box center [608, 115] width 791 height 53
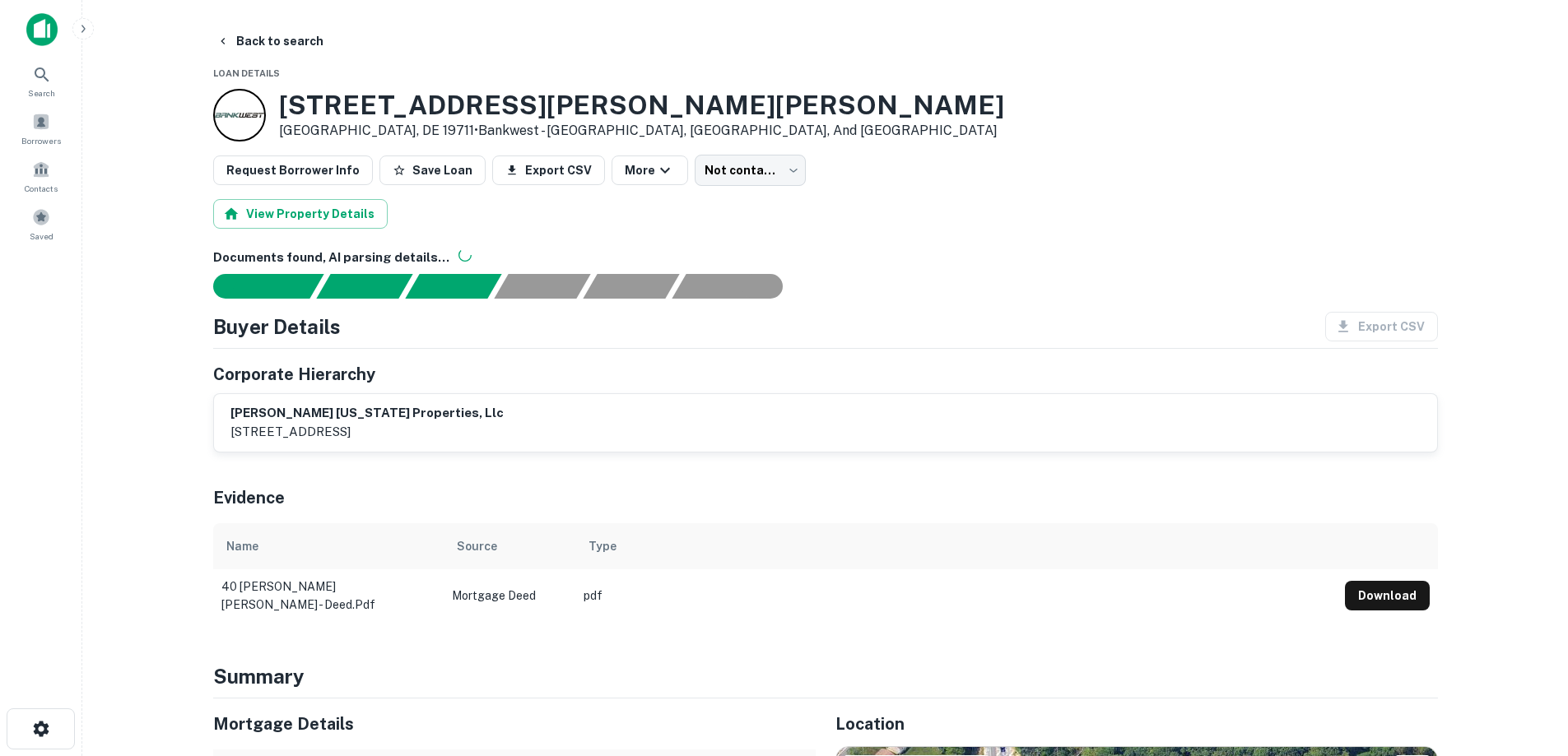
click at [281, 47] on button "Back to search" at bounding box center [270, 41] width 120 height 30
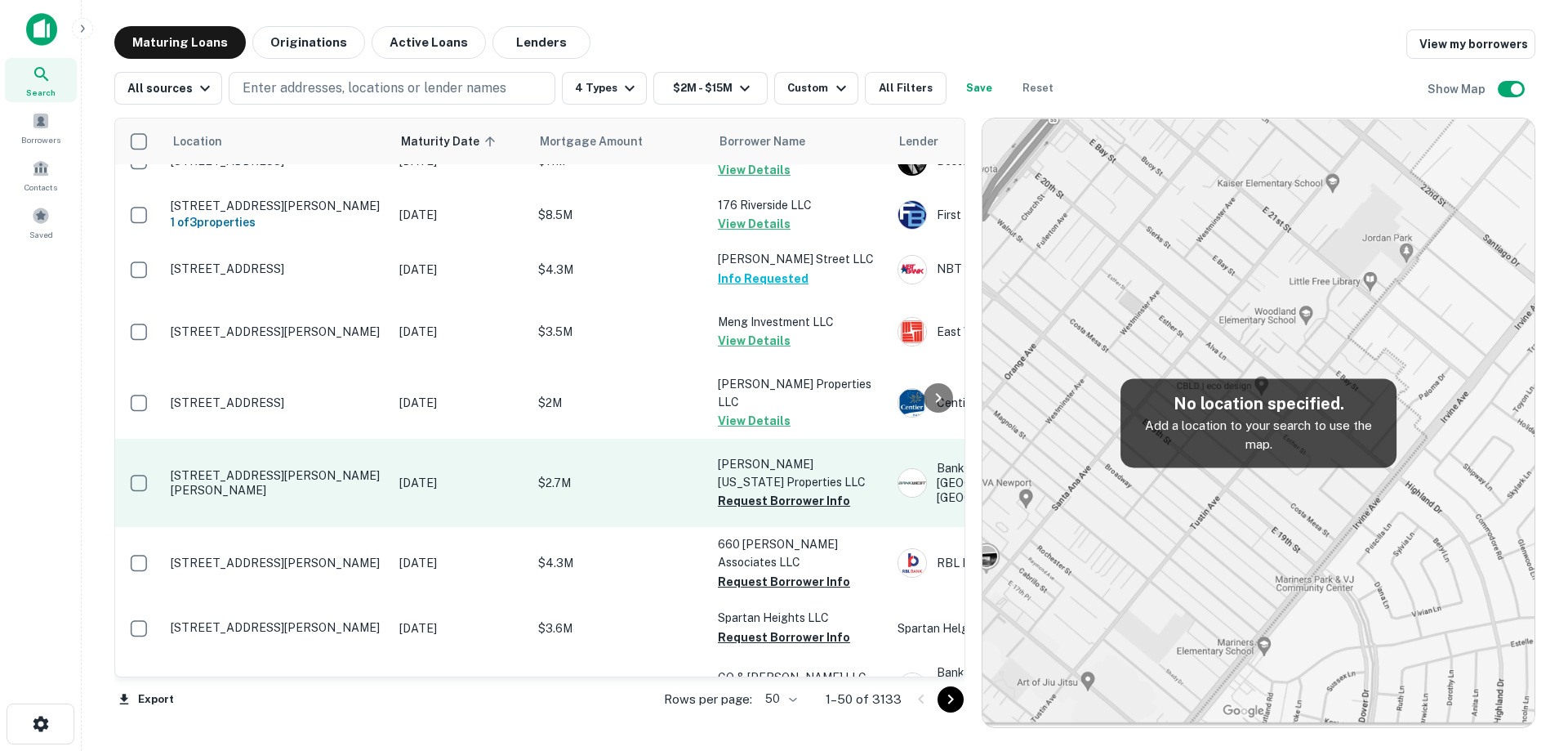
scroll to position [490, 0]
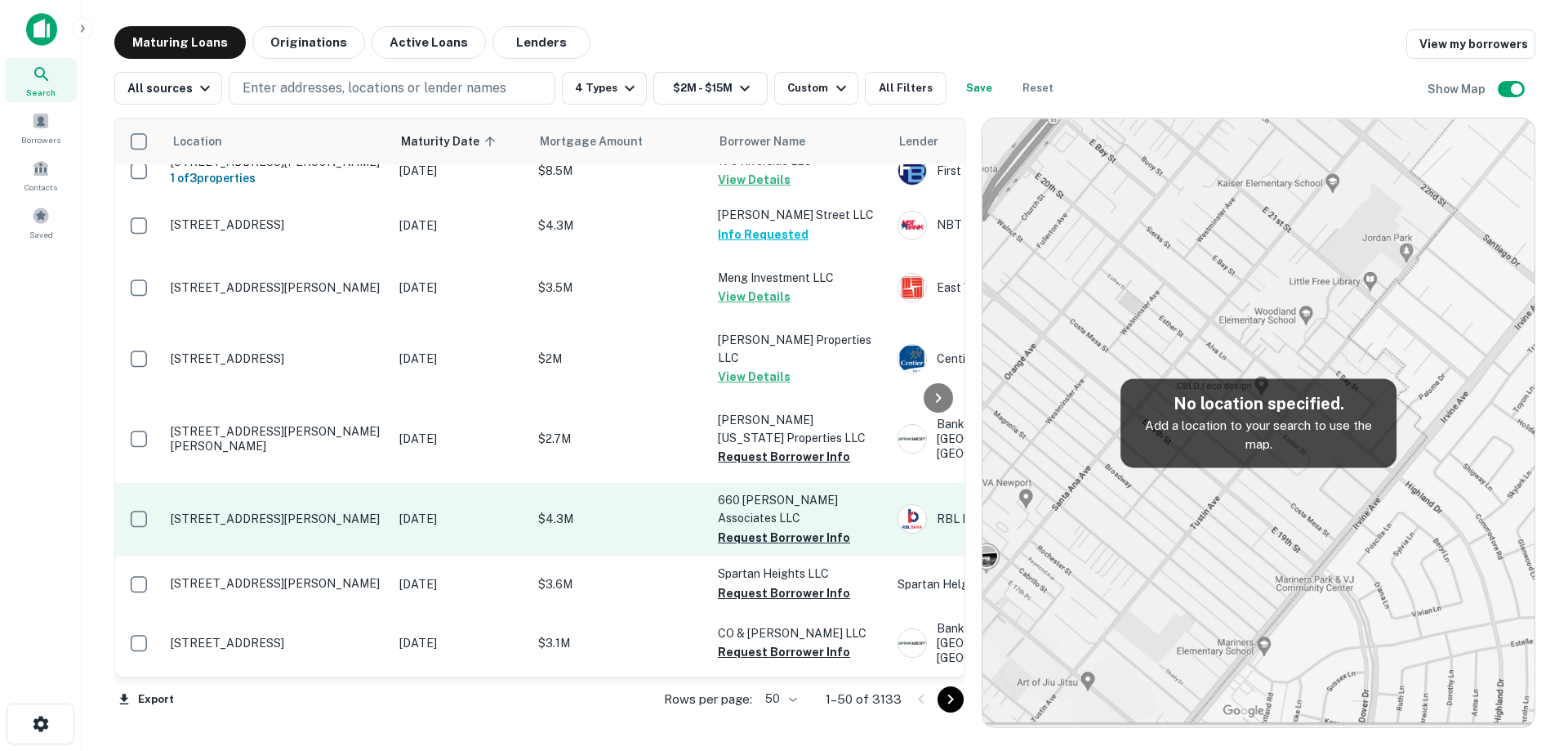
click at [419, 528] on p "[DATE]" at bounding box center [461, 519] width 123 height 18
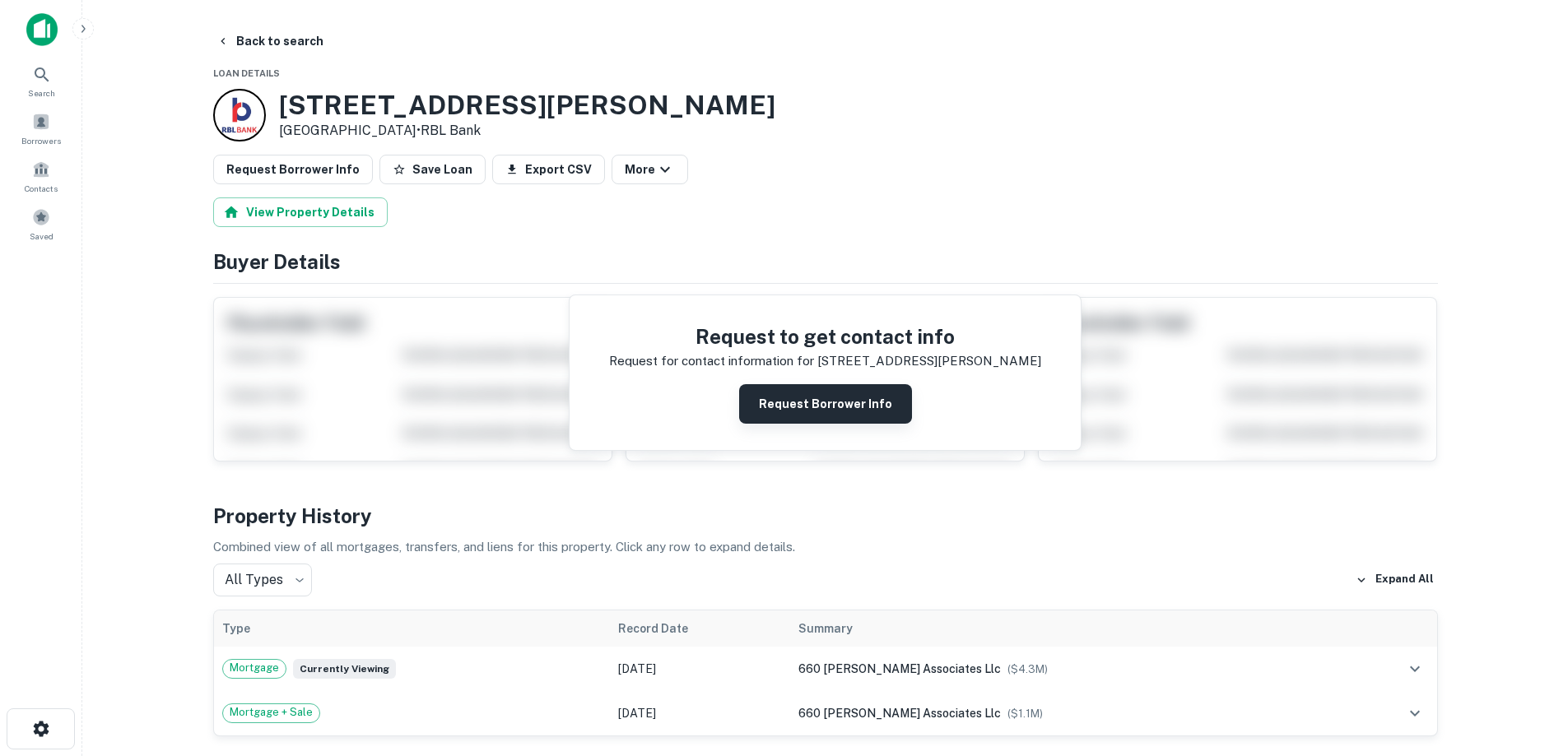
click at [802, 391] on button "Request Borrower Info" at bounding box center [825, 403] width 173 height 39
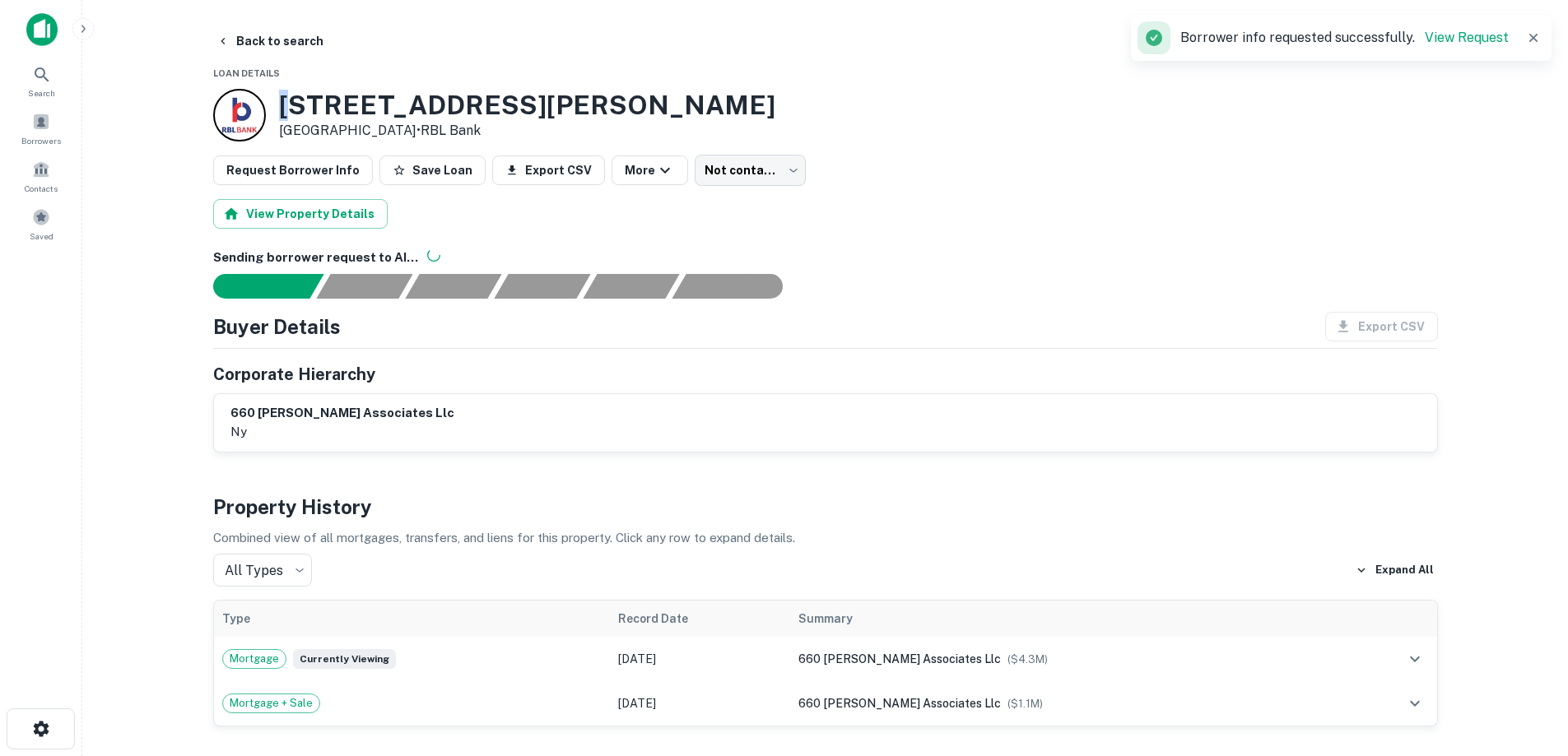
click at [288, 120] on h3 "[STREET_ADDRESS][PERSON_NAME]" at bounding box center [527, 105] width 496 height 31
click at [283, 102] on h3 "[STREET_ADDRESS][PERSON_NAME]" at bounding box center [527, 105] width 496 height 31
drag, startPoint x: 281, startPoint y: 101, endPoint x: 395, endPoint y: 125, distance: 116.5
click at [395, 125] on div "[STREET_ADDRESS][PERSON_NAME] • RBL Bank" at bounding box center [527, 115] width 496 height 51
click at [286, 48] on button "Back to search" at bounding box center [270, 41] width 120 height 30
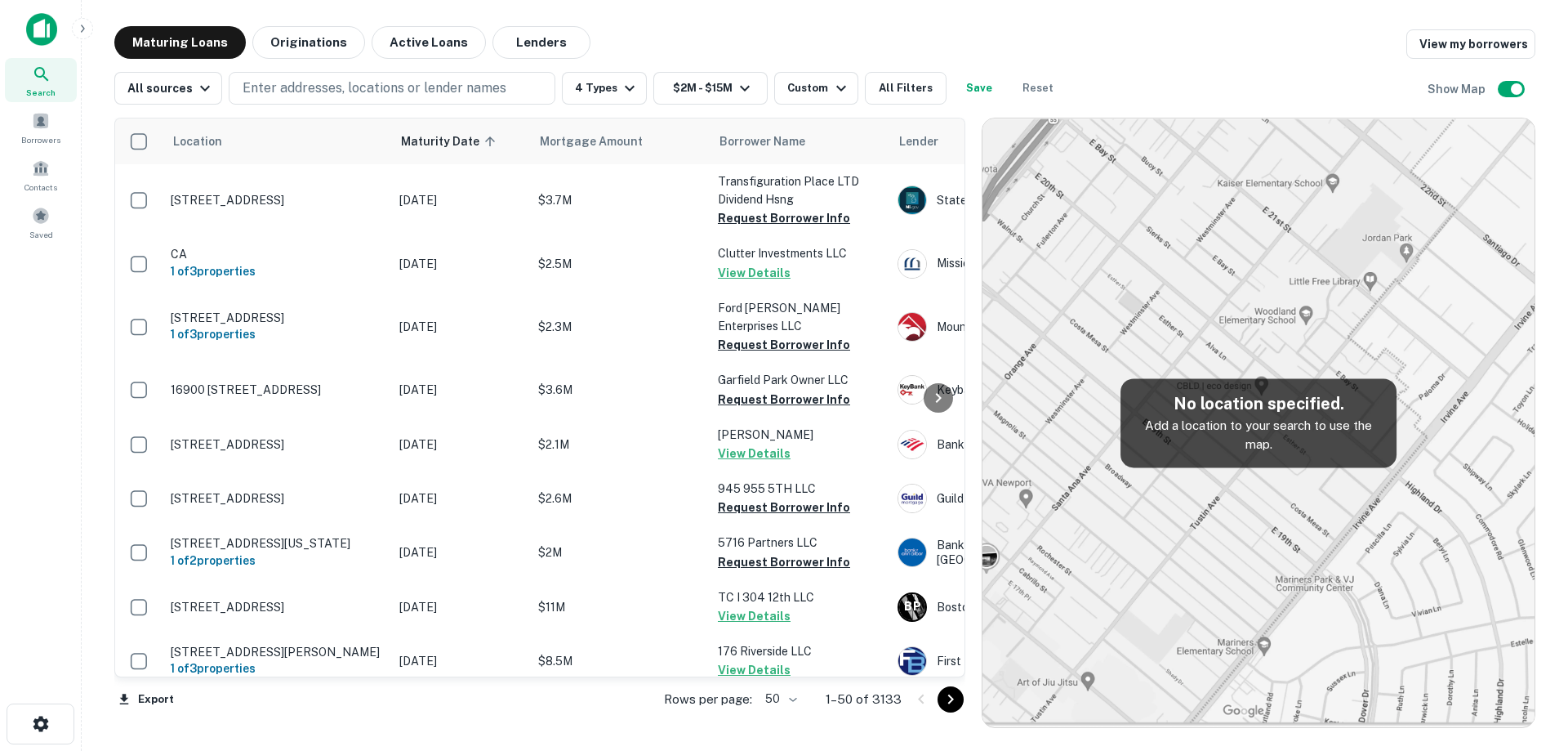
scroll to position [490, 0]
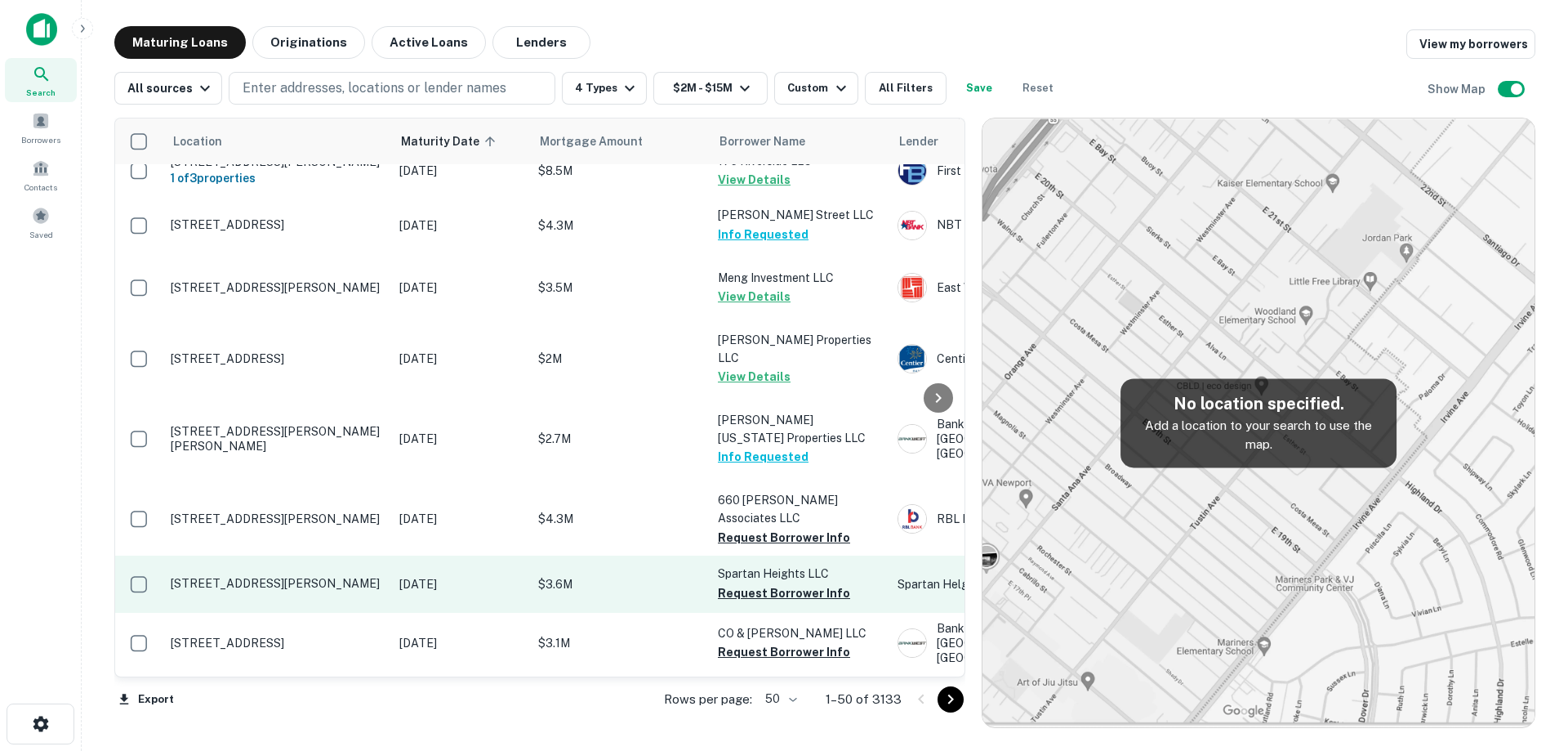
click at [409, 605] on td "[DATE]" at bounding box center [461, 584] width 139 height 57
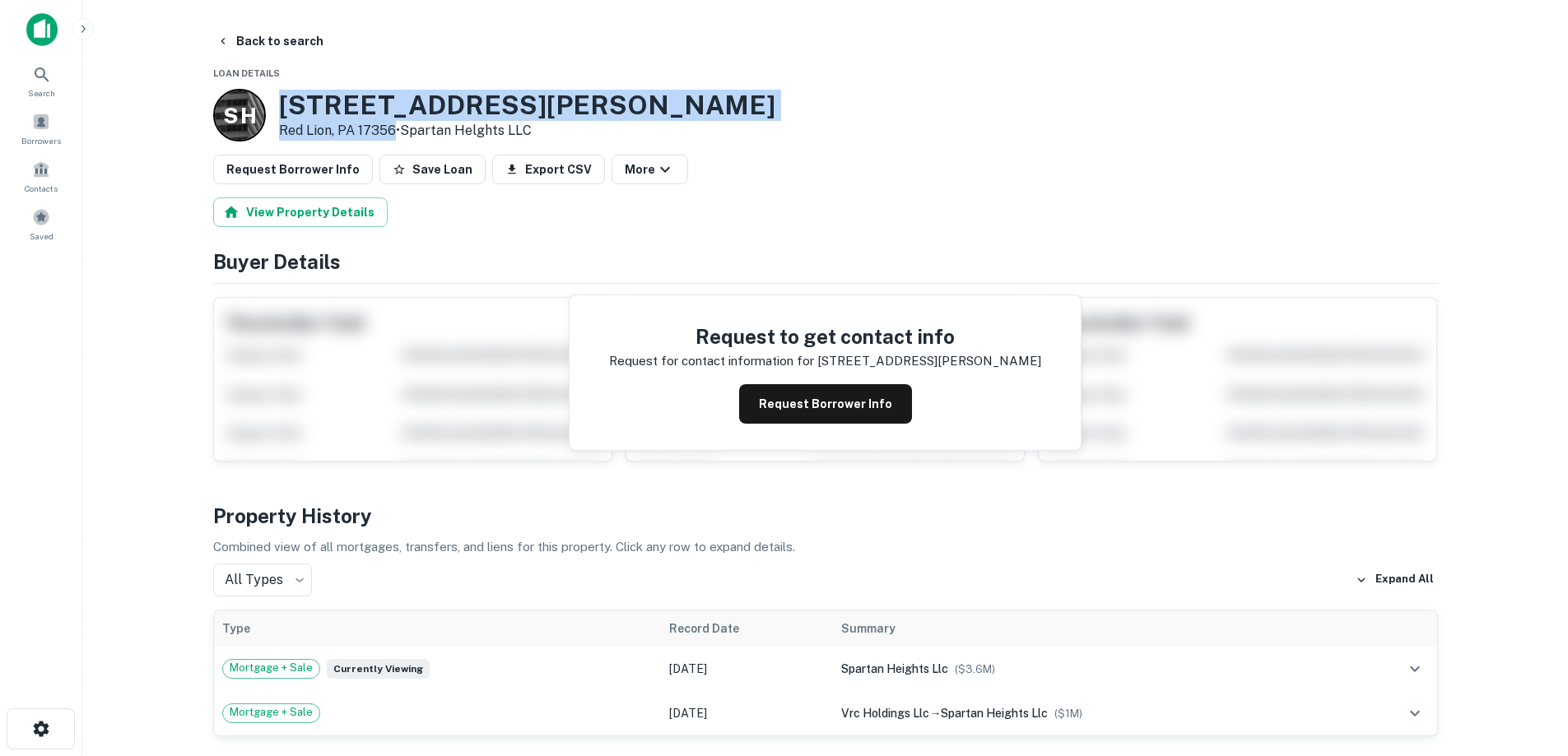
drag, startPoint x: 277, startPoint y: 96, endPoint x: 388, endPoint y: 133, distance: 117.0
click at [395, 133] on div "S H [STREET_ADDRESS][PERSON_NAME] • Spartan Helghts LLC" at bounding box center [494, 115] width 562 height 53
click at [381, 103] on h3 "[STREET_ADDRESS][PERSON_NAME]" at bounding box center [527, 105] width 496 height 31
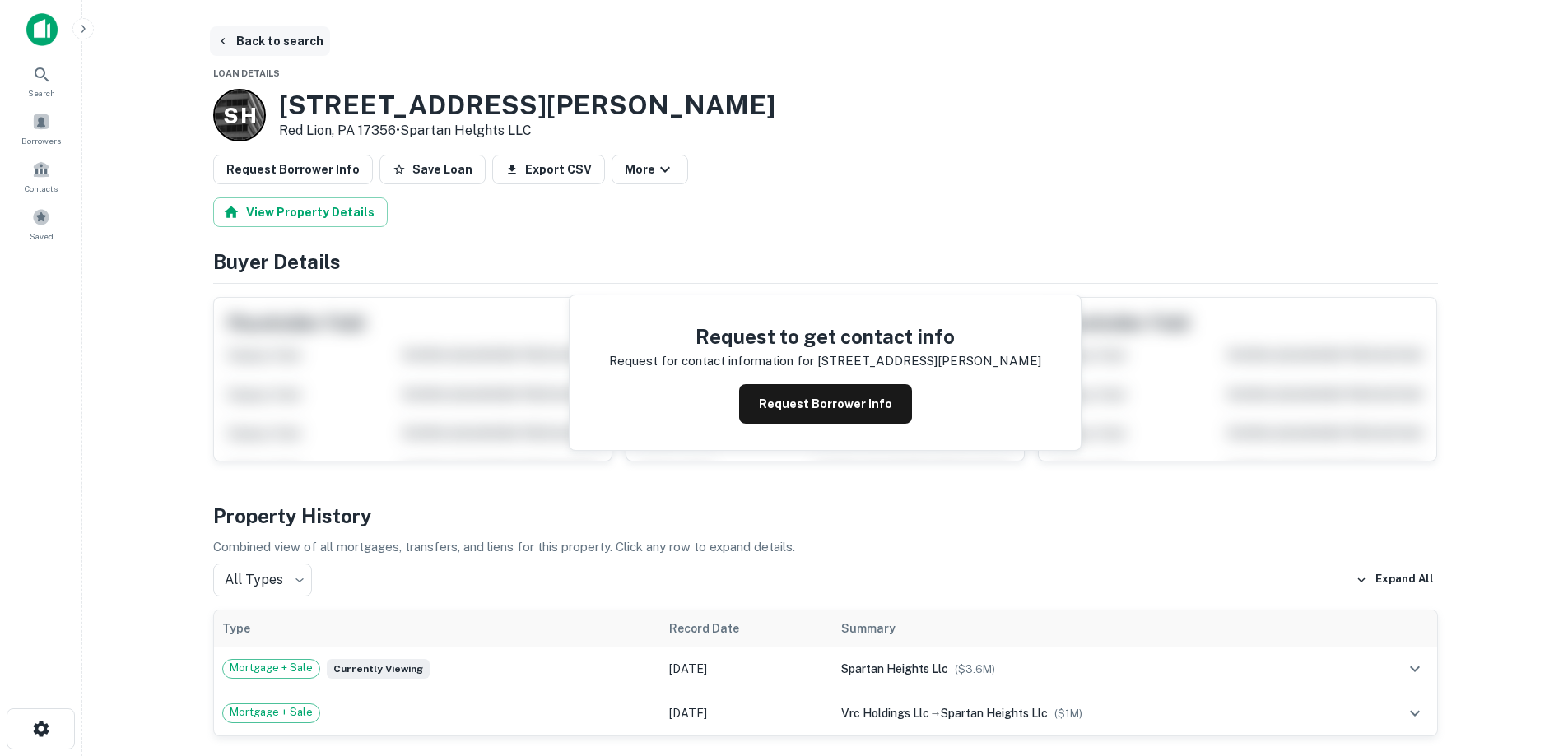
click at [304, 41] on button "Back to search" at bounding box center [270, 41] width 120 height 30
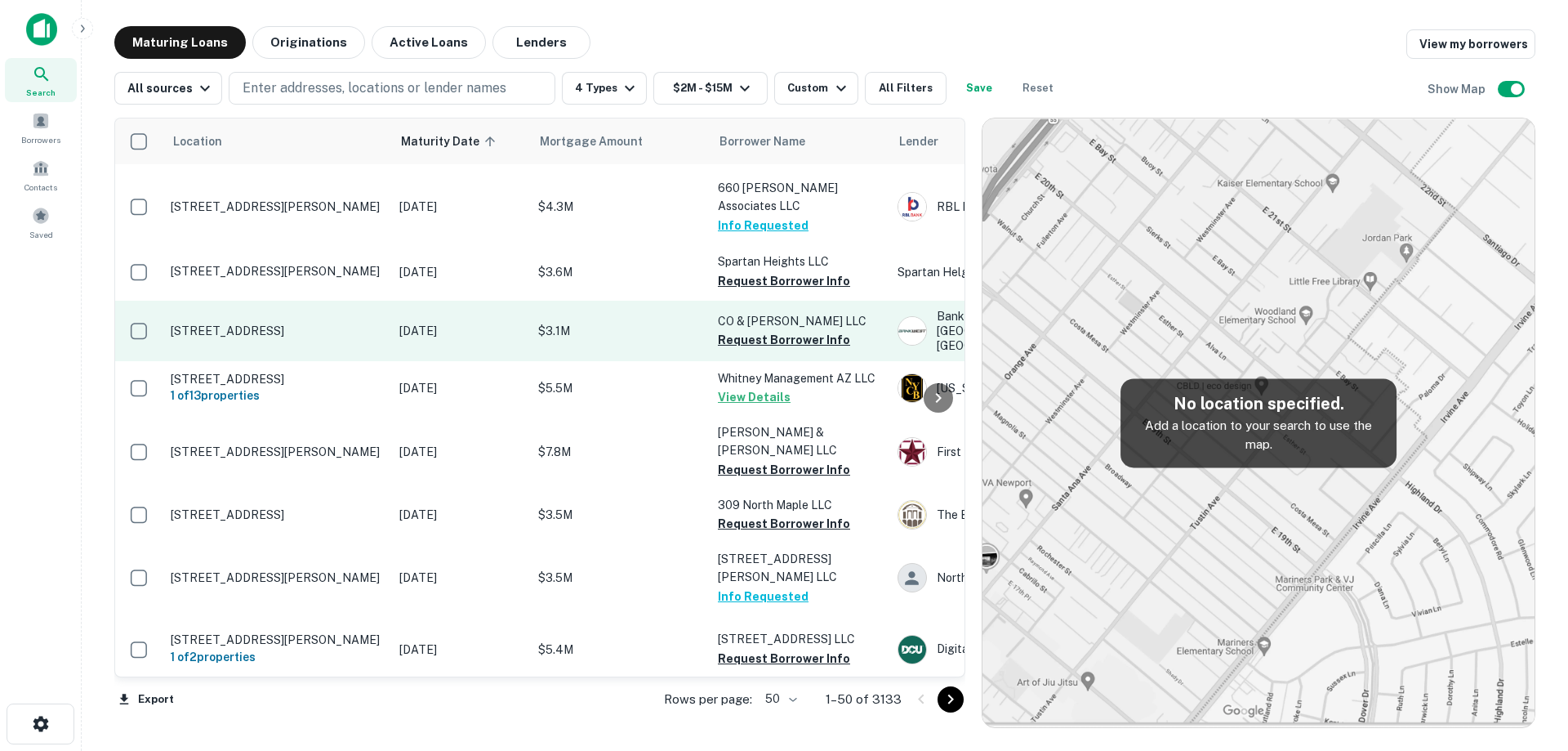
scroll to position [817, 0]
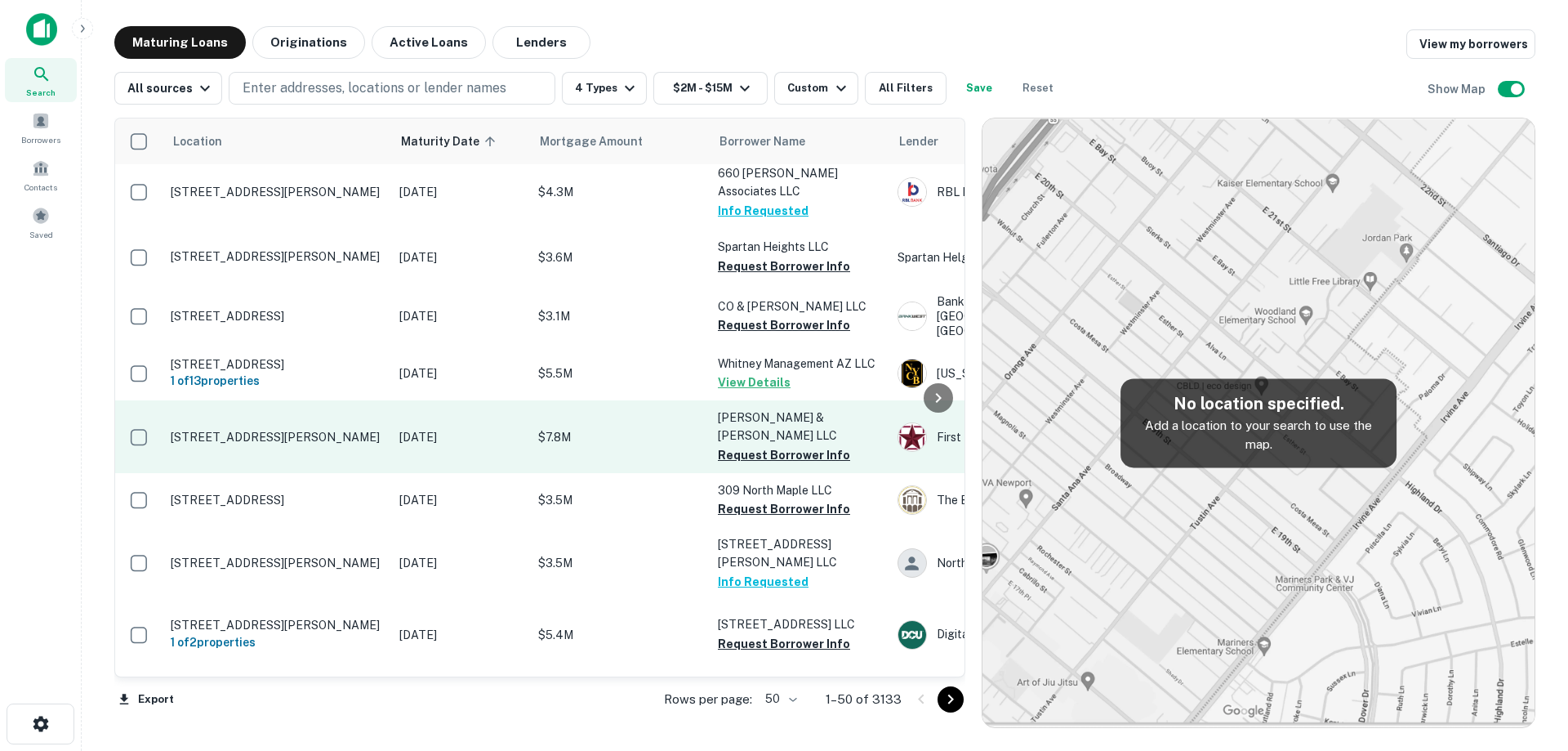
click at [516, 446] on p "[DATE]" at bounding box center [461, 437] width 123 height 18
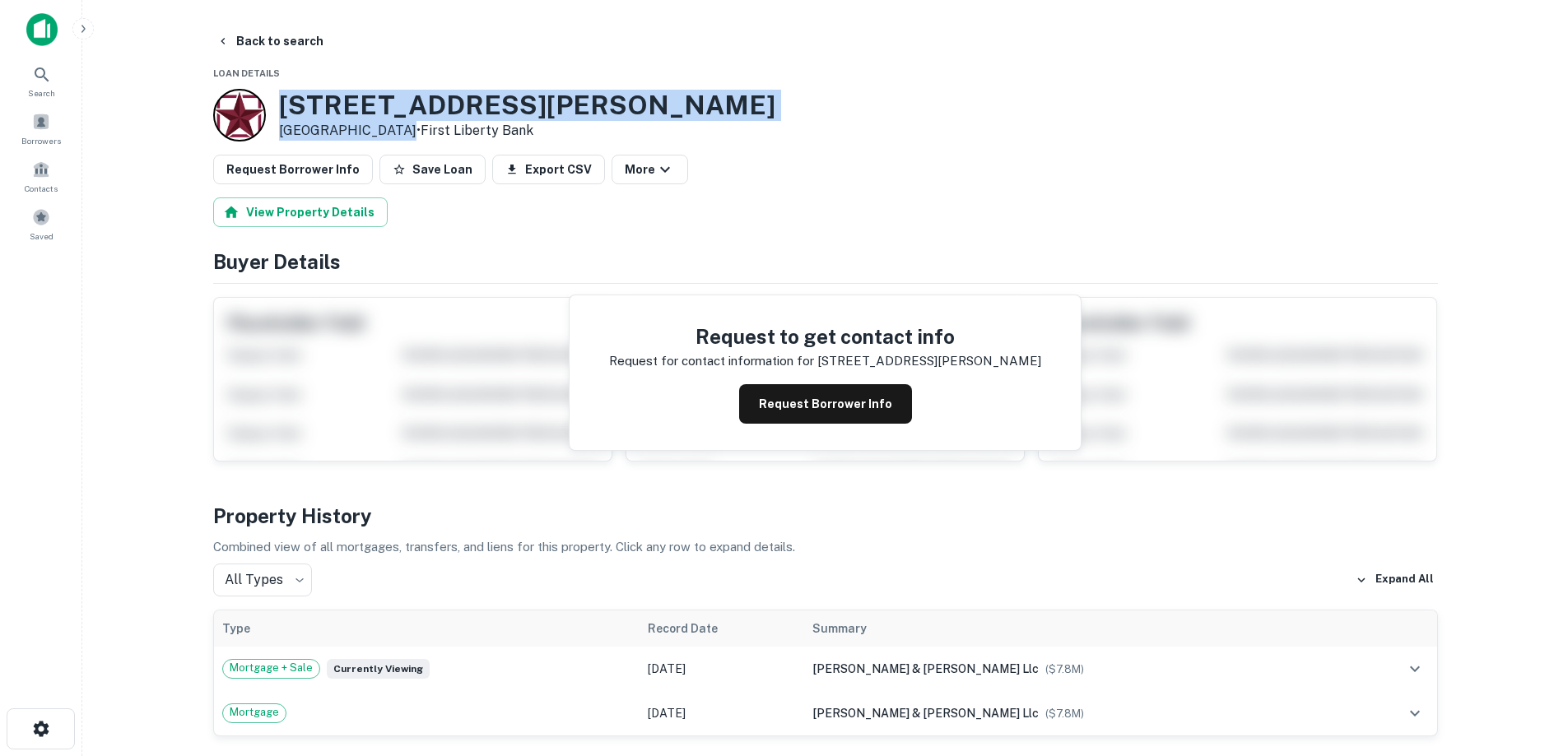
drag, startPoint x: 279, startPoint y: 107, endPoint x: 396, endPoint y: 131, distance: 119.4
click at [396, 131] on div "[STREET_ADDRESS][PERSON_NAME] • First Liberty Bank" at bounding box center [527, 115] width 496 height 51
click at [283, 43] on button "Back to search" at bounding box center [270, 41] width 120 height 30
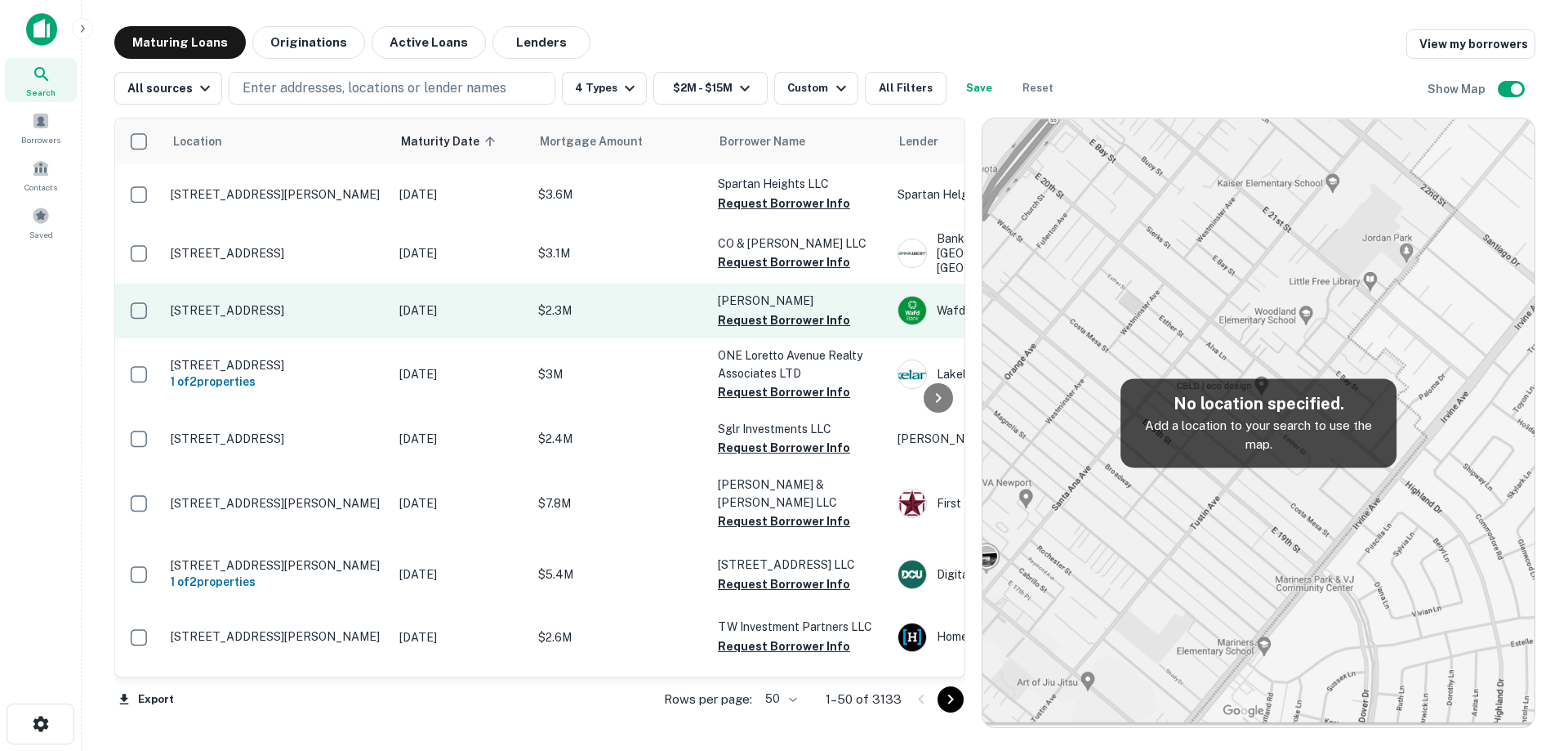
scroll to position [1062, 0]
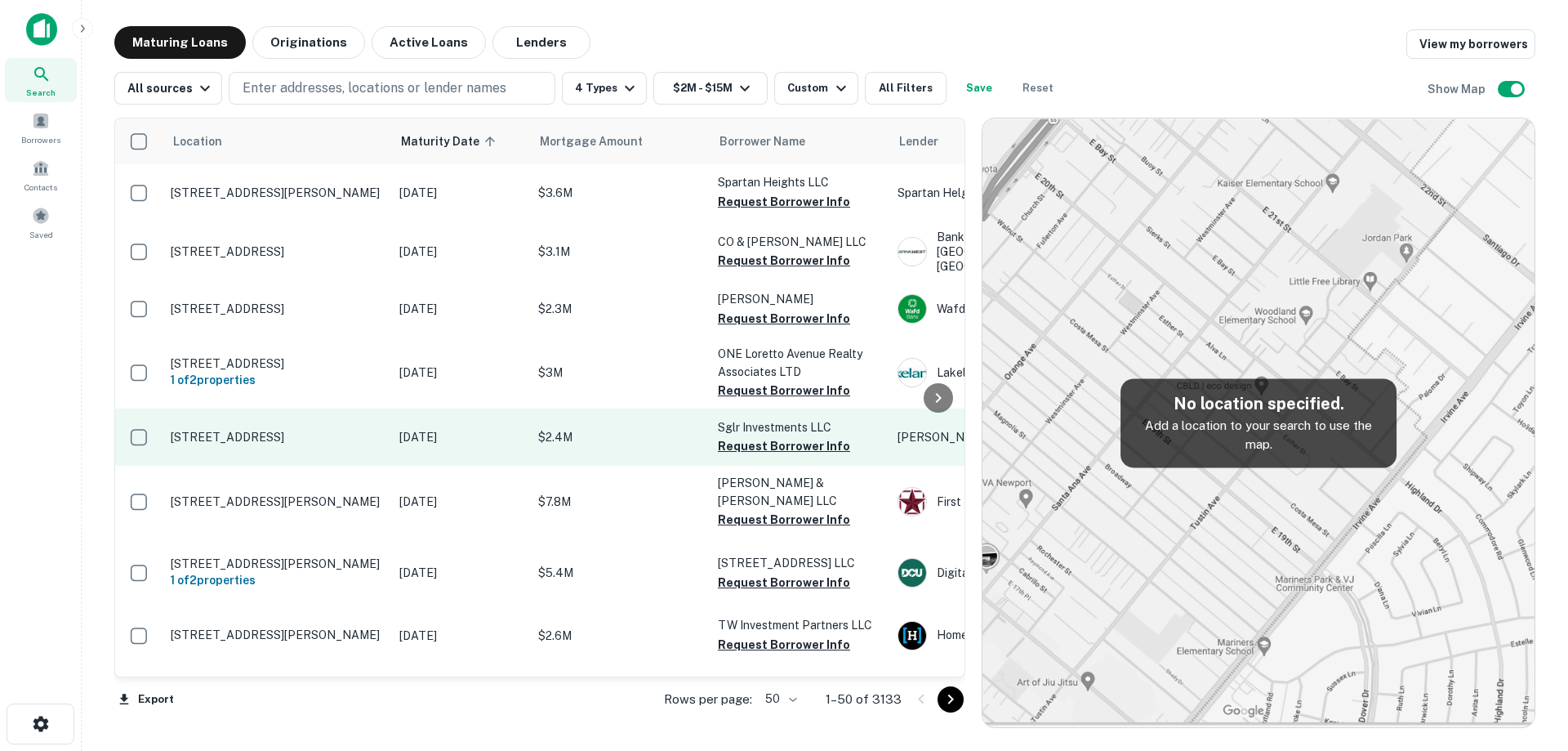
click at [400, 446] on p "[DATE]" at bounding box center [461, 437] width 123 height 18
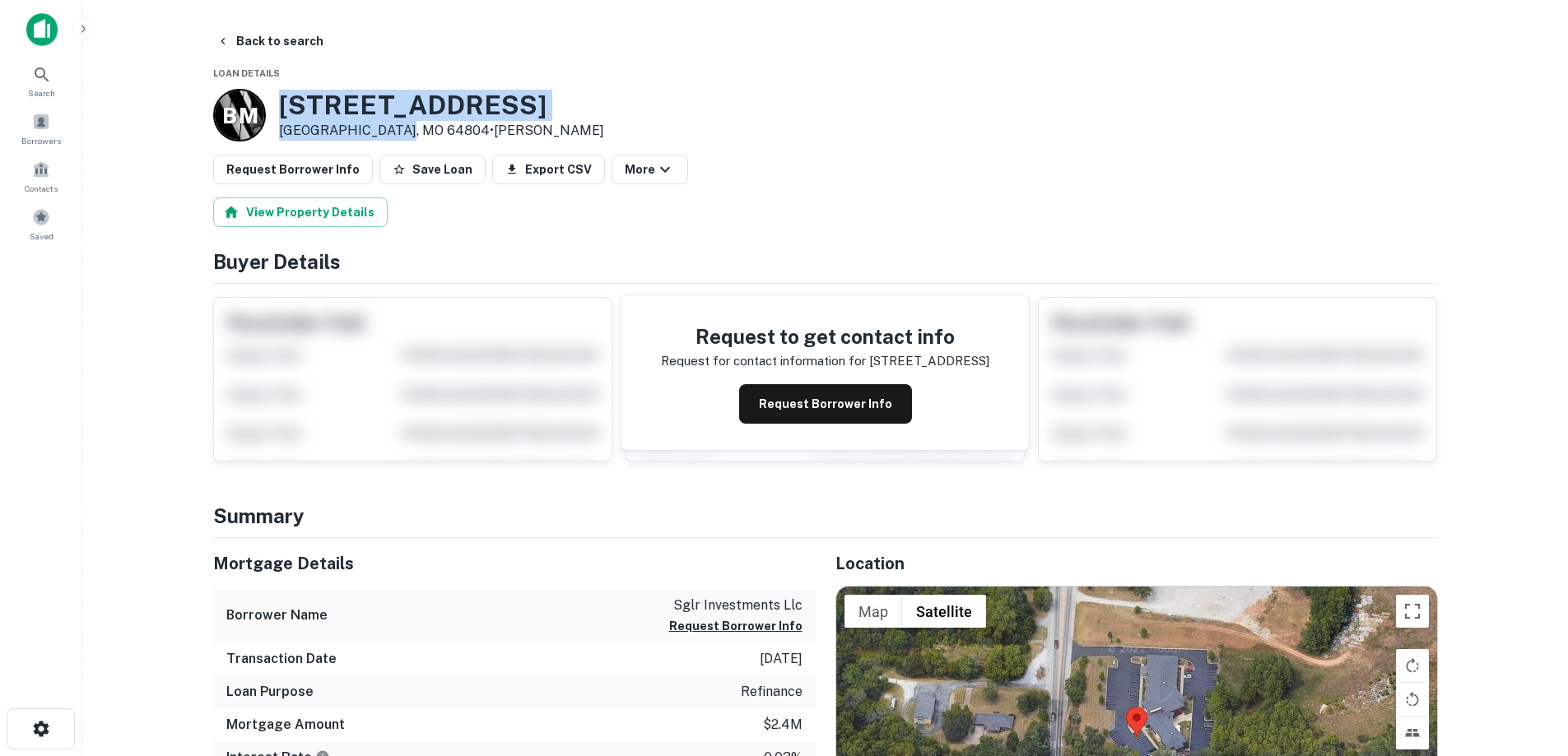
drag, startPoint x: 279, startPoint y: 92, endPoint x: 389, endPoint y: 126, distance: 115.1
click at [389, 126] on div "[STREET_ADDRESS] • [PERSON_NAME]" at bounding box center [442, 115] width 325 height 51
click at [309, 33] on button "Back to search" at bounding box center [270, 41] width 120 height 30
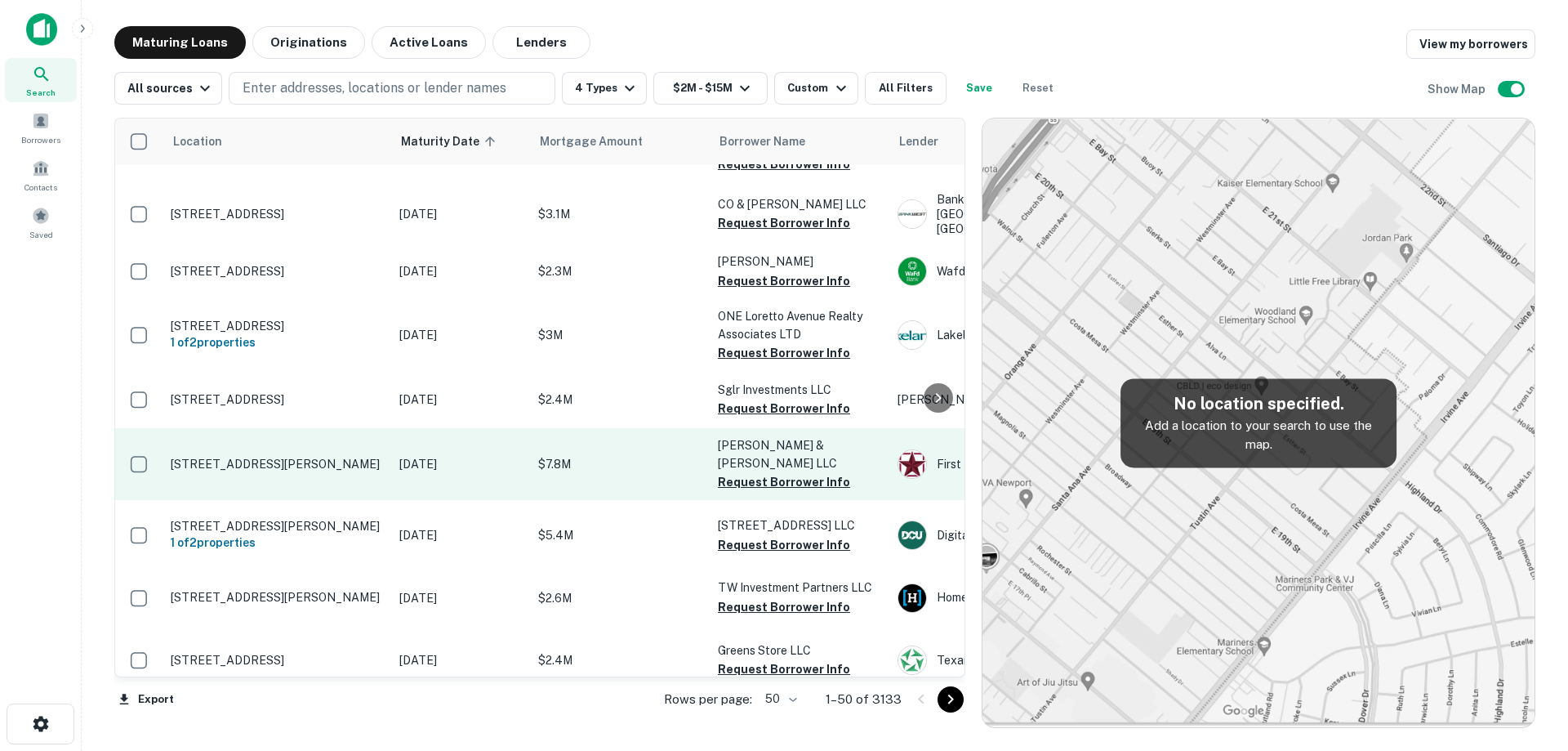
scroll to position [1144, 0]
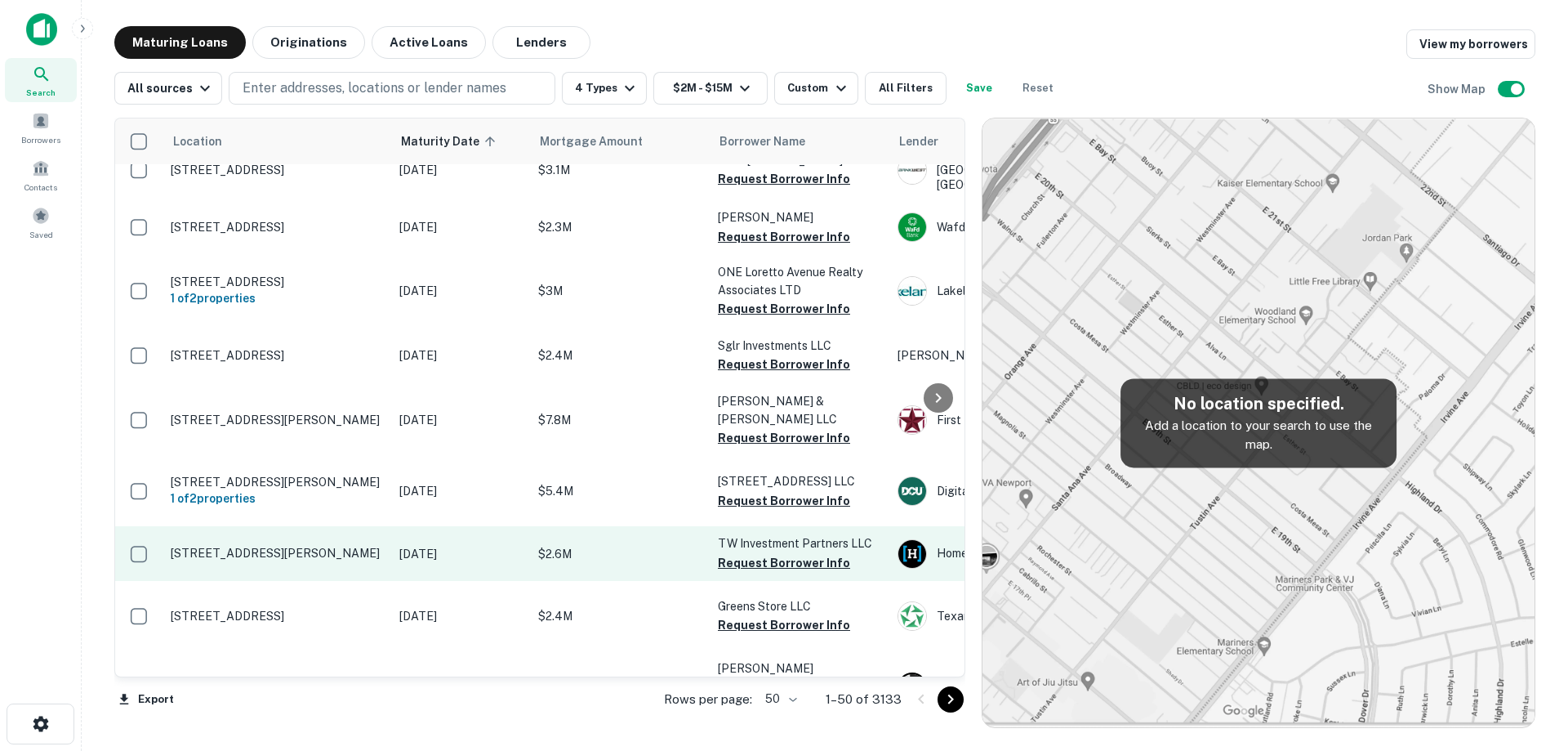
click at [503, 563] on p "[DATE]" at bounding box center [461, 554] width 123 height 18
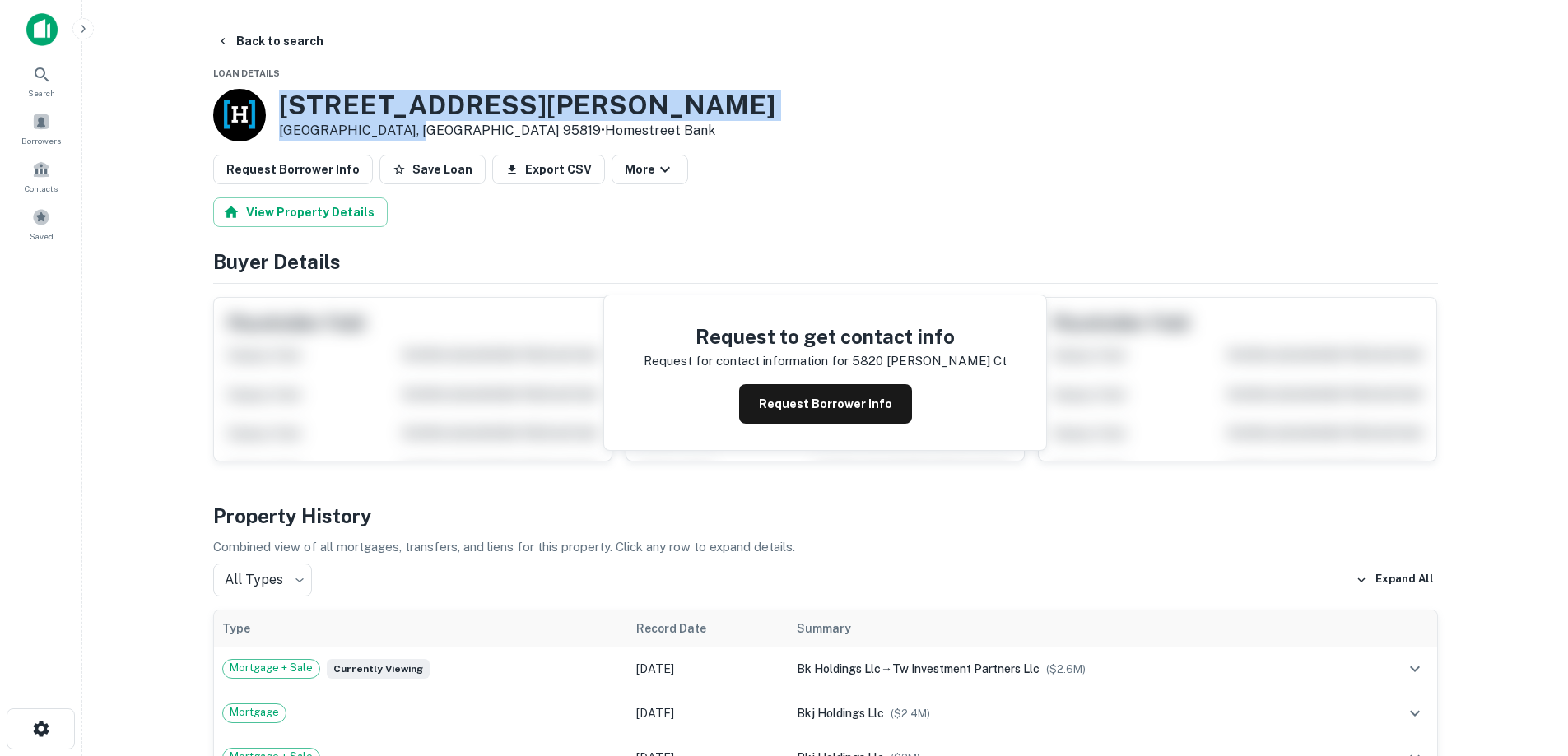
drag, startPoint x: 348, startPoint y: 132, endPoint x: 419, endPoint y: 138, distance: 71.3
click at [419, 138] on div "[STREET_ADDRESS][PERSON_NAME] • Homestreet Bank" at bounding box center [527, 115] width 496 height 51
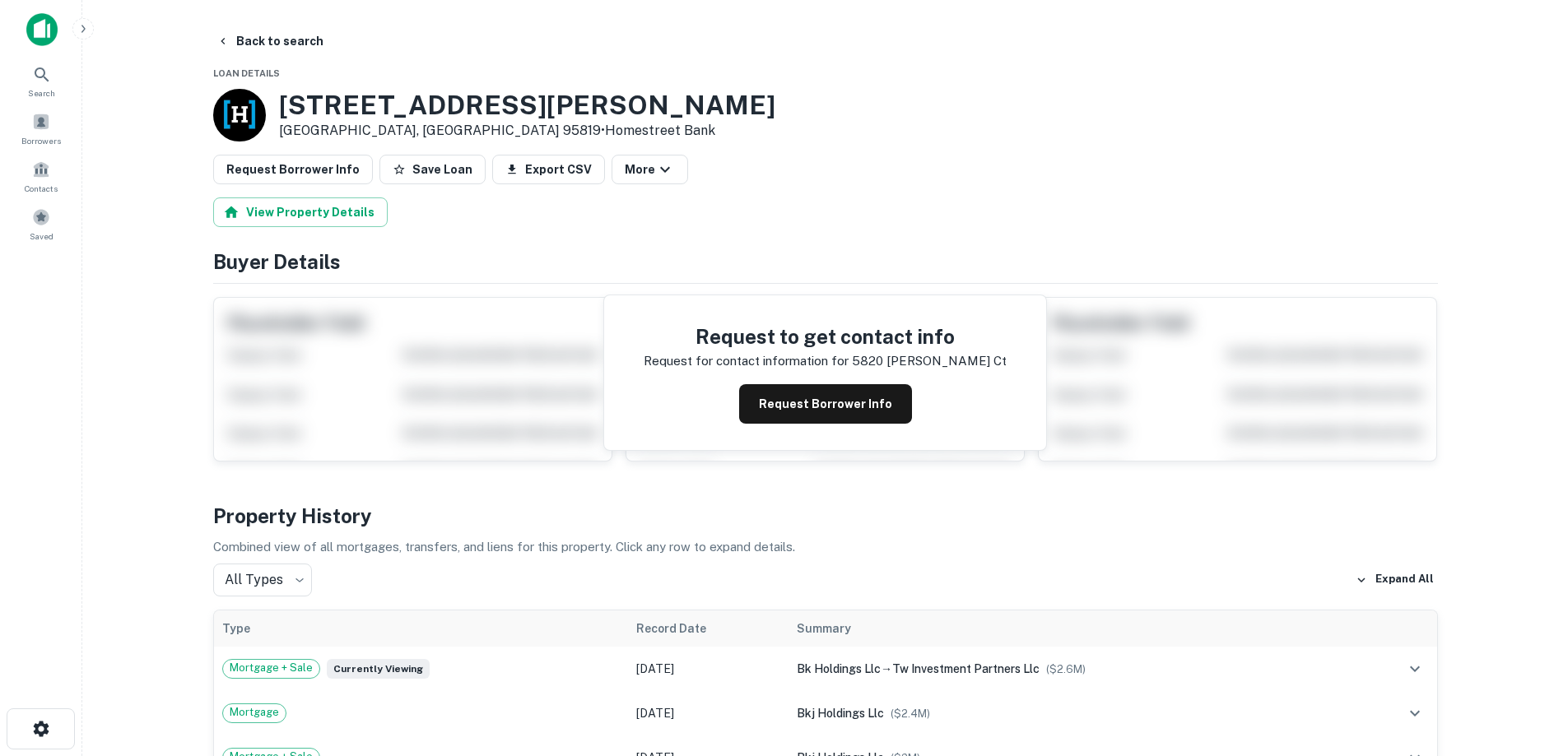
click at [290, 45] on button "Back to search" at bounding box center [270, 41] width 120 height 30
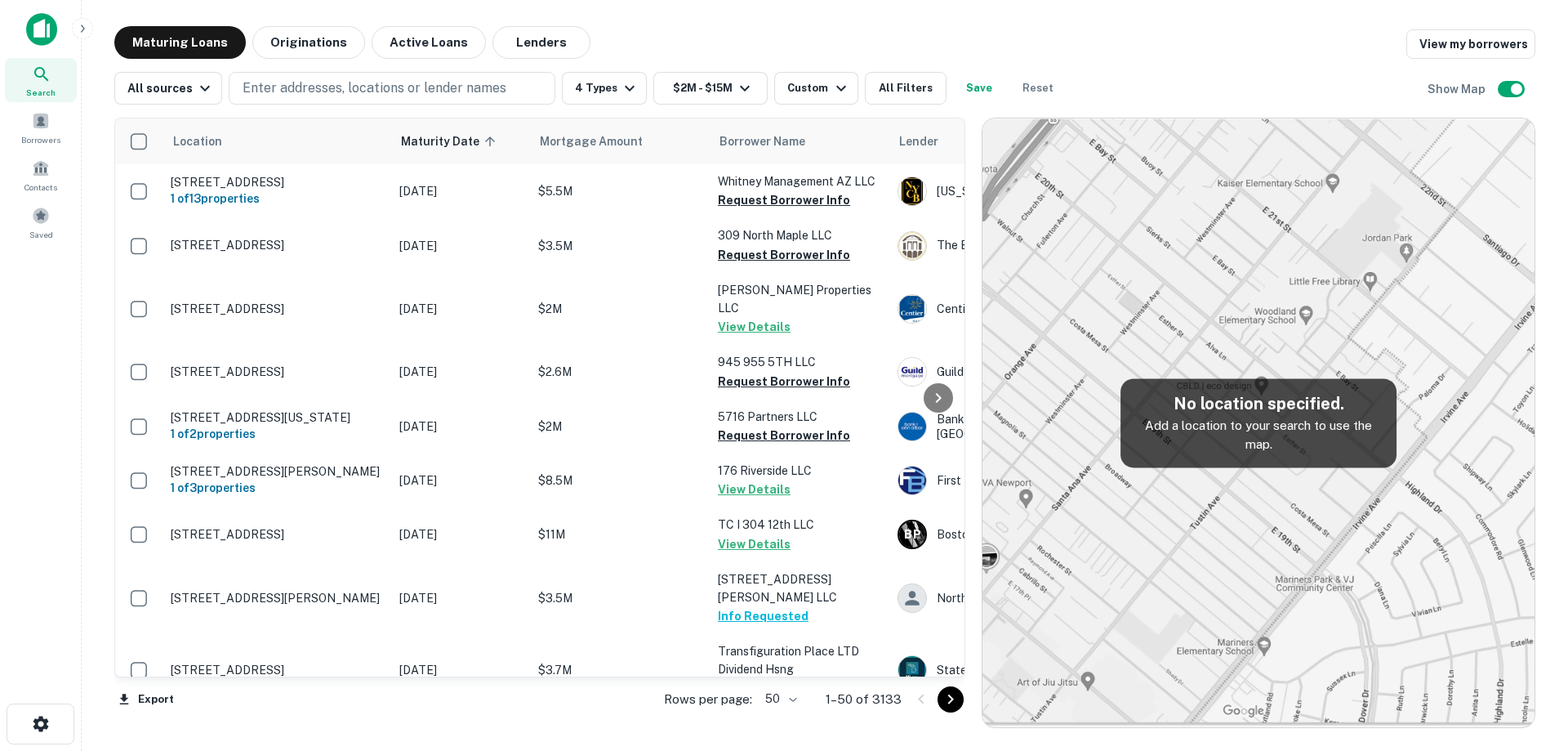
scroll to position [1160, 0]
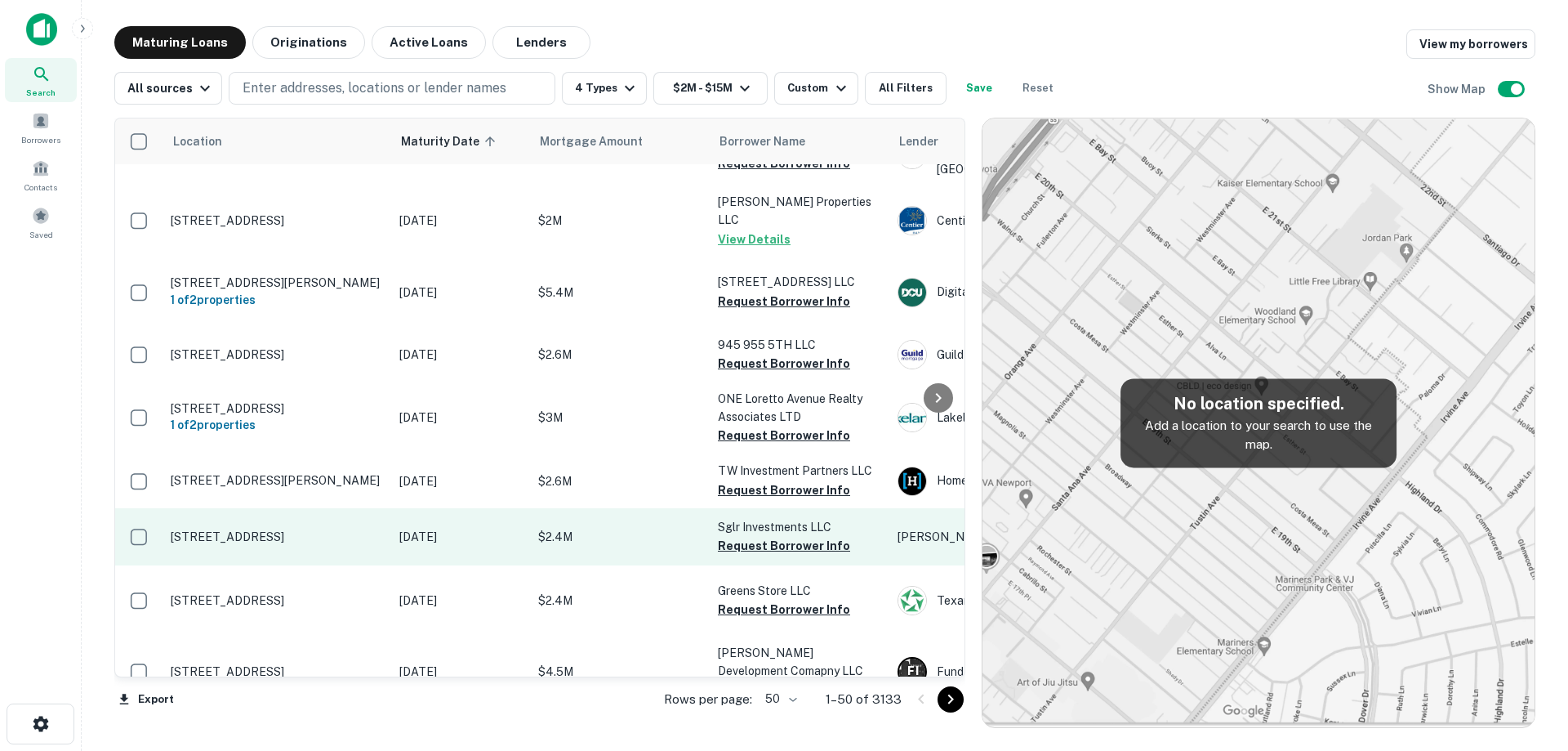
click at [449, 551] on td "[DATE]" at bounding box center [461, 536] width 139 height 57
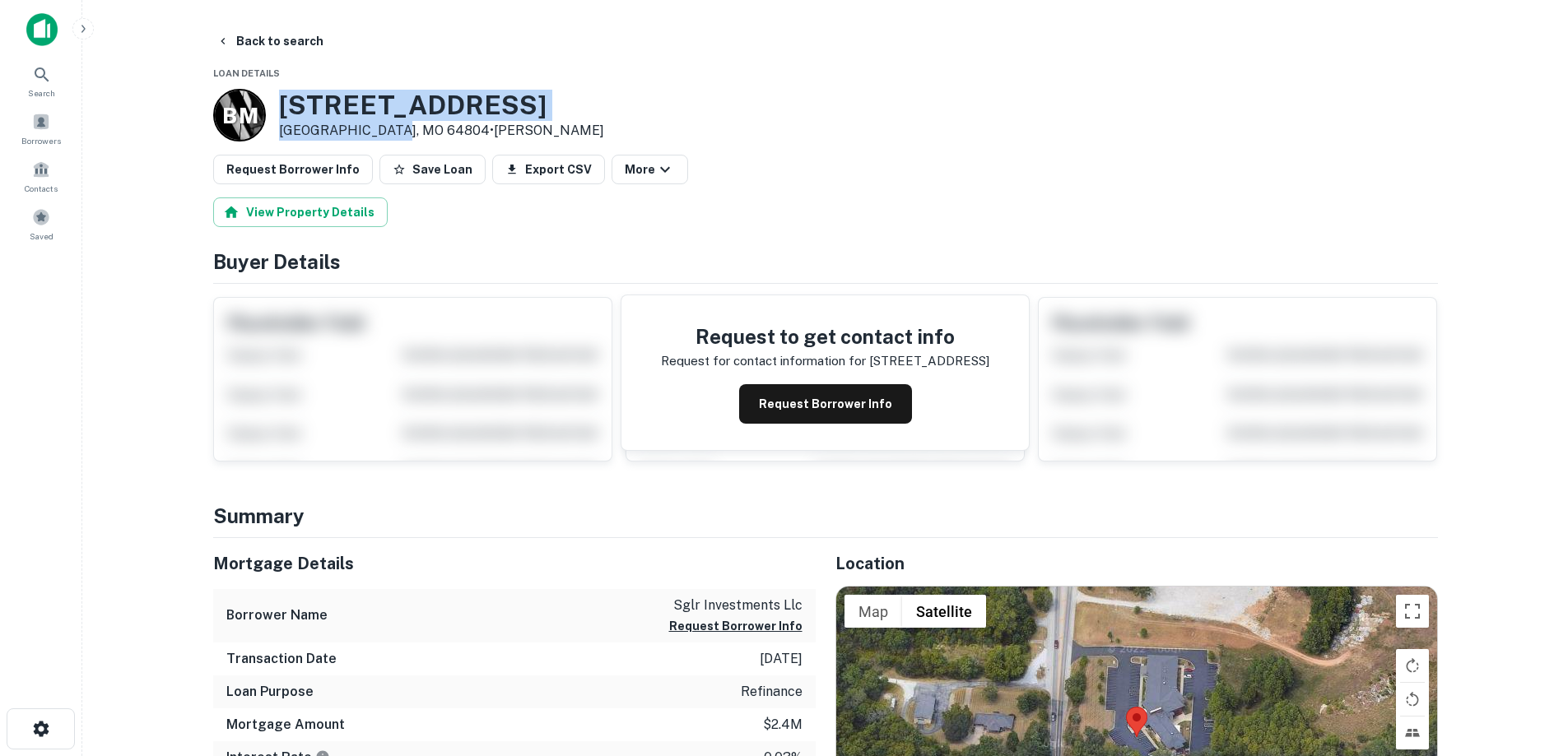
drag, startPoint x: 276, startPoint y: 107, endPoint x: 385, endPoint y: 130, distance: 111.4
click at [385, 130] on div "B M [STREET_ADDRESS] • [PERSON_NAME]" at bounding box center [408, 115] width 391 height 53
click at [287, 42] on button "Back to search" at bounding box center [270, 41] width 120 height 30
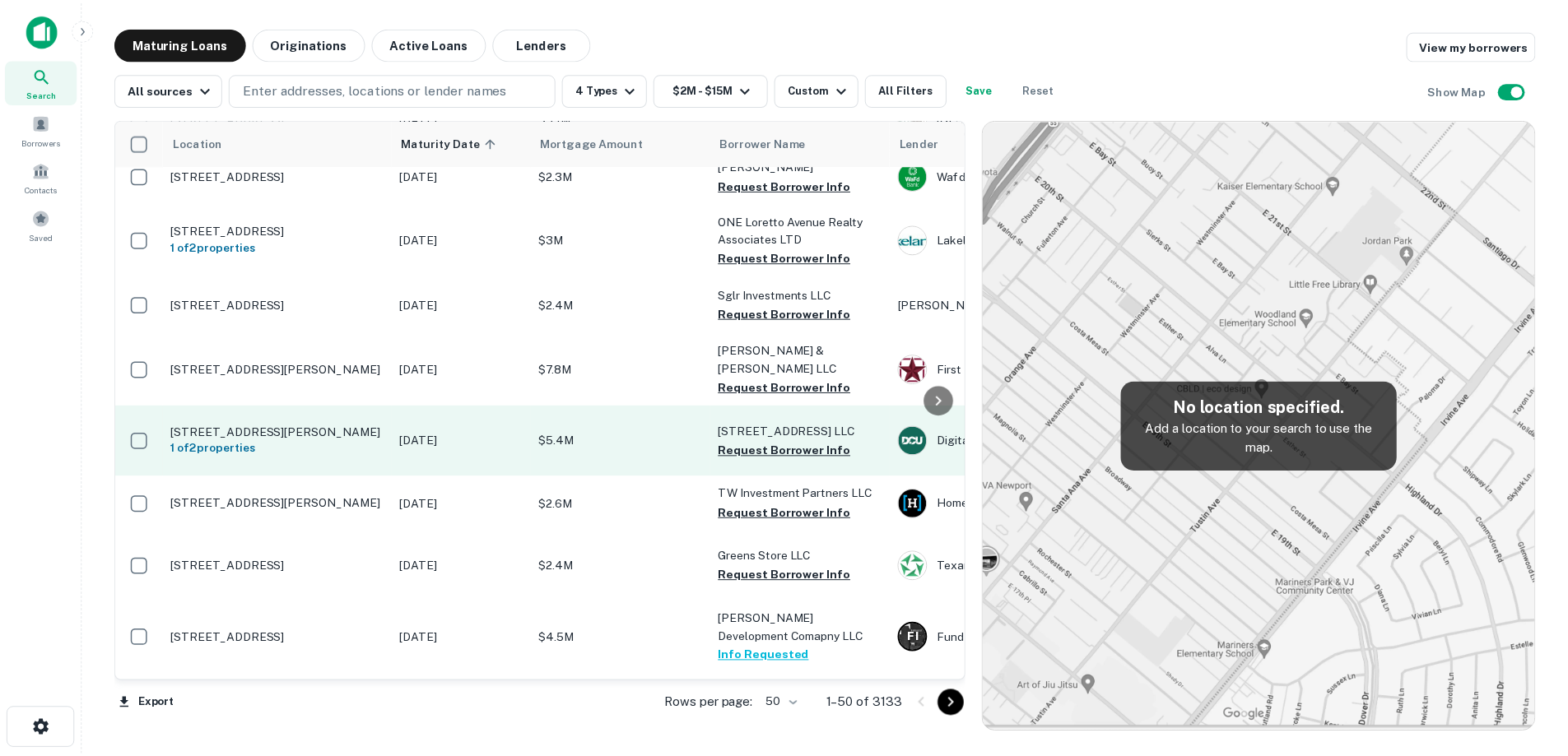
scroll to position [1249, 0]
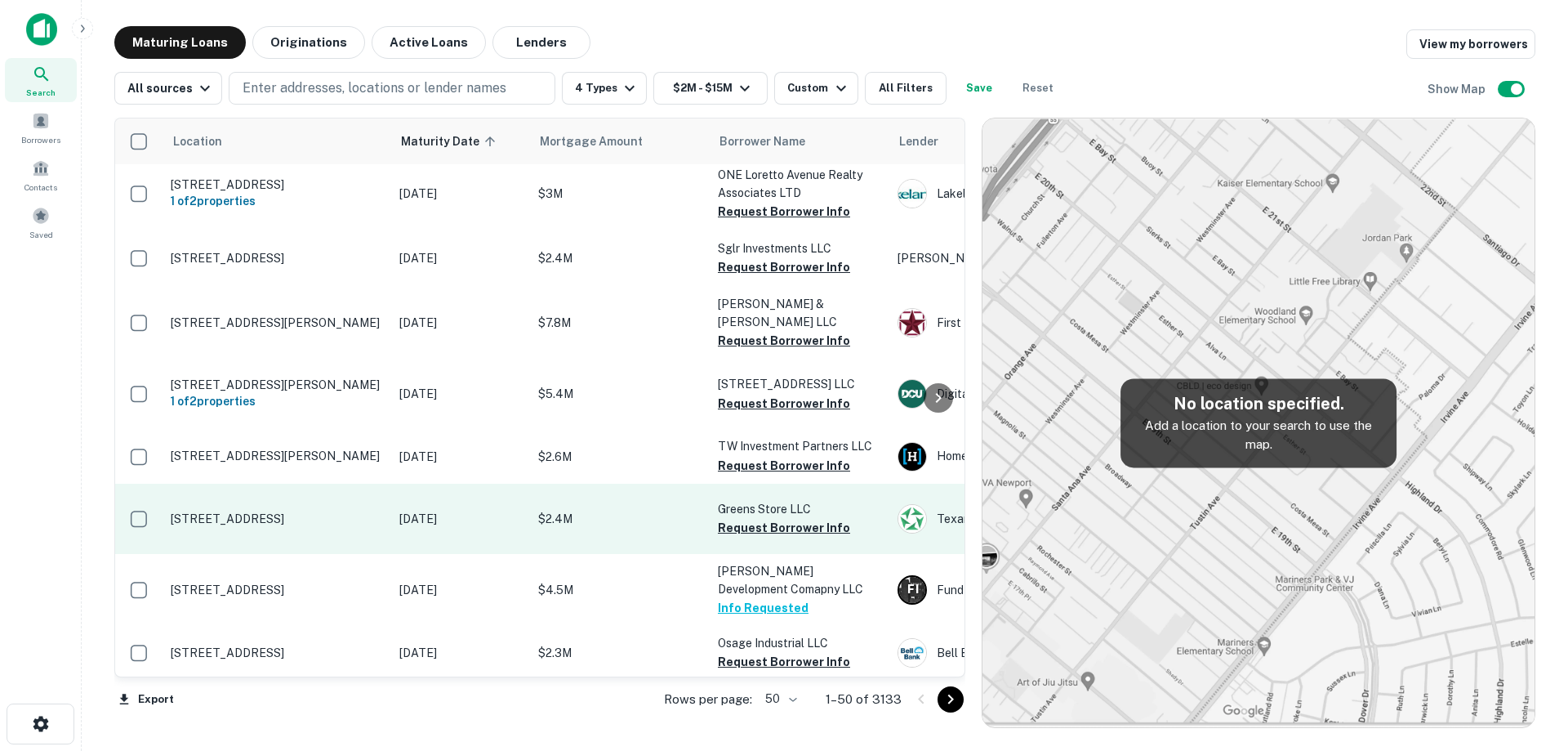
click at [458, 524] on td "[DATE]" at bounding box center [461, 519] width 139 height 70
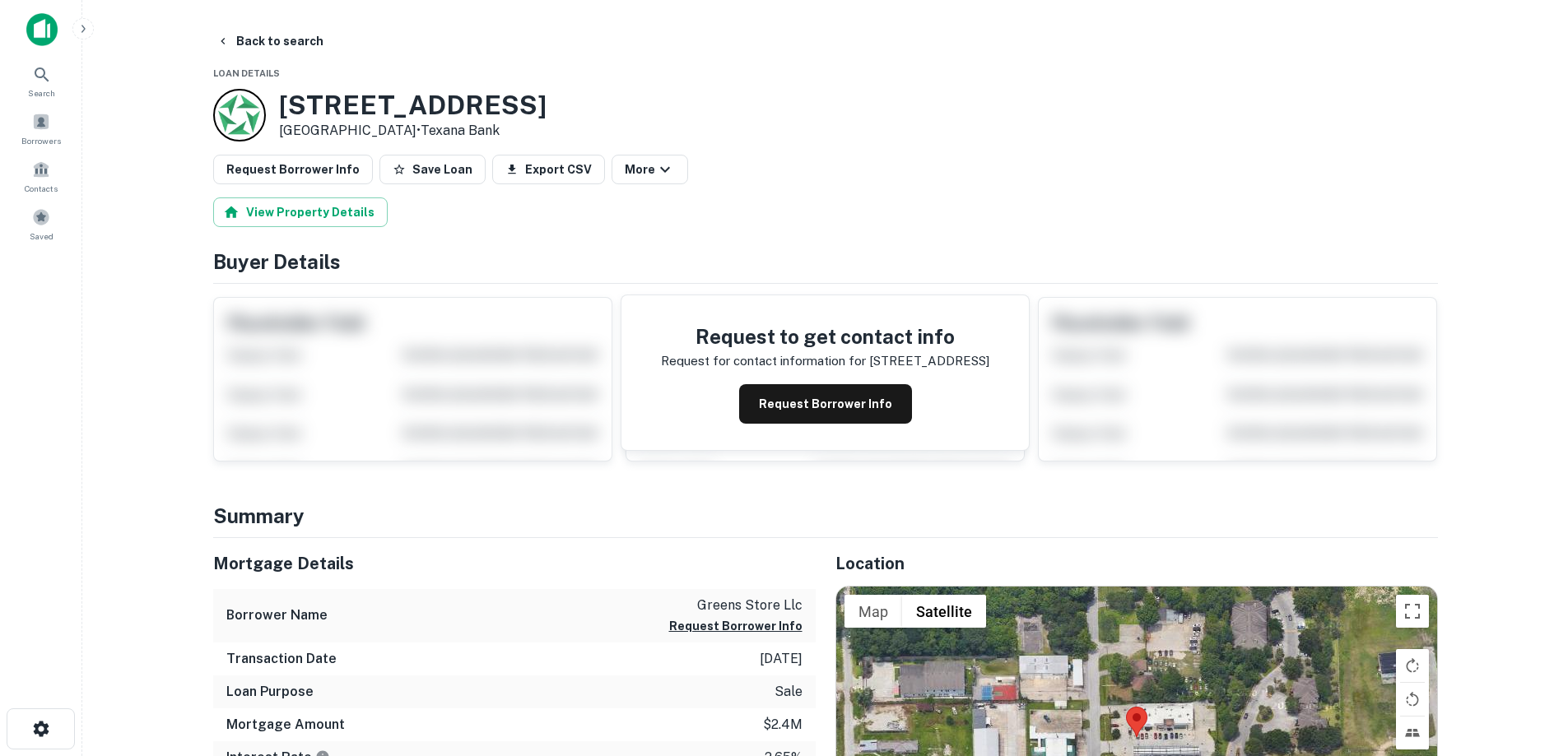
drag, startPoint x: 283, startPoint y: 100, endPoint x: 399, endPoint y: 129, distance: 119.6
click at [399, 129] on div "[STREET_ADDRESS] • Texana Bank" at bounding box center [413, 115] width 267 height 51
click at [279, 54] on button "Back to search" at bounding box center [270, 41] width 120 height 30
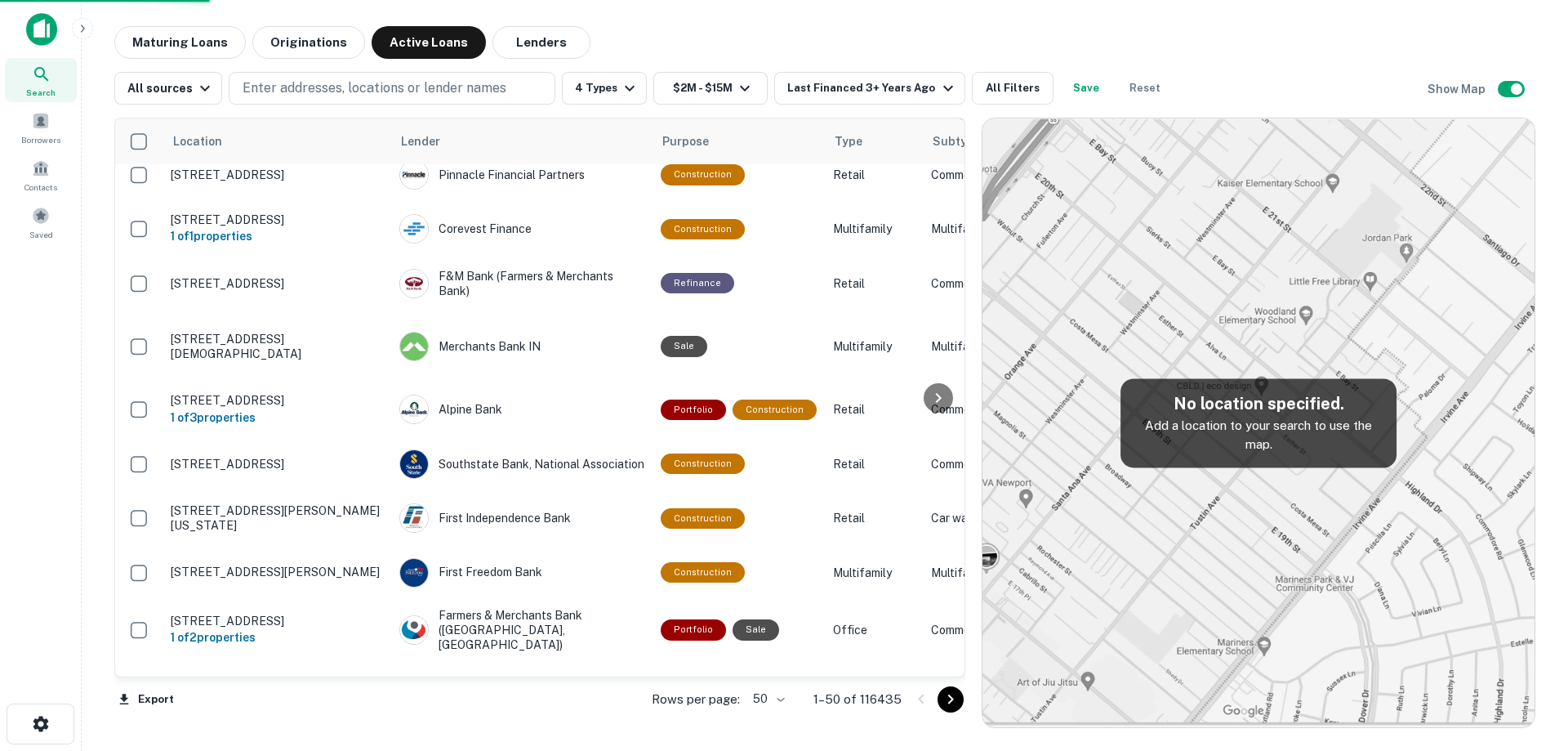
scroll to position [1241, 0]
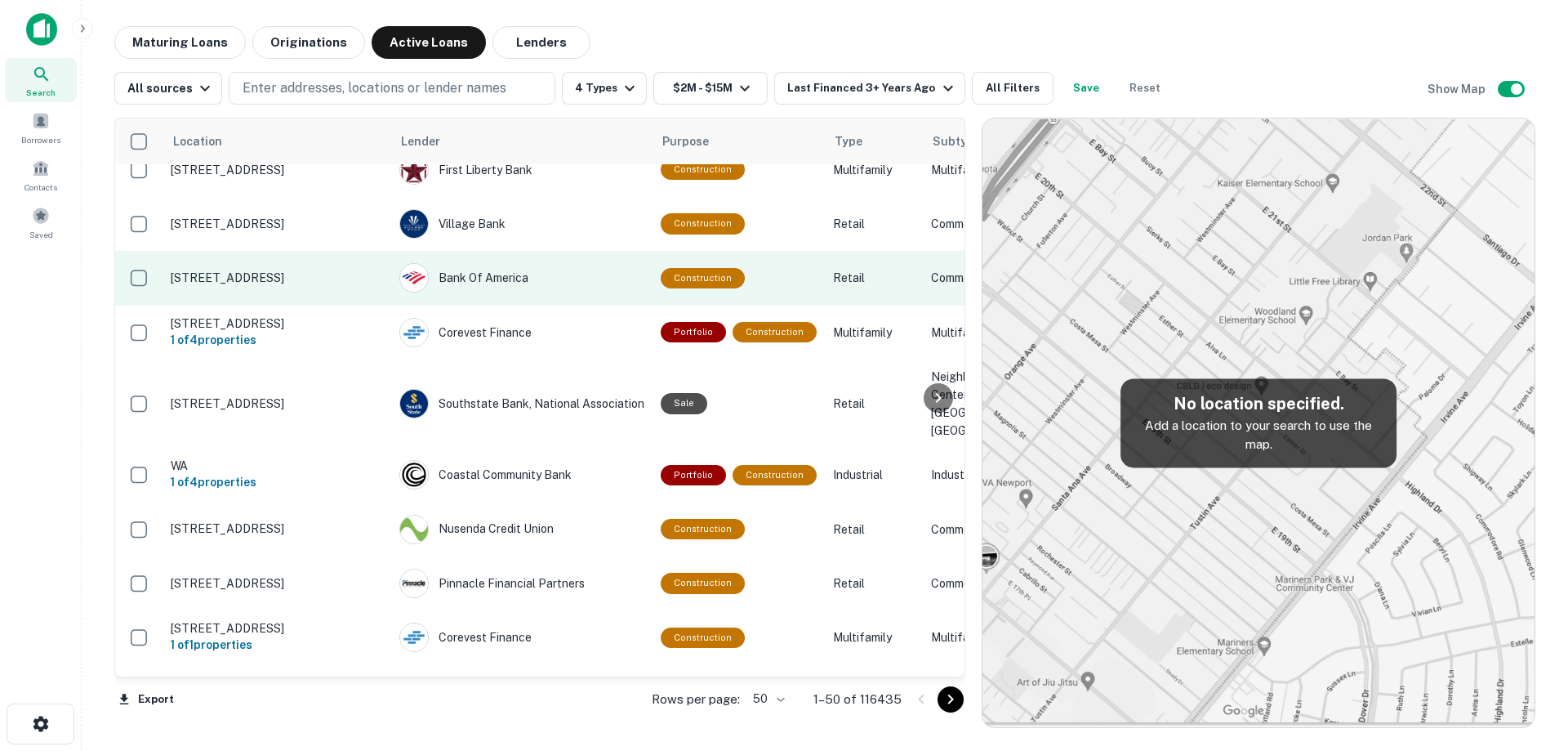
scroll to position [751, 0]
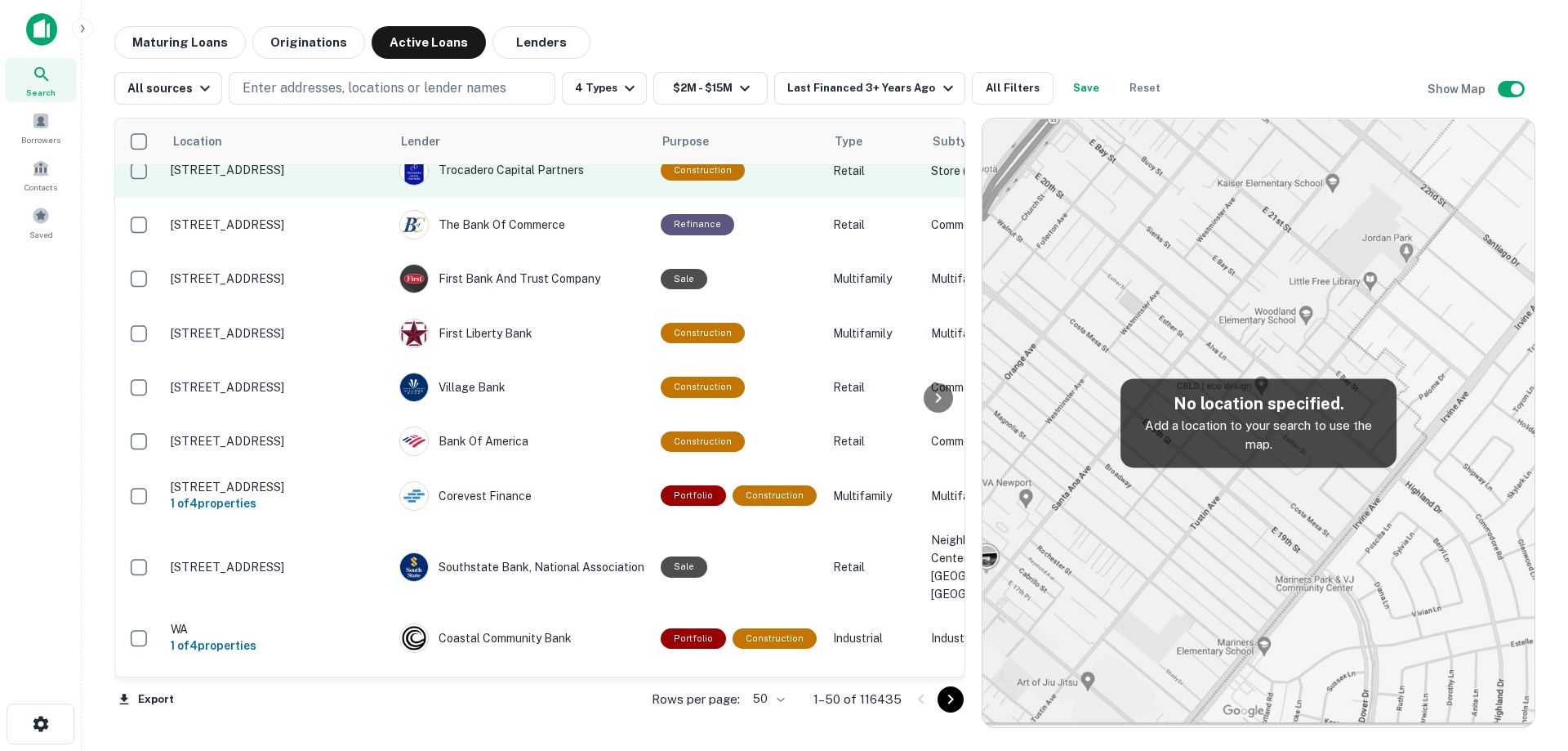
click at [263, 197] on td "[STREET_ADDRESS]" at bounding box center [276, 170] width 228 height 54
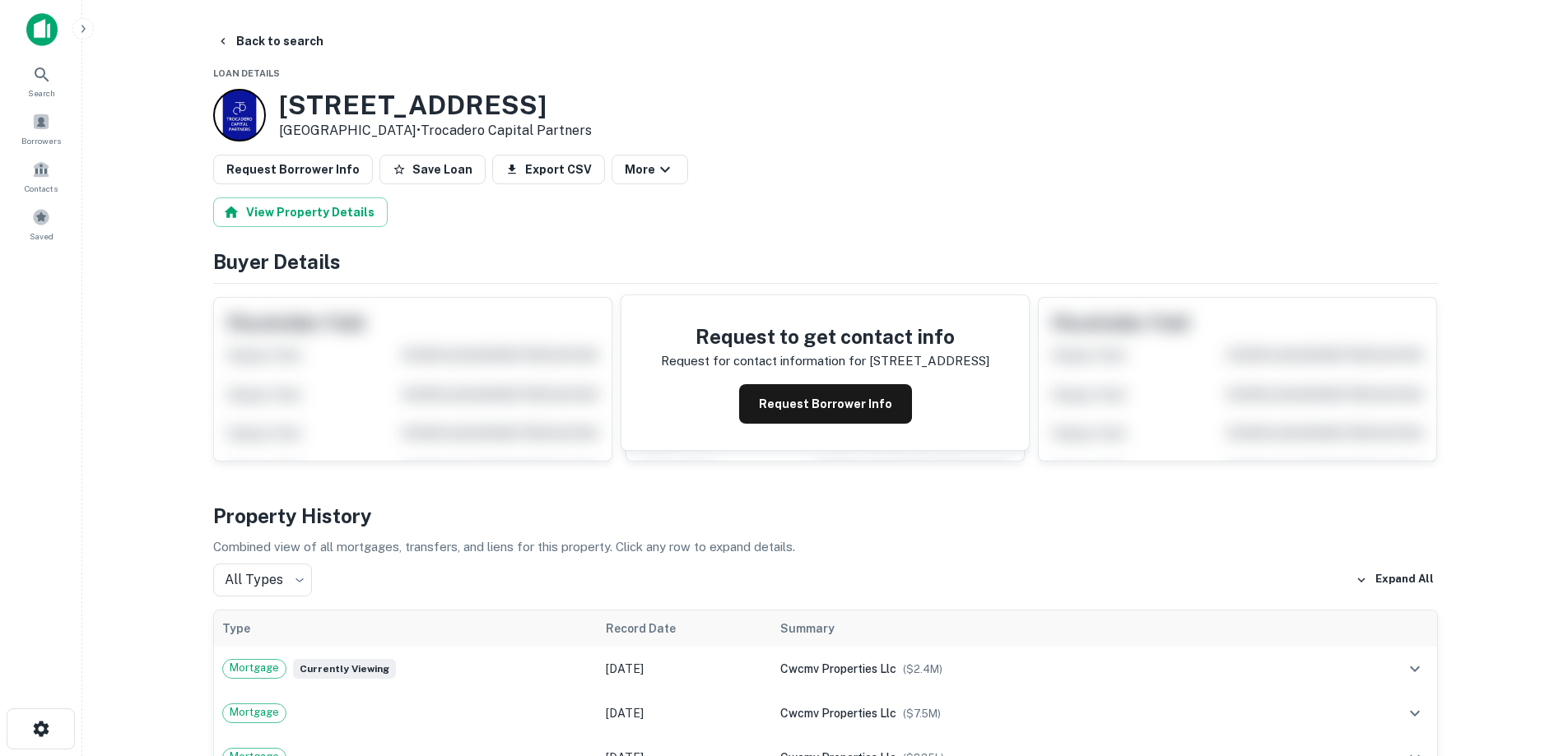
drag, startPoint x: 277, startPoint y: 98, endPoint x: 423, endPoint y: 126, distance: 148.7
click at [423, 126] on div "11500 Pico Blvd Los Angeles, CA 90064 • Trocadero Capital Partners" at bounding box center [402, 115] width 378 height 53
copy div "[STREET_ADDRESS]"
click at [795, 392] on button "Request Borrower Info" at bounding box center [825, 403] width 173 height 39
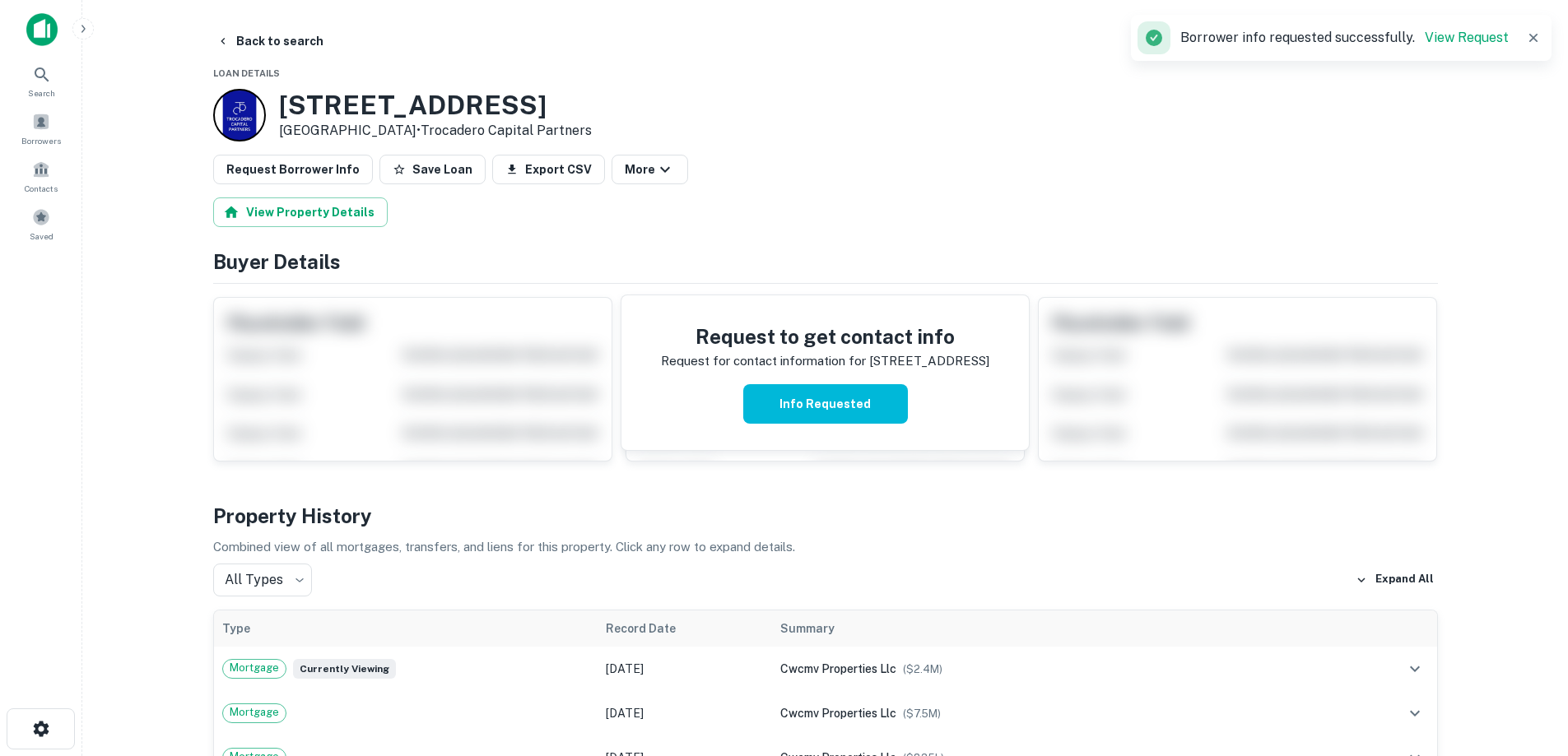
click at [368, 114] on h3 "11500 Pico Blvd" at bounding box center [435, 105] width 313 height 31
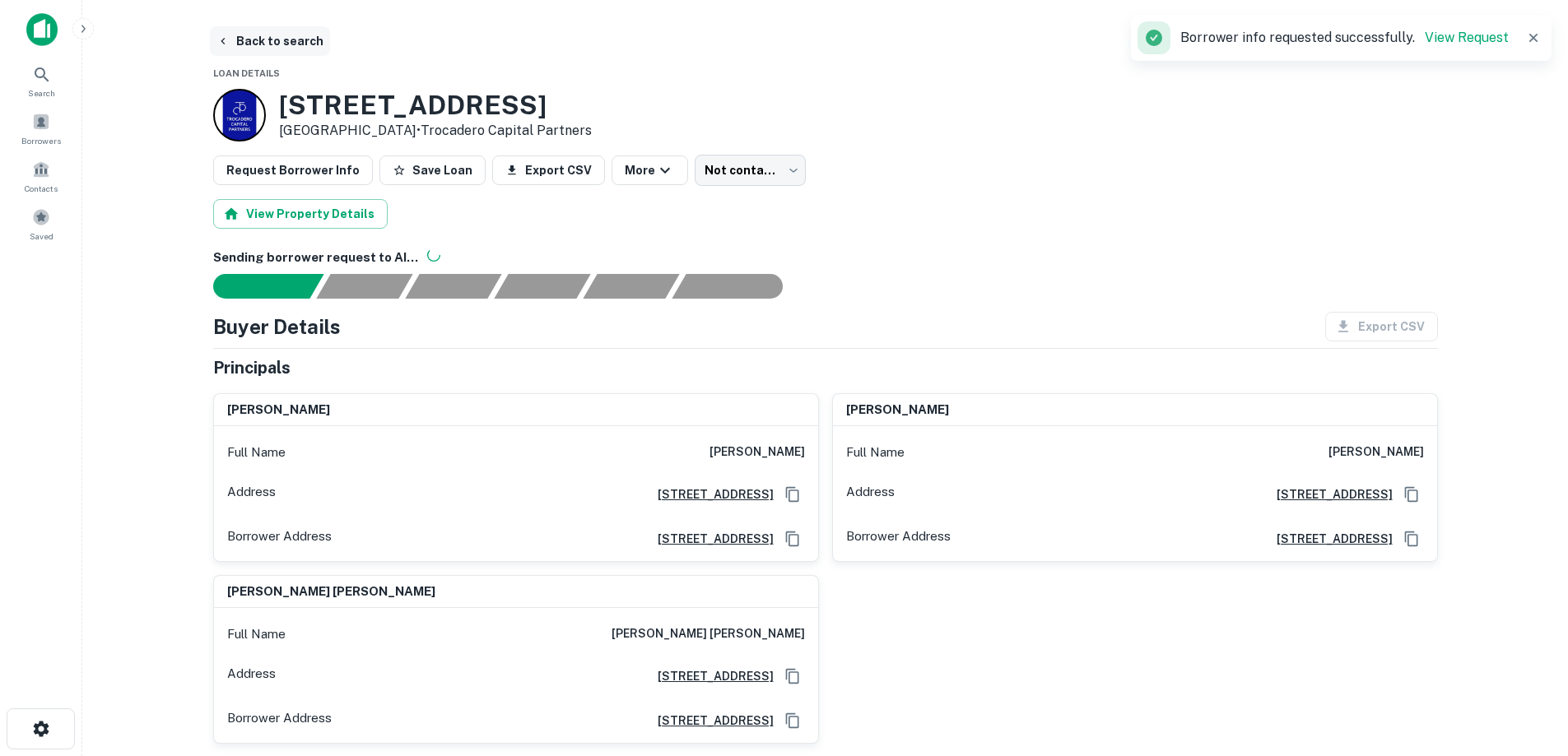
click at [291, 53] on button "Back to search" at bounding box center [270, 41] width 120 height 30
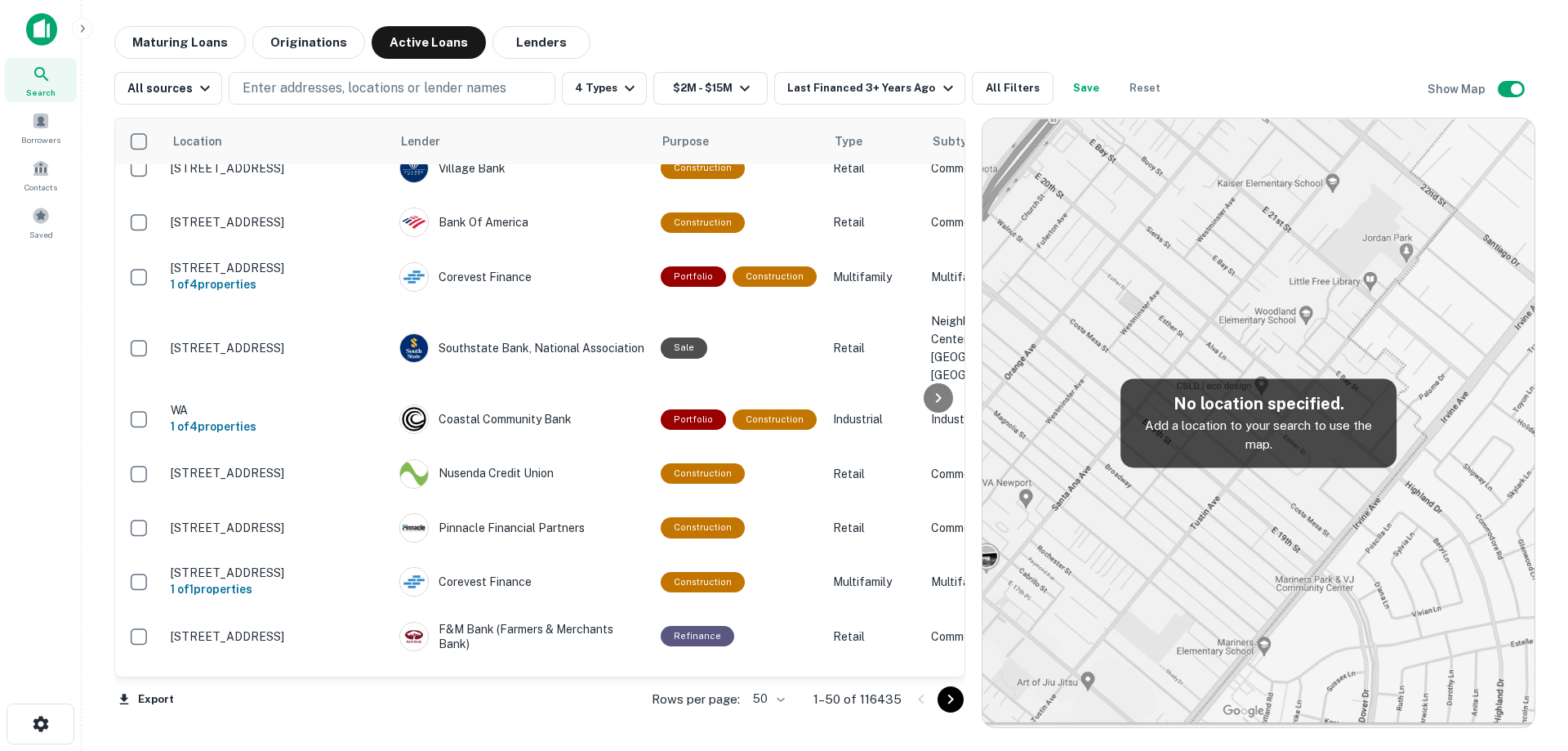
scroll to position [914, 0]
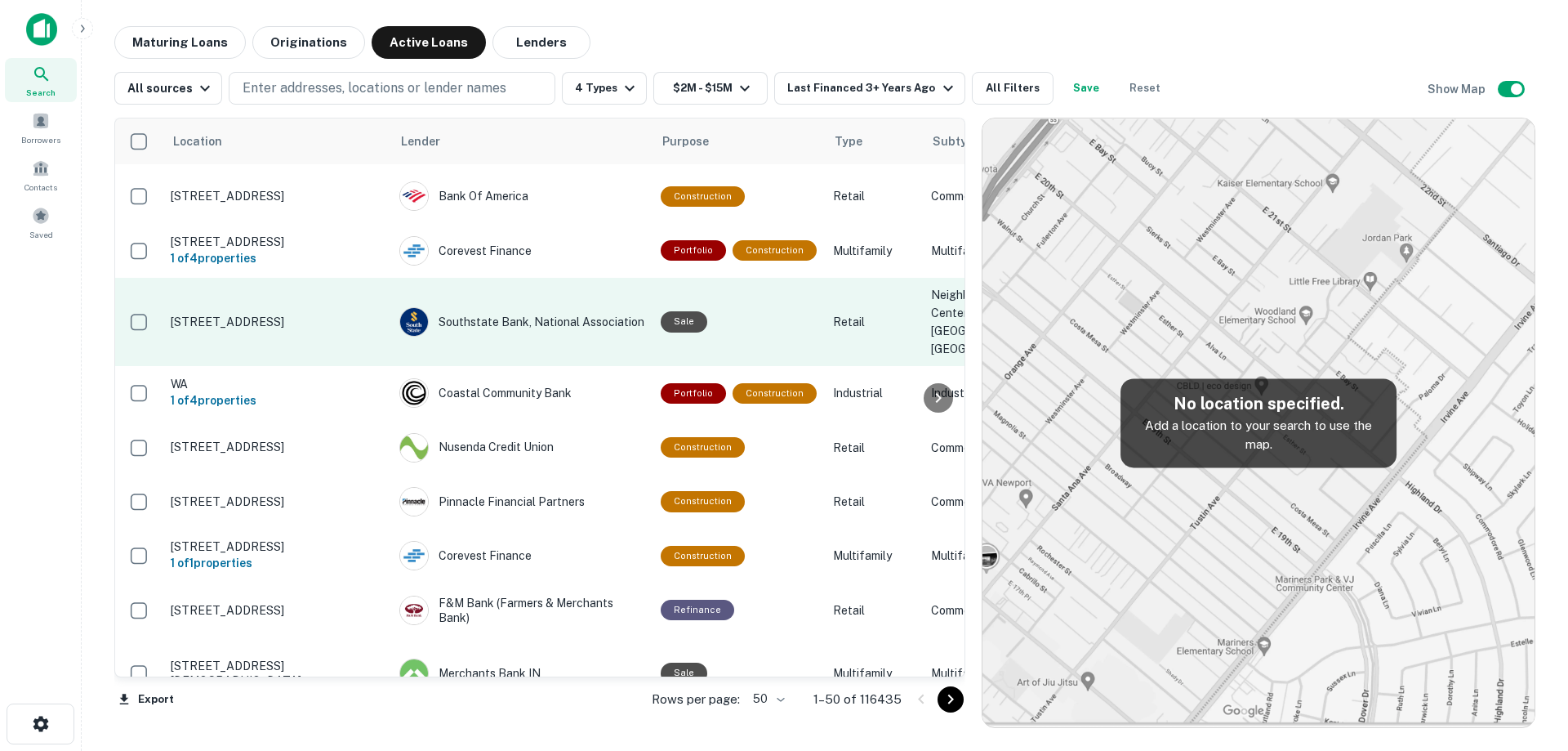
click at [374, 366] on td "[STREET_ADDRESS]" at bounding box center [276, 322] width 228 height 88
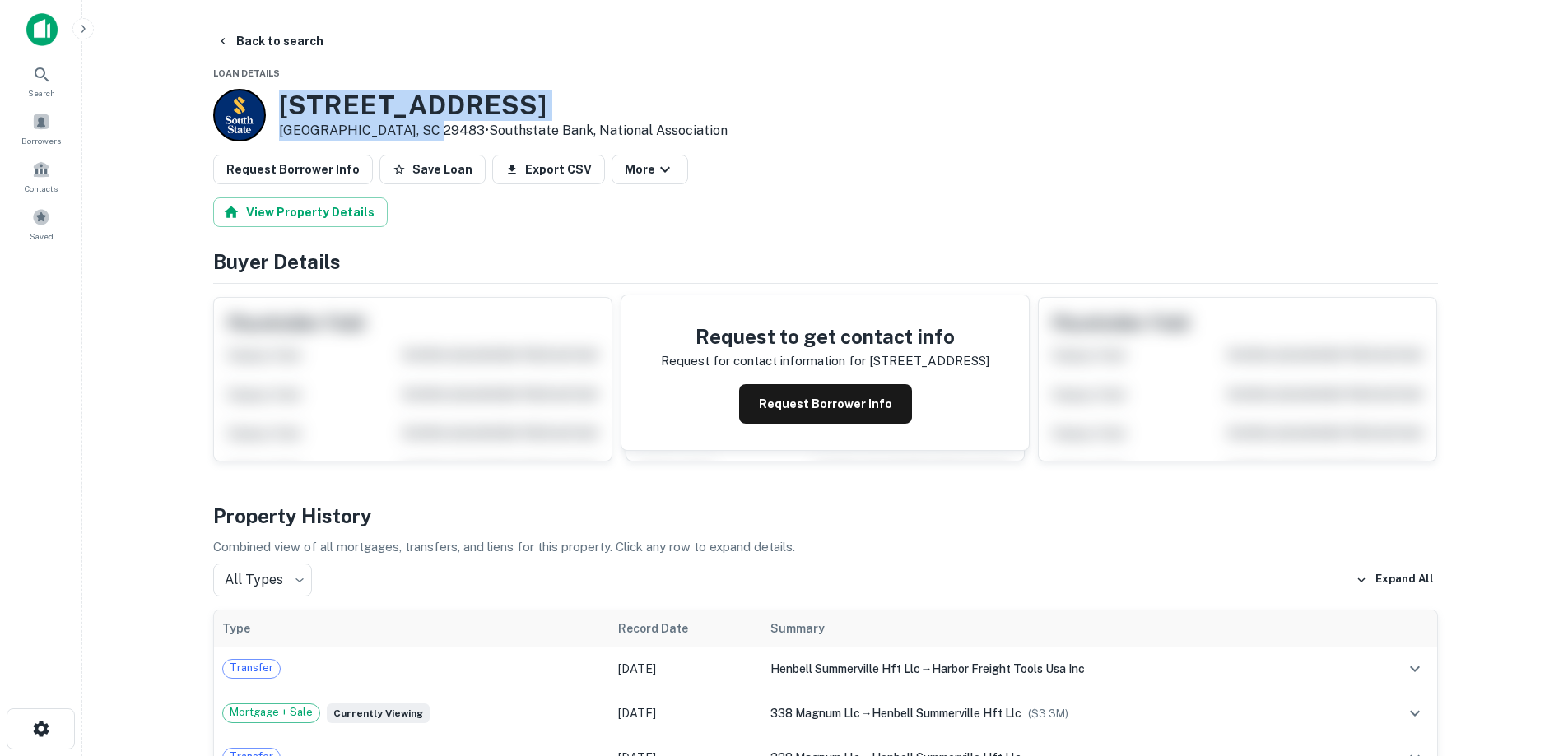
drag, startPoint x: 279, startPoint y: 103, endPoint x: 370, endPoint y: 122, distance: 93.0
click at [425, 130] on div "366 E 5TH NORTH ST Summerville, SC 29483 • Southstate Bank, National Association" at bounding box center [503, 115] width 448 height 51
copy div "366 E 5TH NORTH ST Summerville, SC 29483"
click at [274, 38] on button "Back to search" at bounding box center [270, 41] width 120 height 30
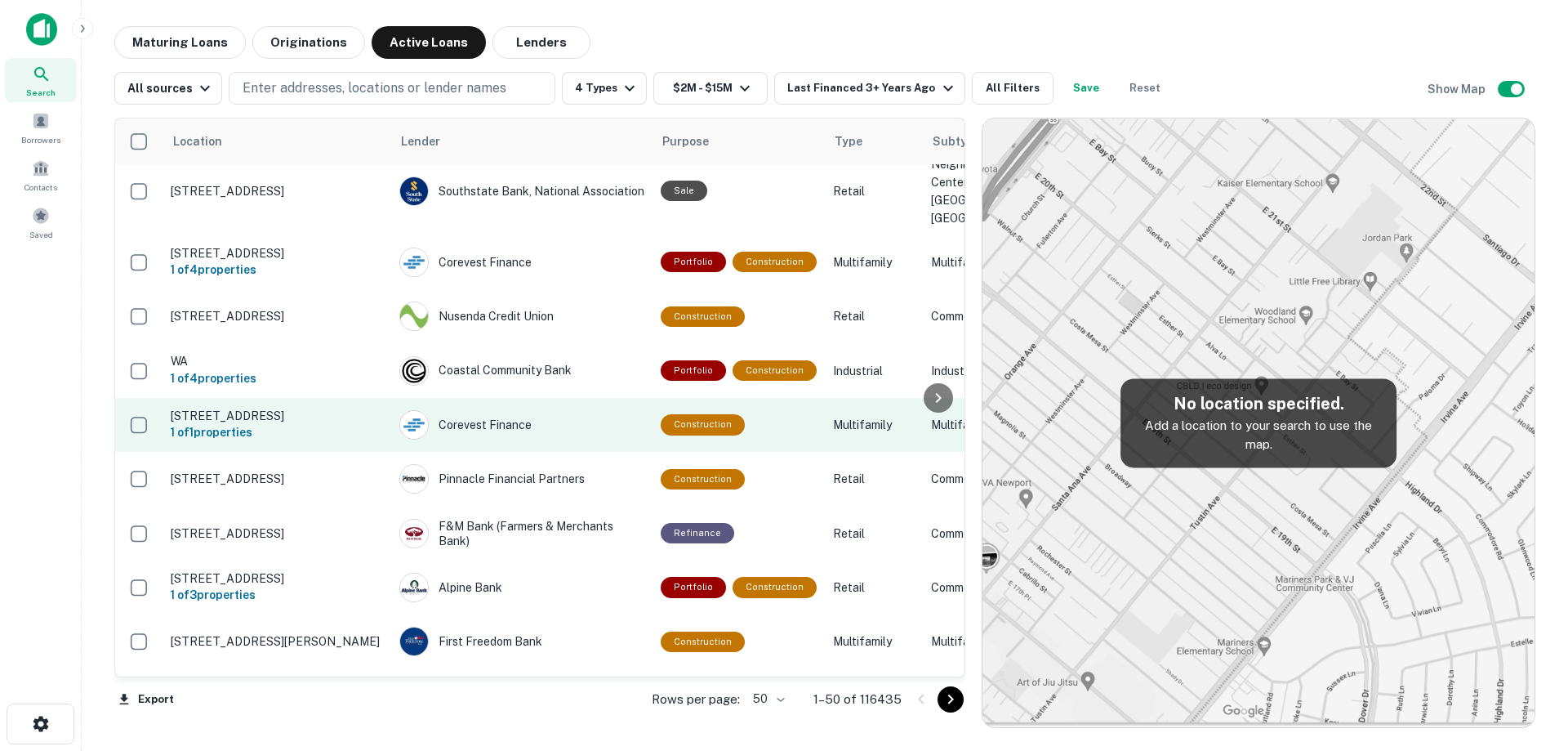
scroll to position [997, 0]
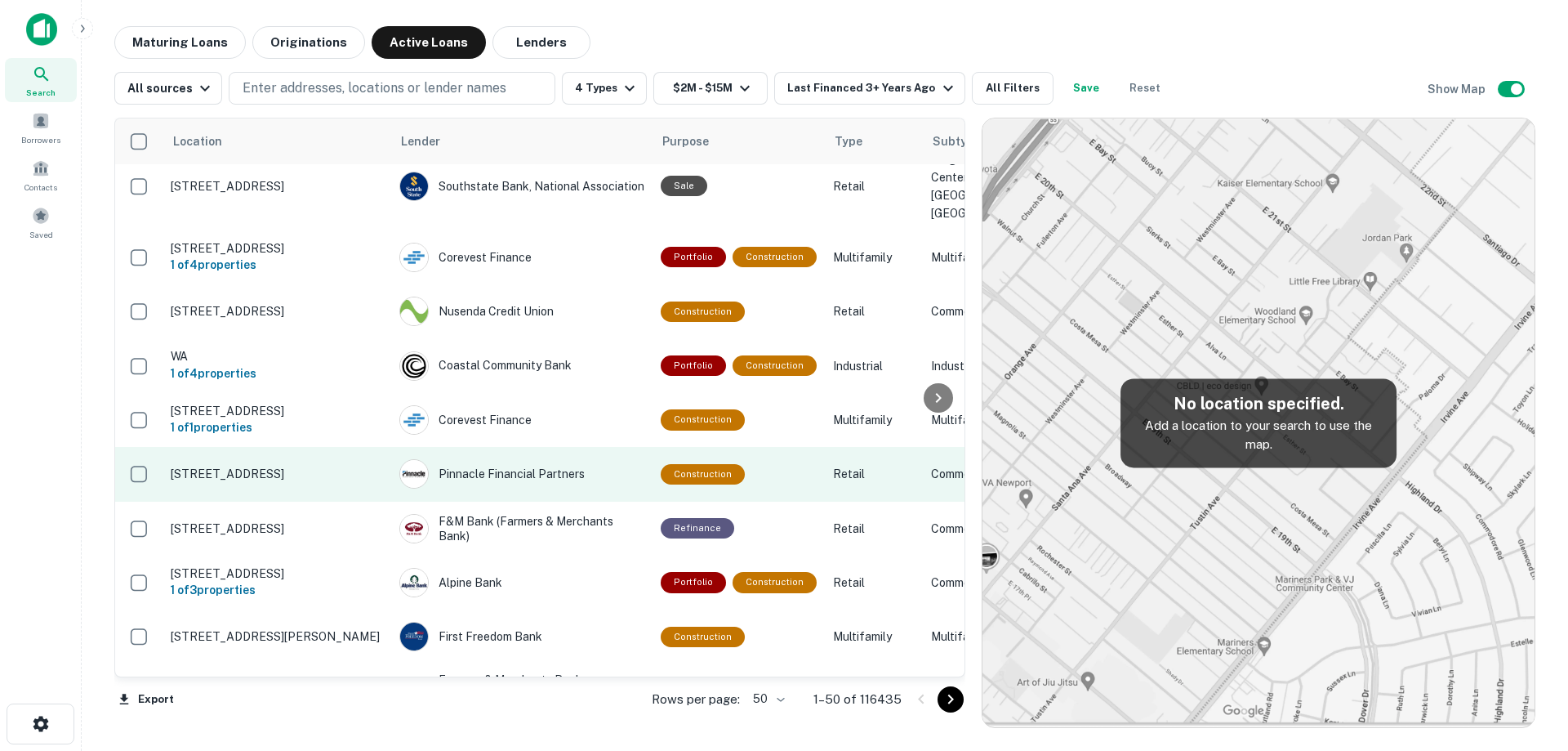
click at [331, 501] on td "[STREET_ADDRESS]" at bounding box center [276, 474] width 228 height 54
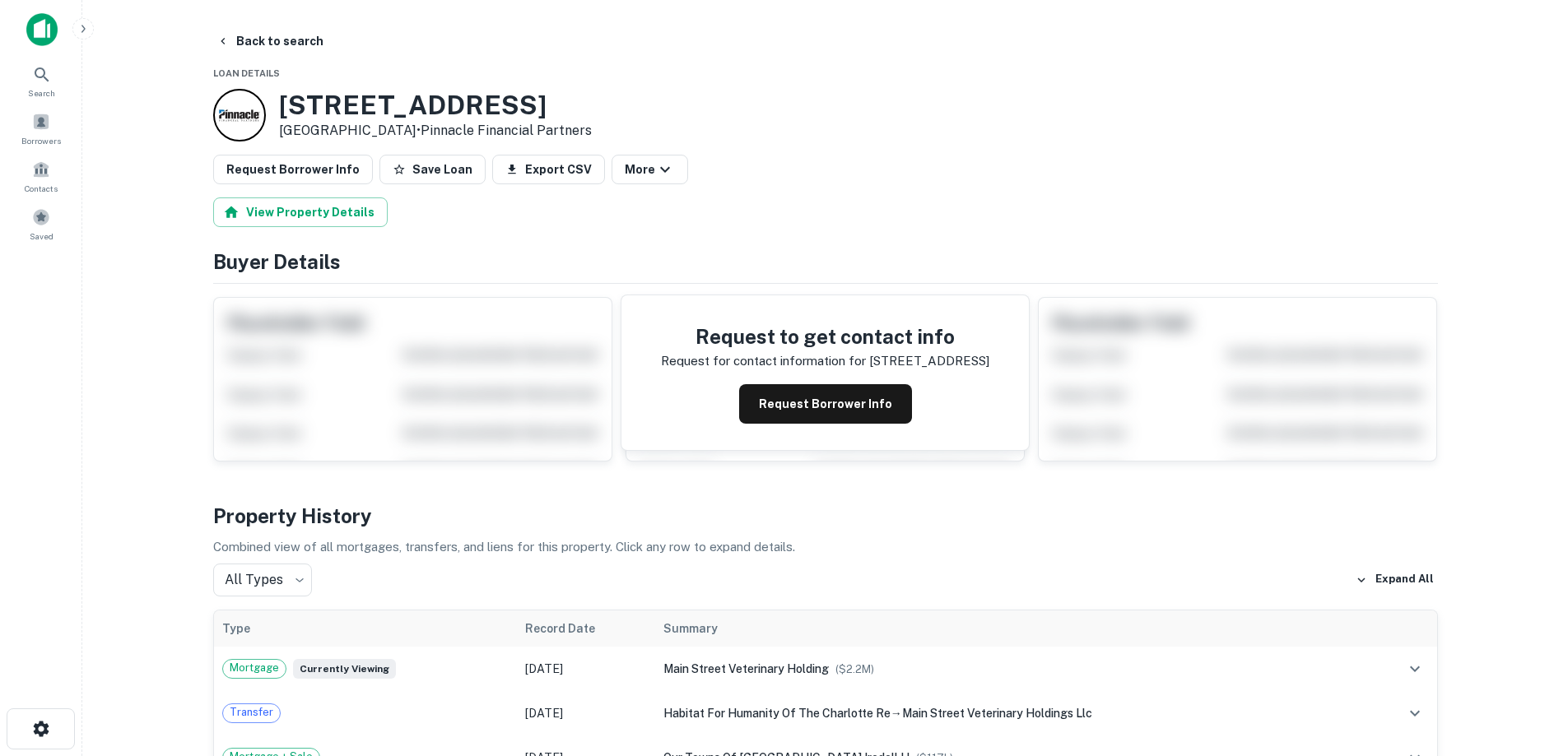
drag, startPoint x: 274, startPoint y: 102, endPoint x: 402, endPoint y: 133, distance: 131.7
click at [402, 133] on div "20310 N MAIN ST Cornelius, NC 28031 • Pinnacle Financial Partners" at bounding box center [402, 115] width 378 height 53
copy div "20310 N MAIN ST Cornelius, NC 28031"
click at [806, 418] on button "Request Borrower Info" at bounding box center [825, 403] width 173 height 39
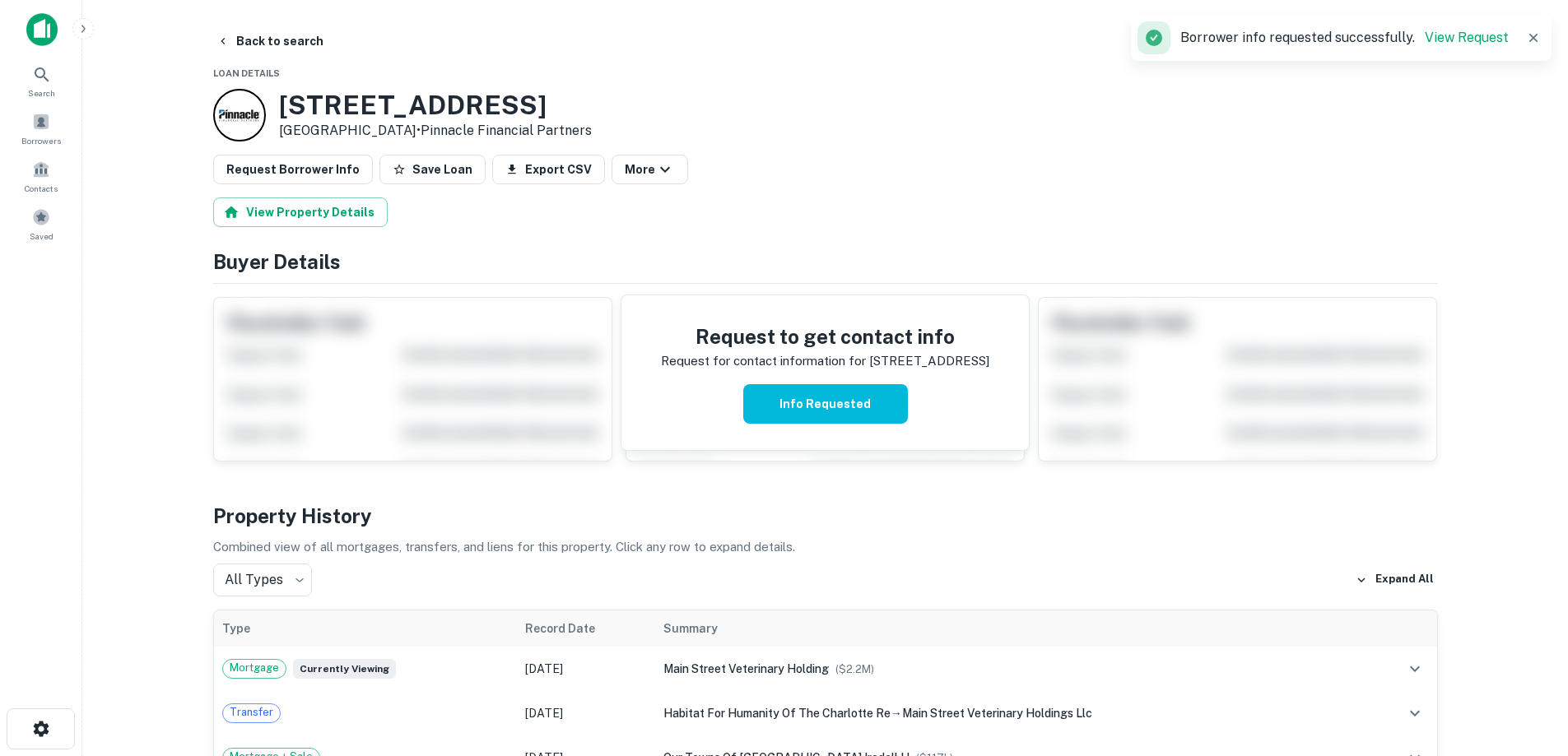
click at [411, 112] on h3 "20310 N MAIN ST" at bounding box center [435, 105] width 313 height 31
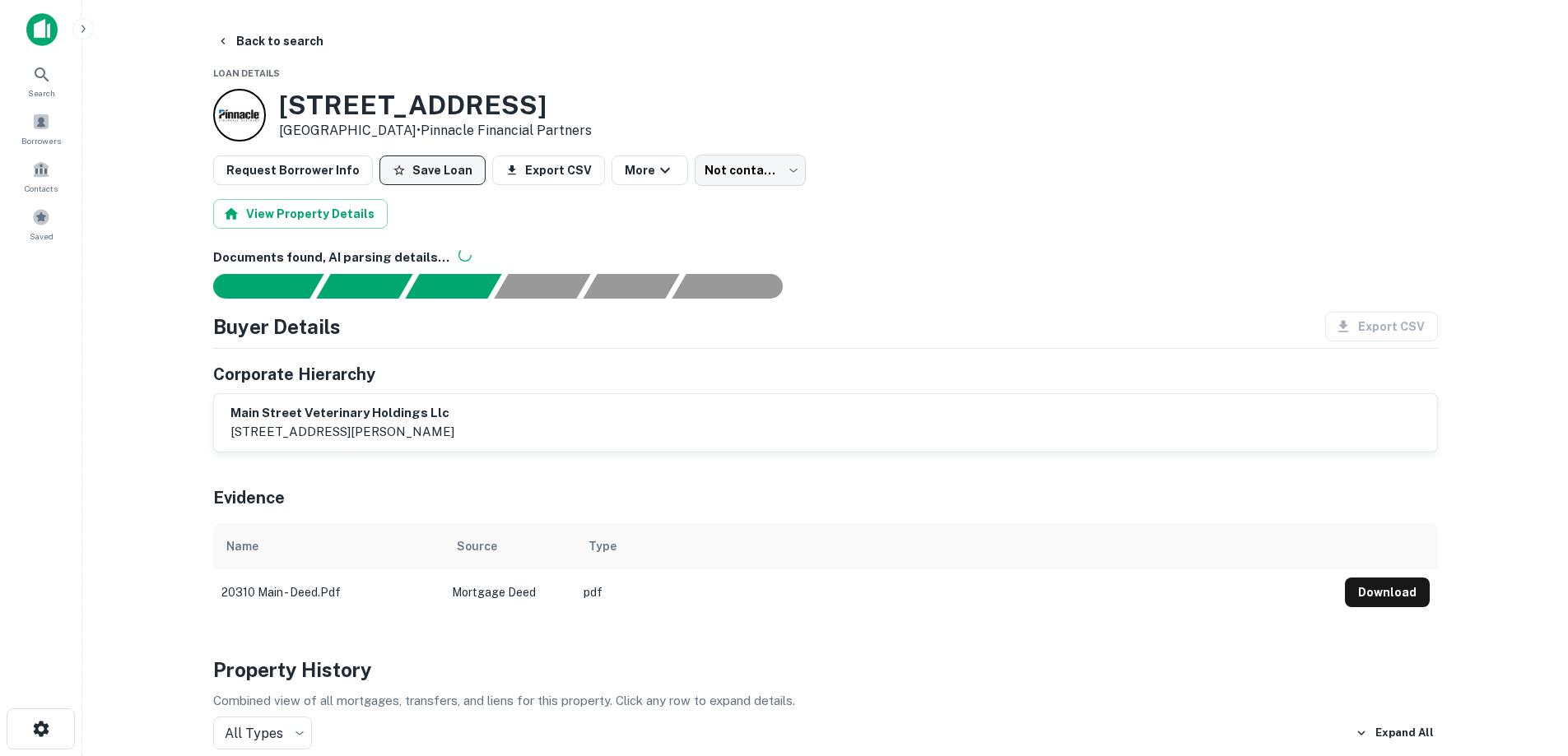
click at [425, 178] on button "Save Loan" at bounding box center [432, 170] width 106 height 30
click at [285, 46] on button "Back to search" at bounding box center [270, 41] width 120 height 30
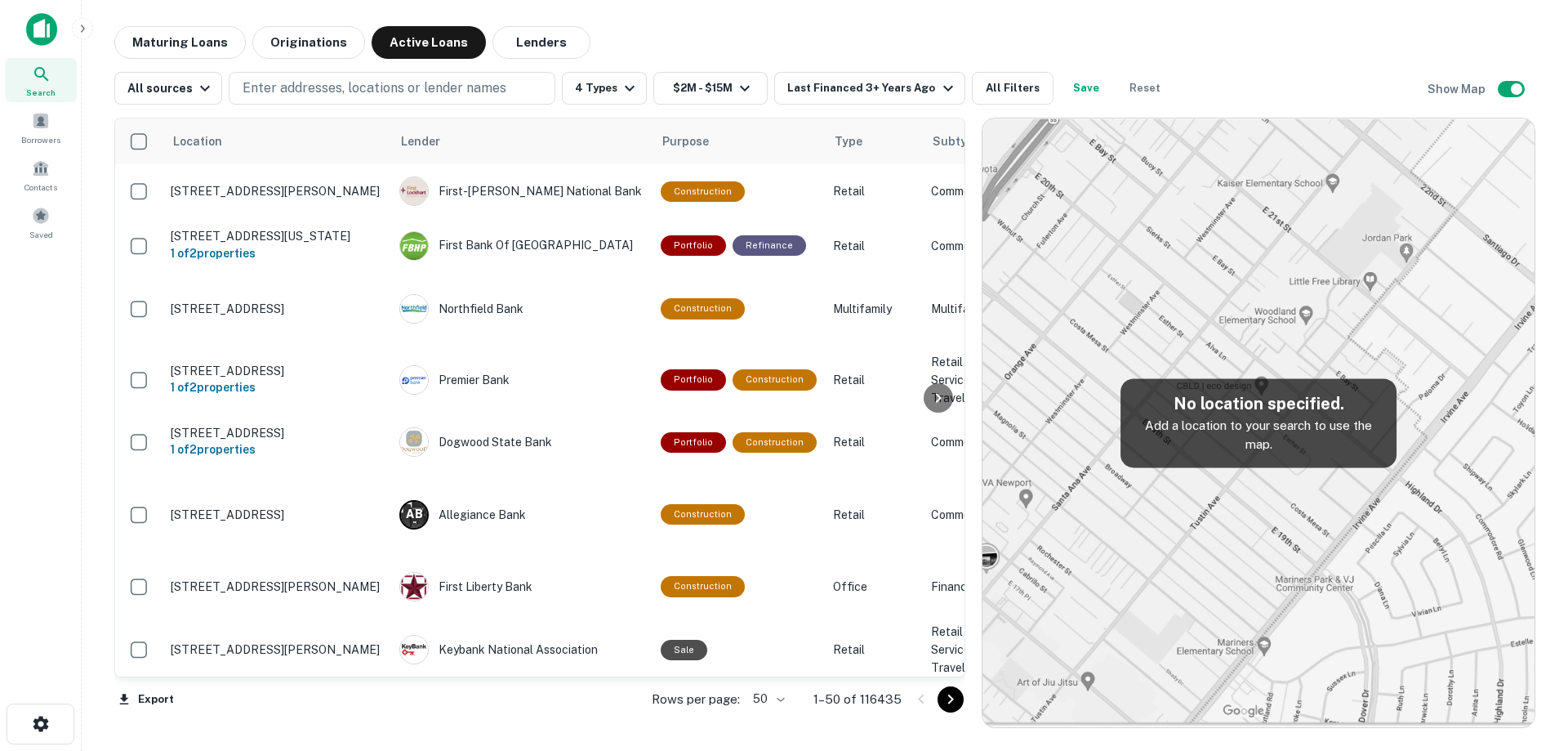
scroll to position [997, 0]
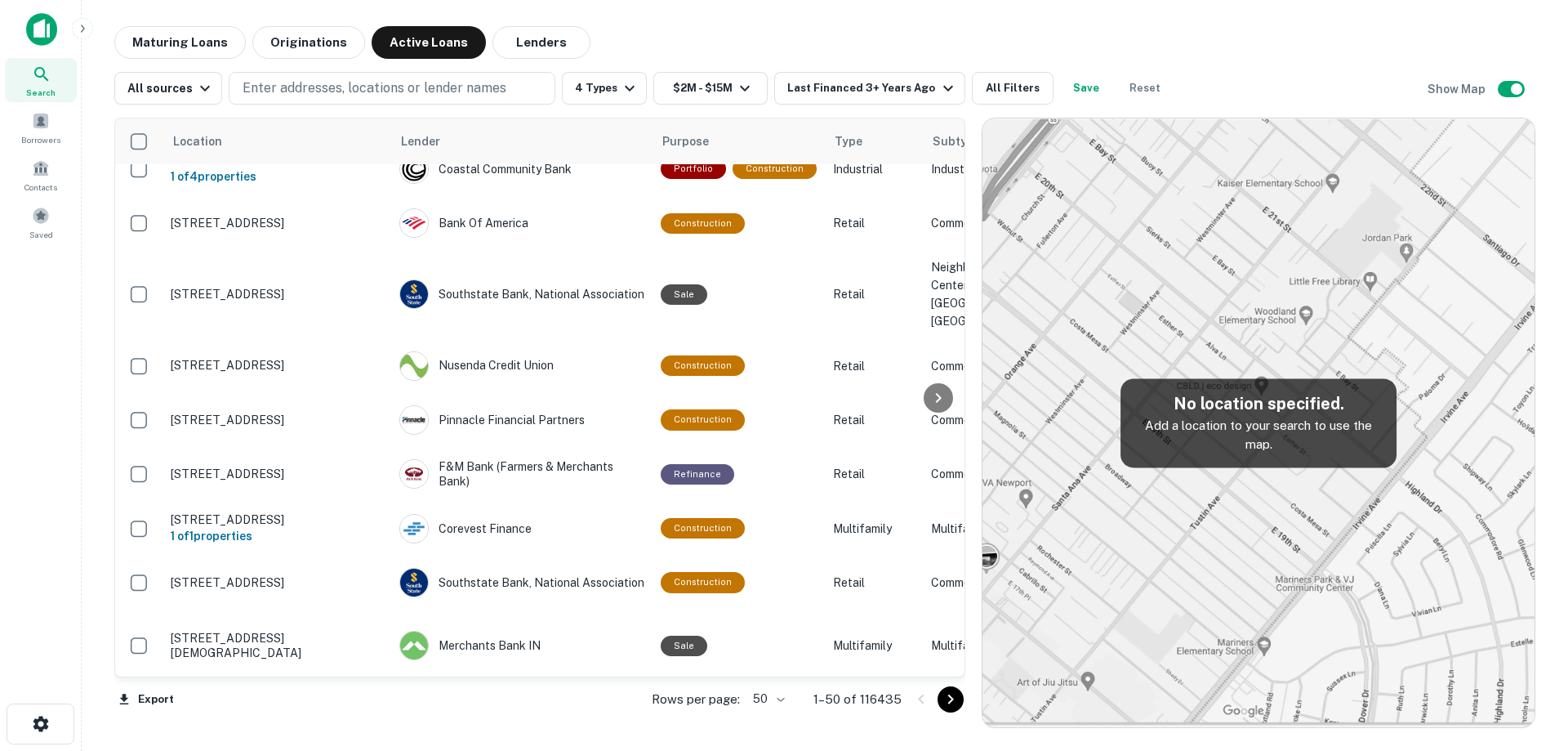
click at [690, 117] on div "Location Lender Purpose Type Subtype Mortgage Amount Borrower Last Financed Dat…" at bounding box center [825, 416] width 1421 height 624
